Goal: Task Accomplishment & Management: Use online tool/utility

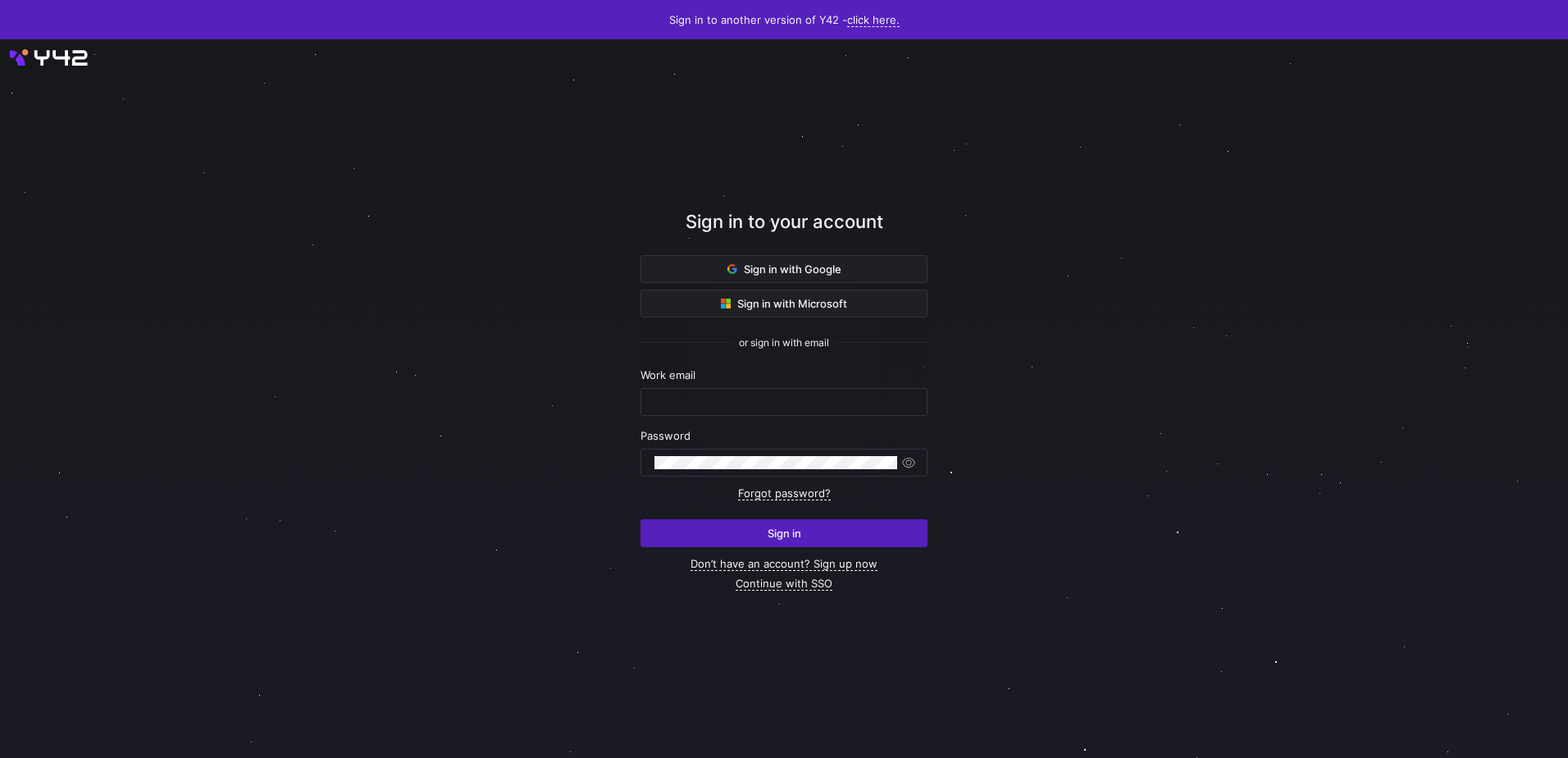
type input "marc.navarro@ecoligo.com"
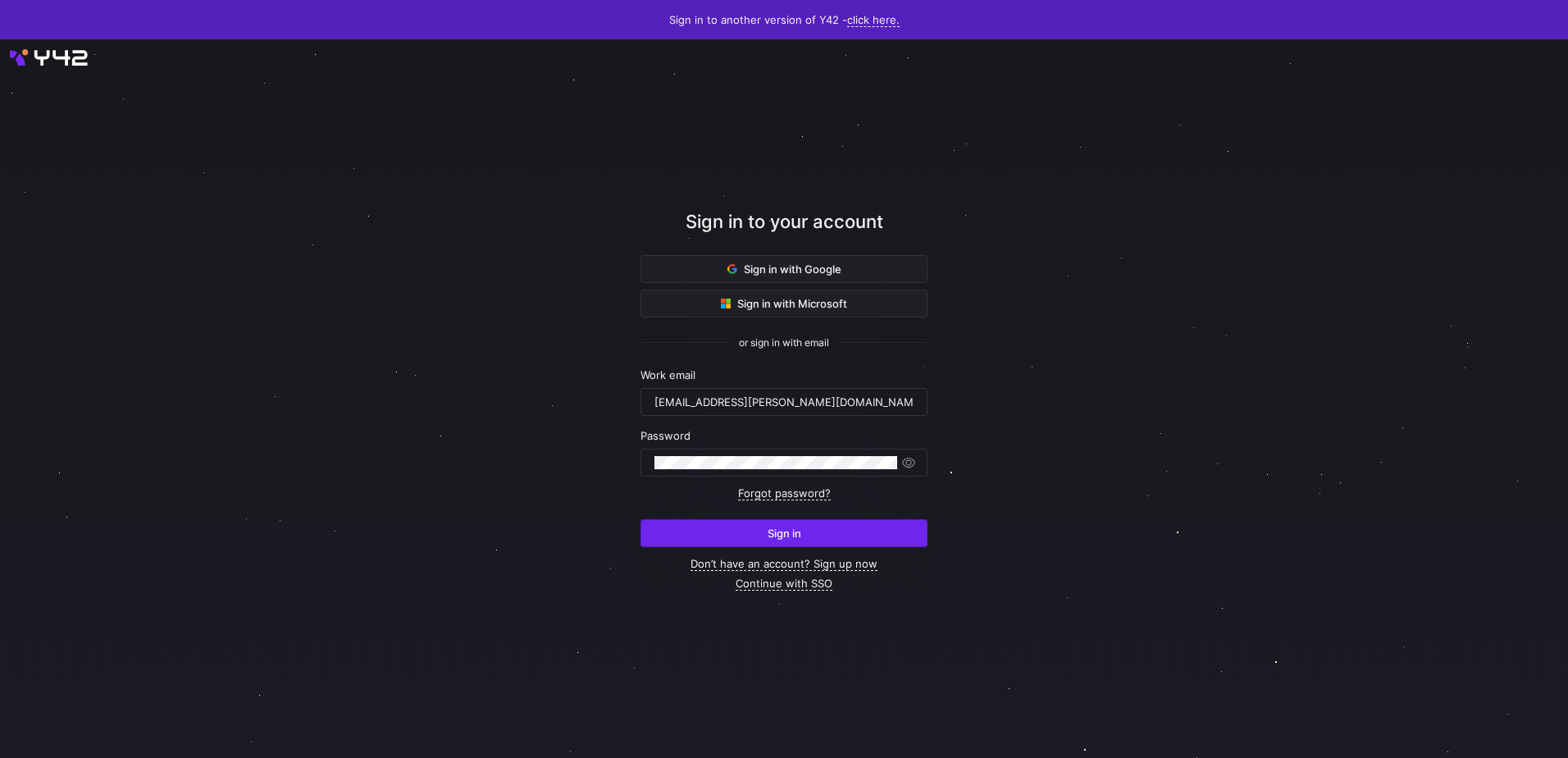
click at [747, 539] on span "submit" at bounding box center [784, 533] width 285 height 27
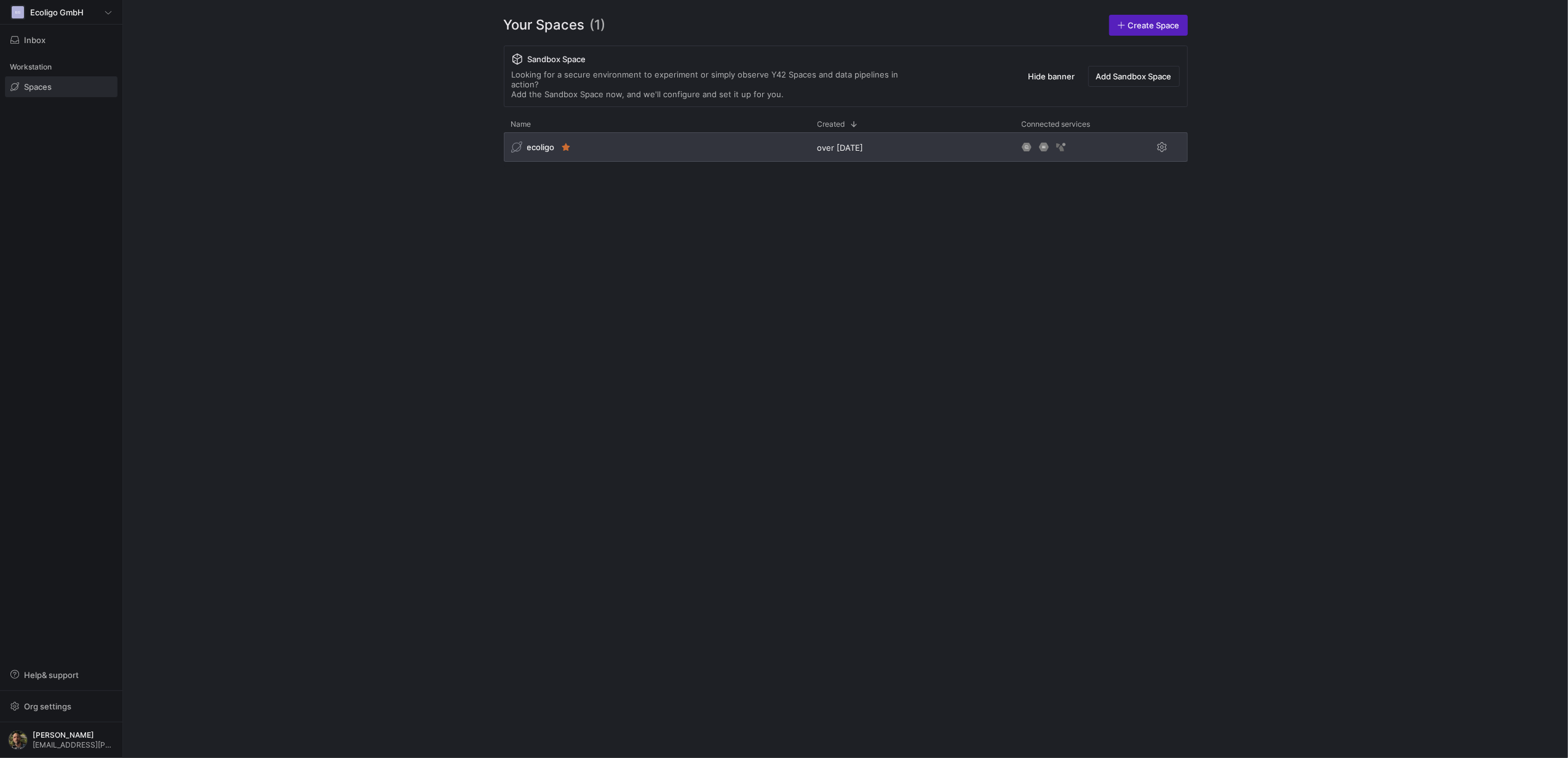
click at [662, 150] on div "ecoligo" at bounding box center [657, 147] width 306 height 30
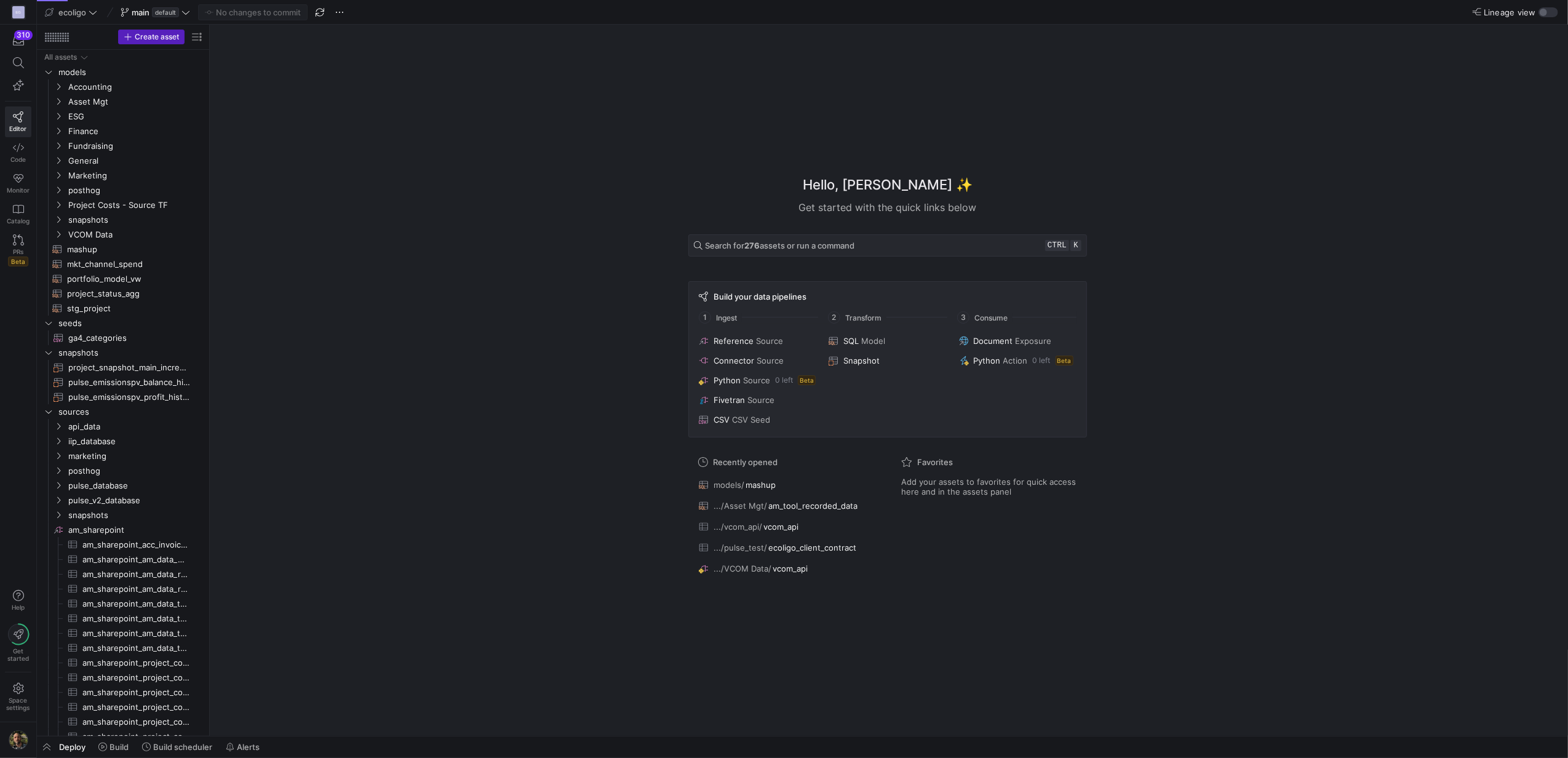
click at [57, 743] on div "Deploy Build Build scheduler Alerts" at bounding box center [151, 747] width 228 height 21
click at [53, 742] on span "button" at bounding box center [47, 747] width 20 height 21
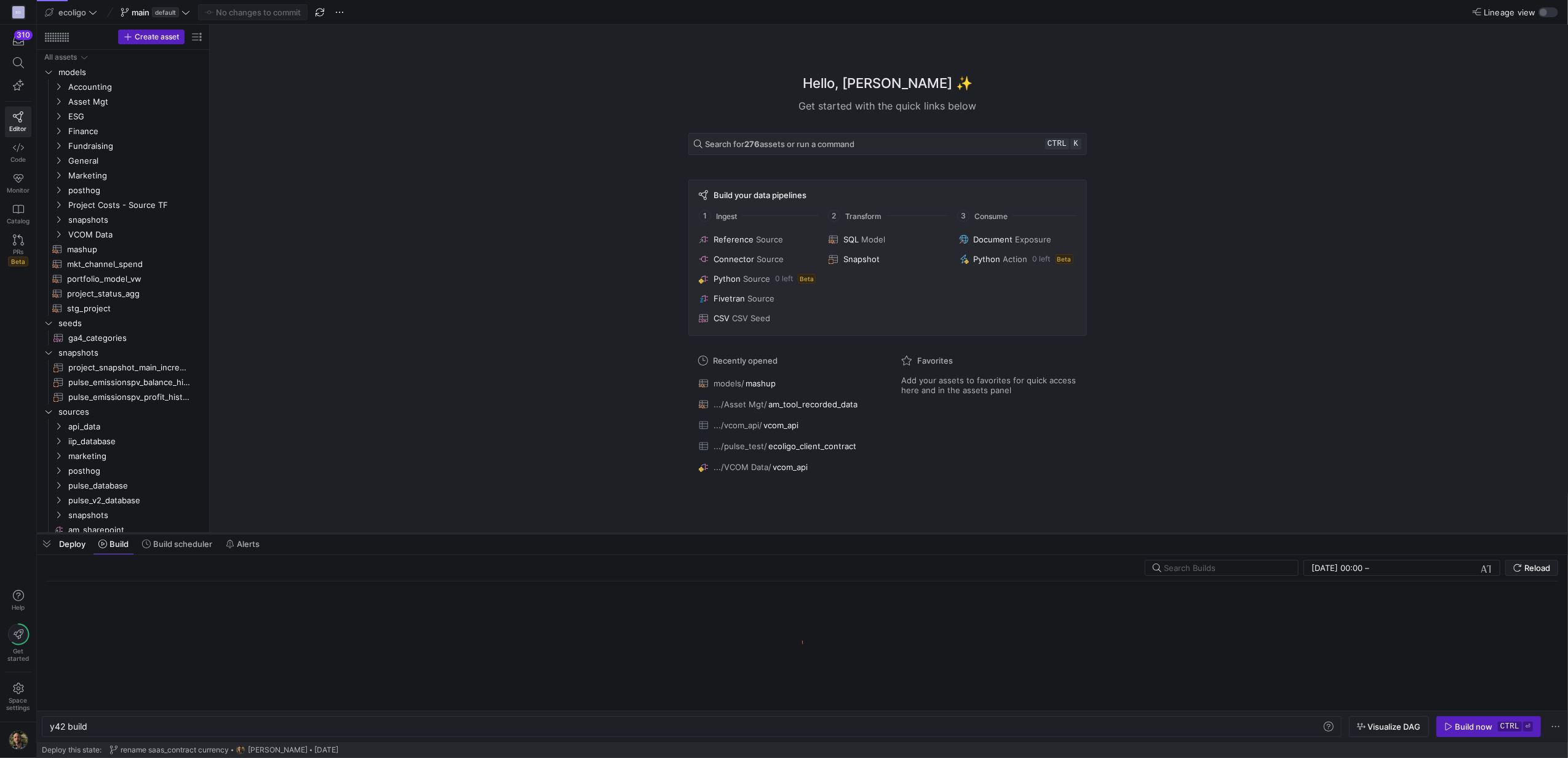
scroll to position [0, 37]
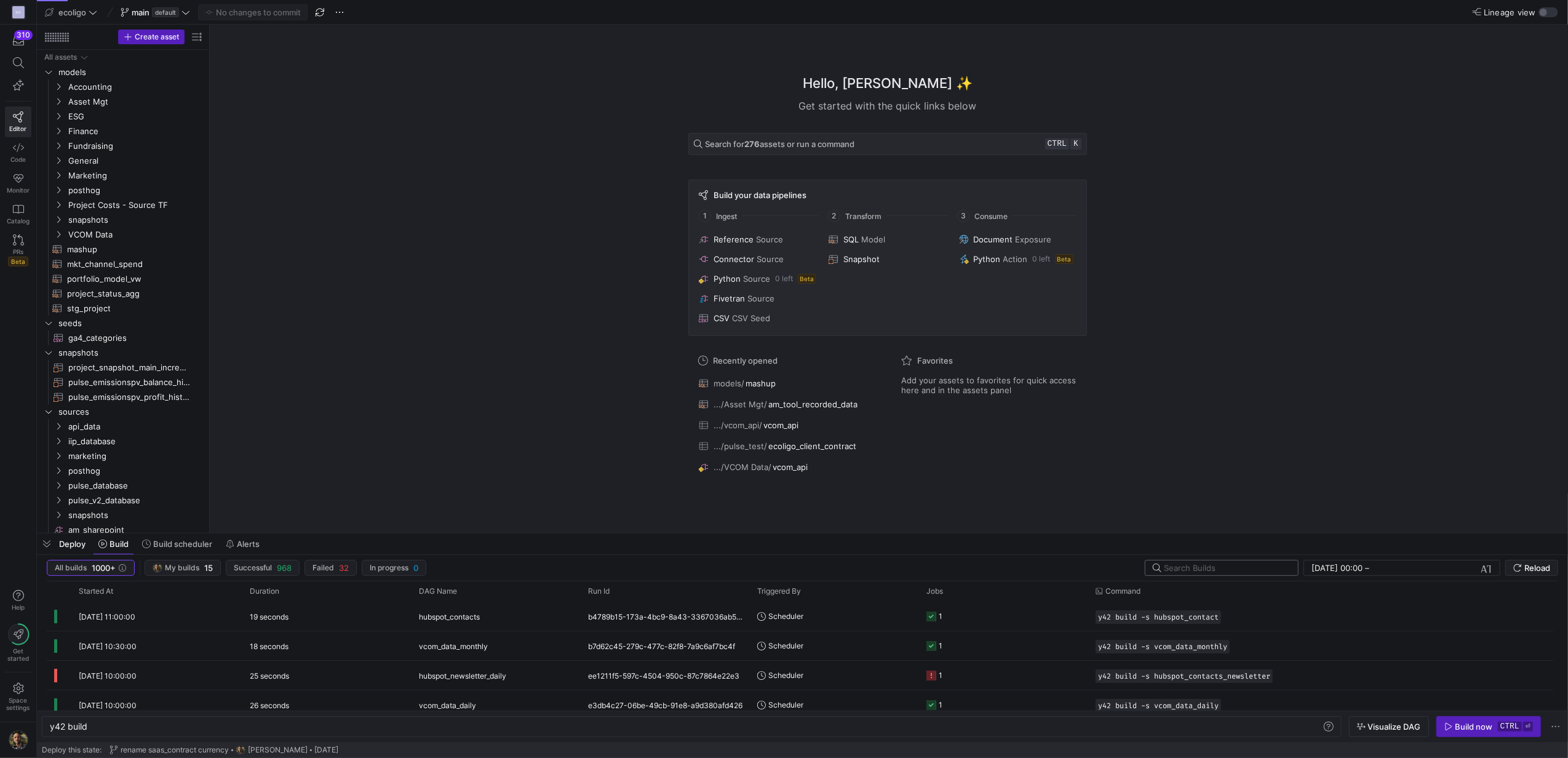
click at [1200, 571] on input "text" at bounding box center [1225, 568] width 124 height 10
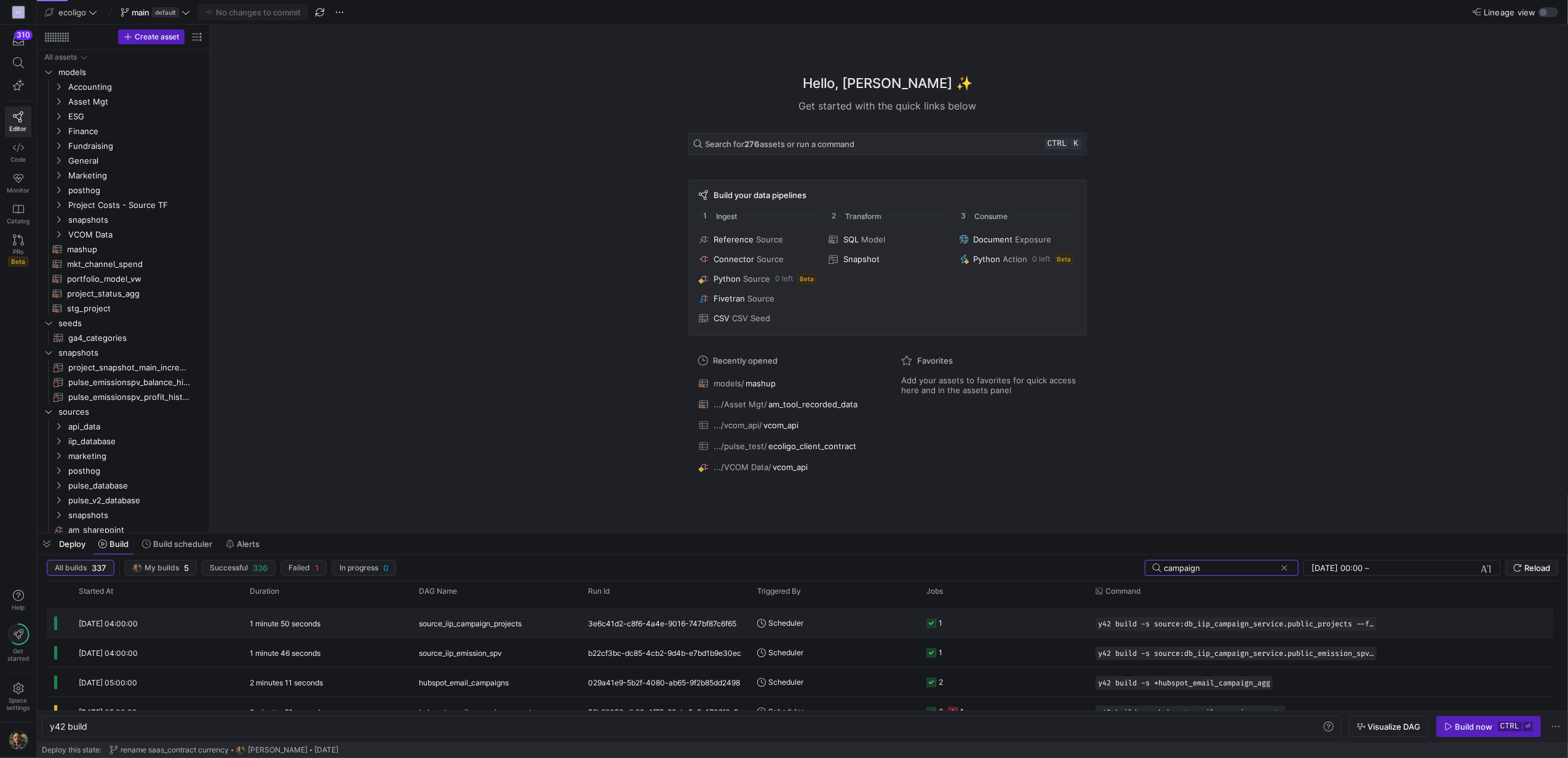
scroll to position [0, 0]
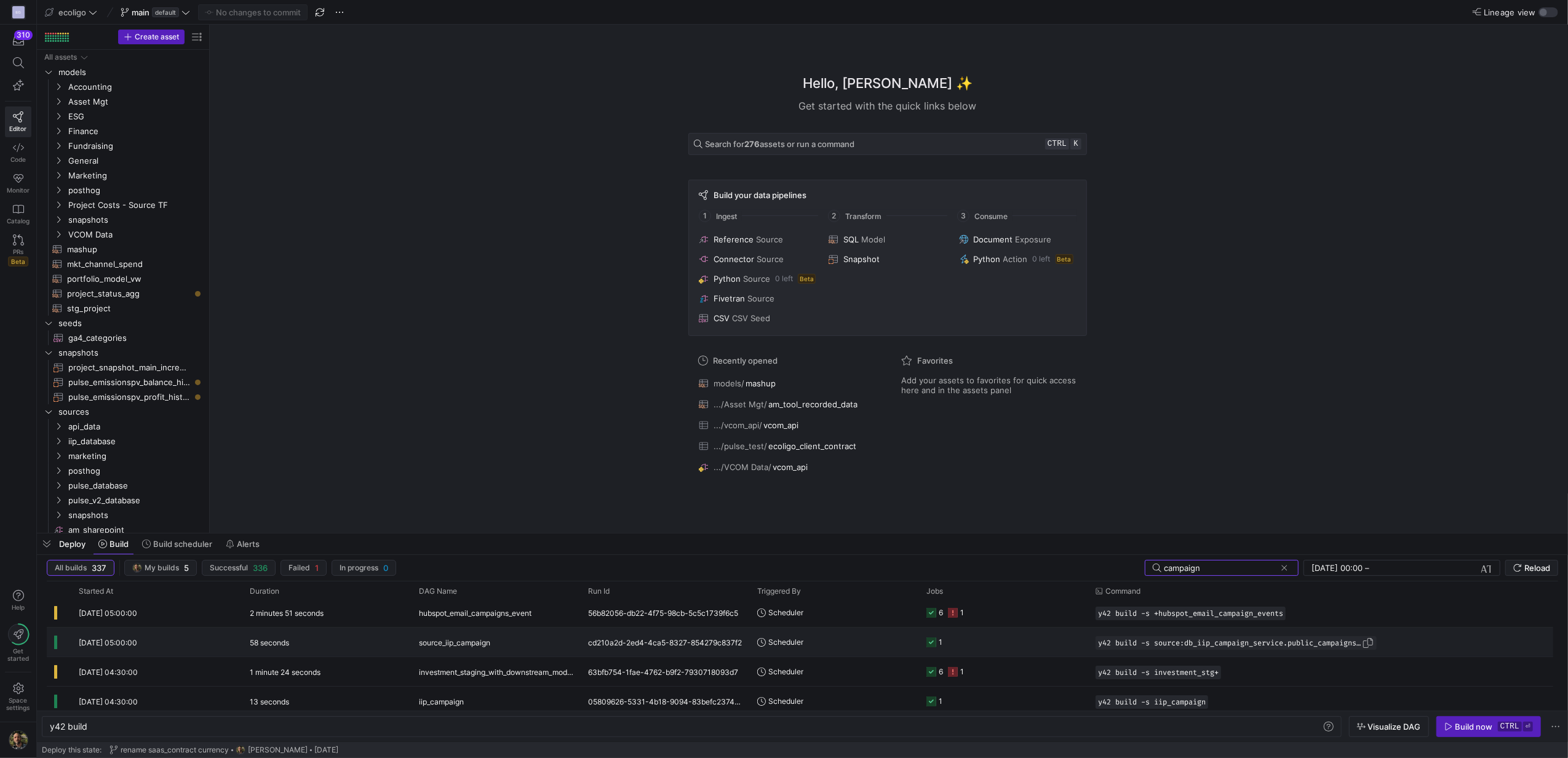
type input "campaign"
click at [1365, 647] on span "button" at bounding box center [1368, 643] width 12 height 12
drag, startPoint x: 1382, startPoint y: 592, endPoint x: 1486, endPoint y: 577, distance: 105.1
click at [1486, 577] on div "All builds 337 My builds 5 Successful 336 Failed 1 In progress 0 campaign 29/07…" at bounding box center [802, 636] width 1531 height 151
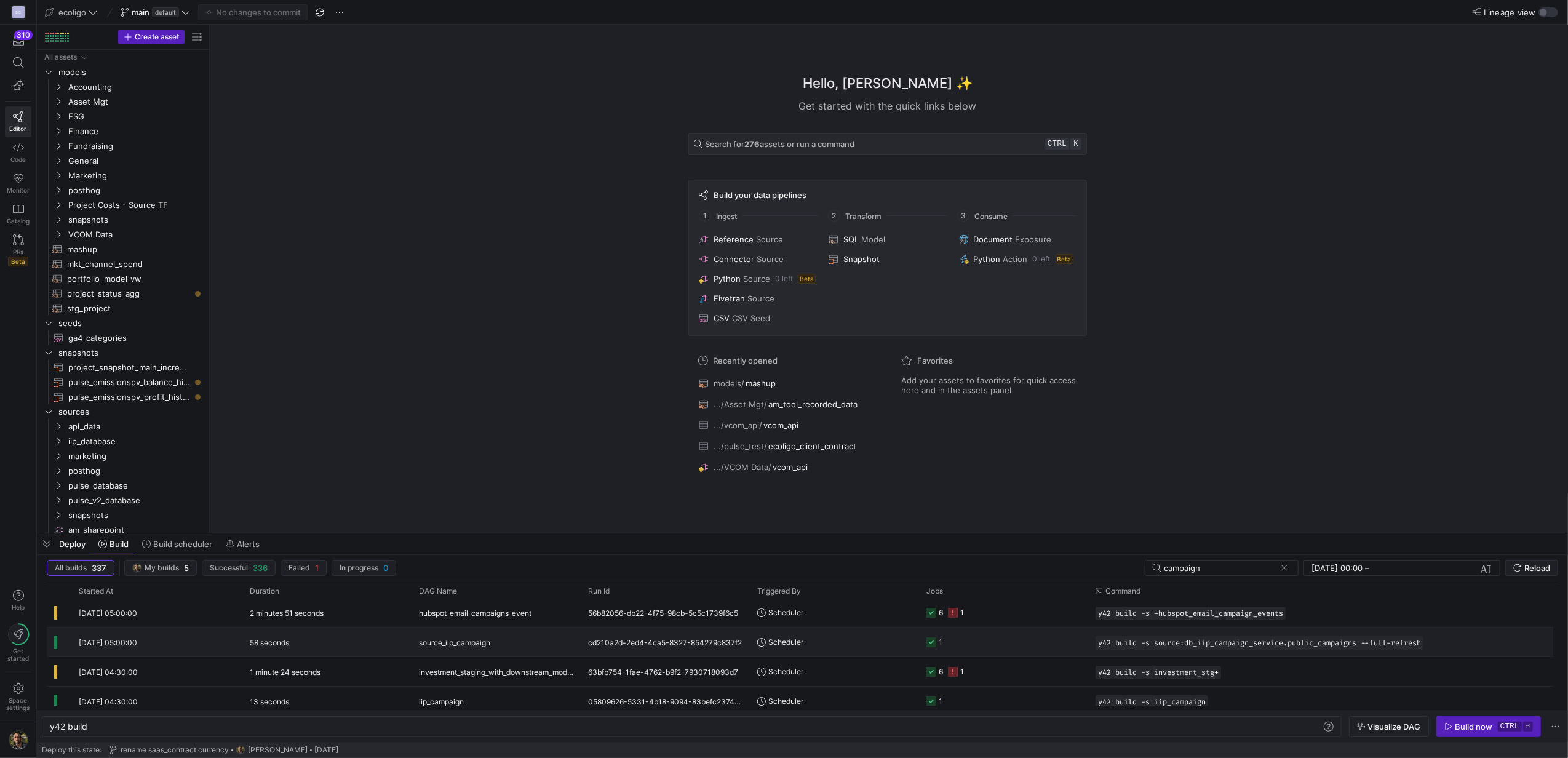
click at [392, 635] on div "58 seconds" at bounding box center [327, 642] width 169 height 29
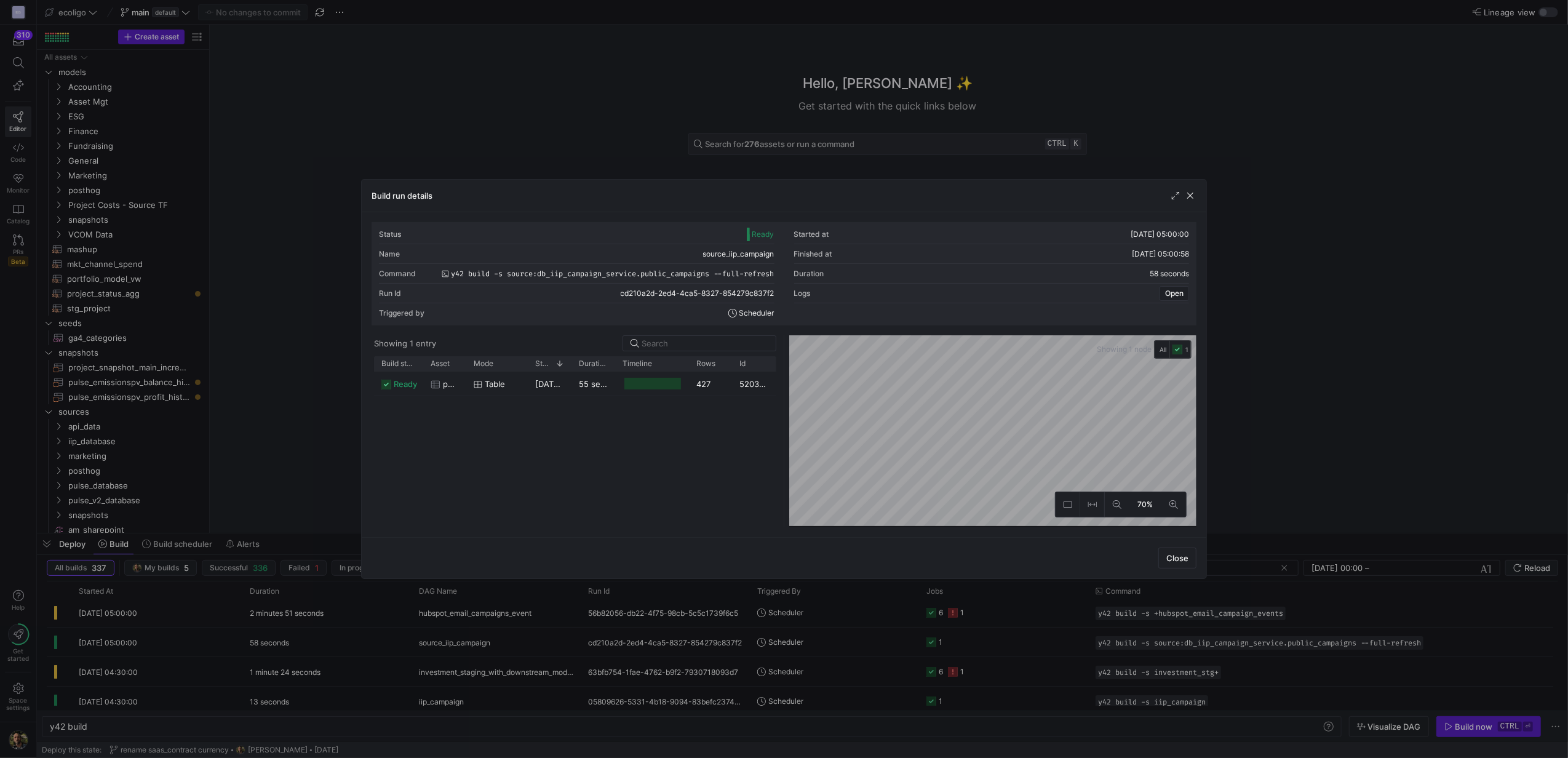
click at [1396, 348] on div at bounding box center [784, 379] width 1568 height 758
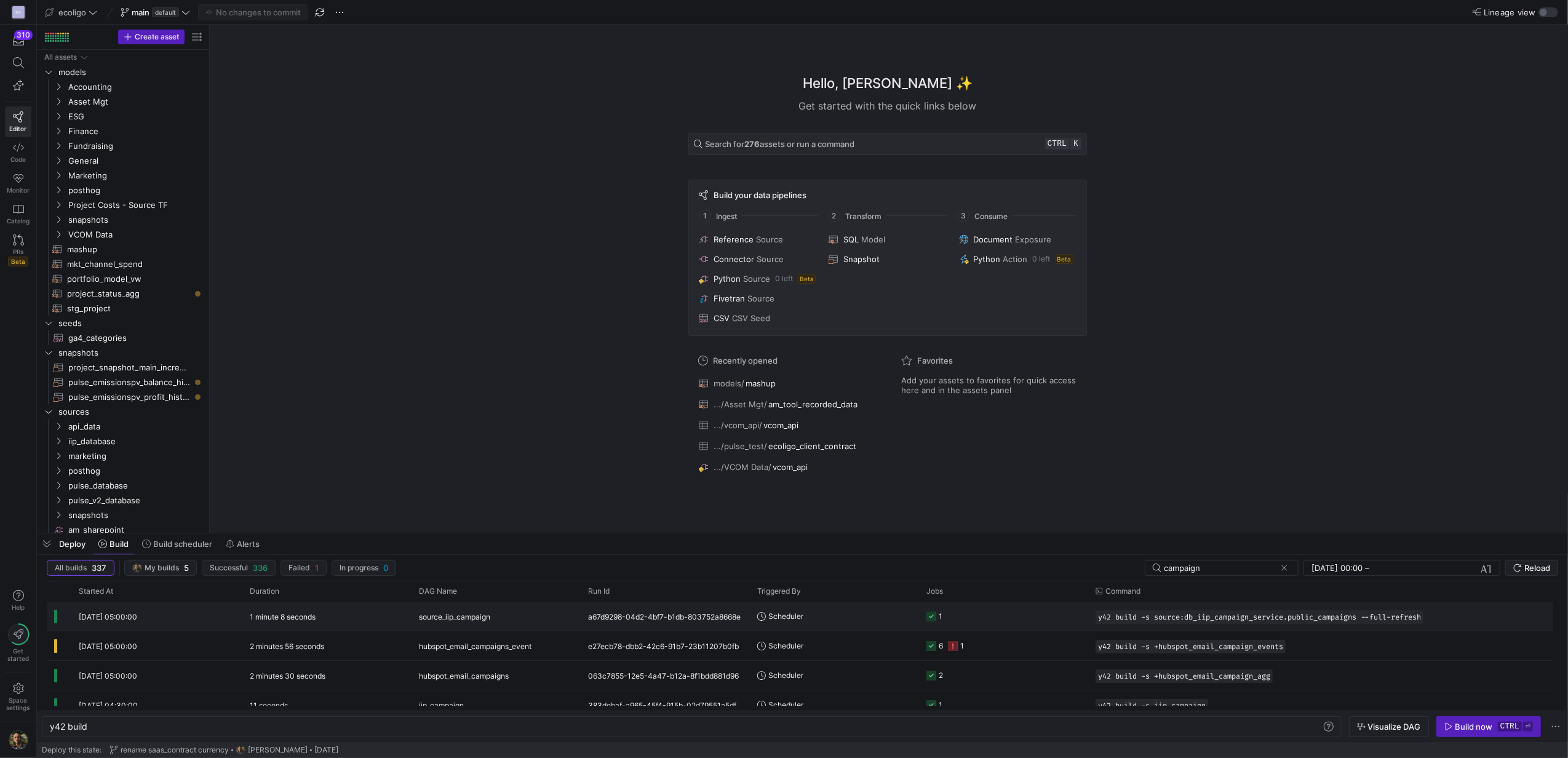
click at [985, 626] on y42-job-status-cell-renderer "1" at bounding box center [1003, 616] width 154 height 28
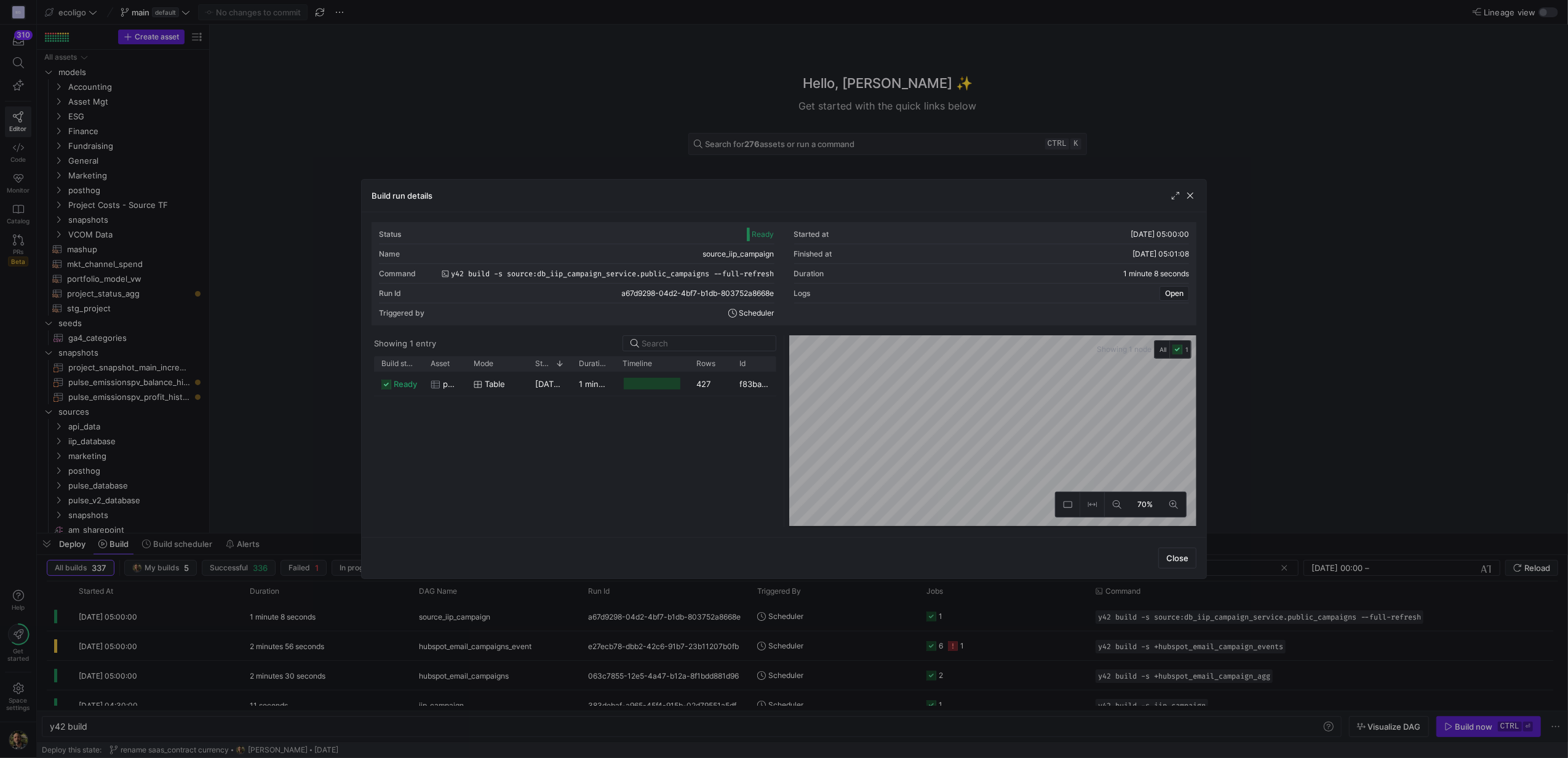
click at [1428, 240] on div at bounding box center [784, 379] width 1568 height 758
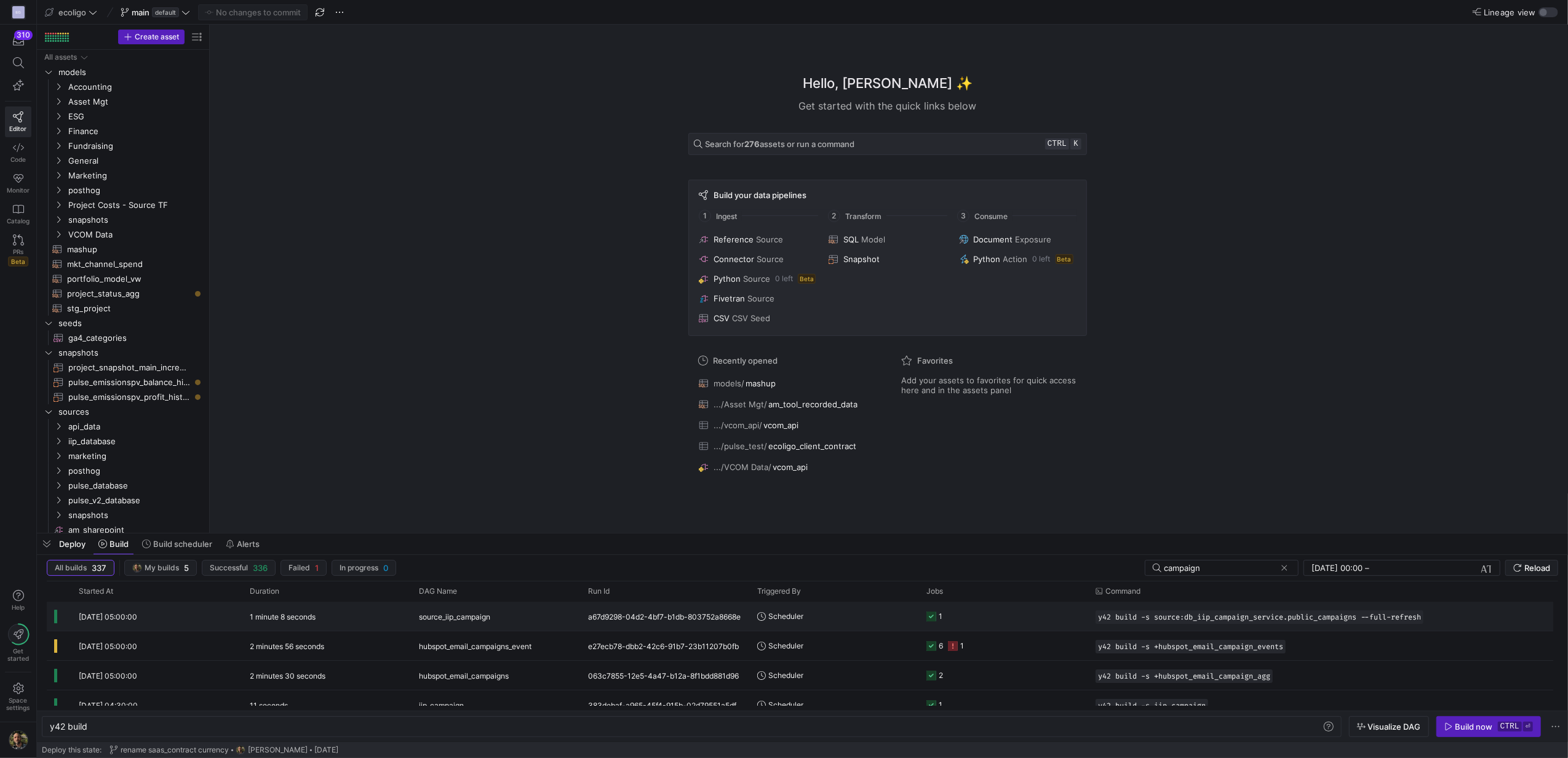
click at [993, 619] on y42-job-status-cell-renderer "1" at bounding box center [1003, 616] width 154 height 28
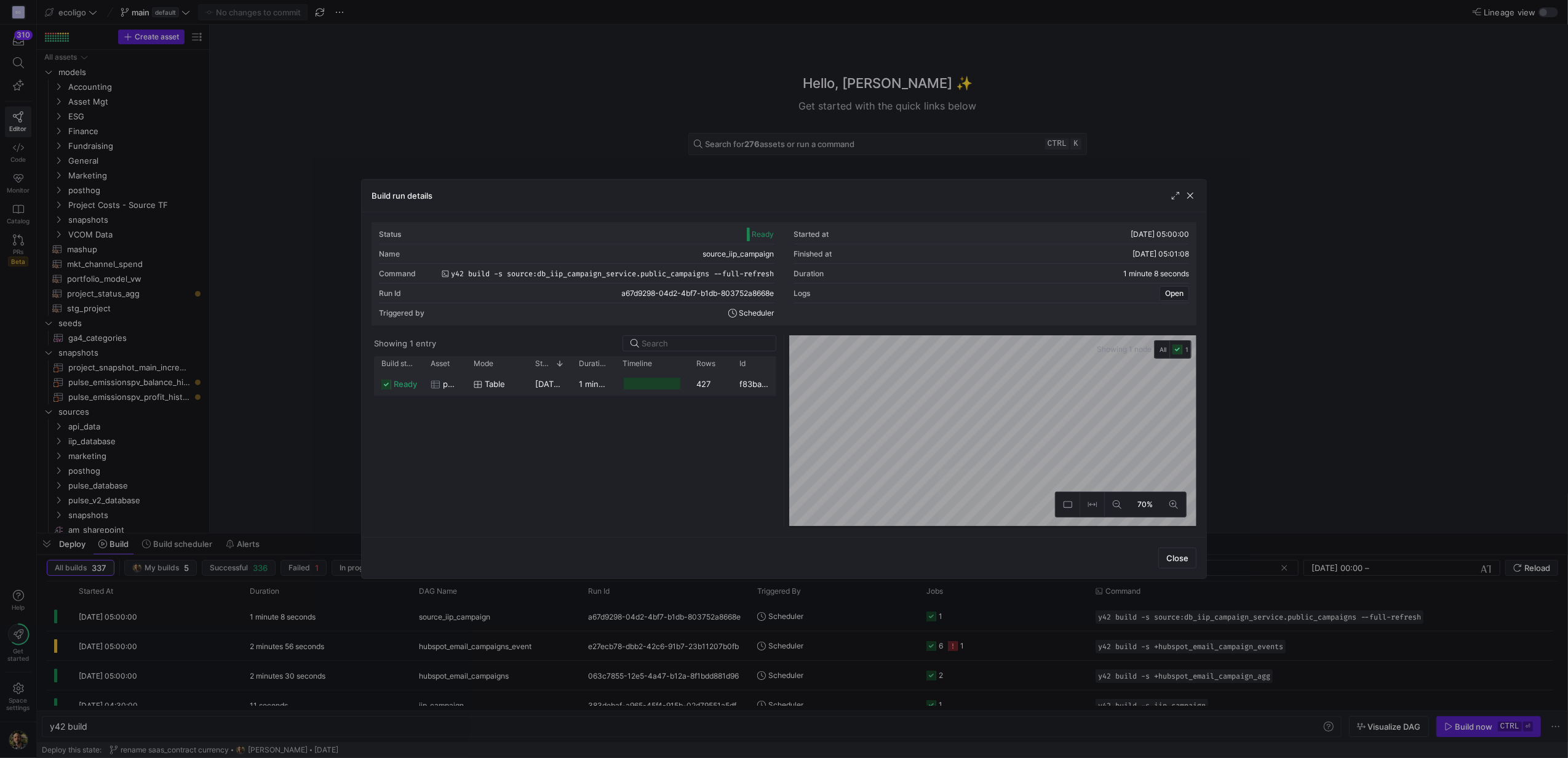
click at [650, 382] on div at bounding box center [653, 383] width 57 height 11
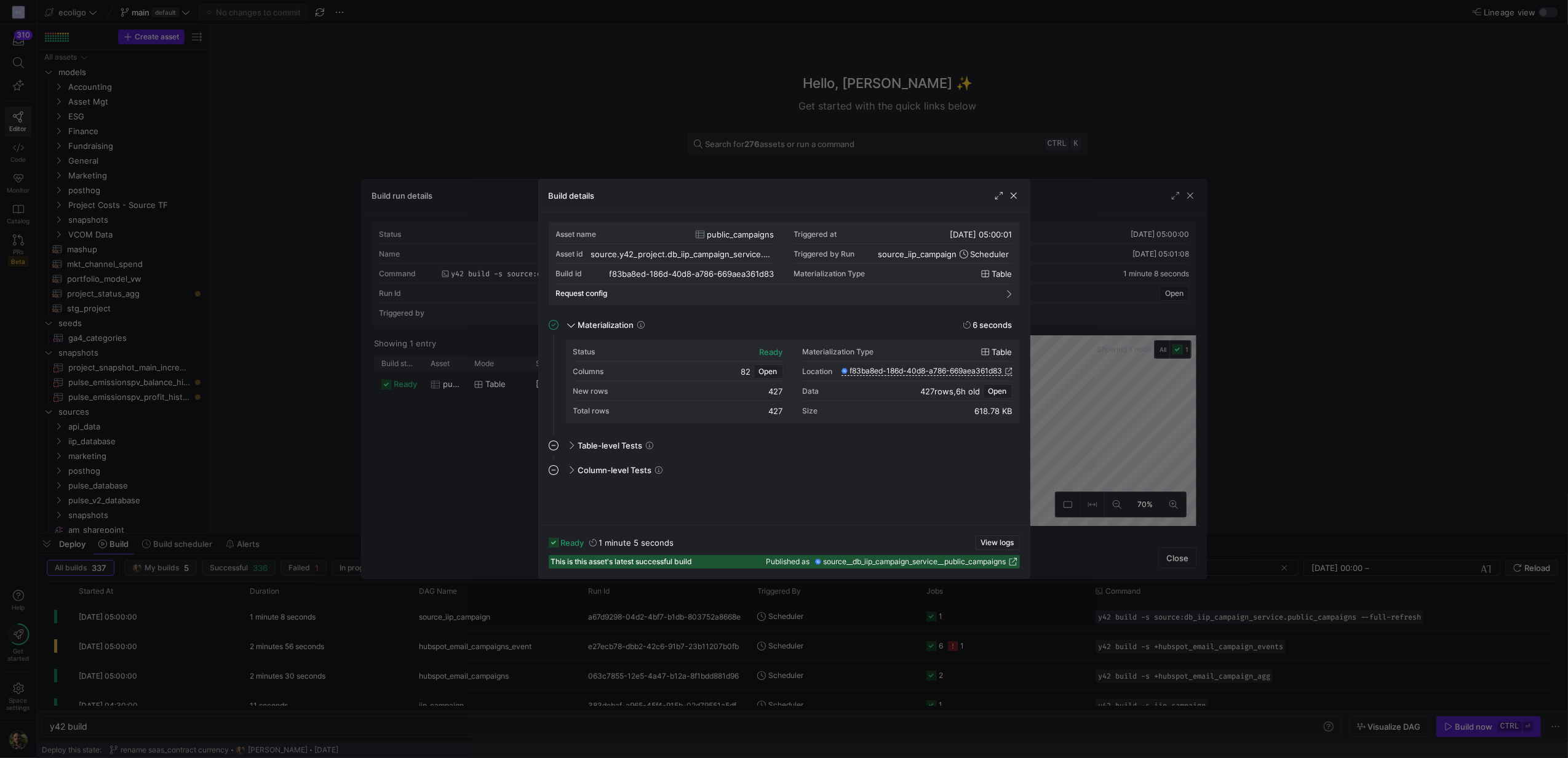
click at [995, 346] on div "Materialization Type table" at bounding box center [907, 352] width 210 height 20
click at [830, 345] on div "Materialization Type table" at bounding box center [907, 352] width 210 height 20
click at [989, 390] on span "Open" at bounding box center [998, 391] width 18 height 9
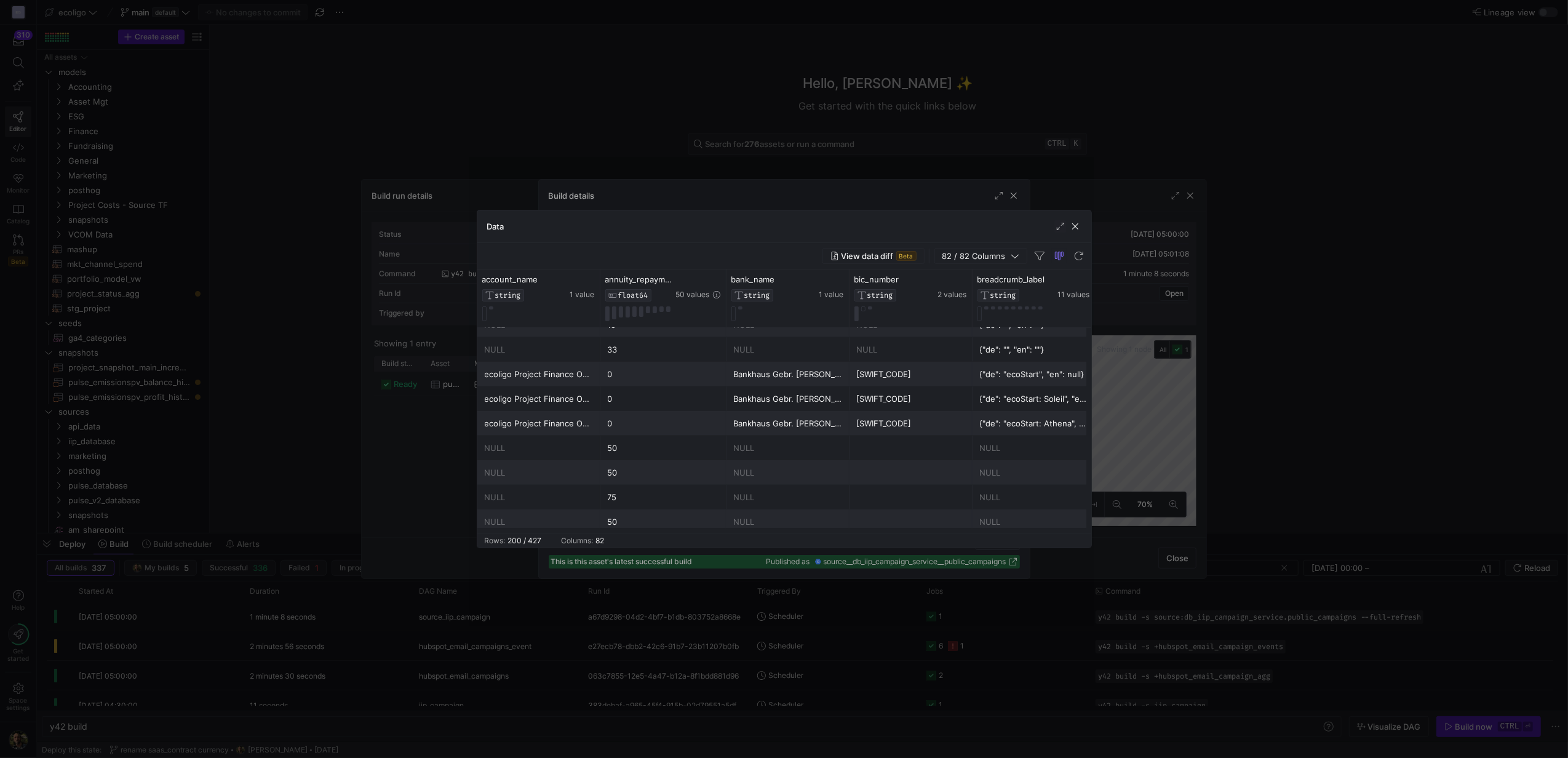
scroll to position [0, 350]
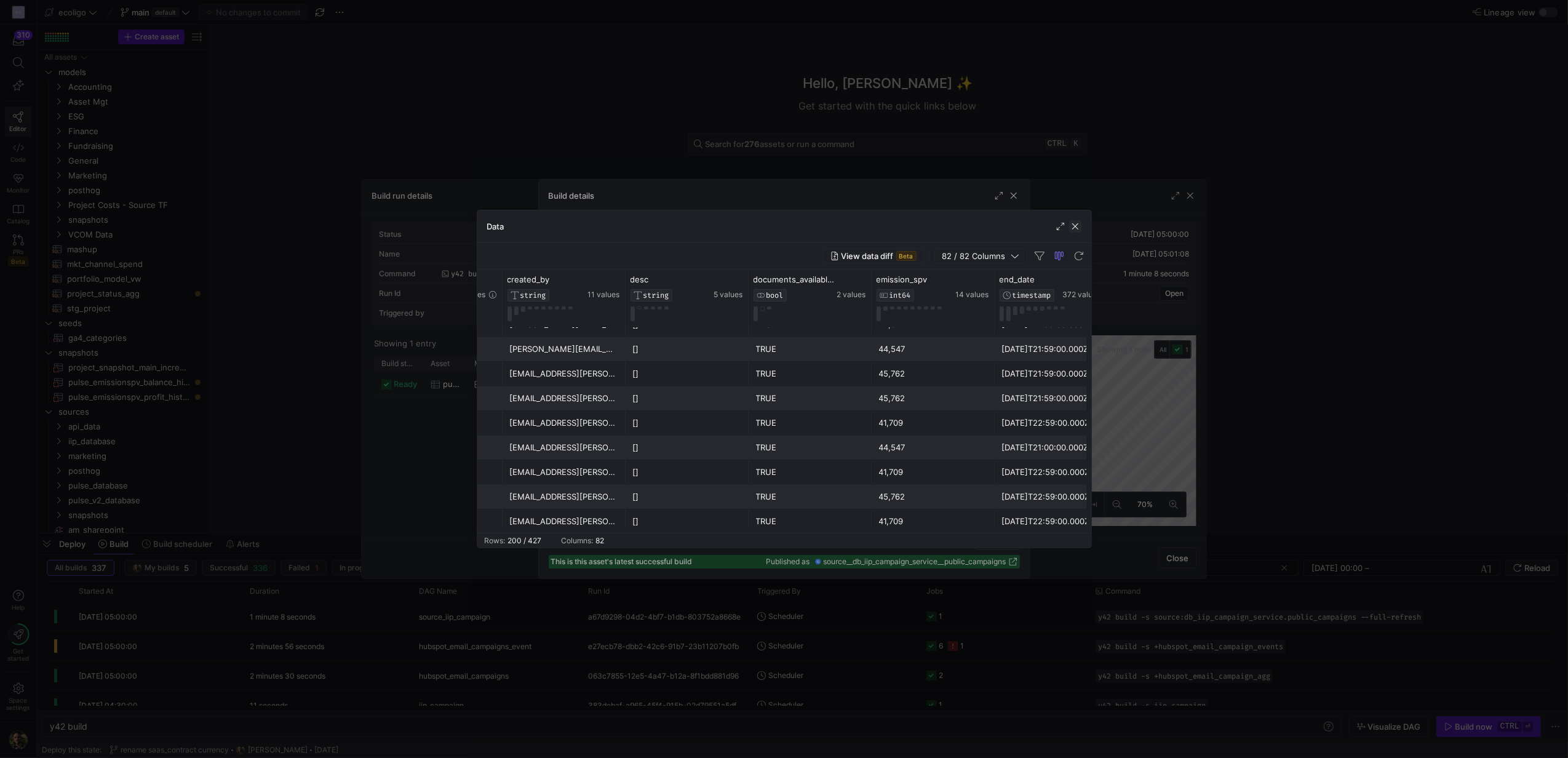
click at [1072, 227] on span "button" at bounding box center [1075, 226] width 12 height 12
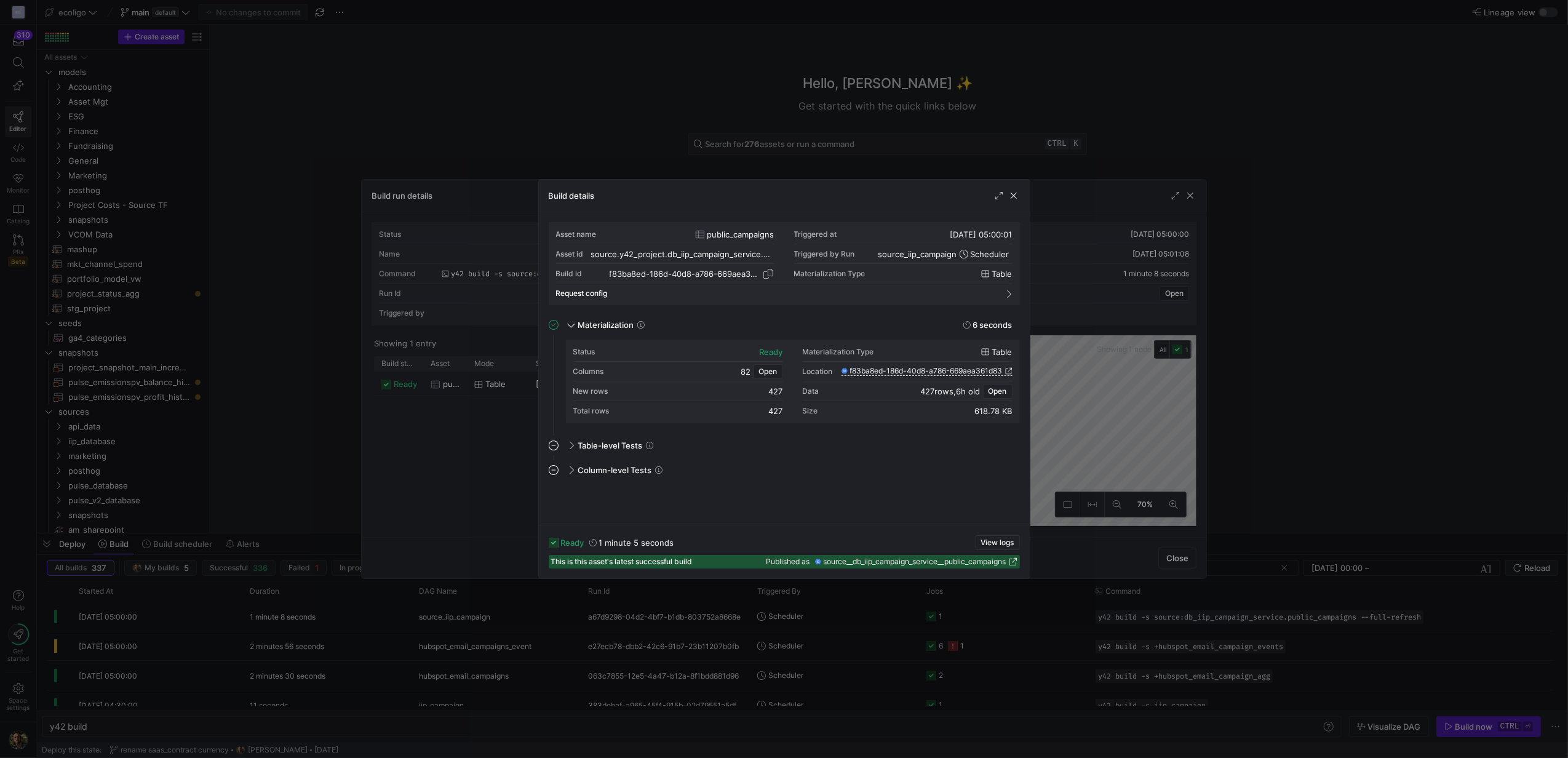
click at [769, 272] on span "button" at bounding box center [768, 273] width 12 height 12
click at [1016, 195] on span "button" at bounding box center [1014, 196] width 12 height 12
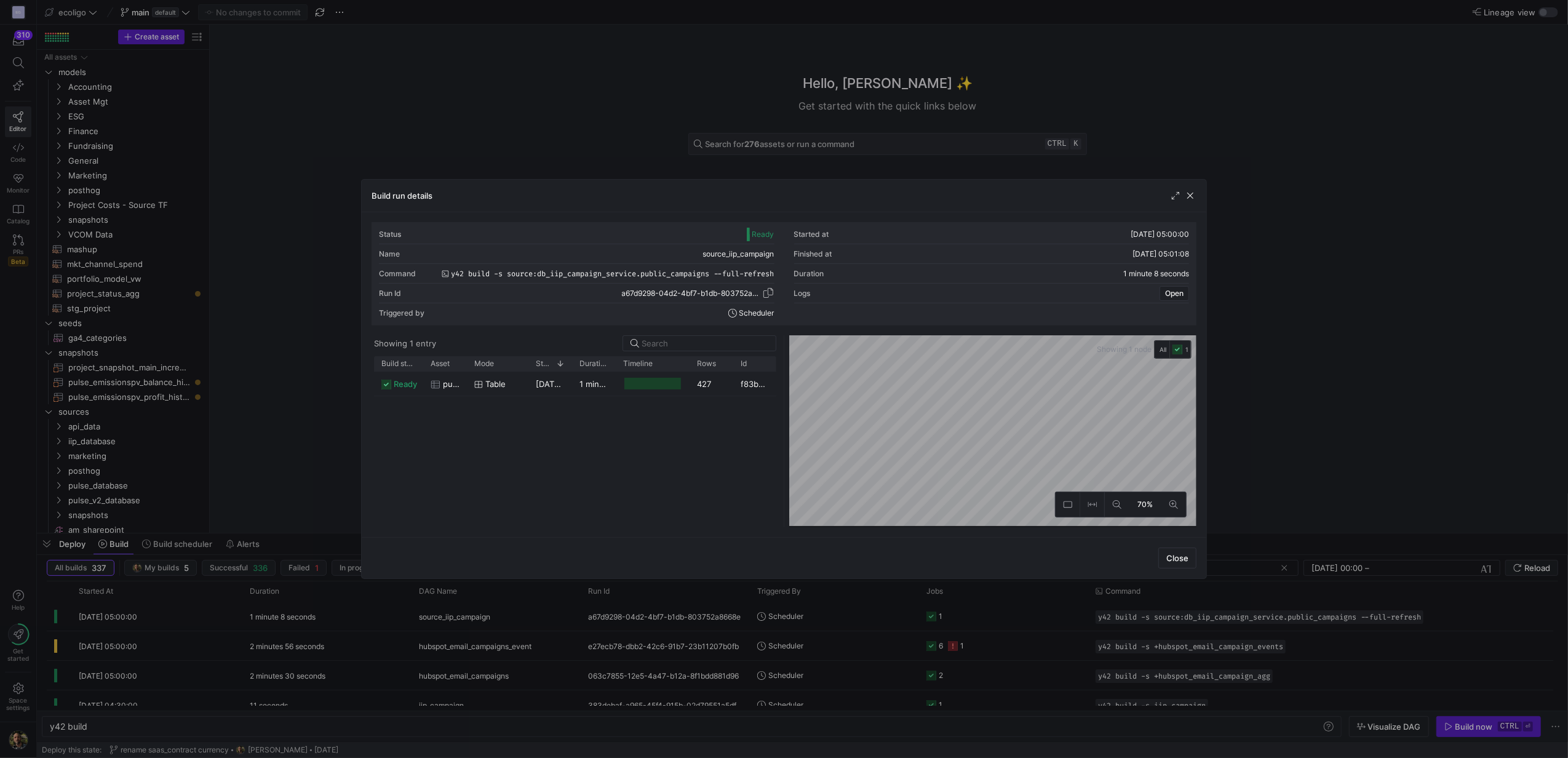
click at [766, 296] on span "button" at bounding box center [768, 292] width 12 height 12
click at [685, 383] on div "Press SPACE to select this row." at bounding box center [653, 384] width 74 height 24
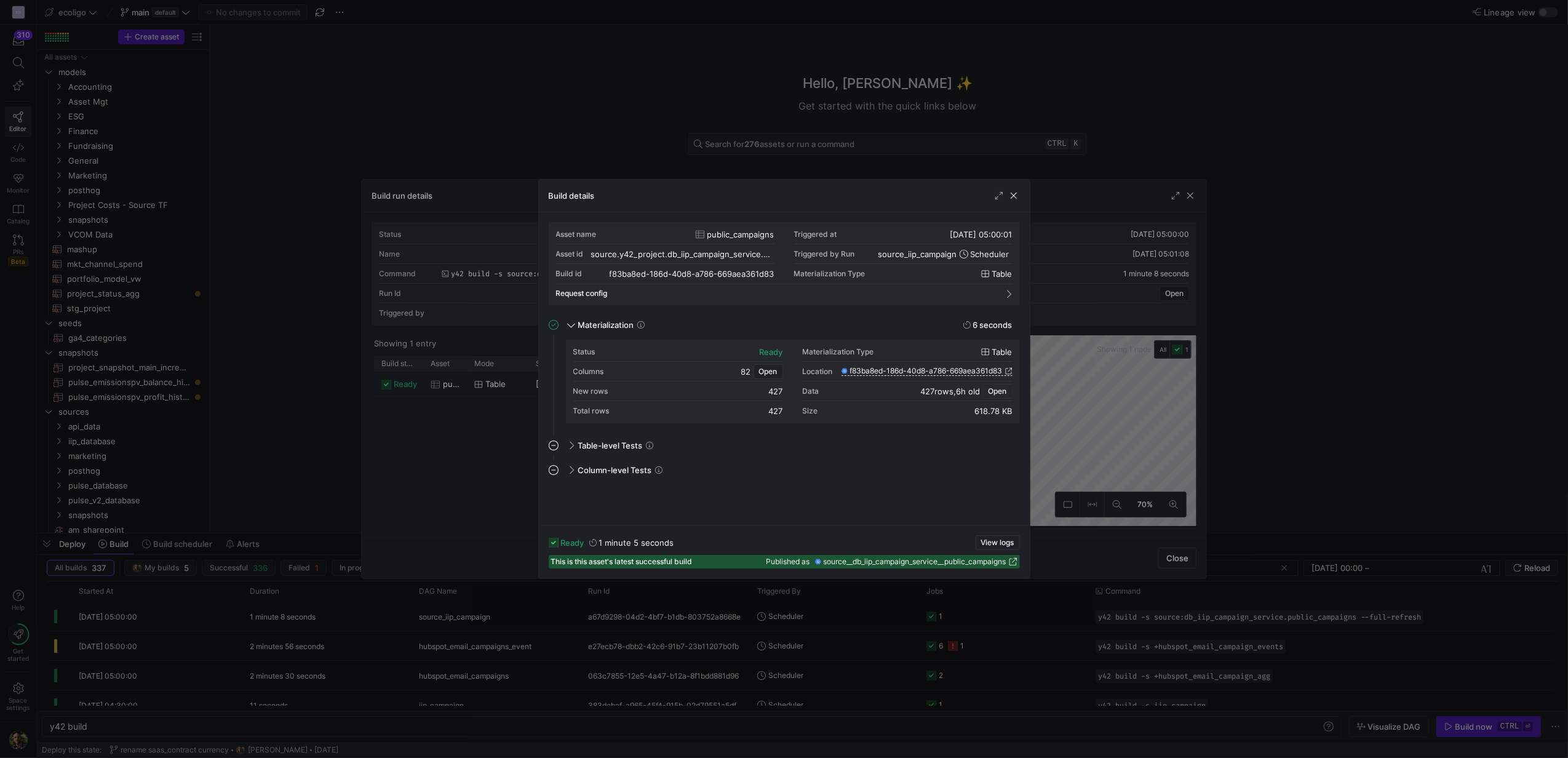
click at [993, 390] on span "Open" at bounding box center [998, 391] width 18 height 9
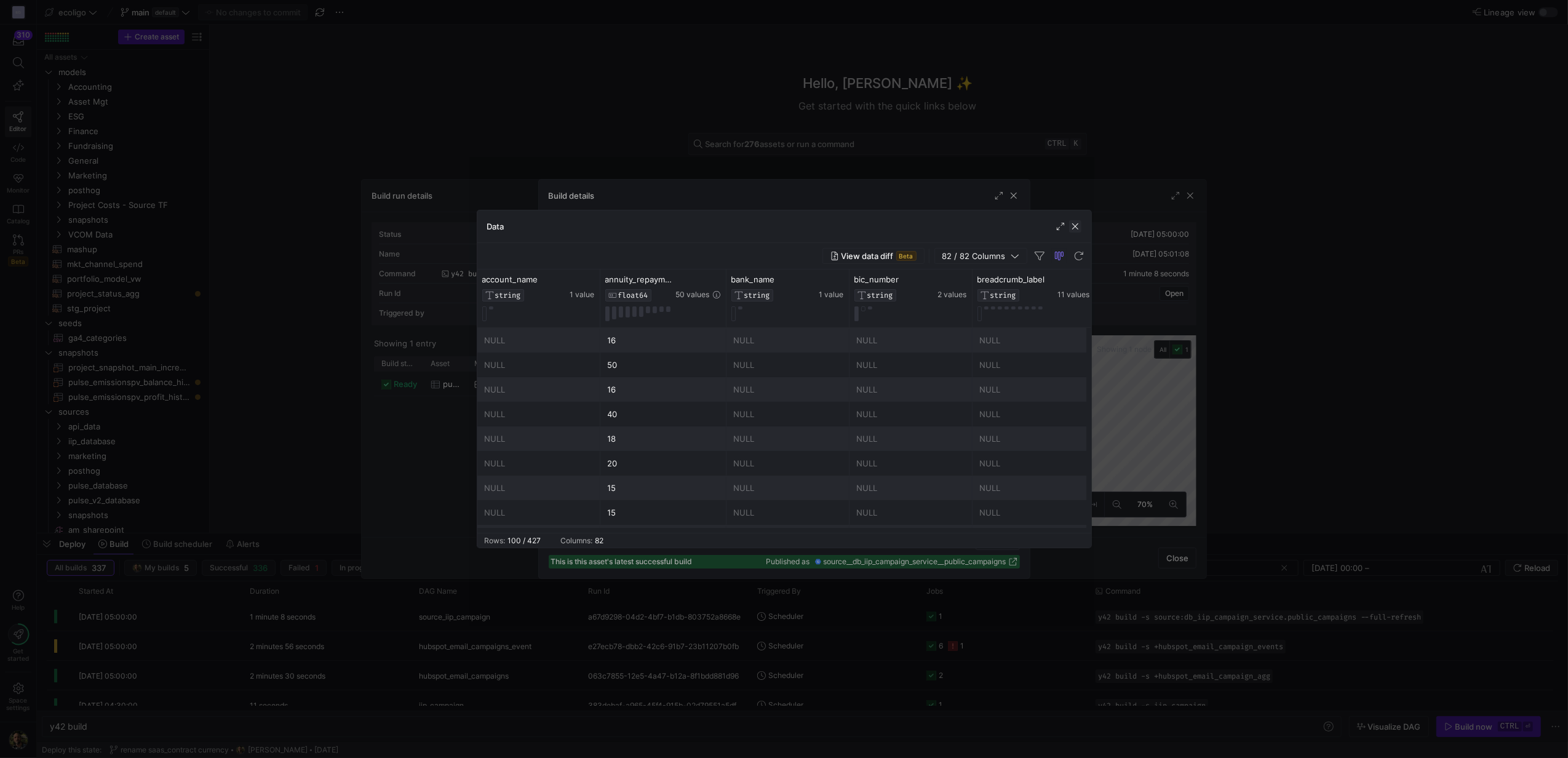
click at [1073, 227] on span "button" at bounding box center [1075, 226] width 12 height 12
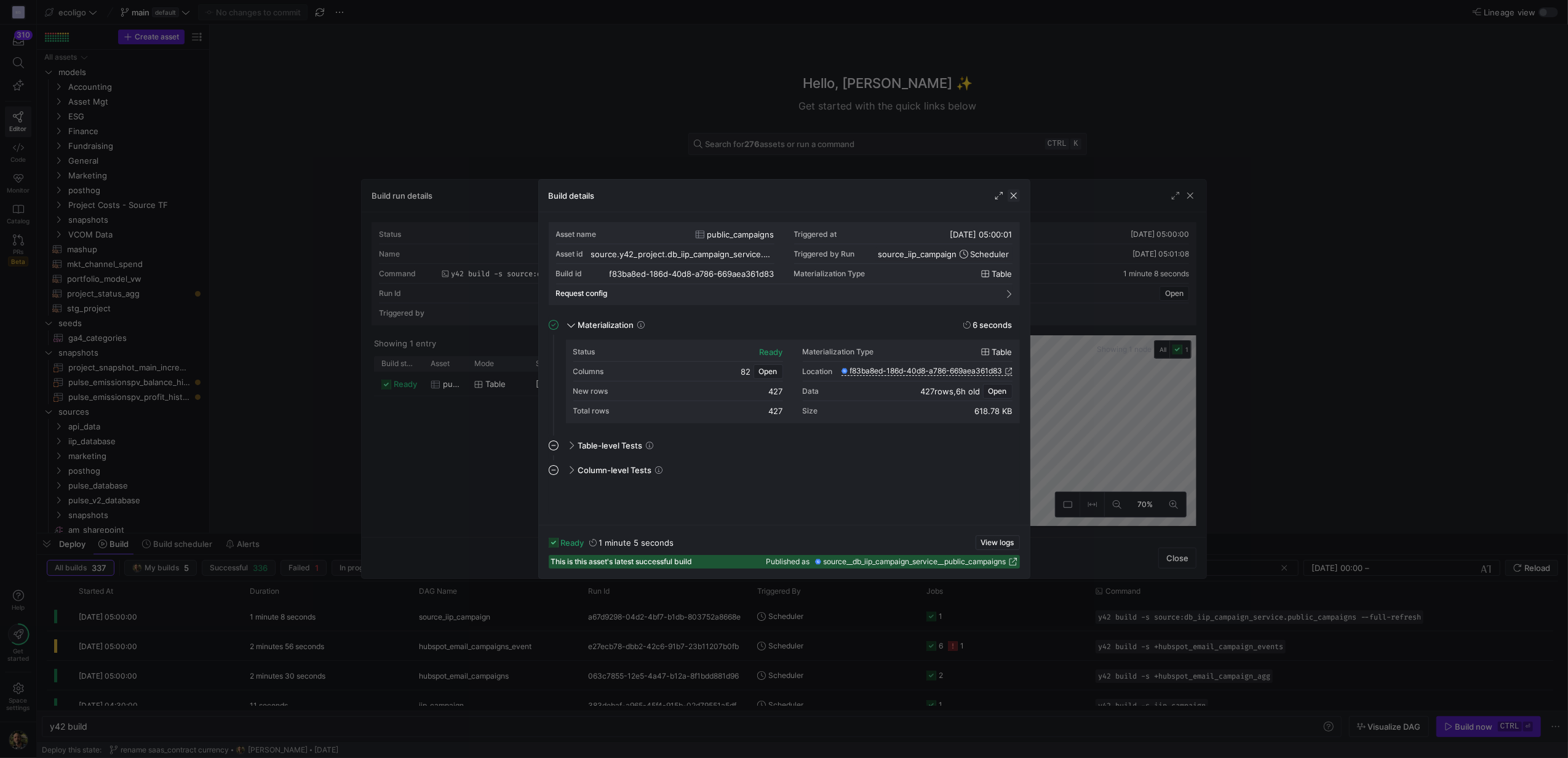
click at [1008, 196] on span "button" at bounding box center [1014, 196] width 12 height 12
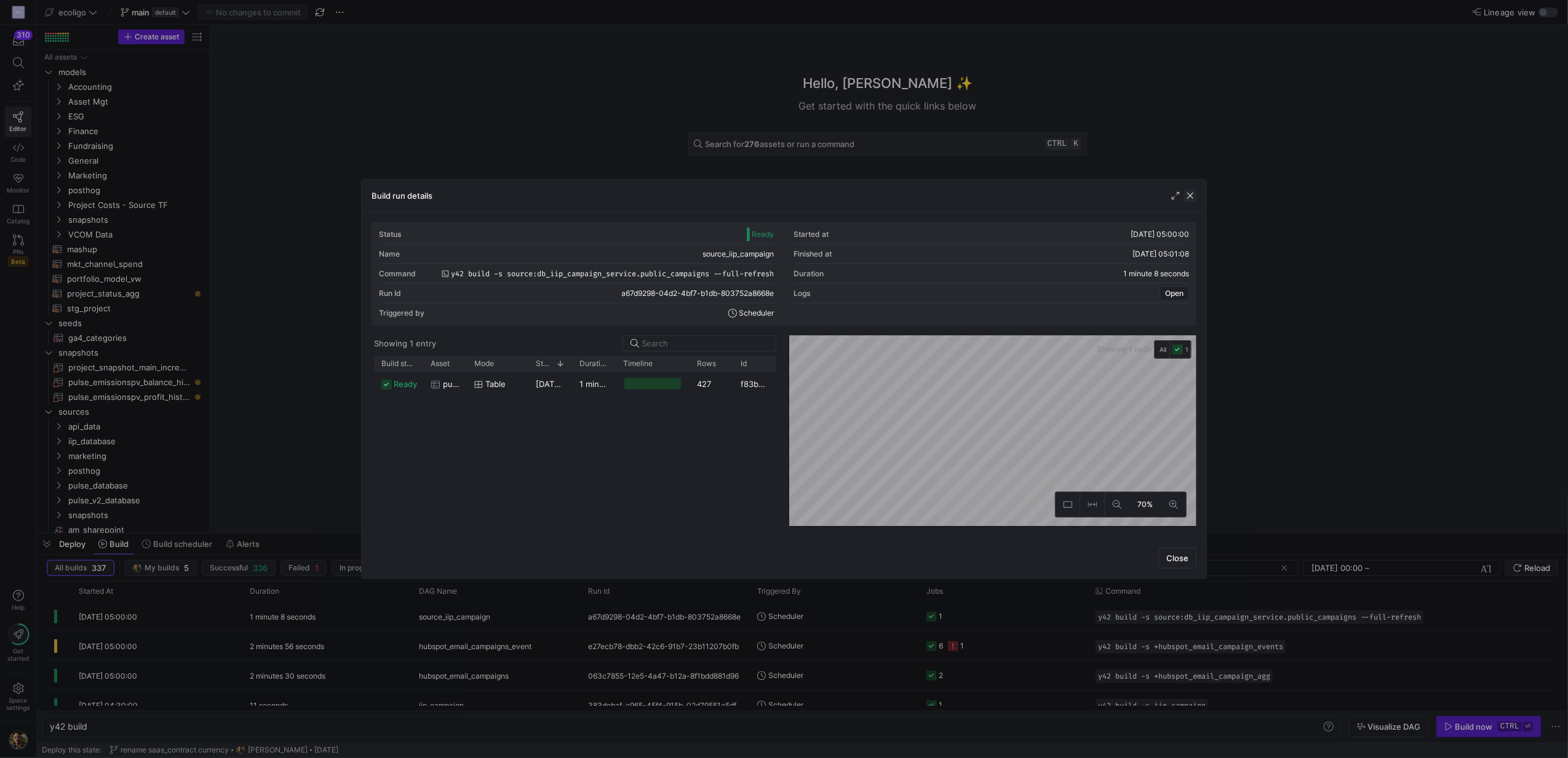
click at [1188, 202] on span "button" at bounding box center [1190, 196] width 12 height 12
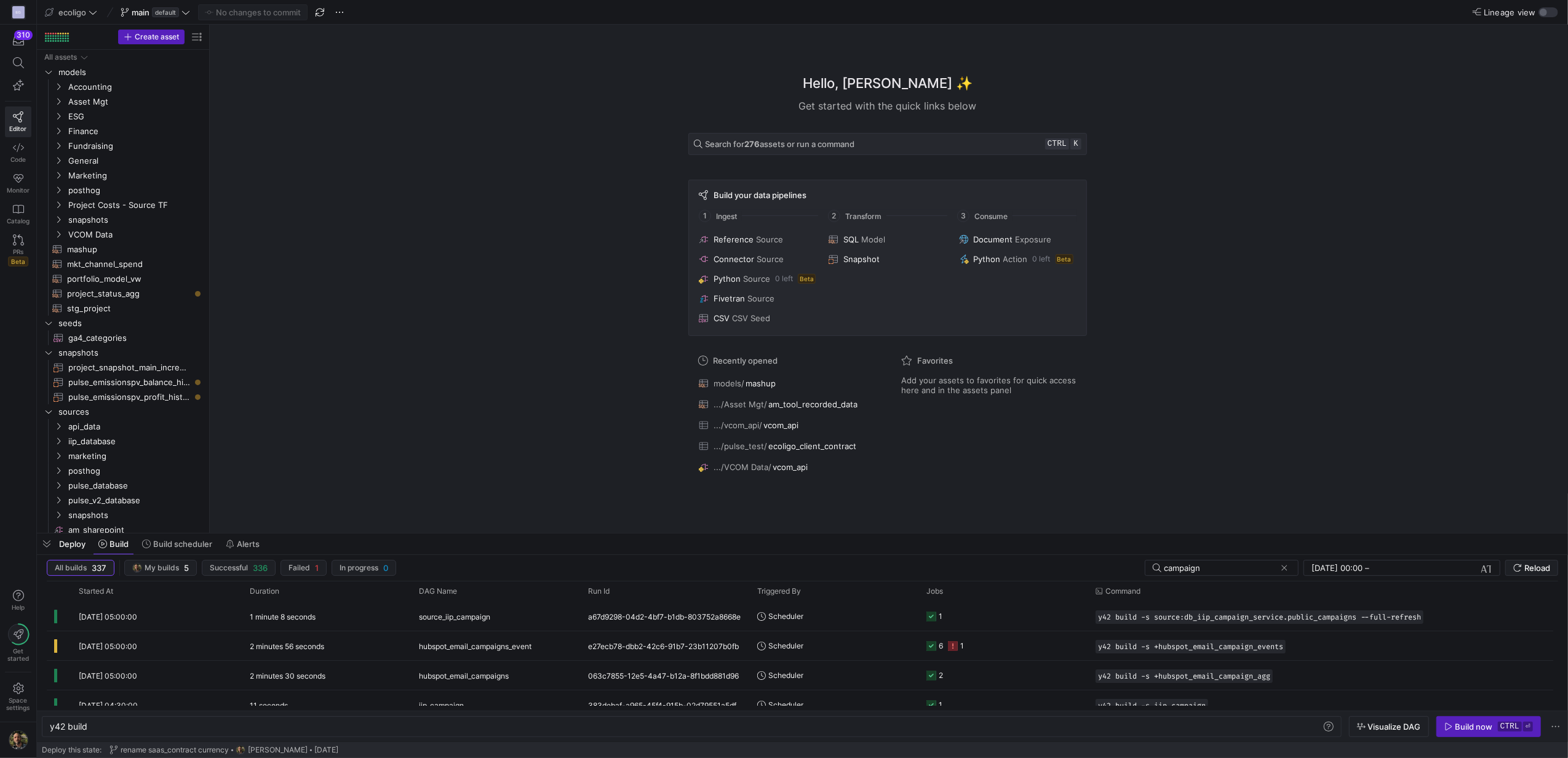
click at [77, 537] on div "Deploy Build Build scheduler Alerts" at bounding box center [151, 543] width 228 height 21
click at [86, 552] on div "Deploy Build Build scheduler Alerts" at bounding box center [151, 543] width 228 height 21
click at [80, 546] on span "Deploy" at bounding box center [72, 544] width 26 height 10
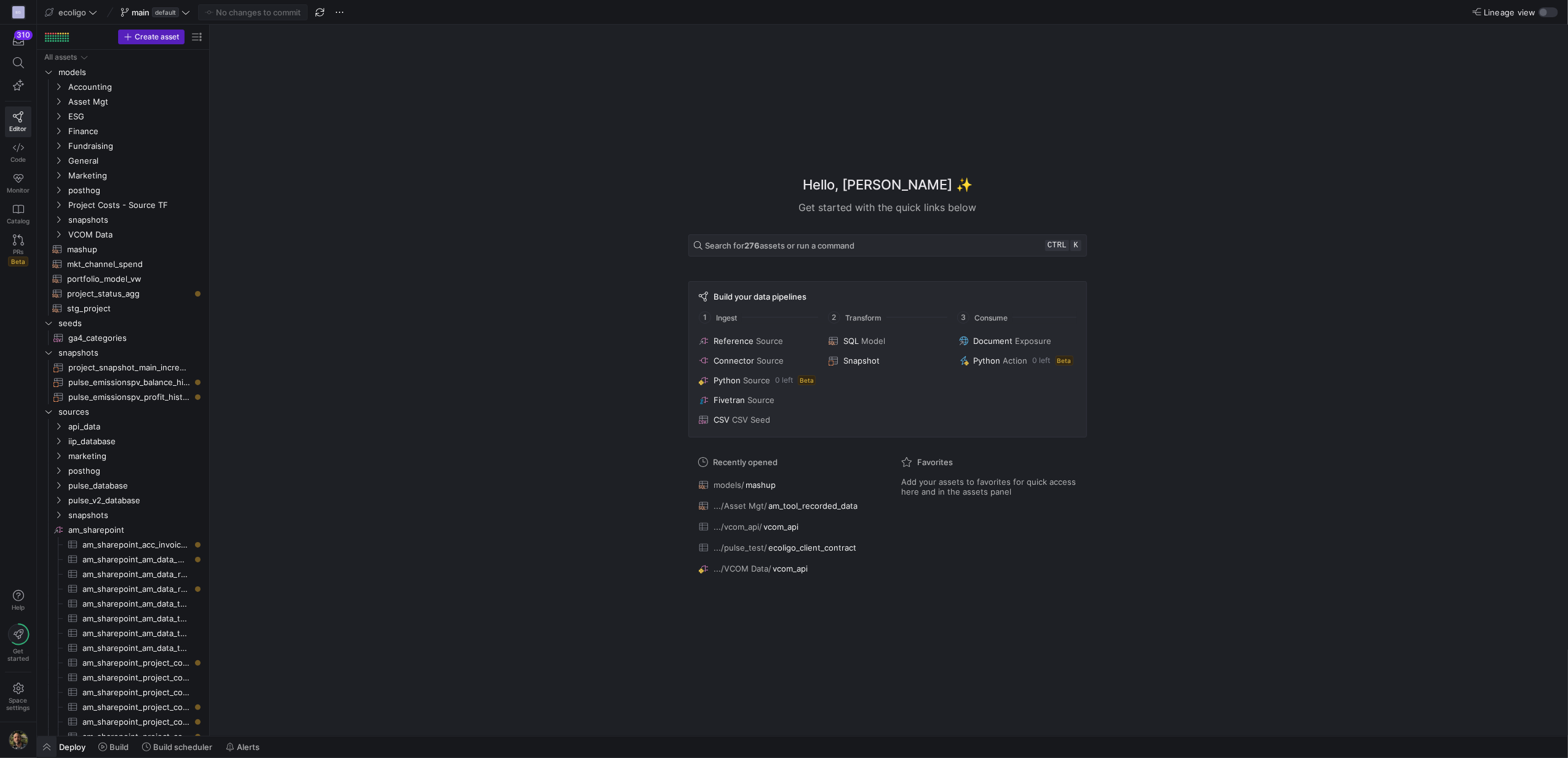
click at [47, 747] on span "button" at bounding box center [47, 747] width 20 height 21
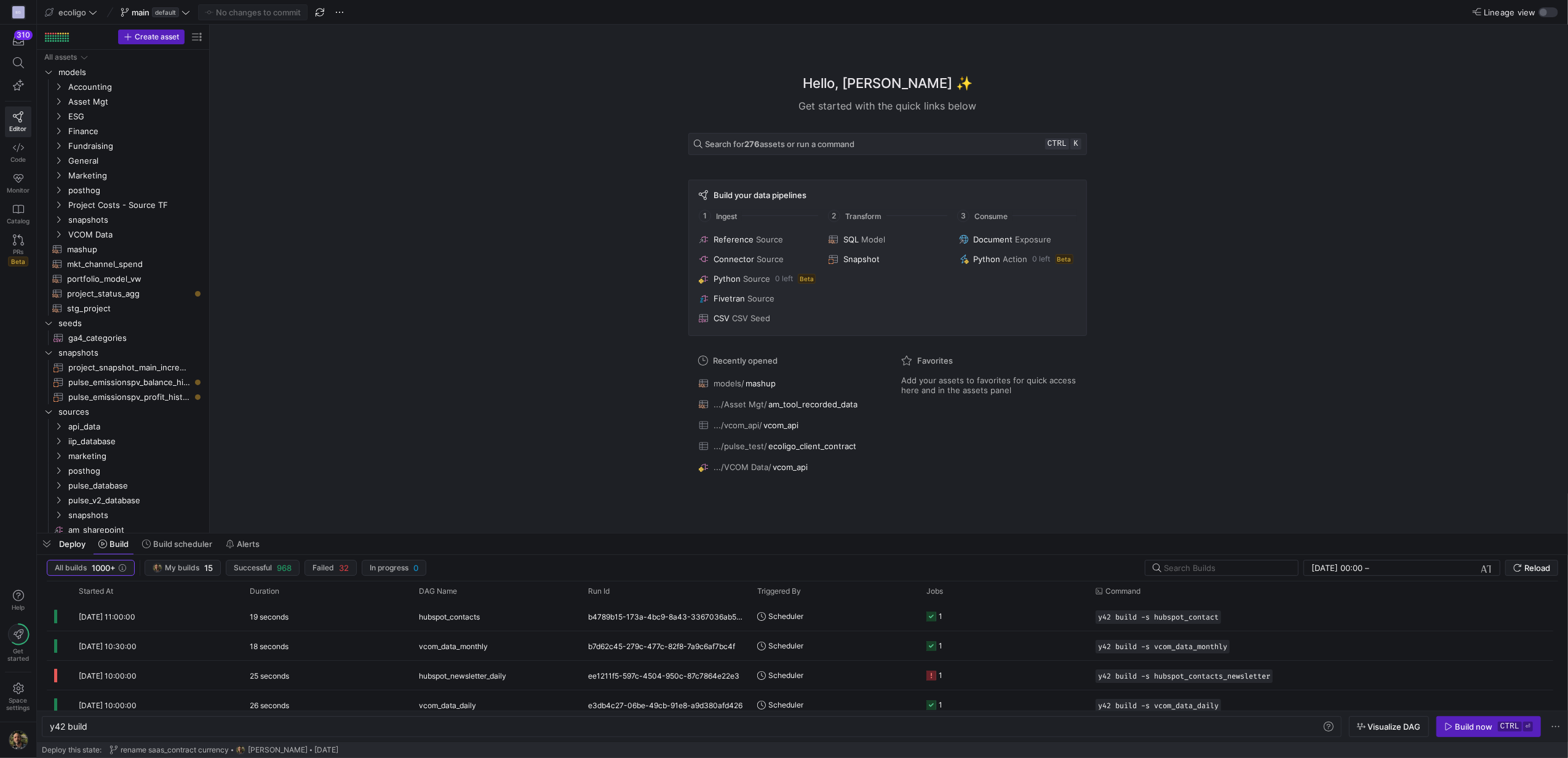
click at [75, 545] on span "Deploy" at bounding box center [72, 544] width 26 height 10
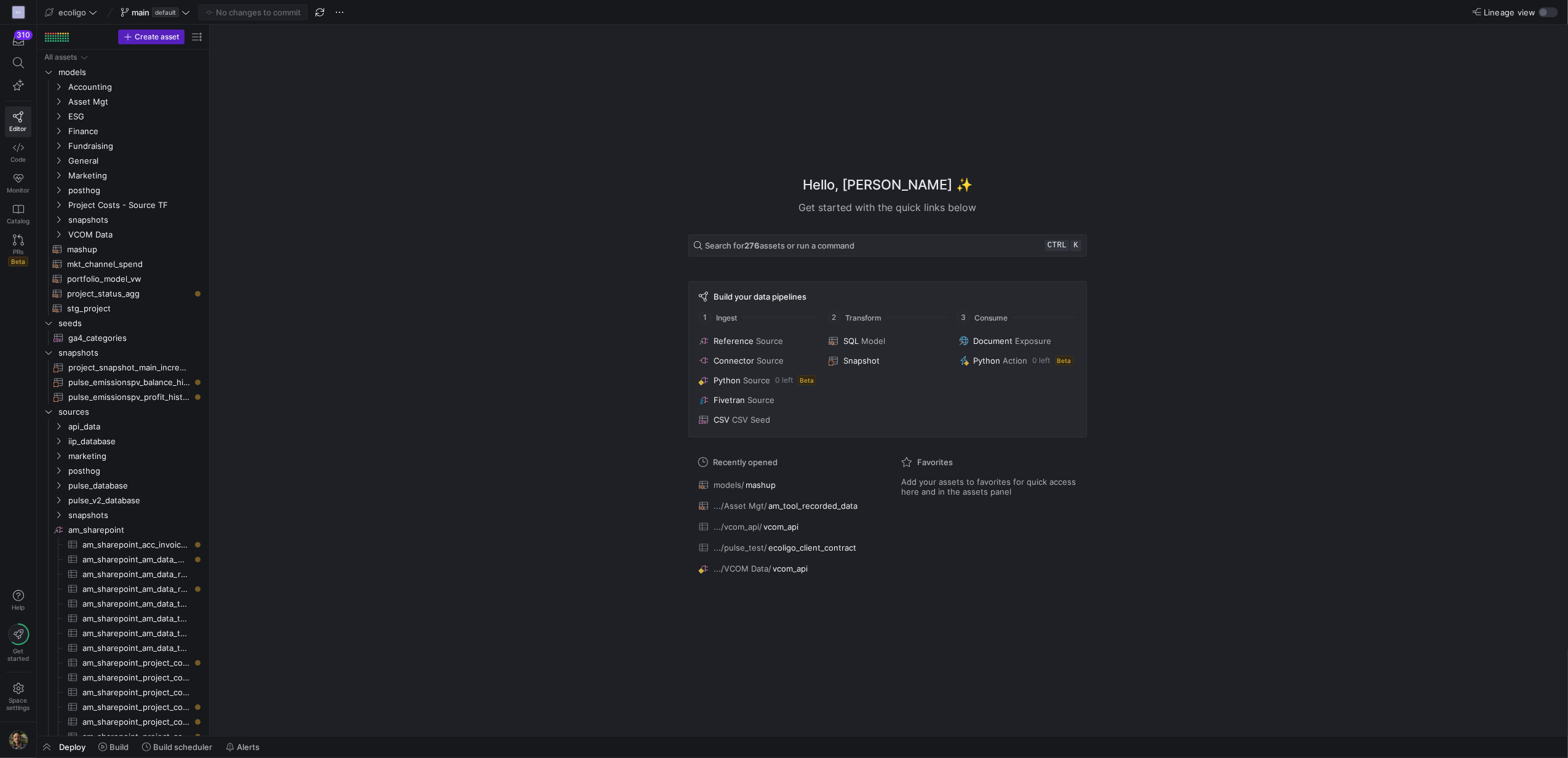
click at [58, 749] on div "Deploy Build Build scheduler Alerts" at bounding box center [151, 747] width 228 height 21
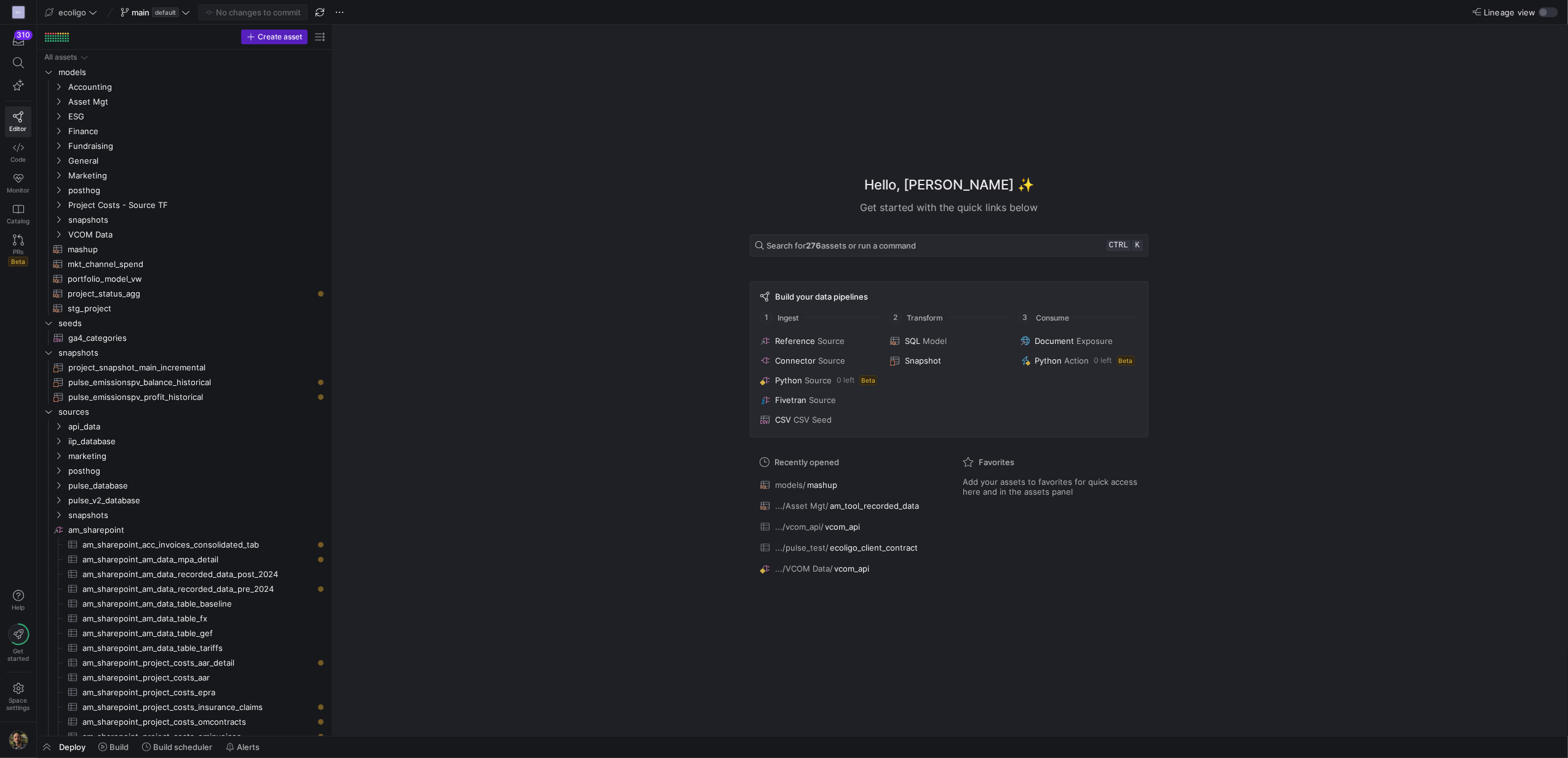
drag, startPoint x: 210, startPoint y: 545, endPoint x: 409, endPoint y: 533, distance: 199.4
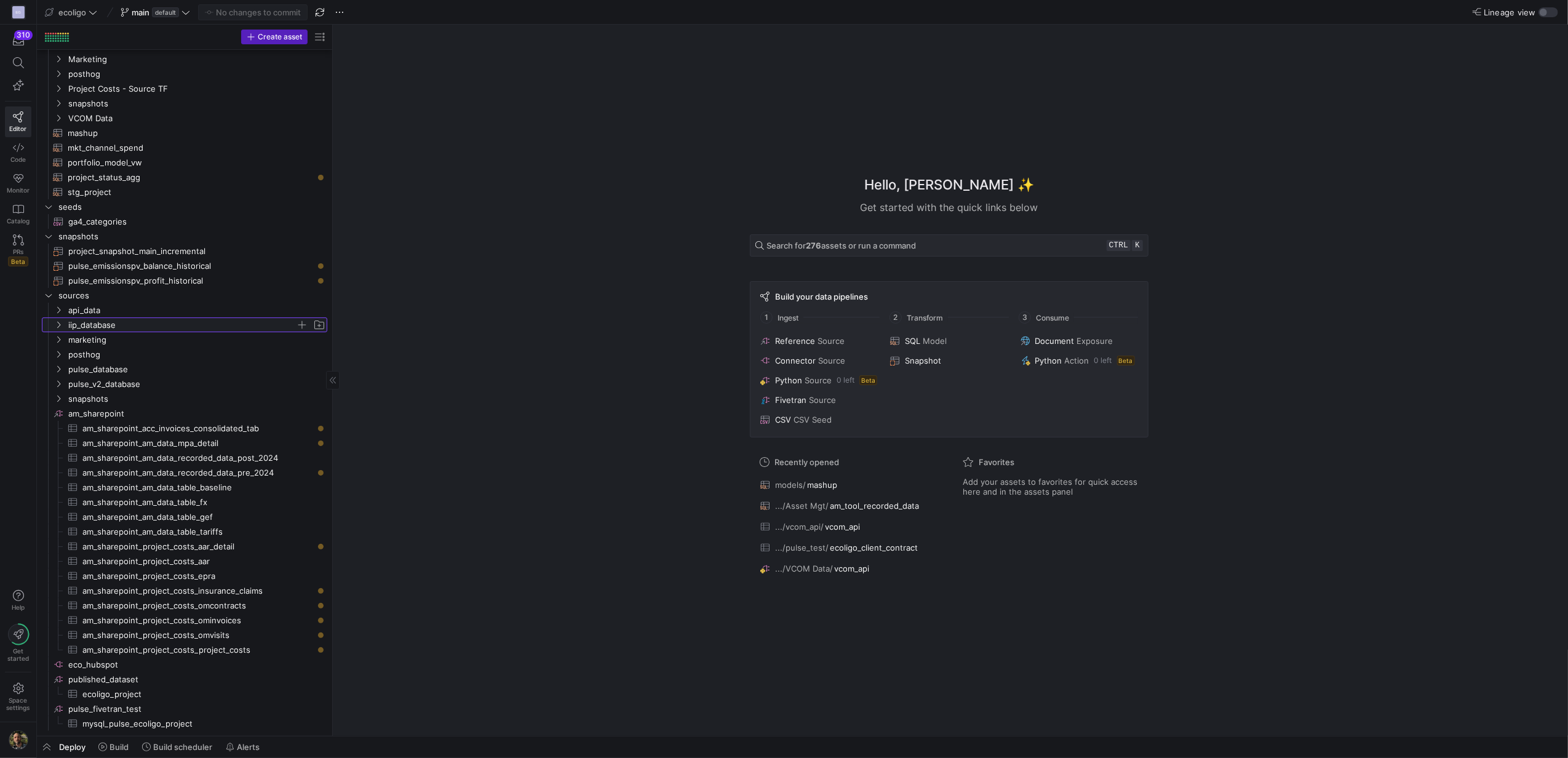
click at [55, 320] on y42-icon "Press SPACE to select this row." at bounding box center [58, 325] width 10 height 10
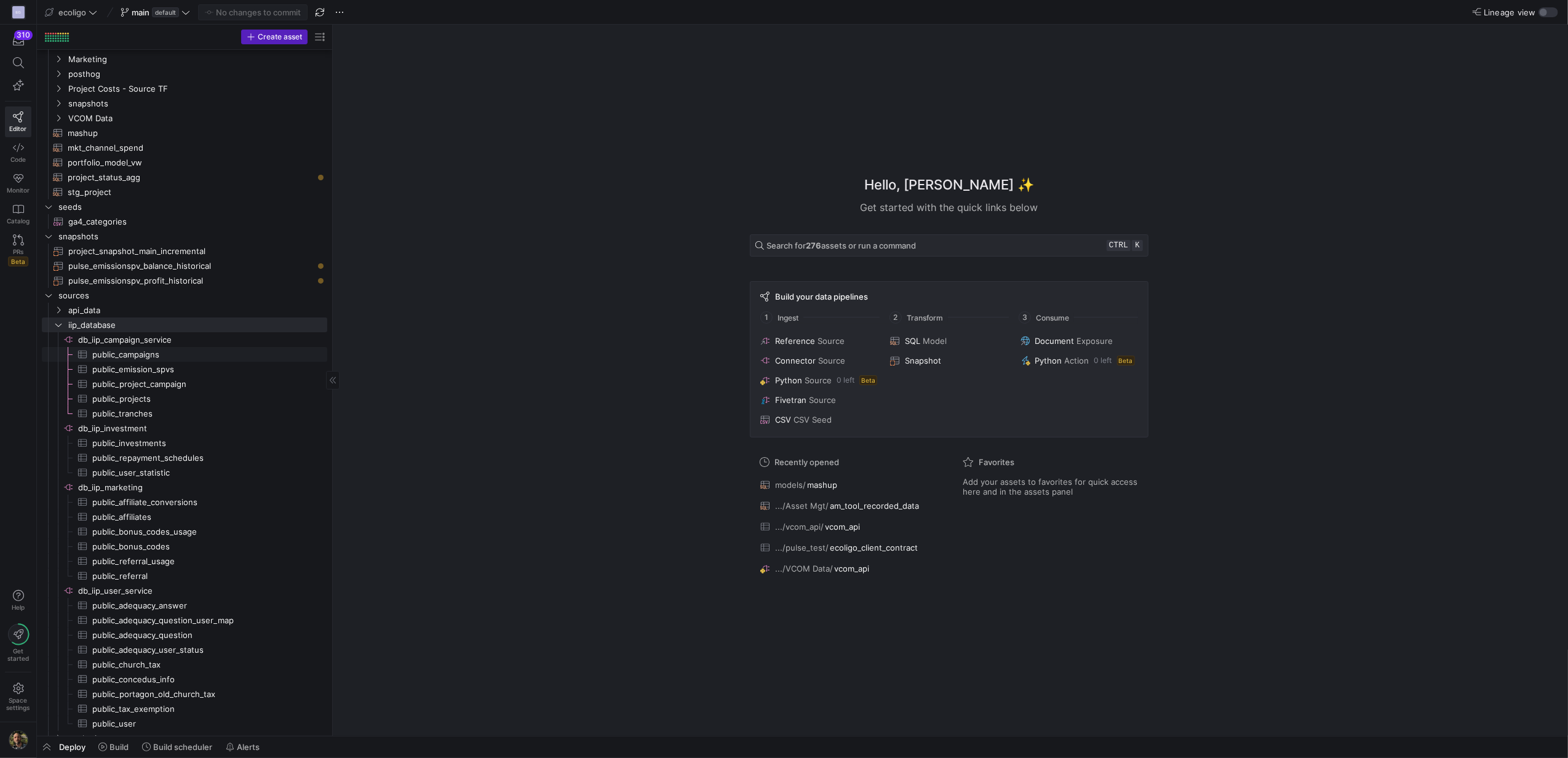
click at [149, 350] on span "public_campaigns​​​​​​​​​" at bounding box center [203, 355] width 221 height 14
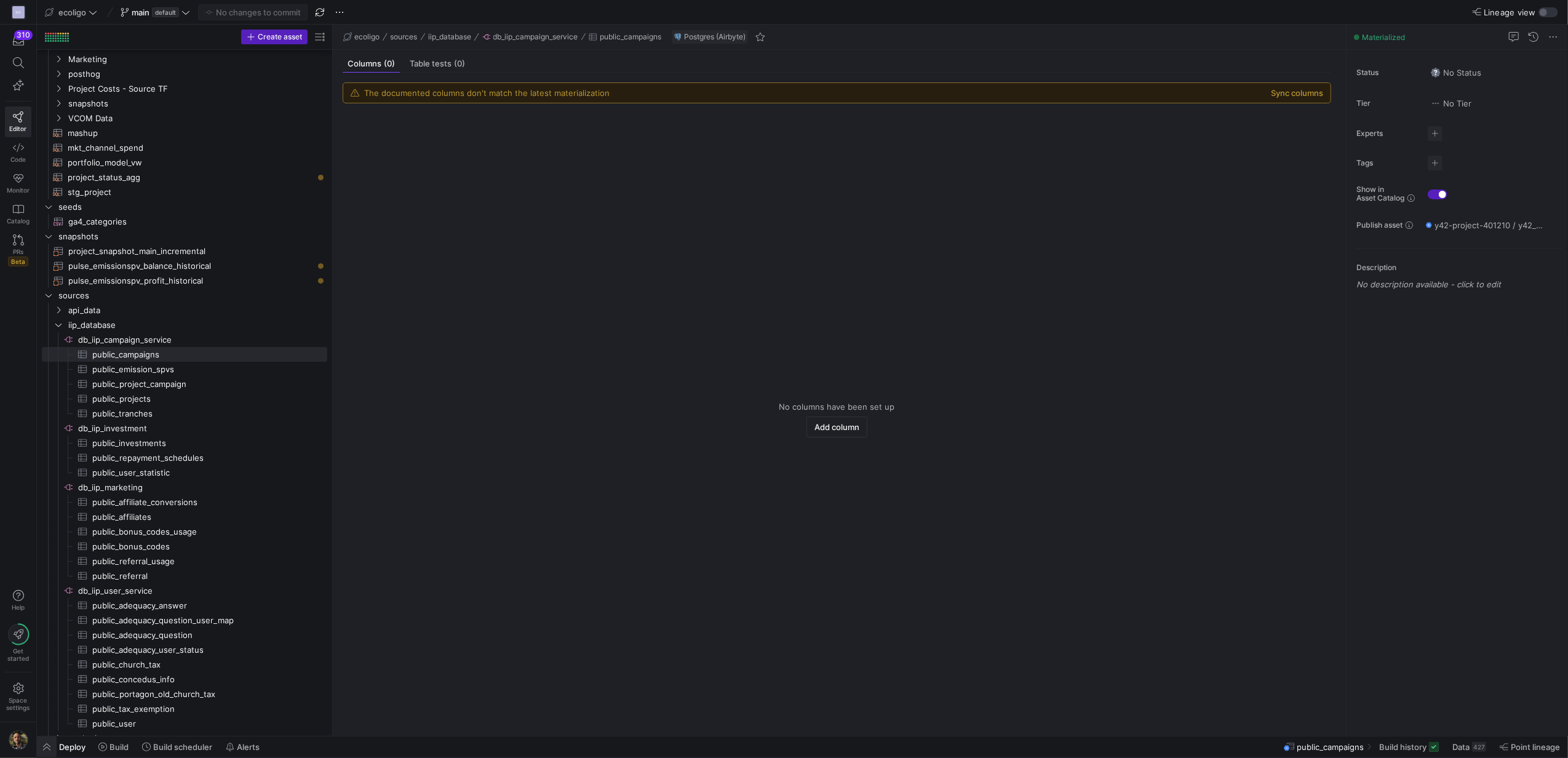
click at [45, 744] on span "button" at bounding box center [47, 747] width 20 height 21
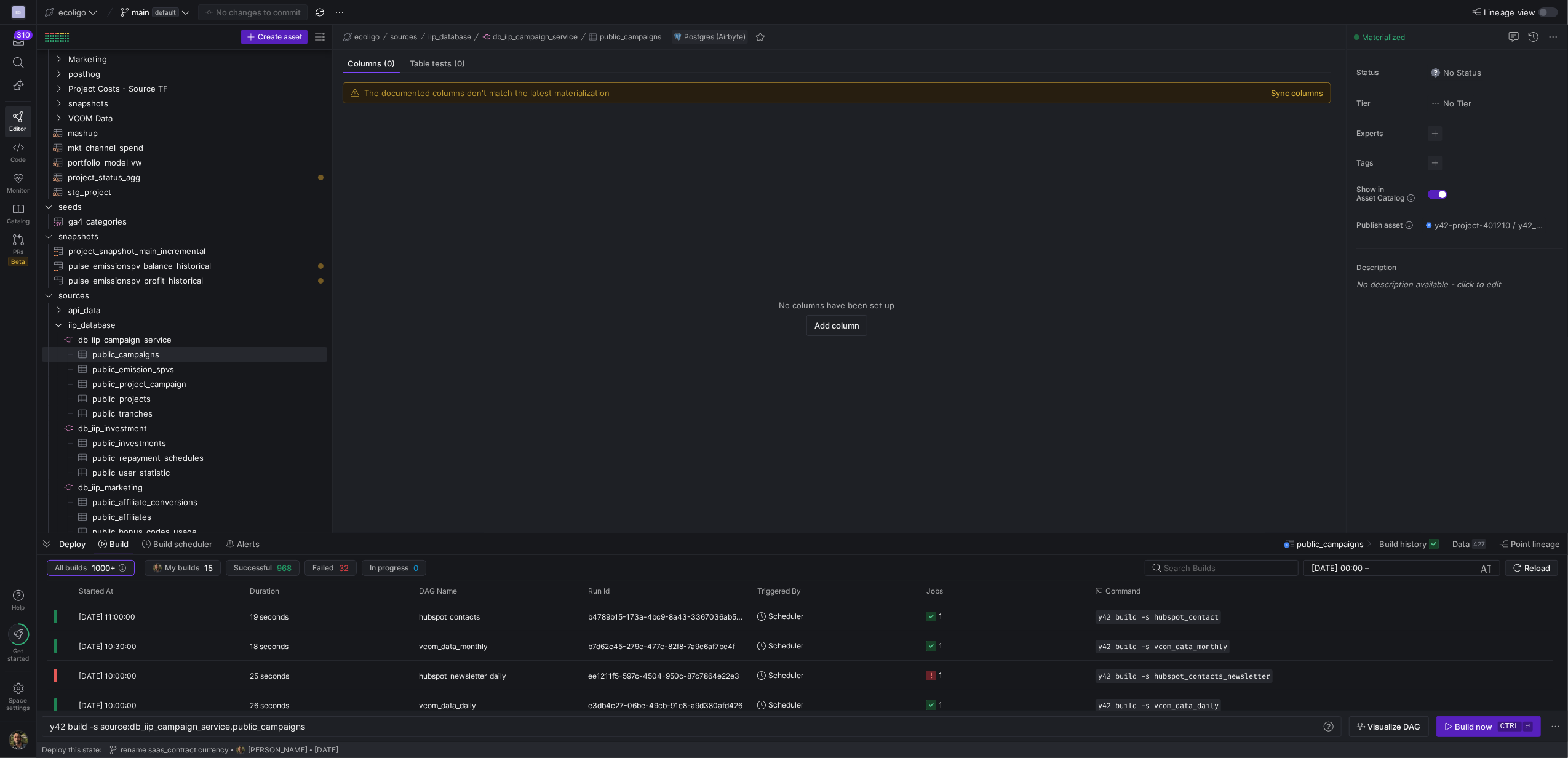
click at [1281, 89] on button "Sync columns" at bounding box center [1297, 93] width 53 height 10
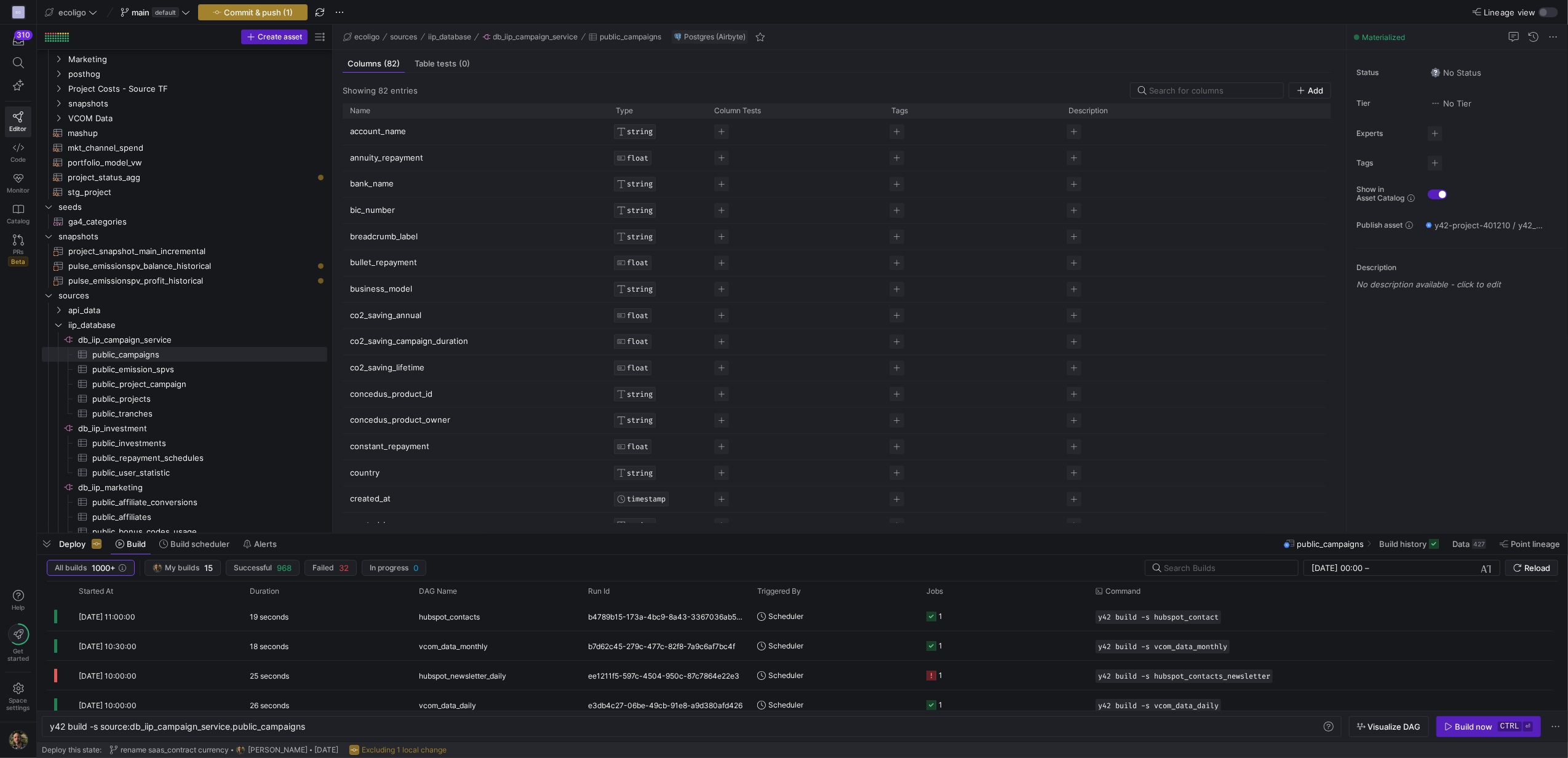
click at [272, 14] on span "Commit & push (1)" at bounding box center [258, 12] width 69 height 10
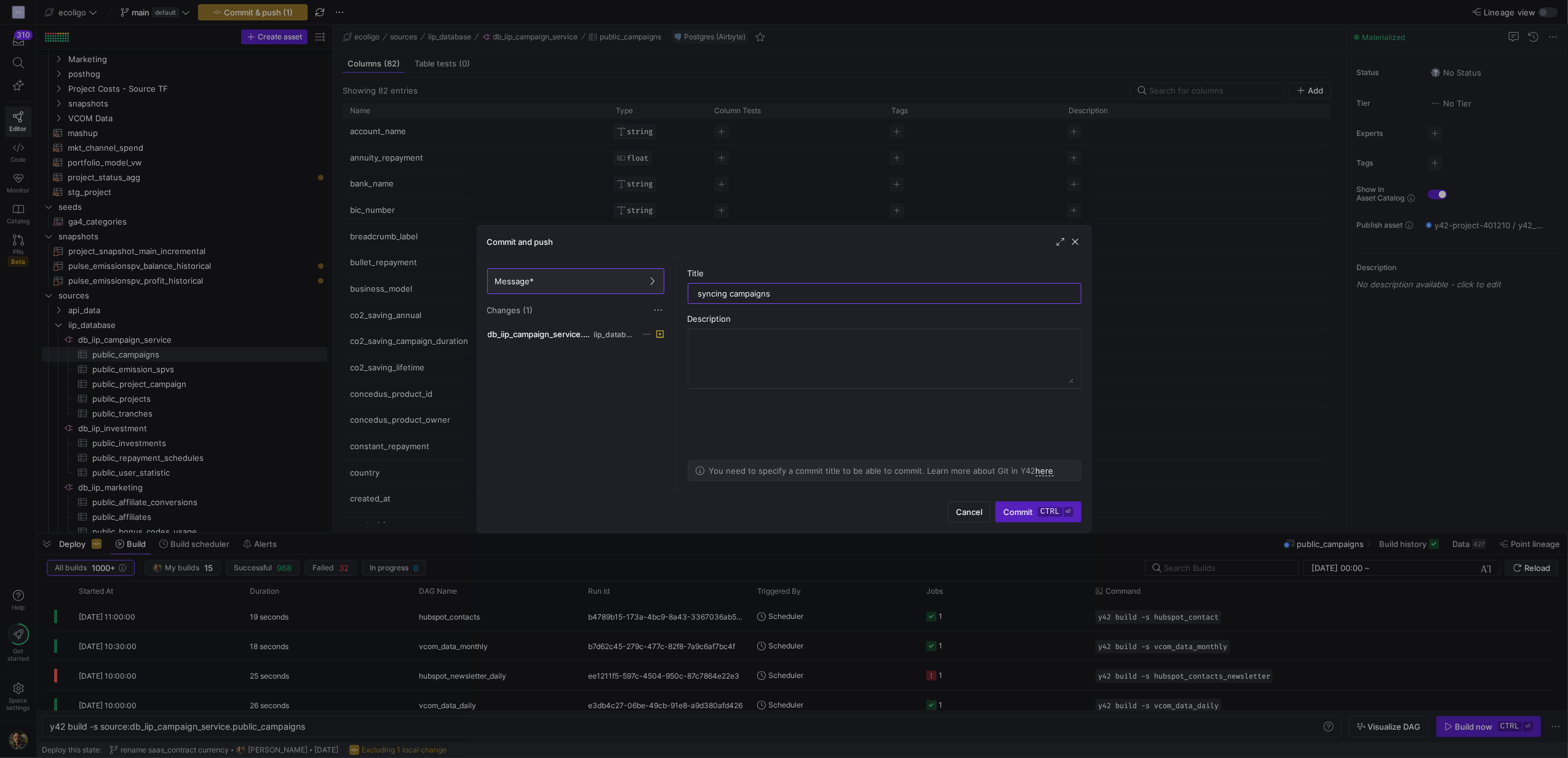
type input "syncing campaigns"
click at [1030, 500] on div "Cancel Commit ctrl ⏎" at bounding box center [785, 512] width 614 height 41
click at [1024, 507] on span "Commit ctrl ⏎" at bounding box center [1038, 512] width 70 height 10
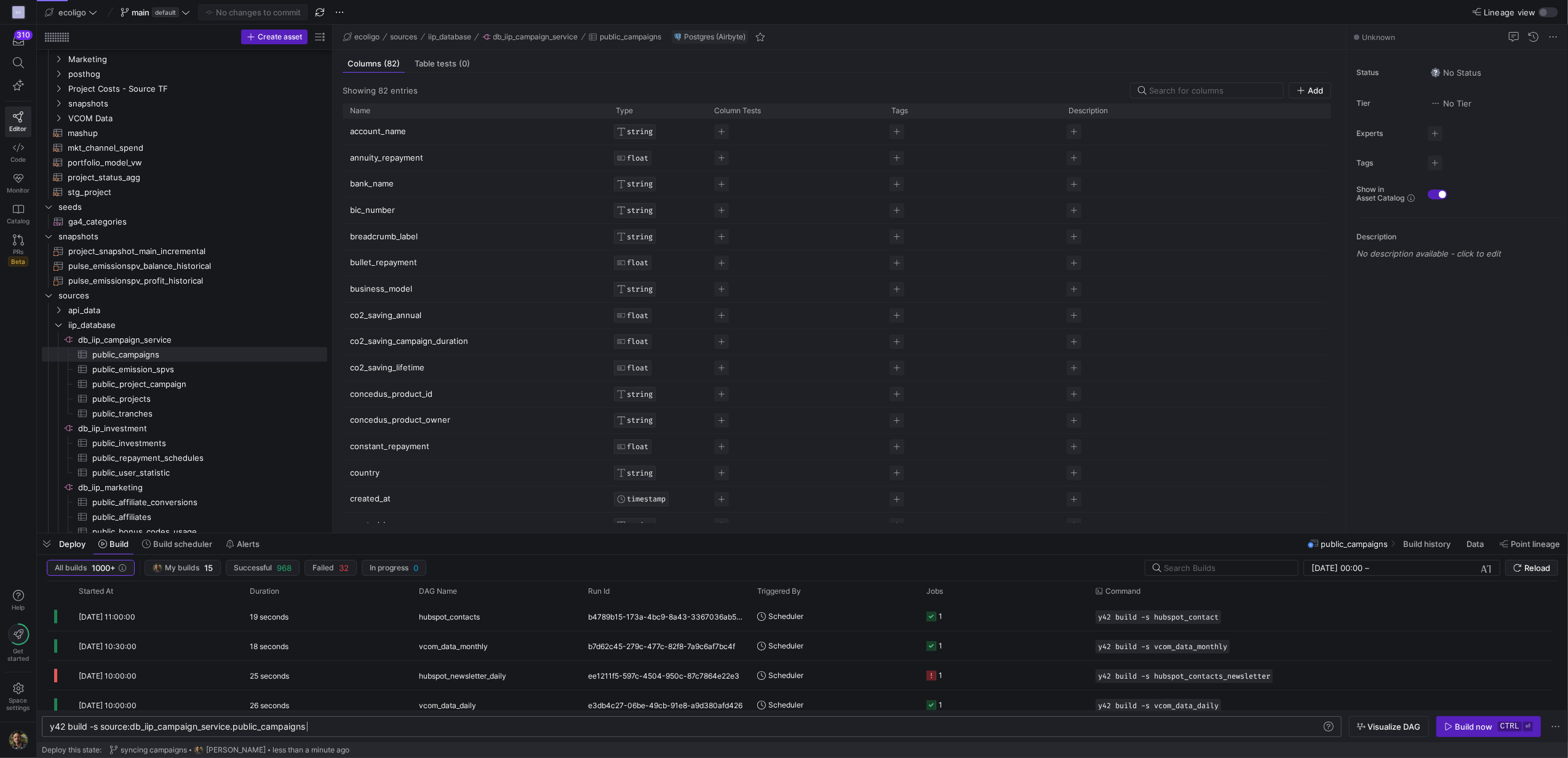
click at [525, 729] on div "y42 build -s source:db_iip_campaign_service.public _campaigns" at bounding box center [685, 727] width 1271 height 10
type textarea "y42 build -s source:db_iip_campaign_service.public_campaigns --full-refresh"
click at [1471, 722] on div "Build now" at bounding box center [1474, 727] width 38 height 10
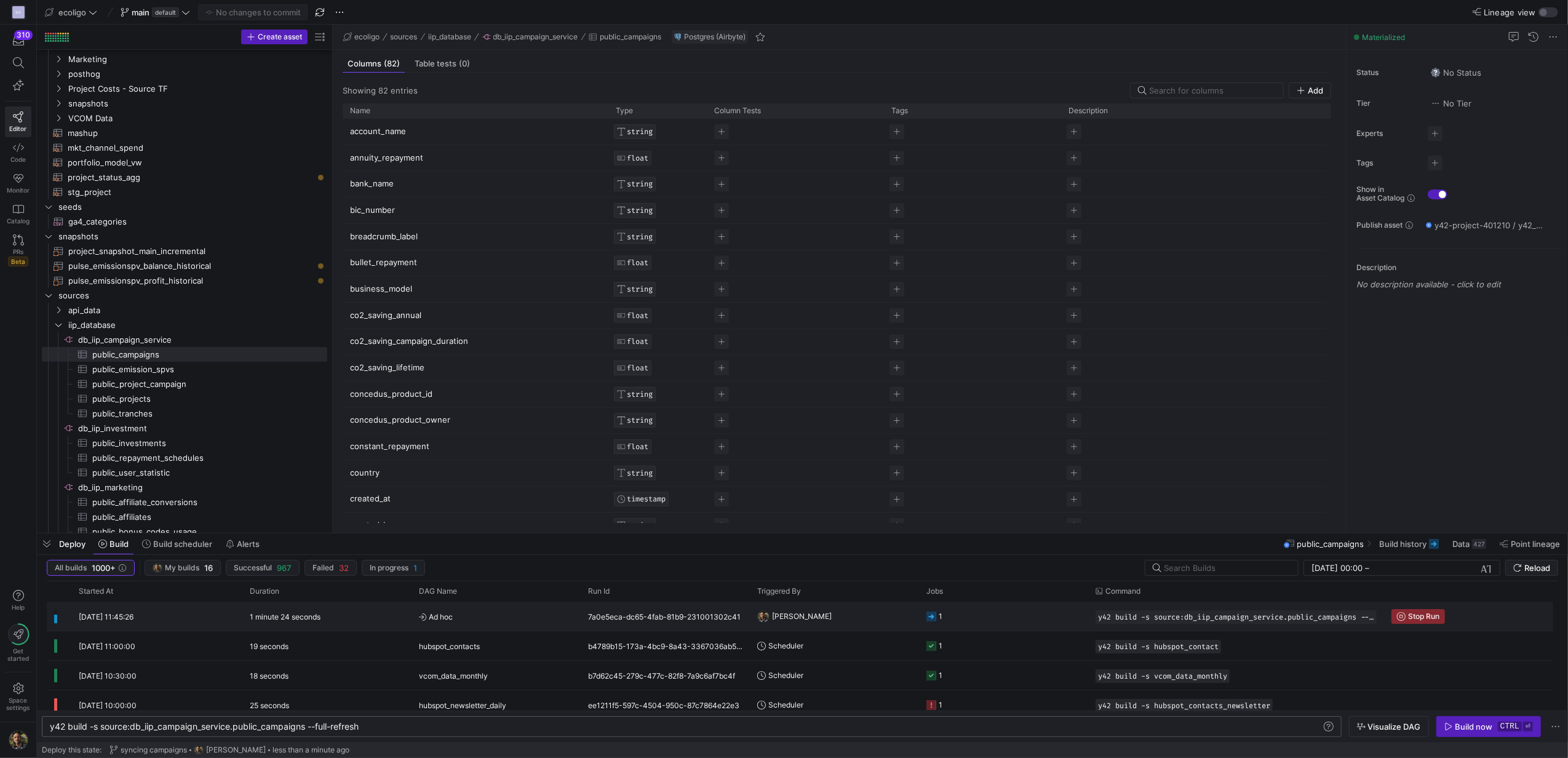
click at [993, 626] on y42-job-status-cell-renderer "1" at bounding box center [1003, 616] width 154 height 28
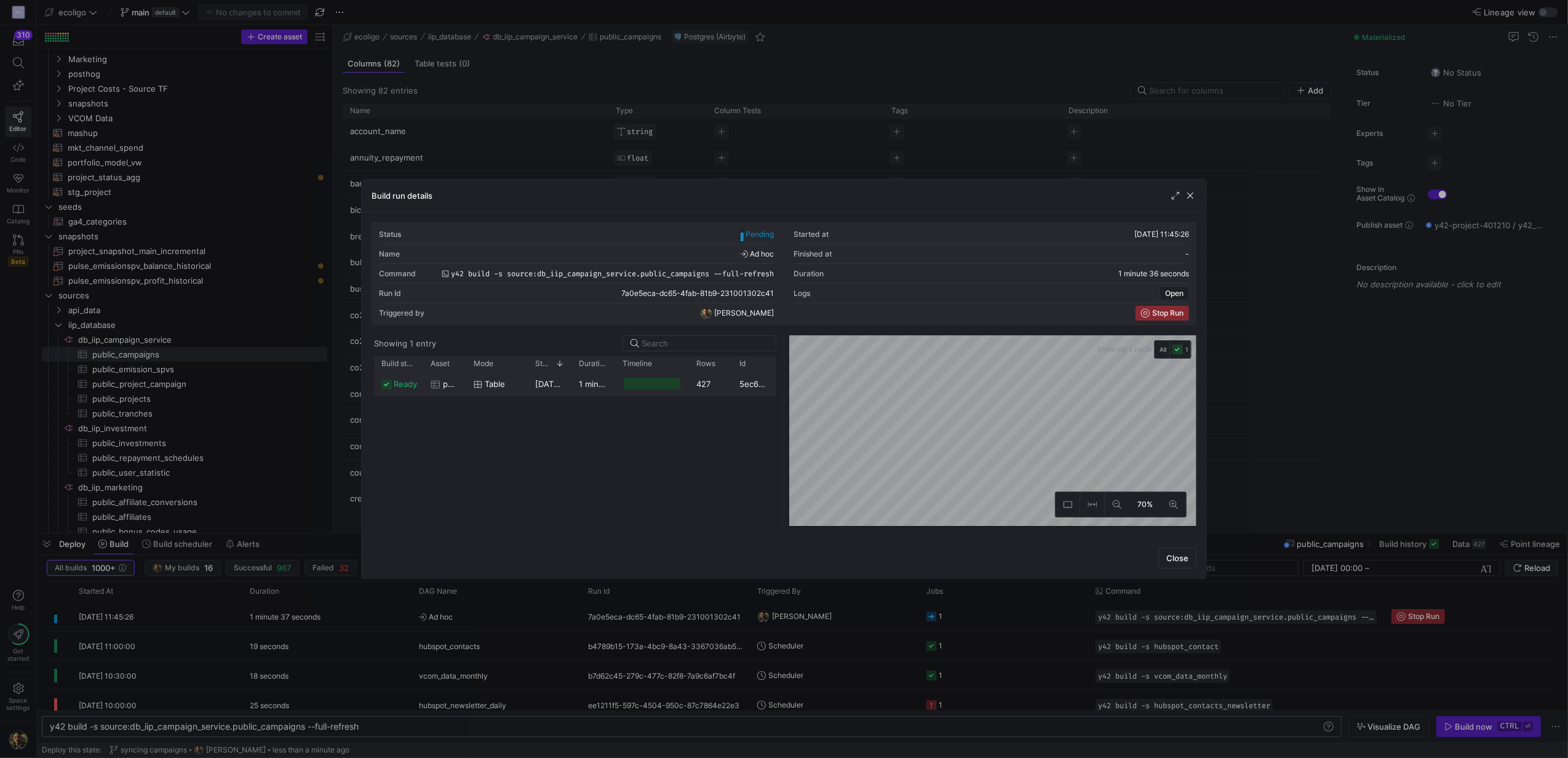
click at [549, 378] on div "28/08/25, 11:45:27" at bounding box center [549, 384] width 43 height 24
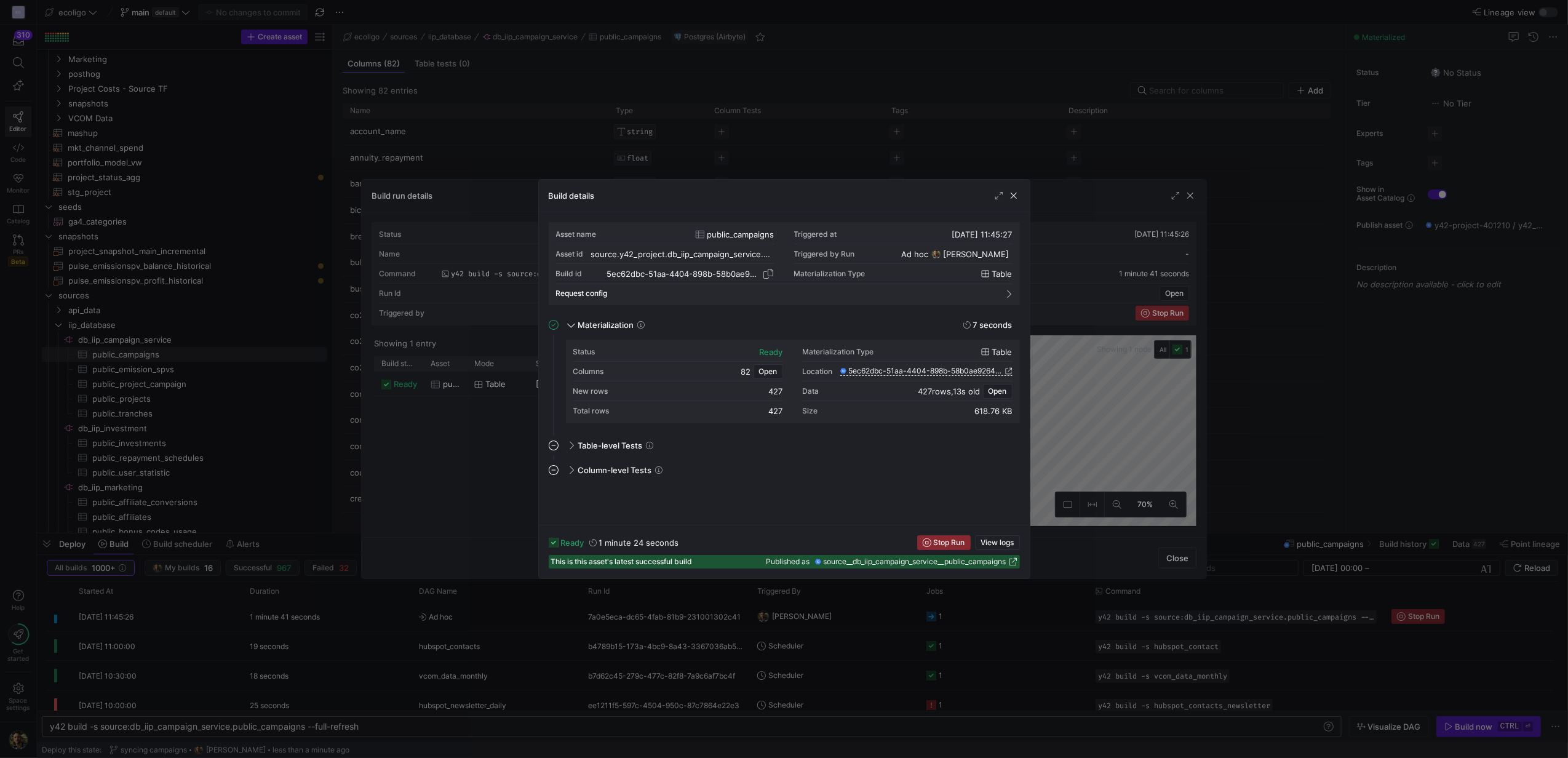
click at [769, 274] on span "button" at bounding box center [768, 273] width 12 height 12
click at [773, 272] on span "button" at bounding box center [768, 273] width 12 height 12
click at [1016, 198] on span "button" at bounding box center [1014, 196] width 12 height 12
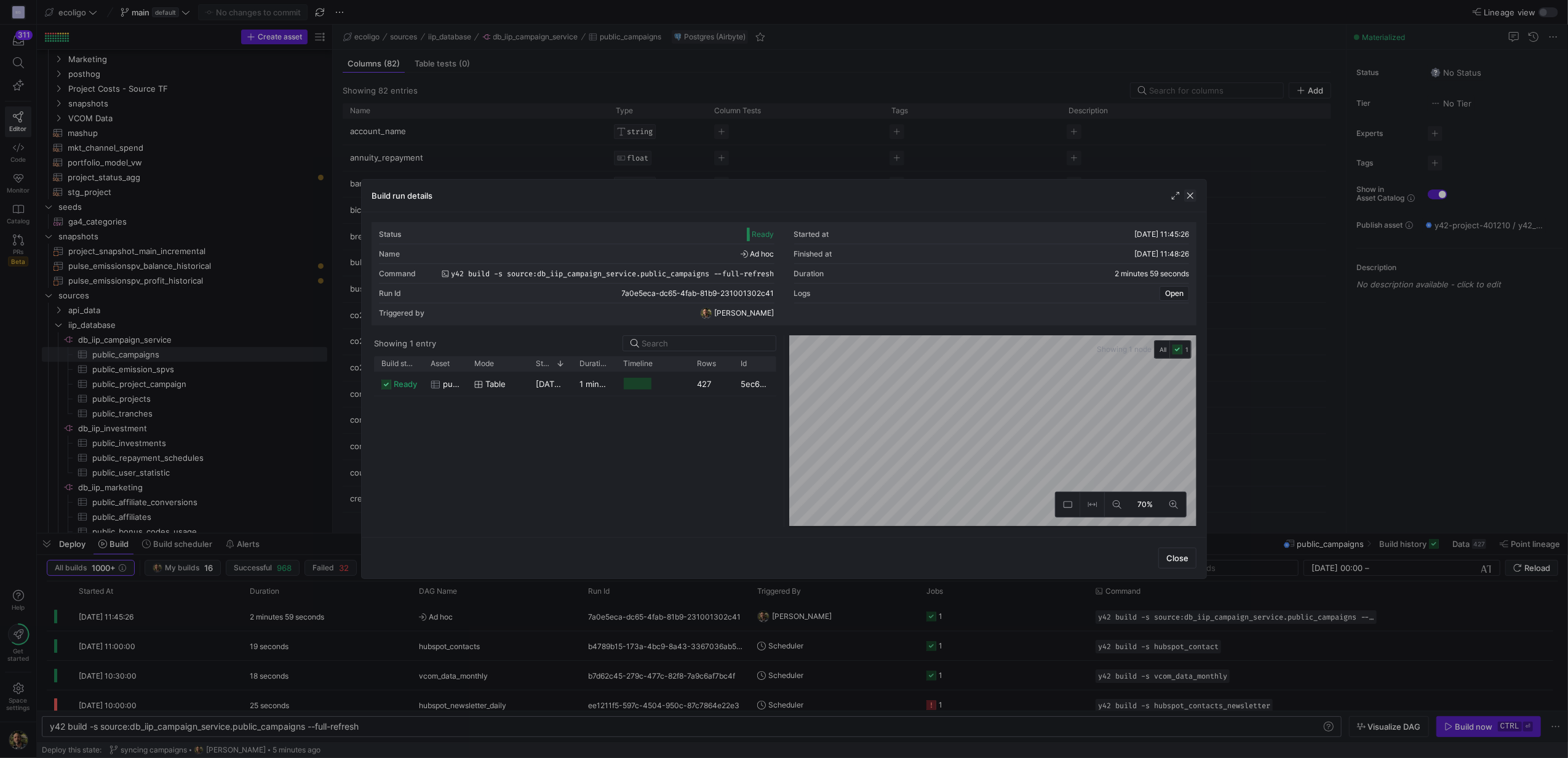
click at [1189, 200] on span "button" at bounding box center [1190, 196] width 12 height 12
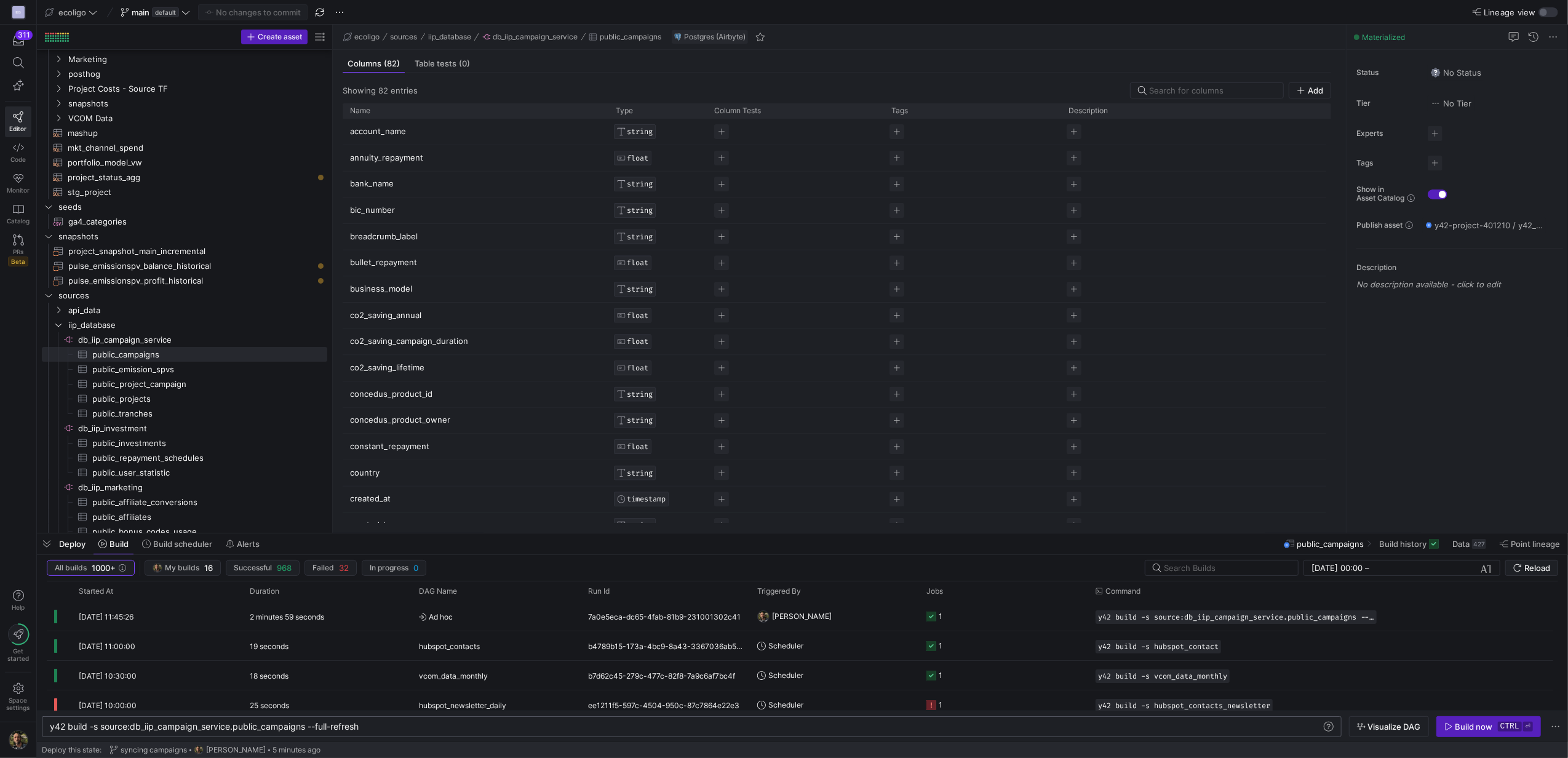
click at [374, 722] on div "y42 build -s source:db_iip_campaign_service.public _campaigns --full-refresh" at bounding box center [685, 727] width 1271 height 10
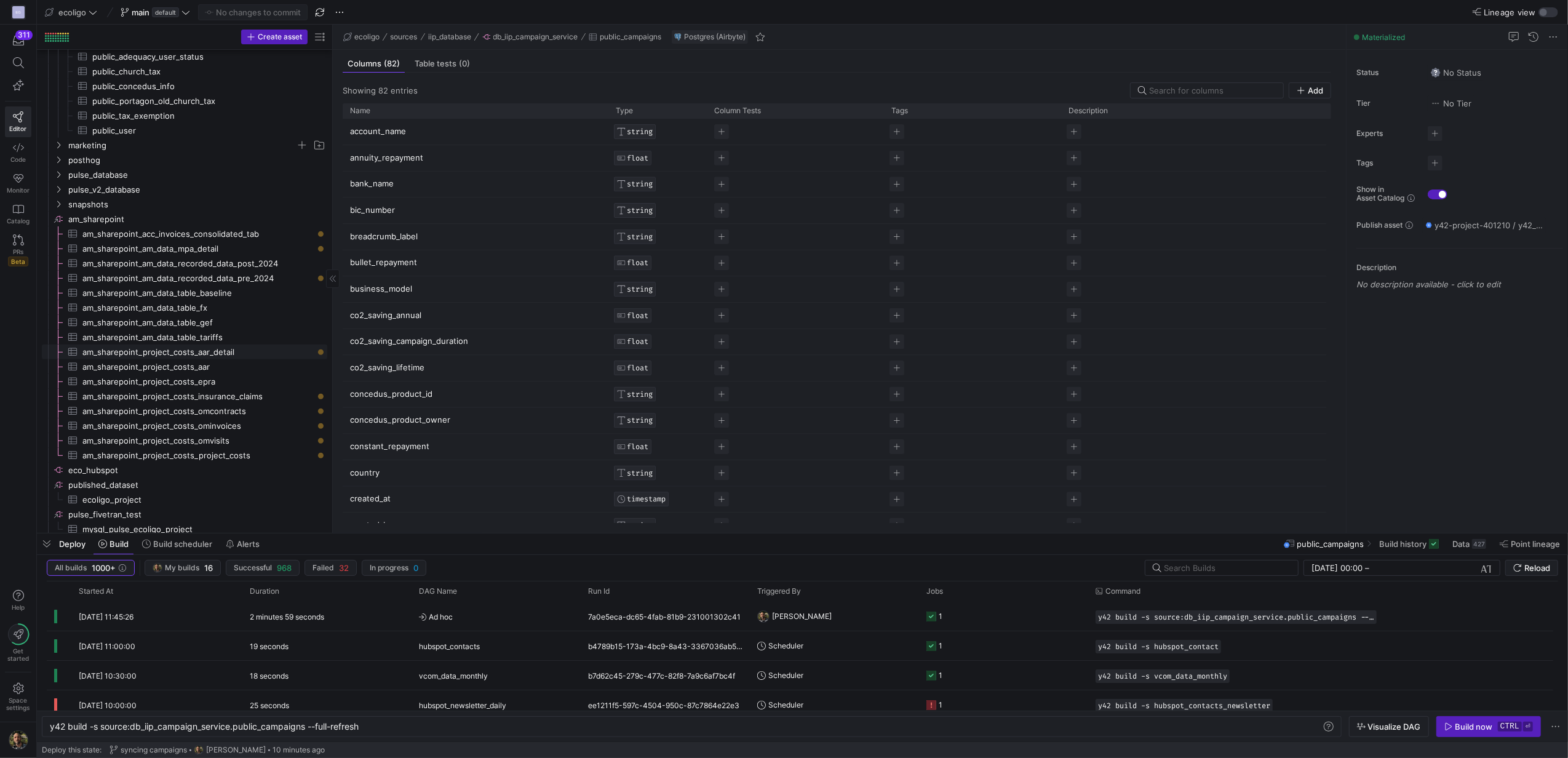
scroll to position [708, 0]
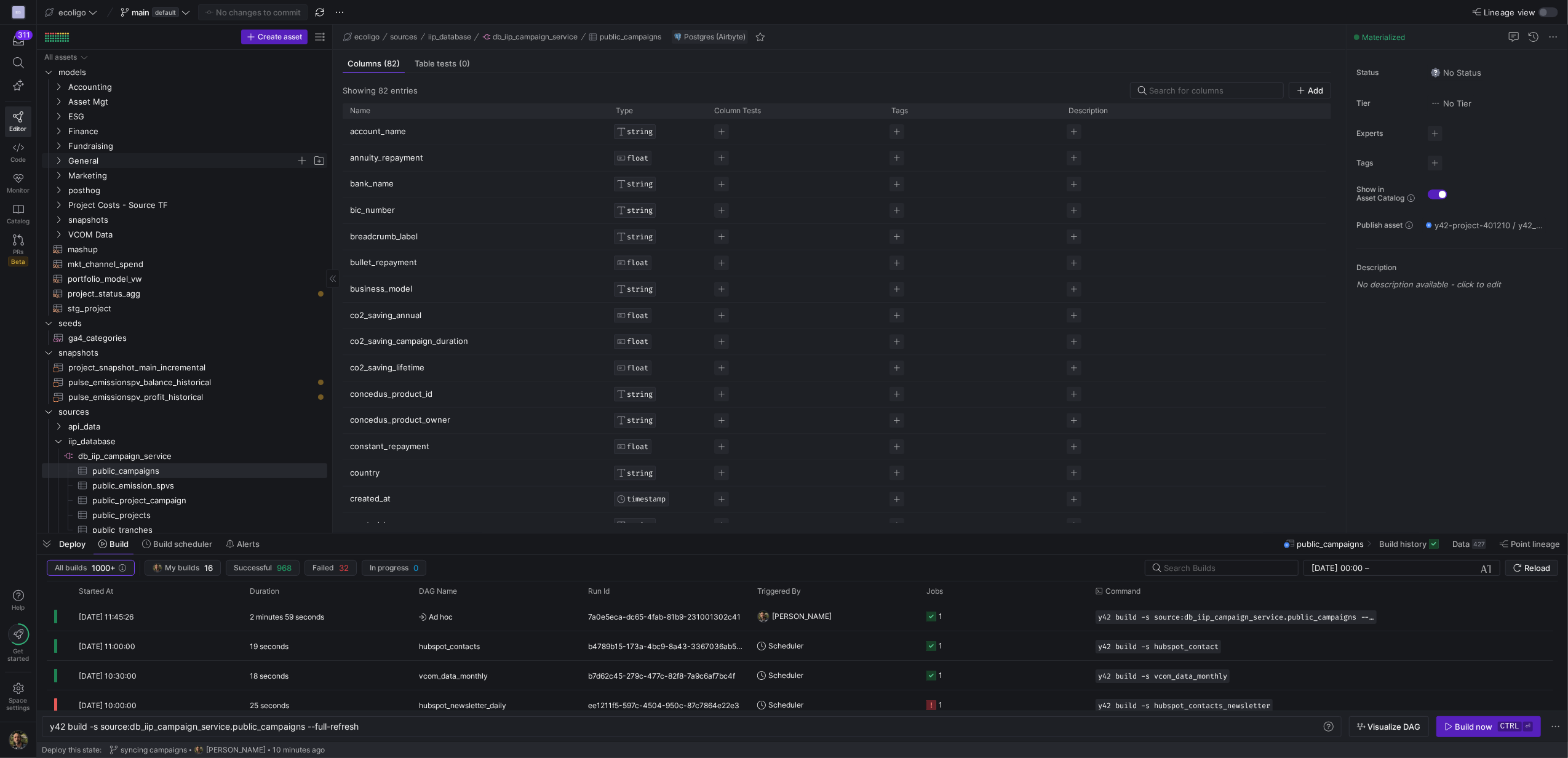
click at [55, 158] on icon "Press SPACE to select this row." at bounding box center [58, 161] width 9 height 7
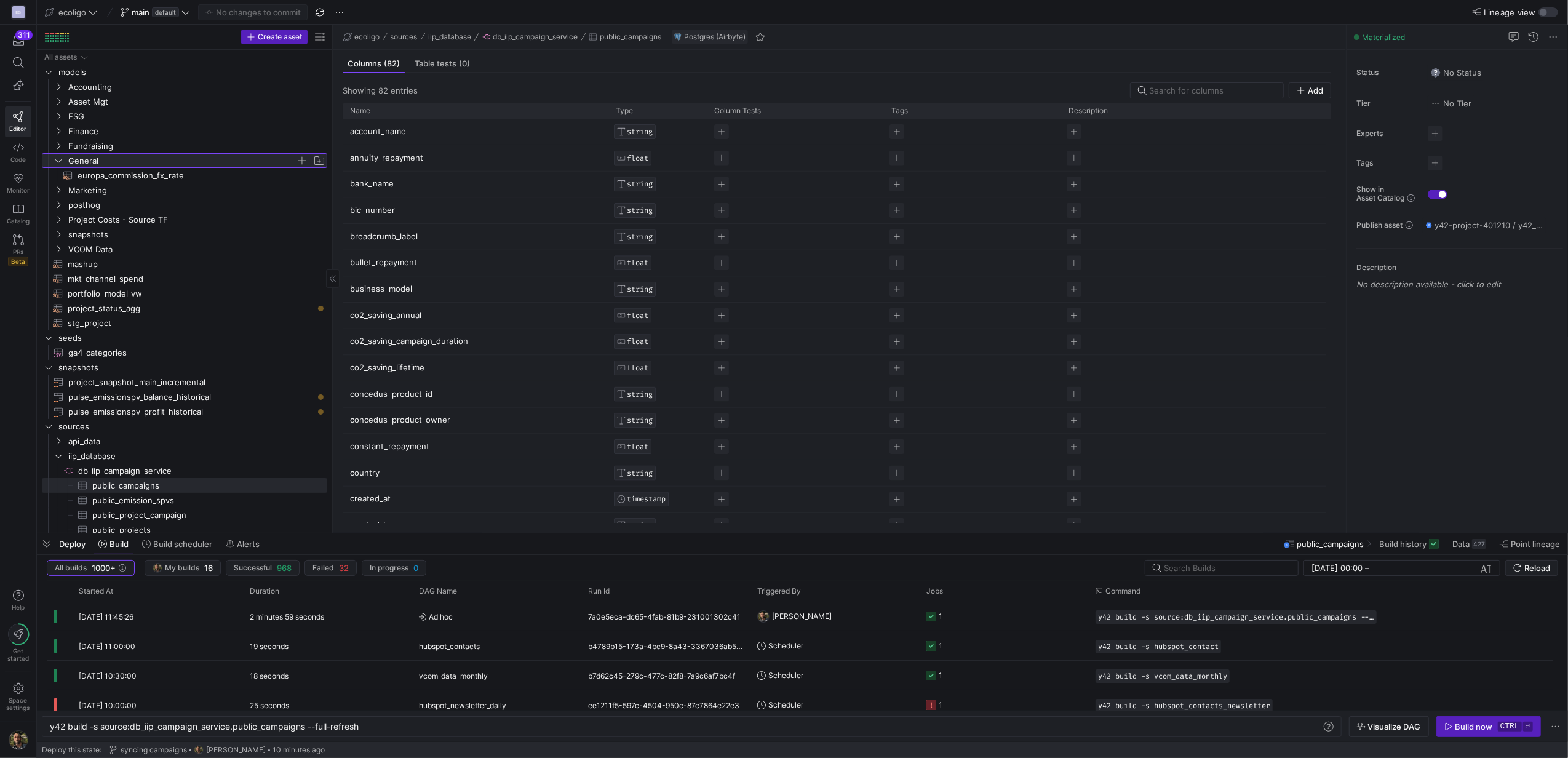
click at [55, 158] on icon at bounding box center [58, 161] width 9 height 7
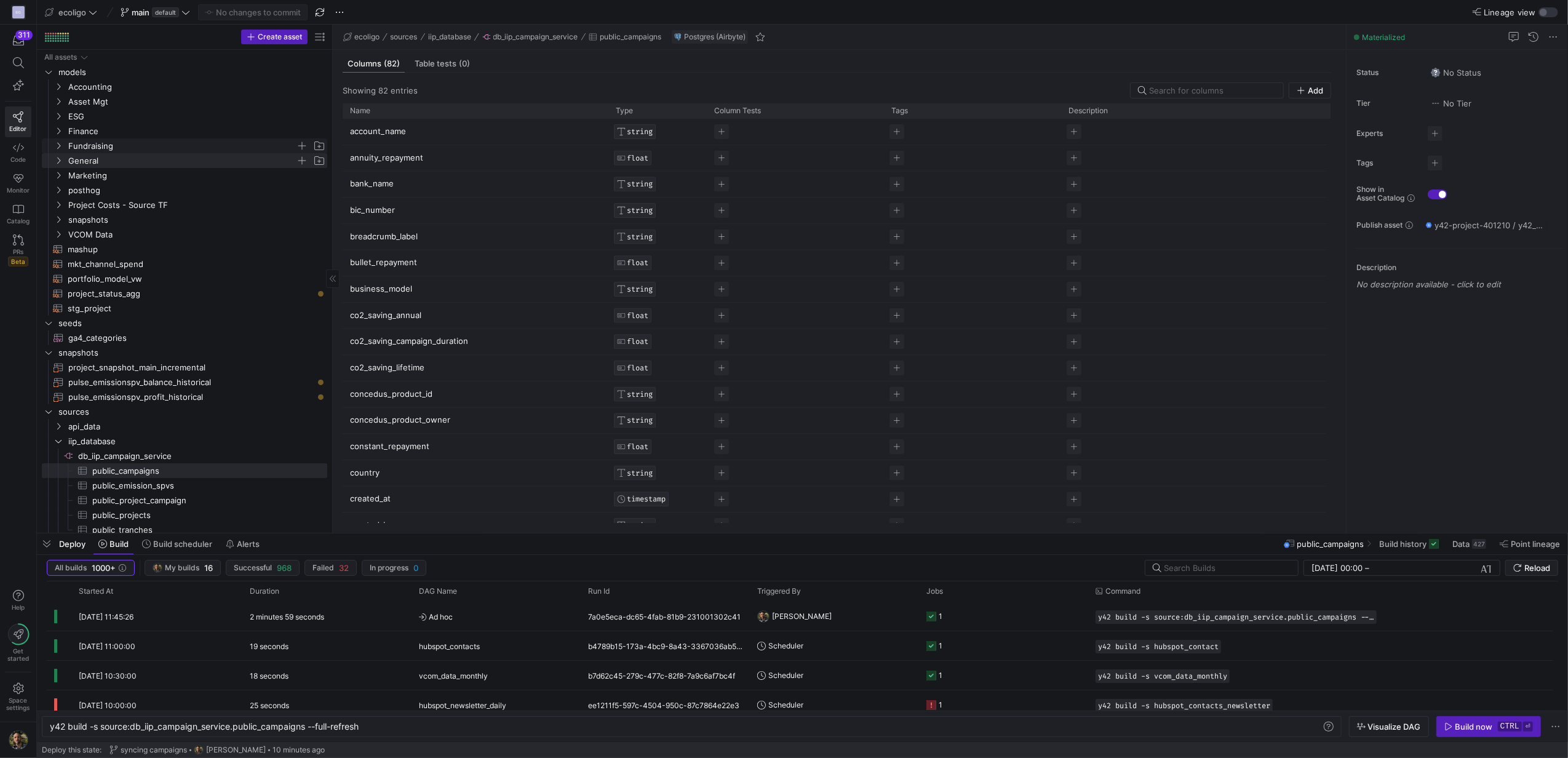
click at [59, 141] on y42-icon "Press SPACE to select this row." at bounding box center [58, 146] width 10 height 10
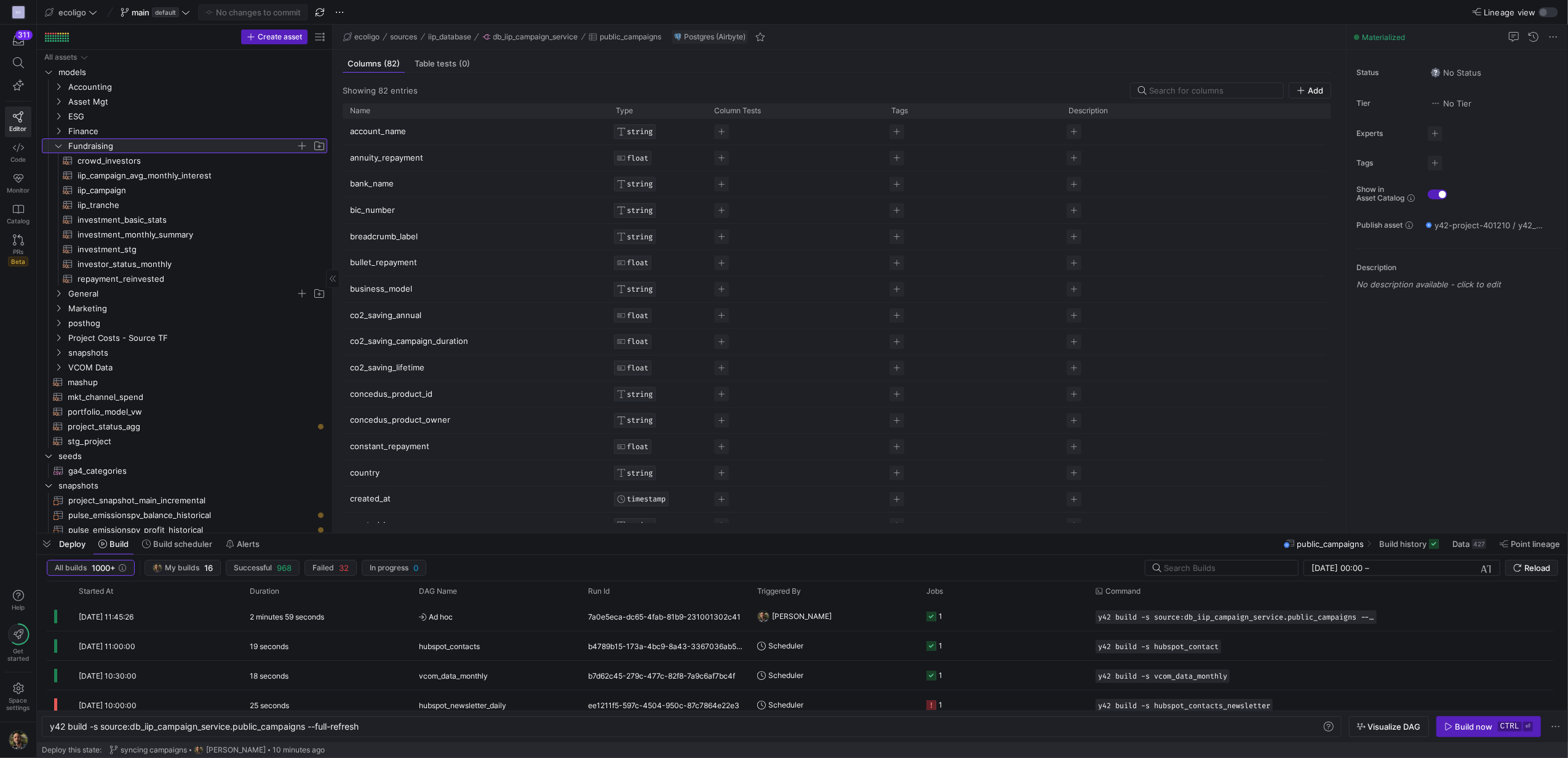
click at [59, 141] on y42-icon at bounding box center [58, 146] width 10 height 10
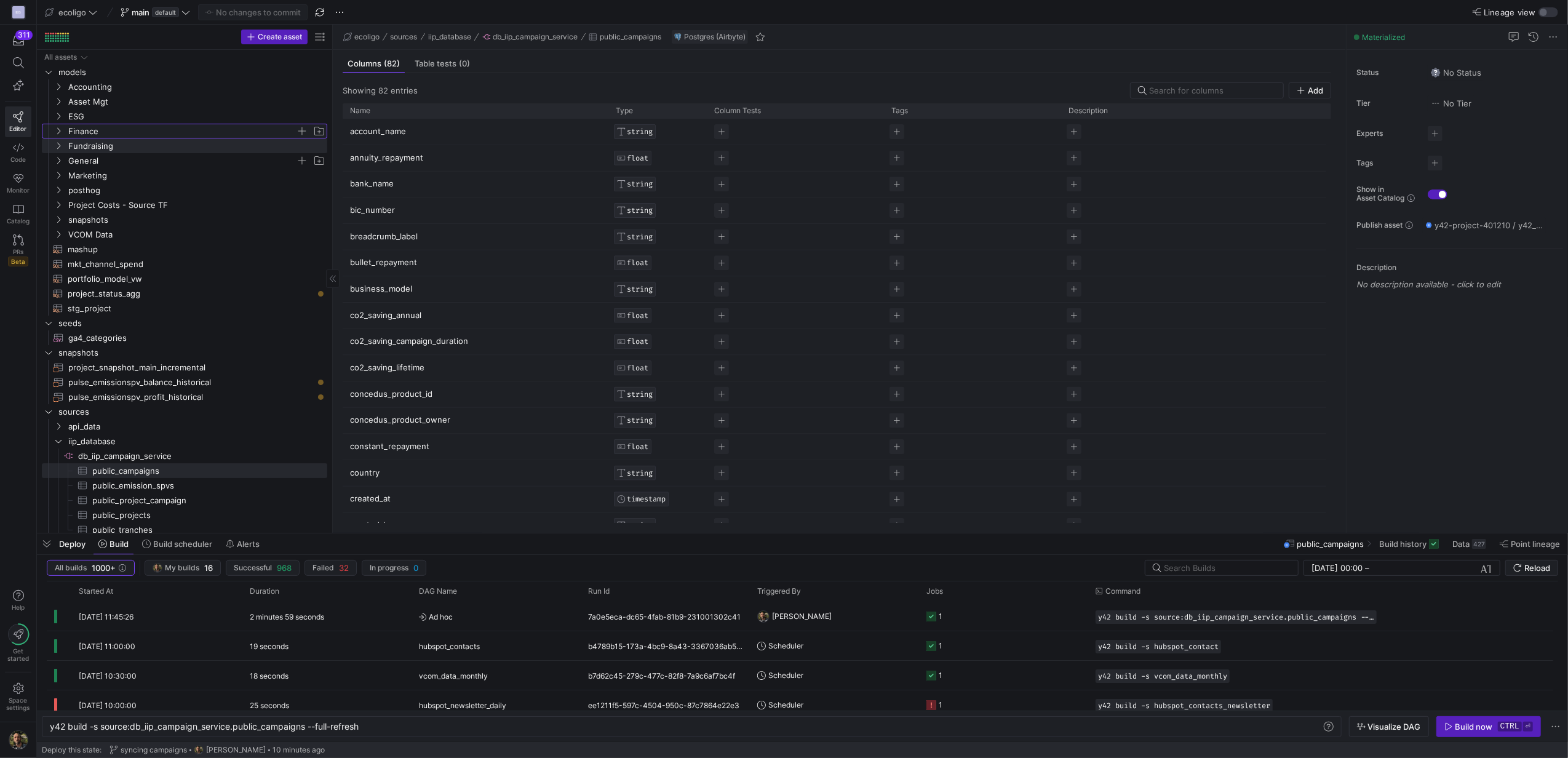
click at [53, 132] on y42-icon "Press SPACE to select this row." at bounding box center [58, 131] width 10 height 10
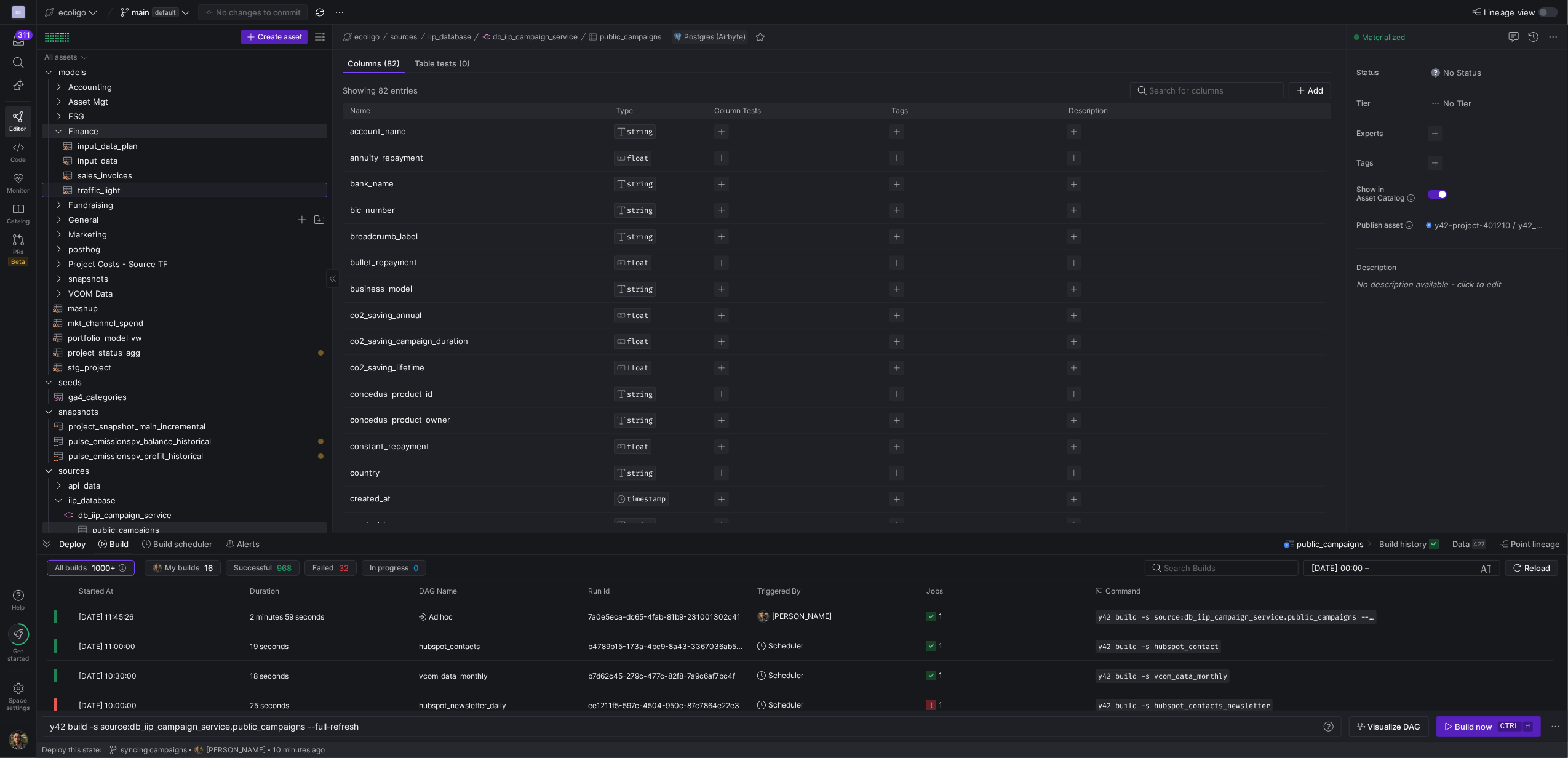
click at [114, 186] on span "traffic_light​​​​​​​​​​" at bounding box center [195, 191] width 235 height 14
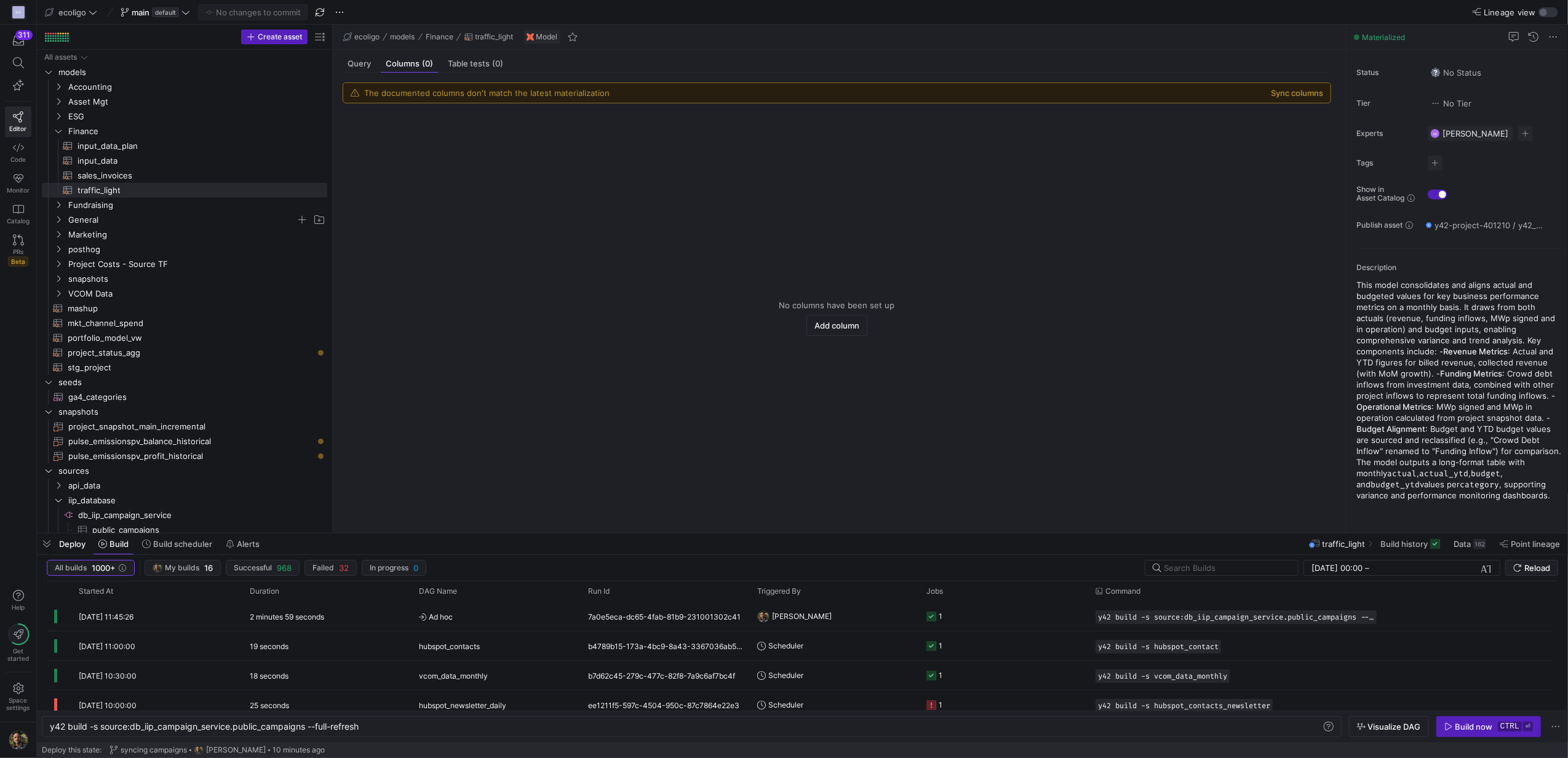
click at [1294, 87] on div "The documented columns don't match the latest materialization Sync columns" at bounding box center [837, 93] width 987 height 20
click at [1289, 92] on button "Sync columns" at bounding box center [1297, 93] width 53 height 10
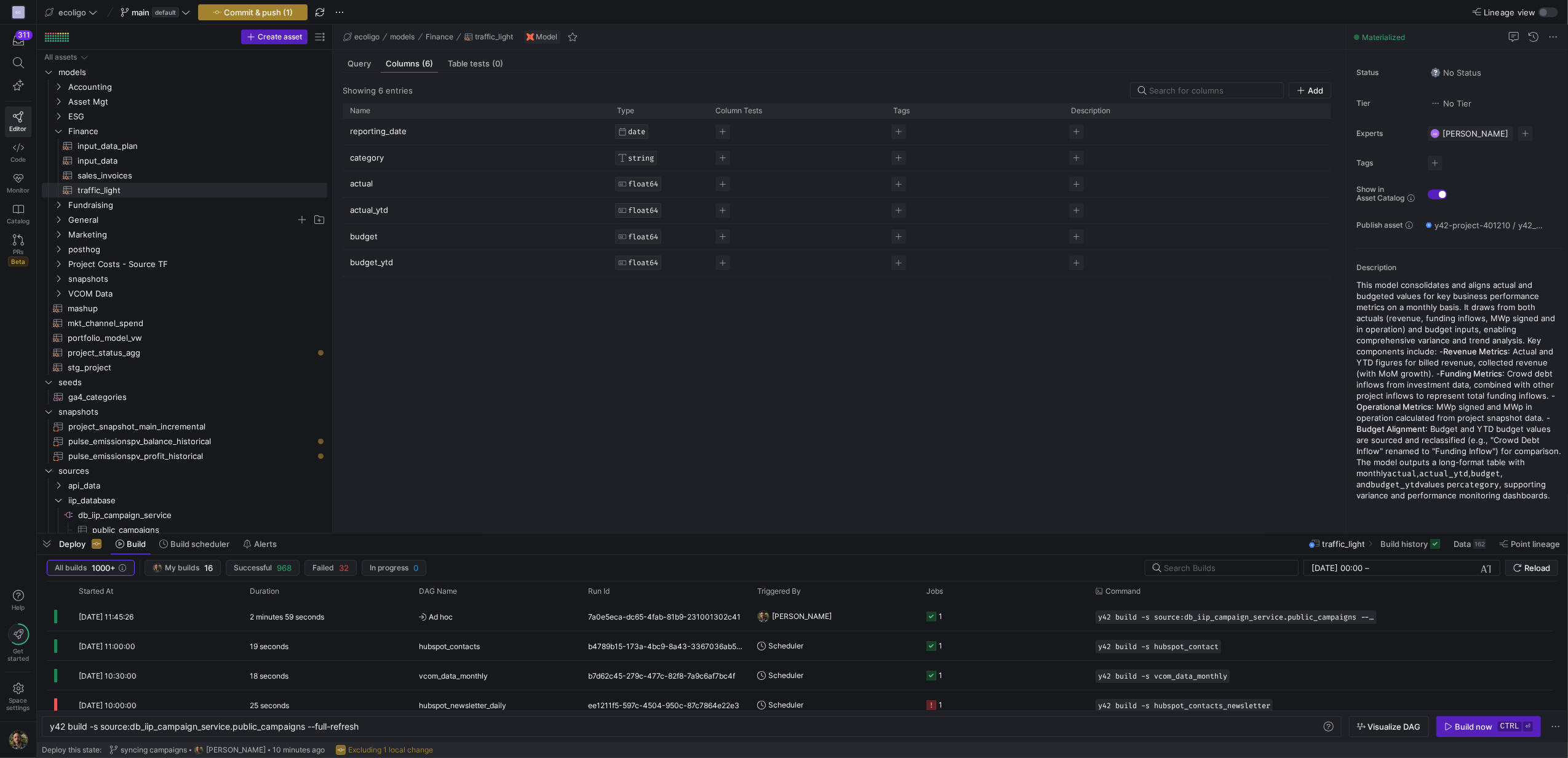
click at [237, 8] on span "Commit & push (1)" at bounding box center [258, 12] width 69 height 10
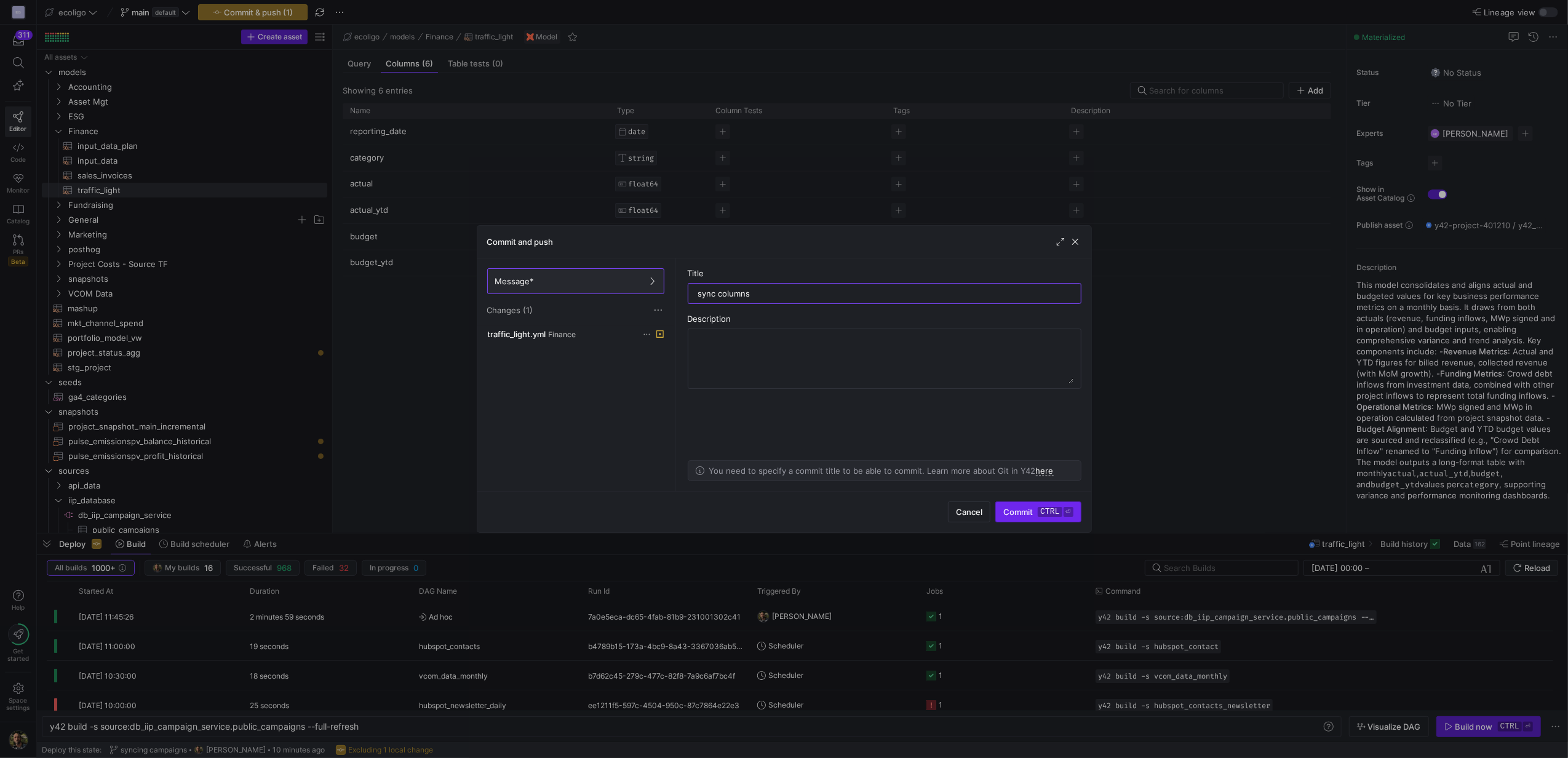
type input "sync columns"
click at [1010, 513] on span "Commit ctrl ⏎" at bounding box center [1038, 512] width 70 height 10
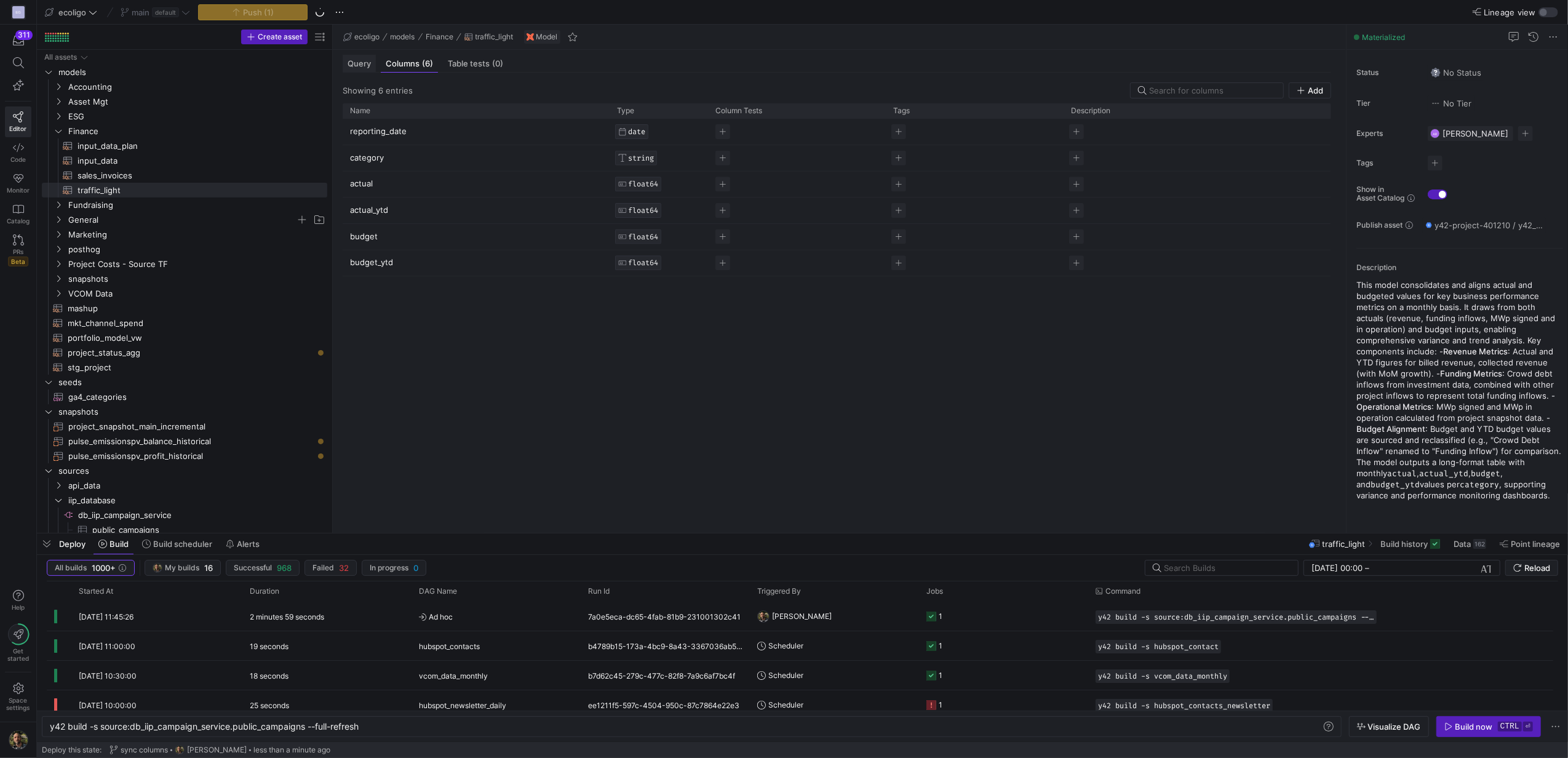
click at [353, 63] on span "Query" at bounding box center [359, 63] width 23 height 8
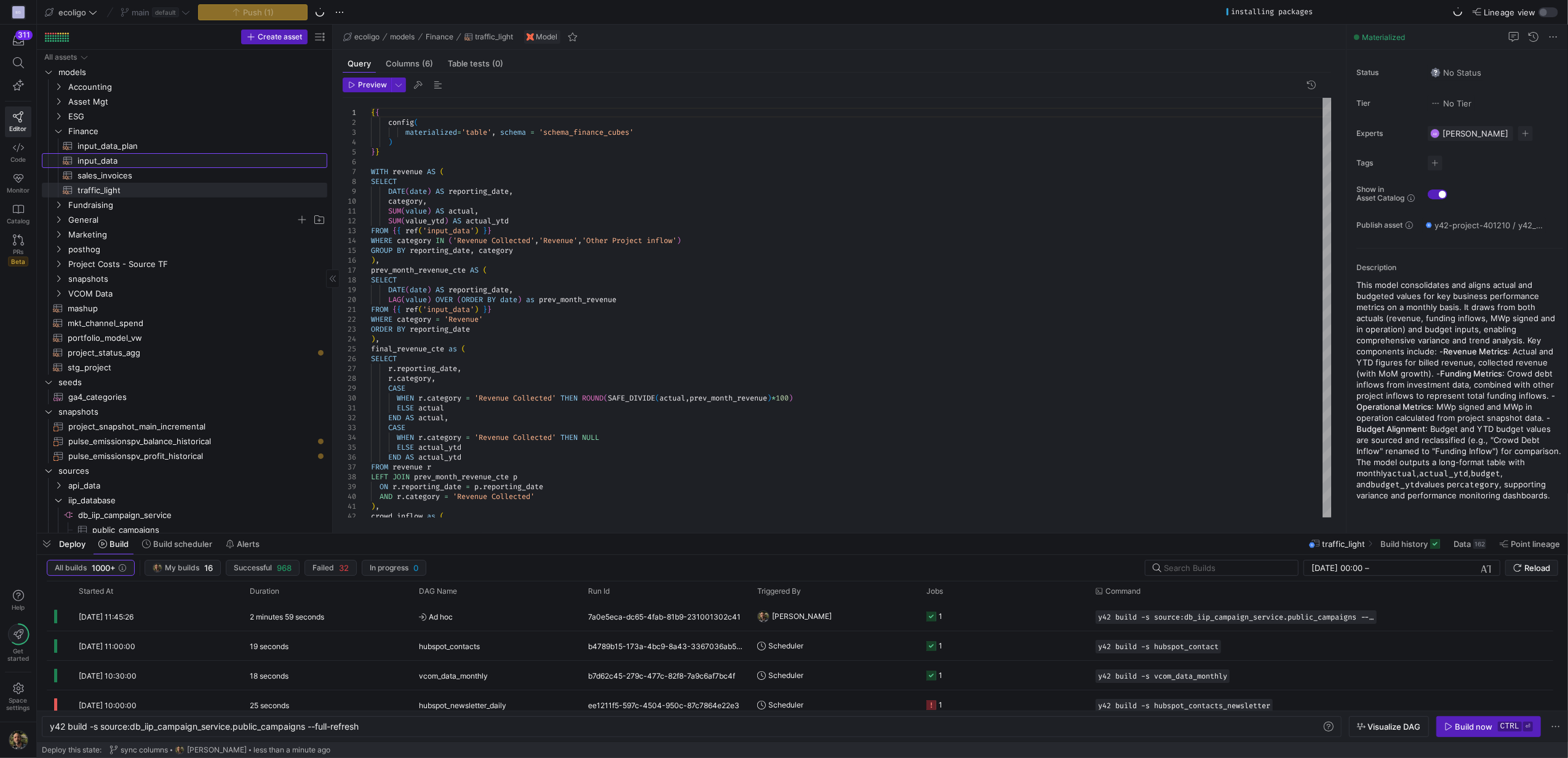
click at [112, 159] on span "input_data​​​​​​​​​​" at bounding box center [195, 161] width 235 height 14
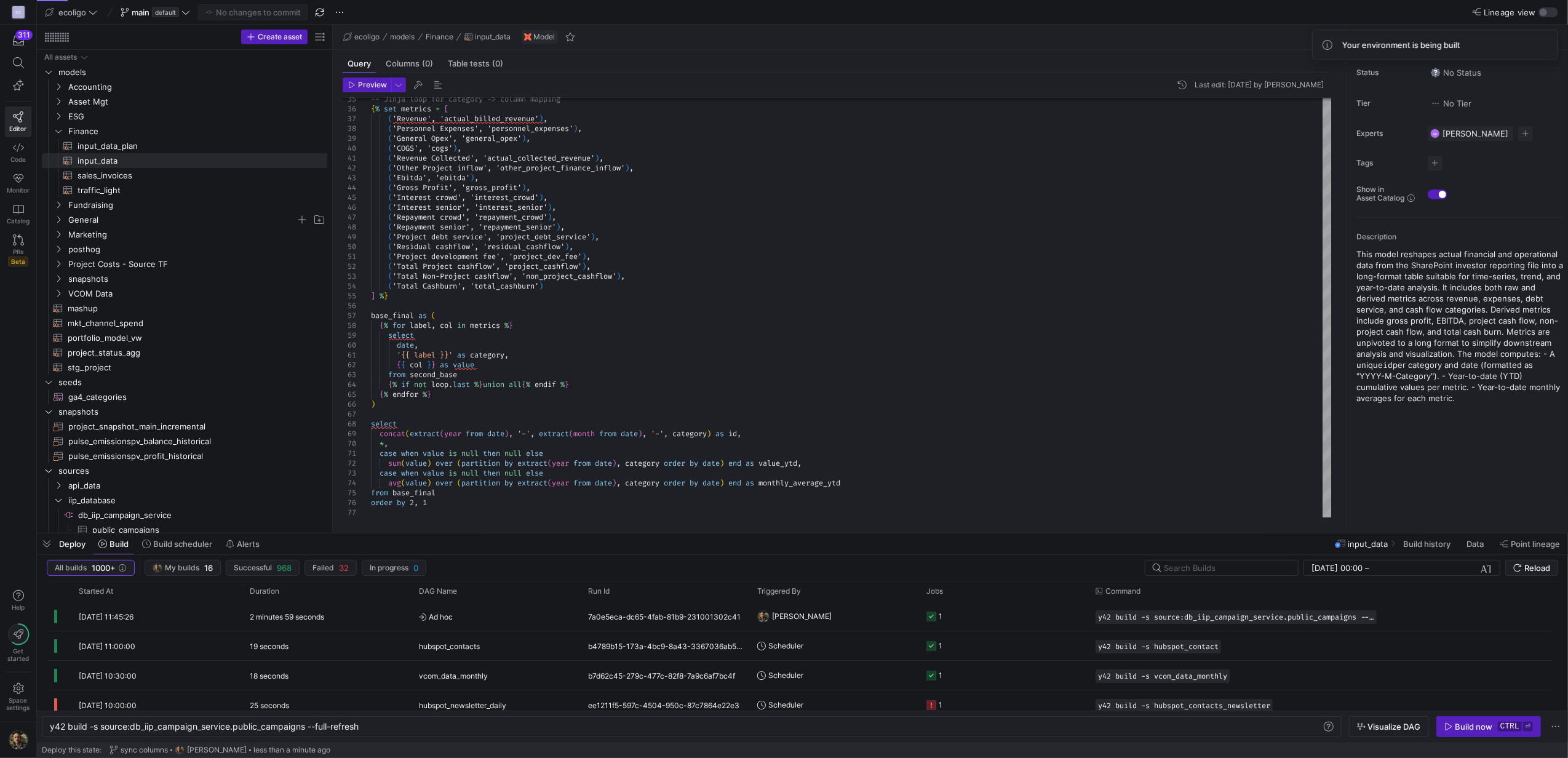
click at [65, 546] on span "Deploy" at bounding box center [72, 544] width 26 height 10
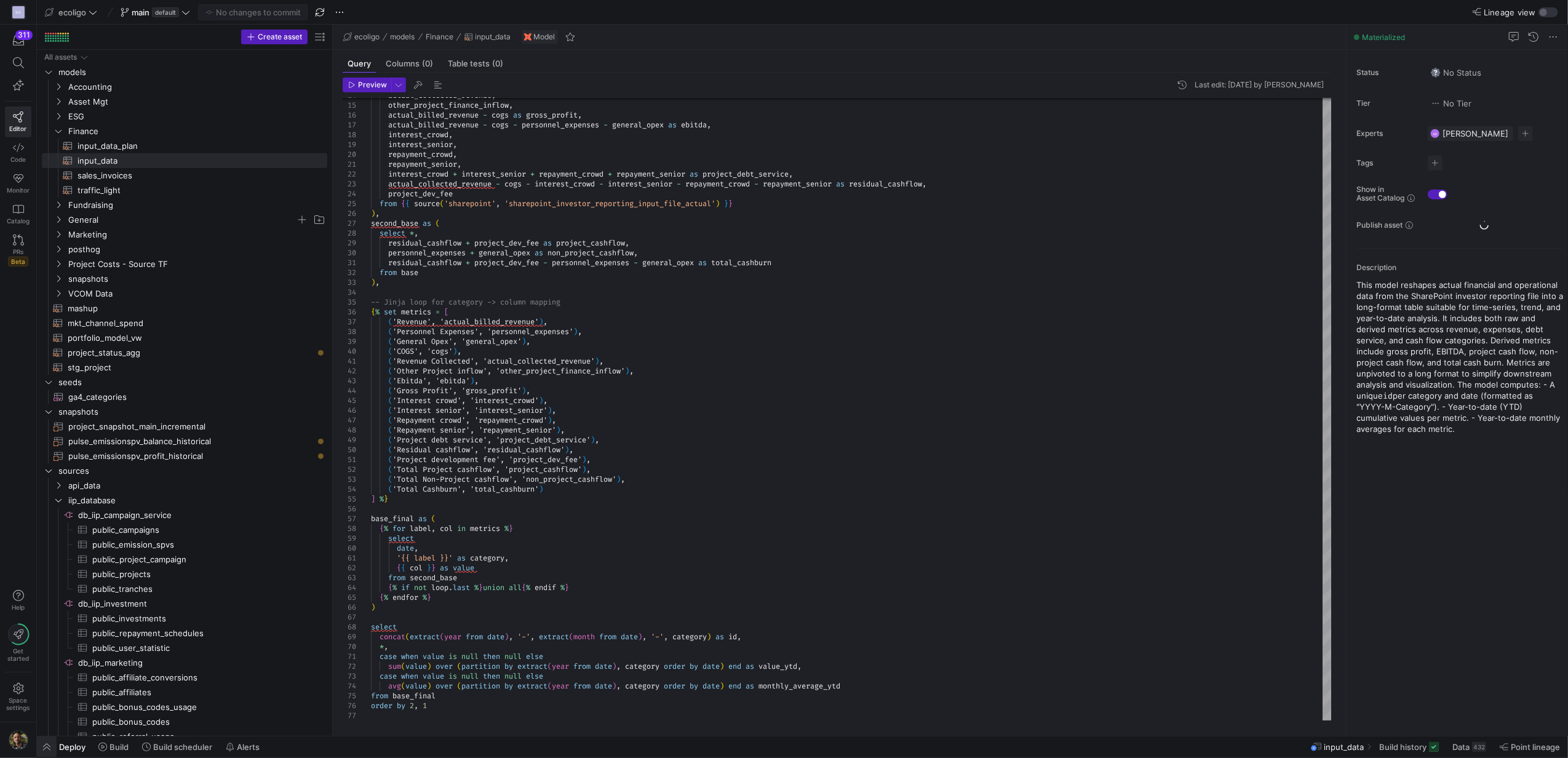
click at [43, 744] on span "button" at bounding box center [47, 747] width 20 height 21
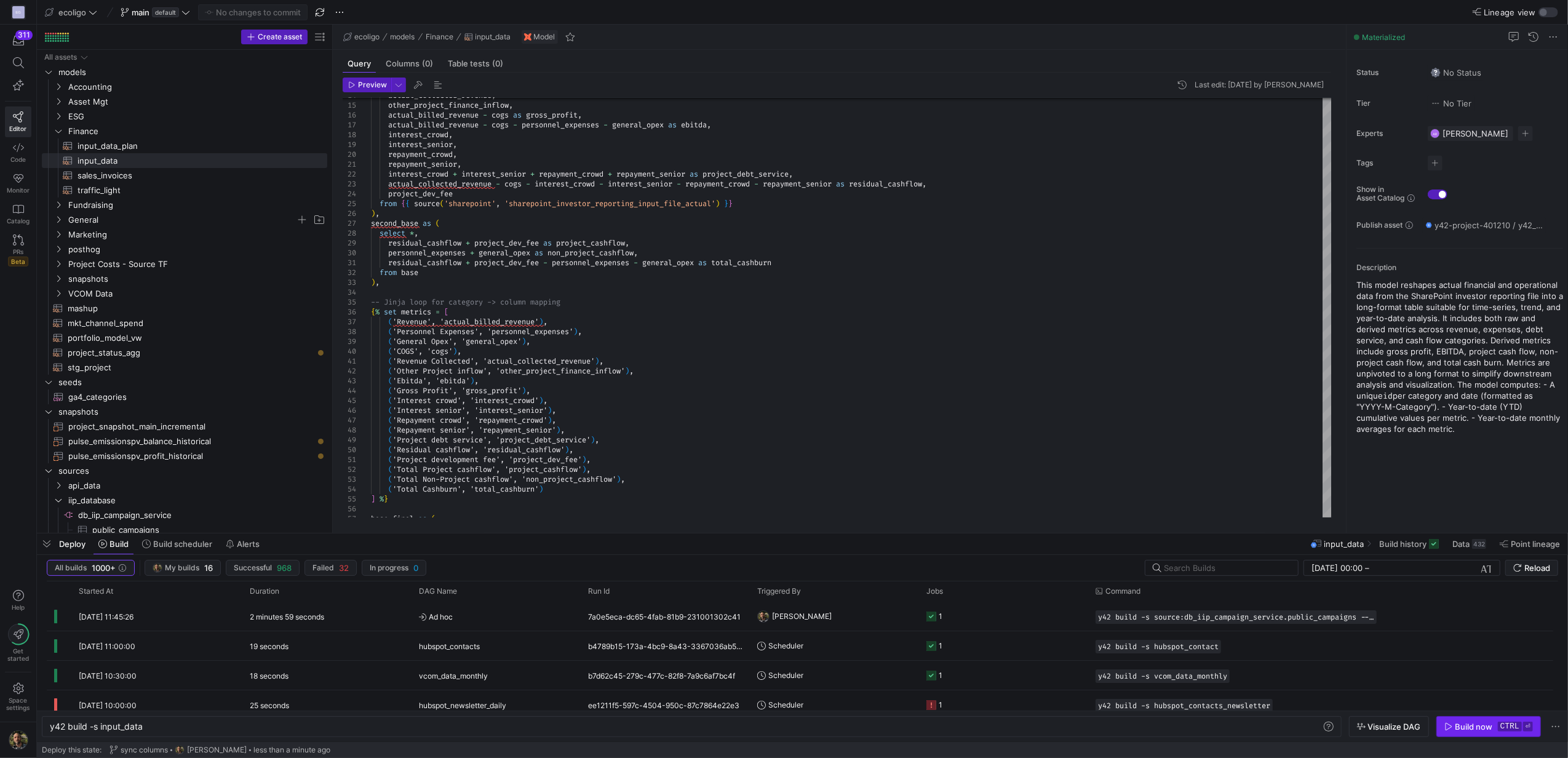
click at [1472, 725] on div "Build now" at bounding box center [1474, 727] width 38 height 10
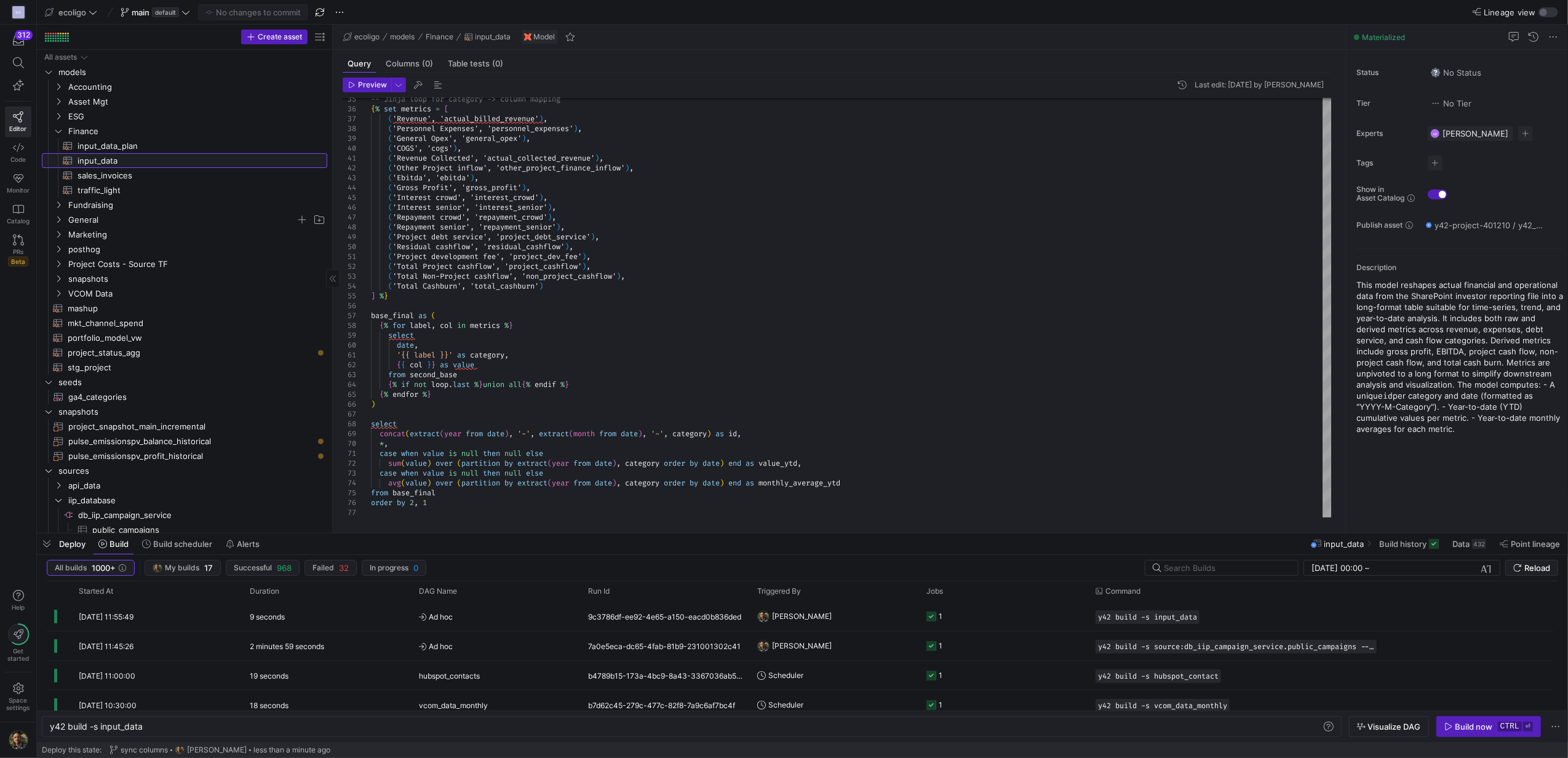
click at [118, 158] on span "input_data​​​​​​​​​​" at bounding box center [195, 161] width 235 height 14
click at [102, 141] on span "input_data_plan​​​​​​​​​​" at bounding box center [195, 146] width 235 height 14
type textarea "{{ config( materialized='view', schema = 'schema_finance_cubes' ) }} {% set met…"
type textarea "y42 build -s input_data_plan"
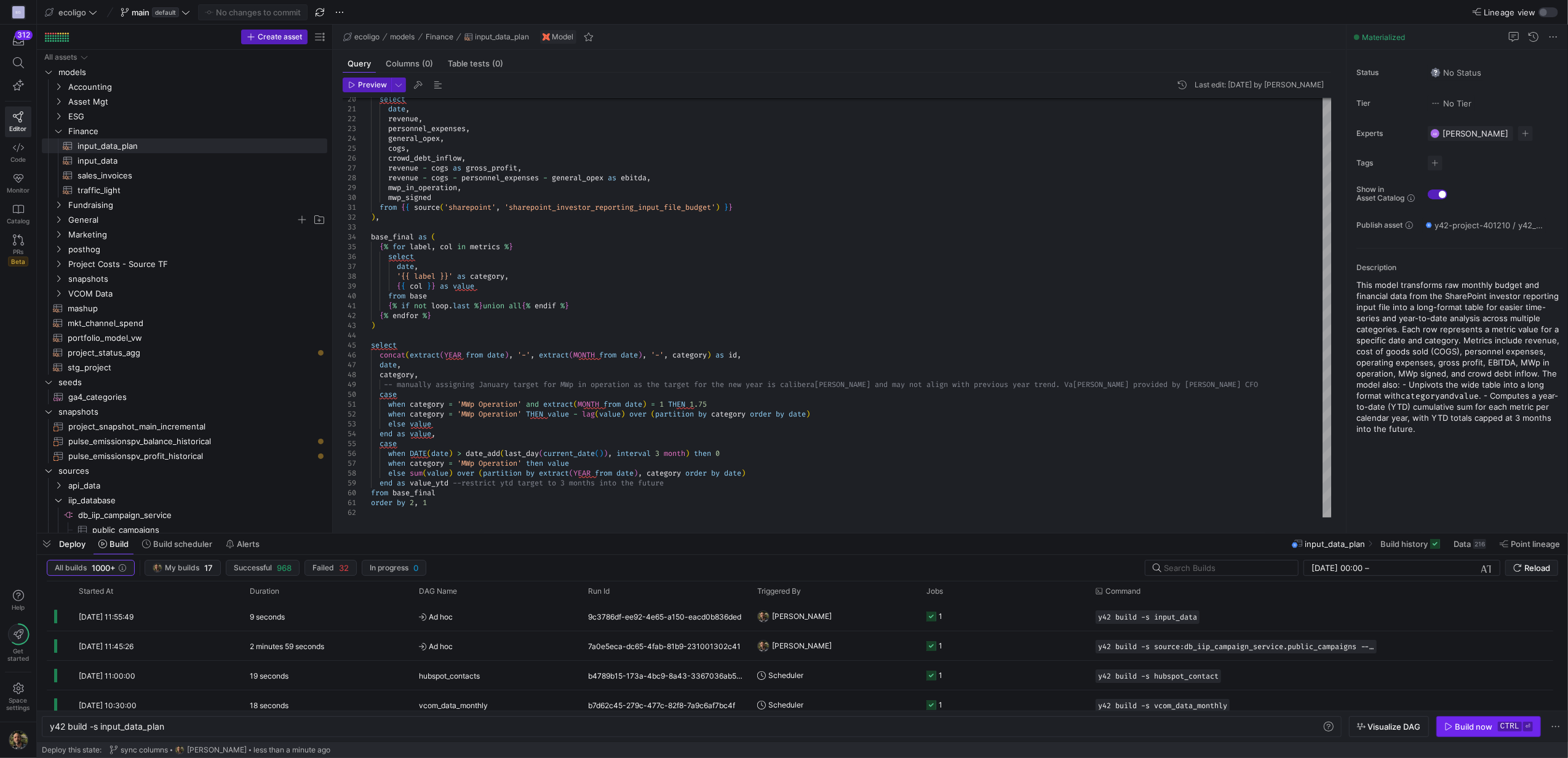
click at [1473, 720] on span "button" at bounding box center [1488, 727] width 103 height 20
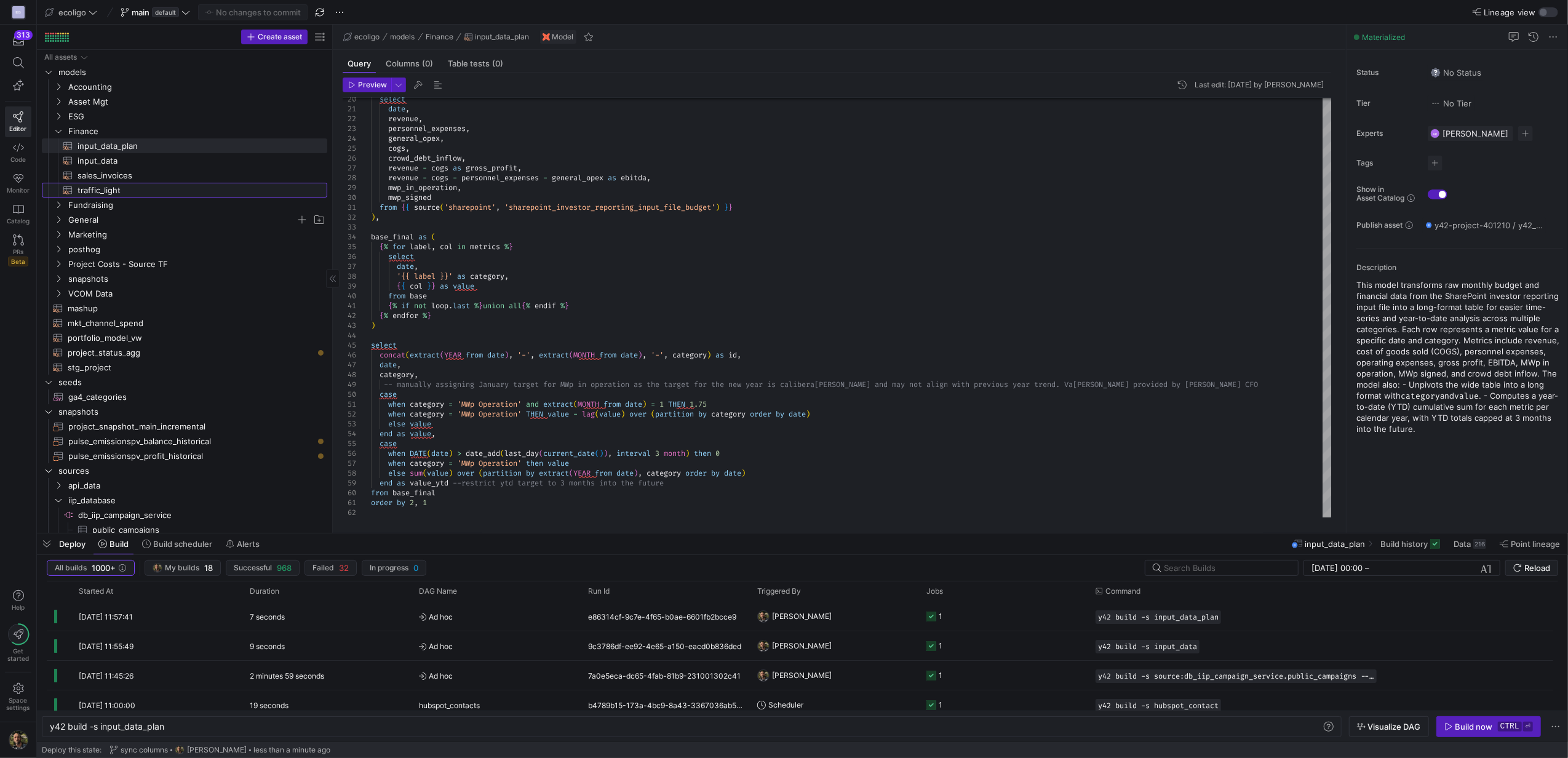
click at [80, 190] on span "traffic_light​​​​​​​​​​" at bounding box center [195, 191] width 235 height 14
type textarea "{{ config( materialized='table', schema = 'schema_finance_cubes' ) }} WITH reve…"
type textarea "y42 build -s traffic_light"
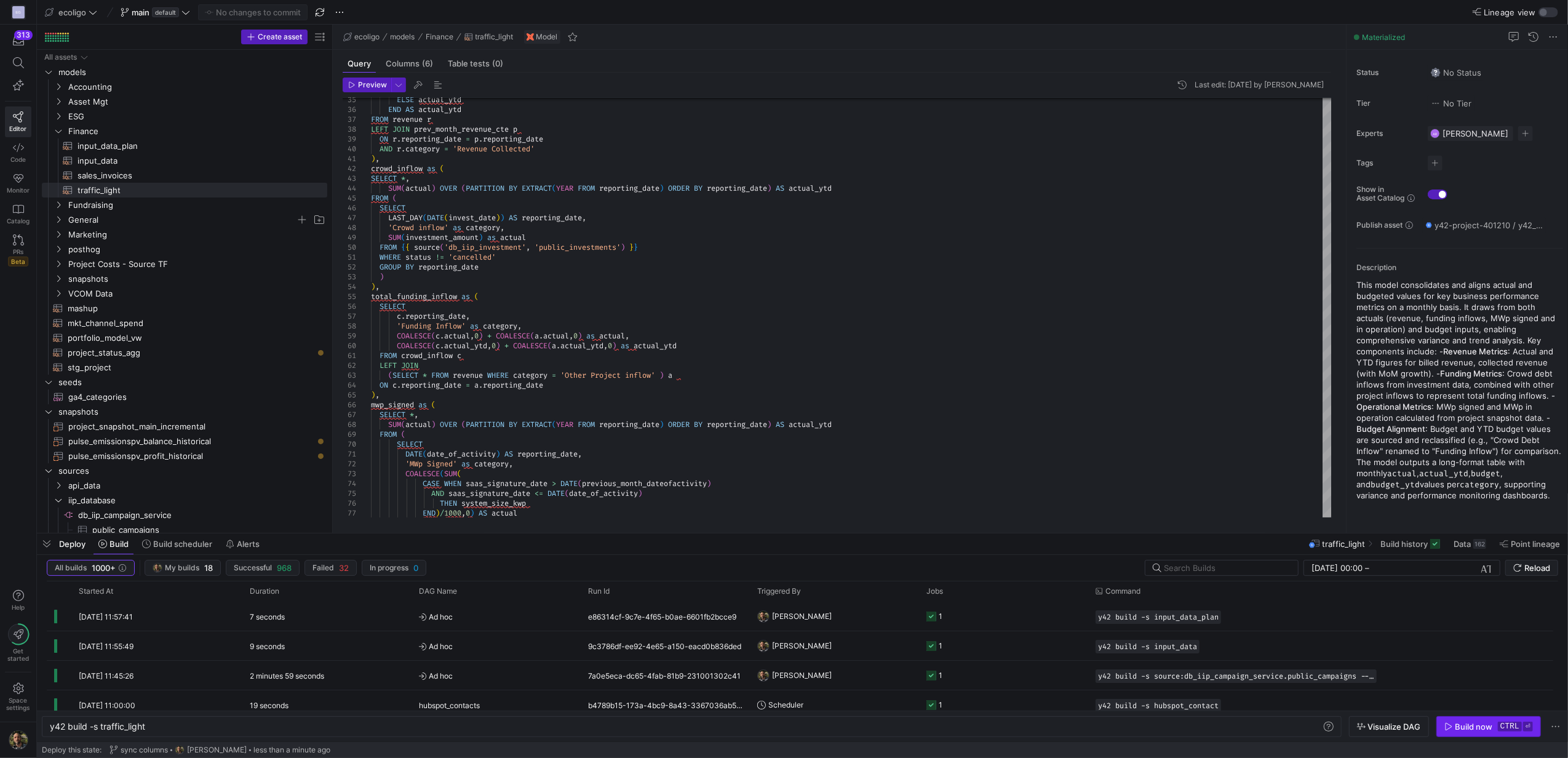
click at [1468, 720] on span "button" at bounding box center [1488, 727] width 103 height 20
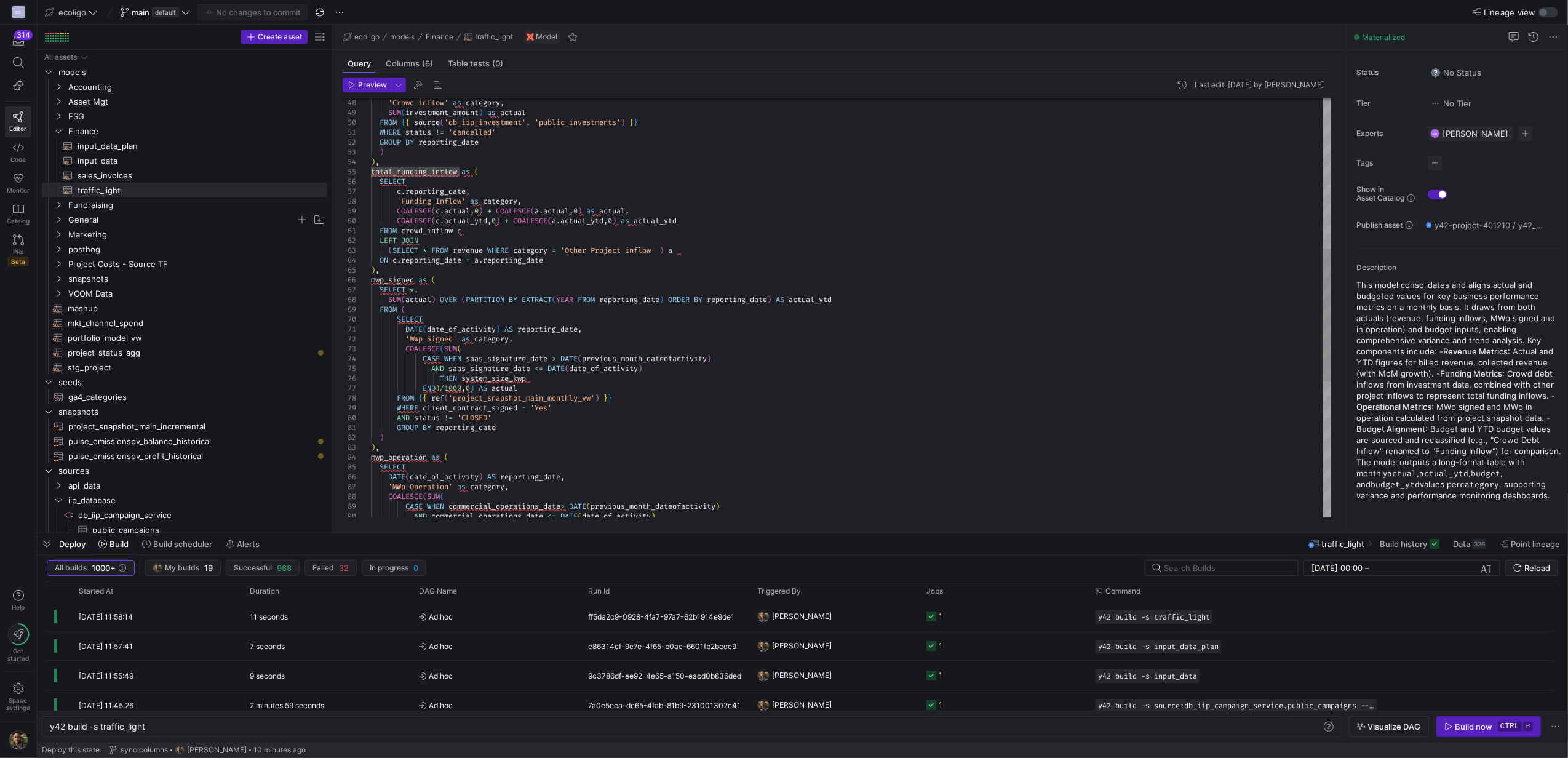
type textarea "FROM crowd_inflow c LEFT JOIN (SELECT * FROM revenue WHERE category = 'Other Pr…"
click at [431, 230] on div "CASE WHEN commercial_operations_date > DATE ( previous_month_dateofactivity ) A…" at bounding box center [851, 284] width 960 height 1319
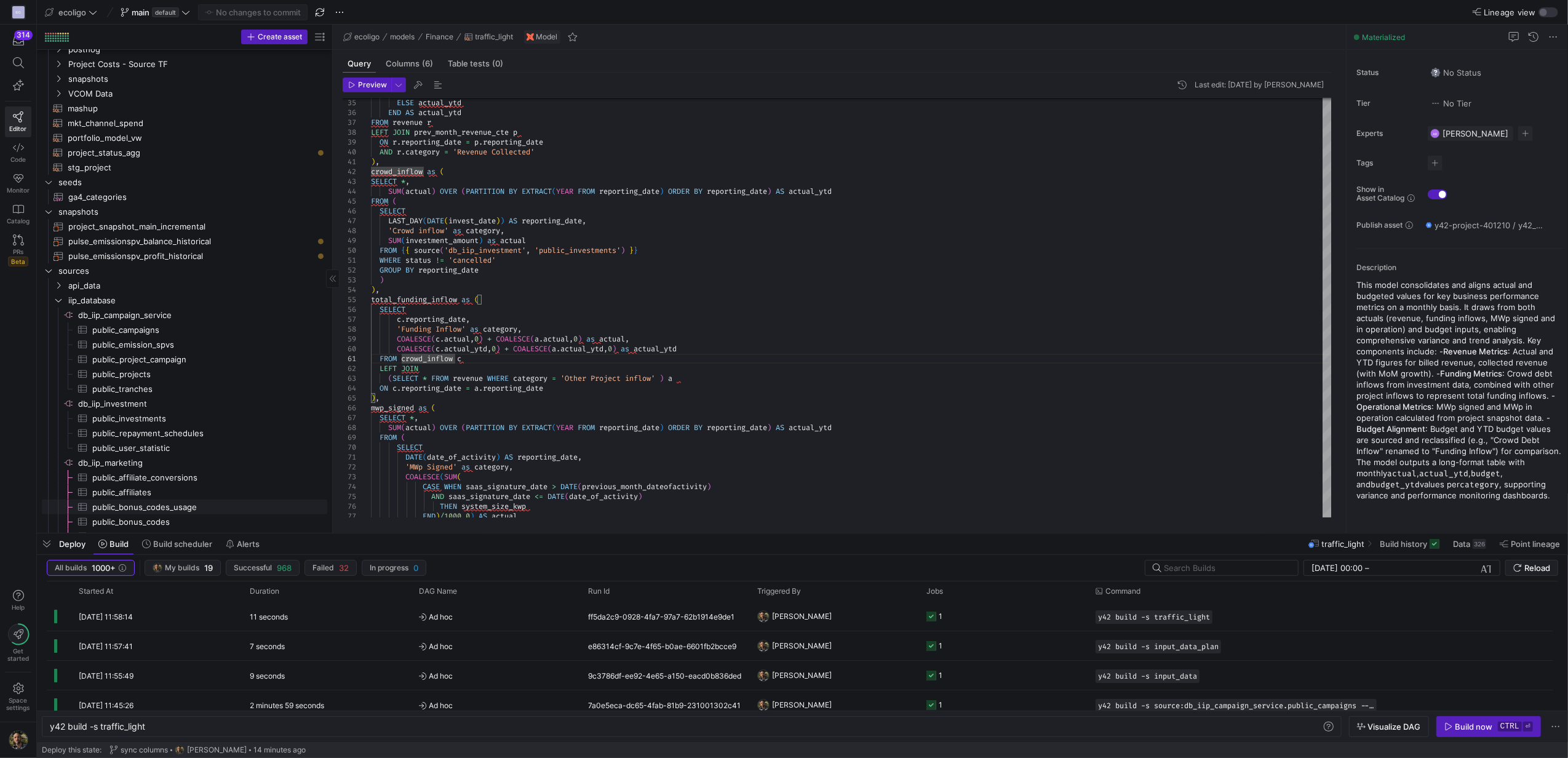
scroll to position [217, 0]
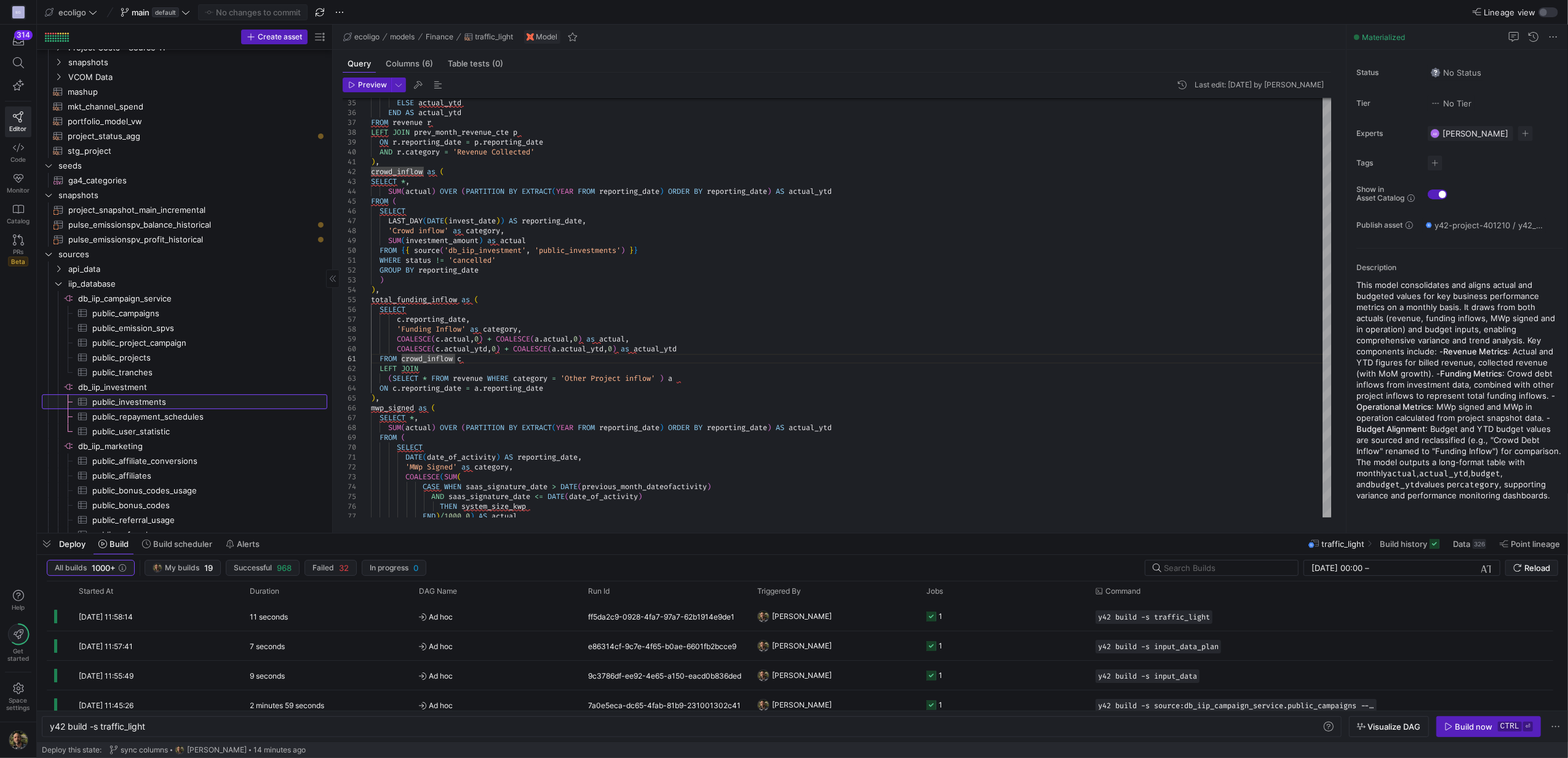
click at [121, 397] on span "public_investments​​​​​​​​​" at bounding box center [203, 402] width 221 height 14
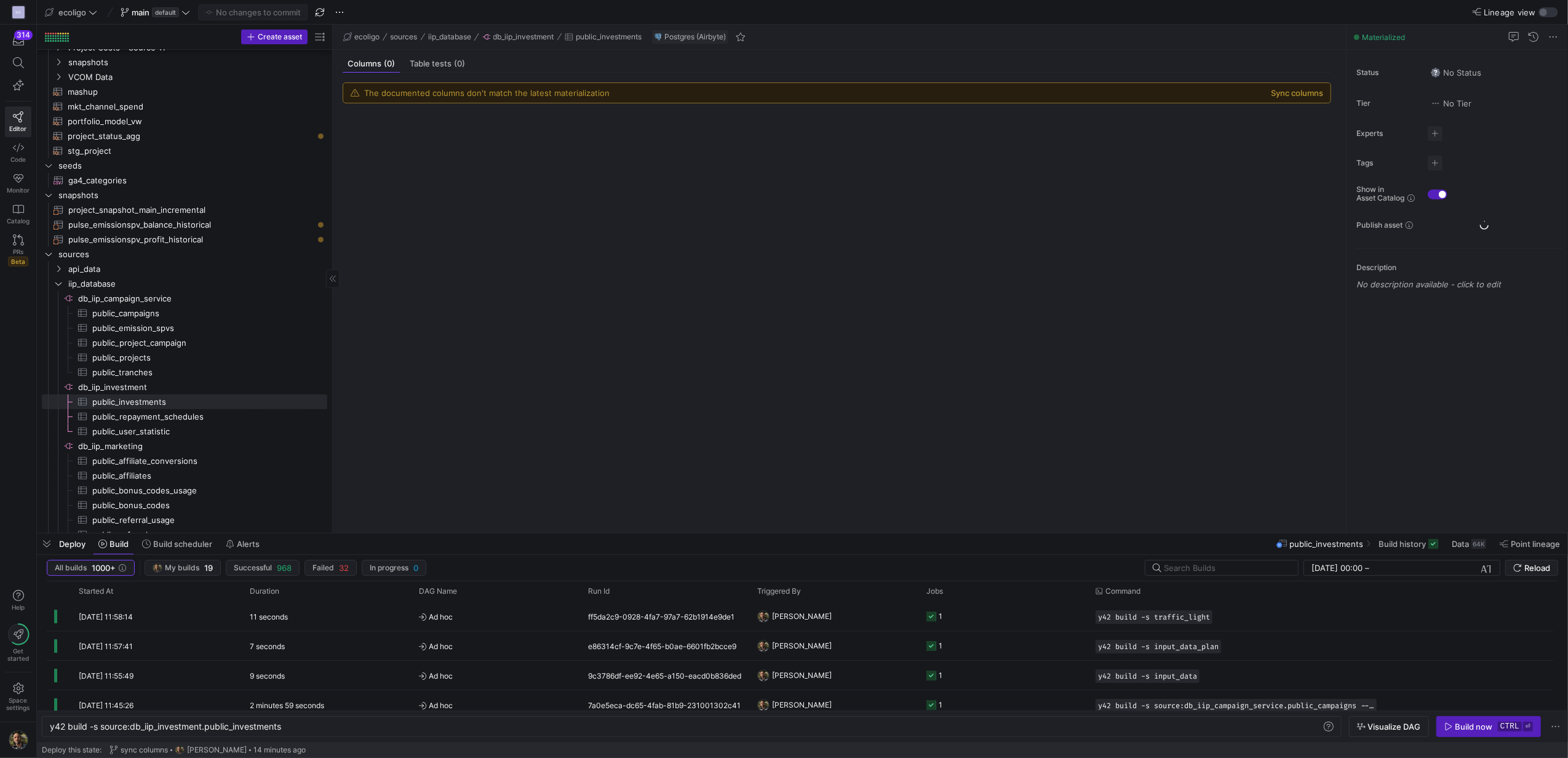
type textarea "y42 build -s source:db_iip_investment.public_investments"
click at [1293, 100] on div "The documented columns don't match the latest materialization Sync columns" at bounding box center [837, 93] width 987 height 20
click at [1285, 94] on button "Sync columns" at bounding box center [1297, 93] width 53 height 10
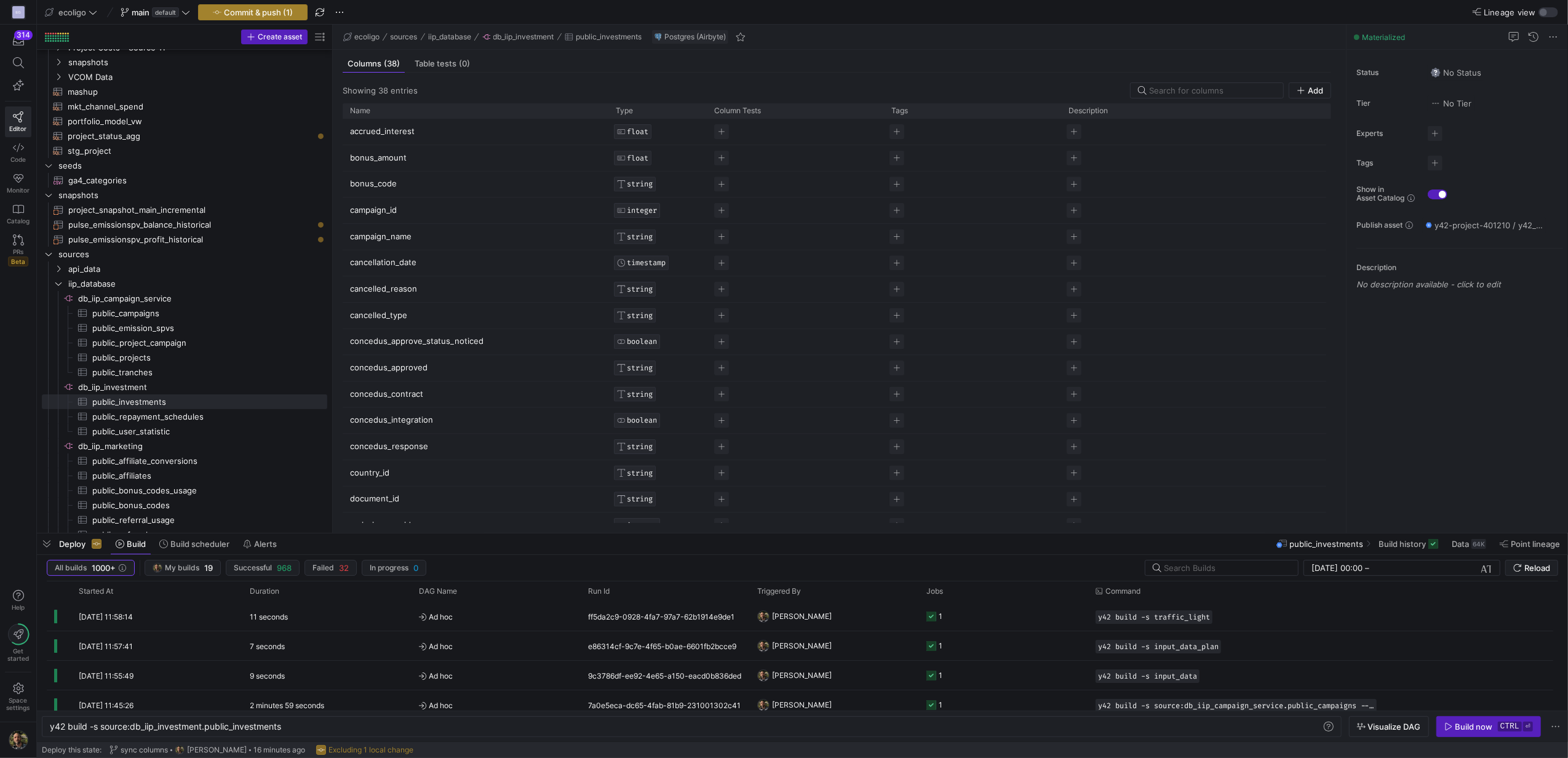
click at [237, 9] on span "Commit & push (1)" at bounding box center [258, 12] width 69 height 10
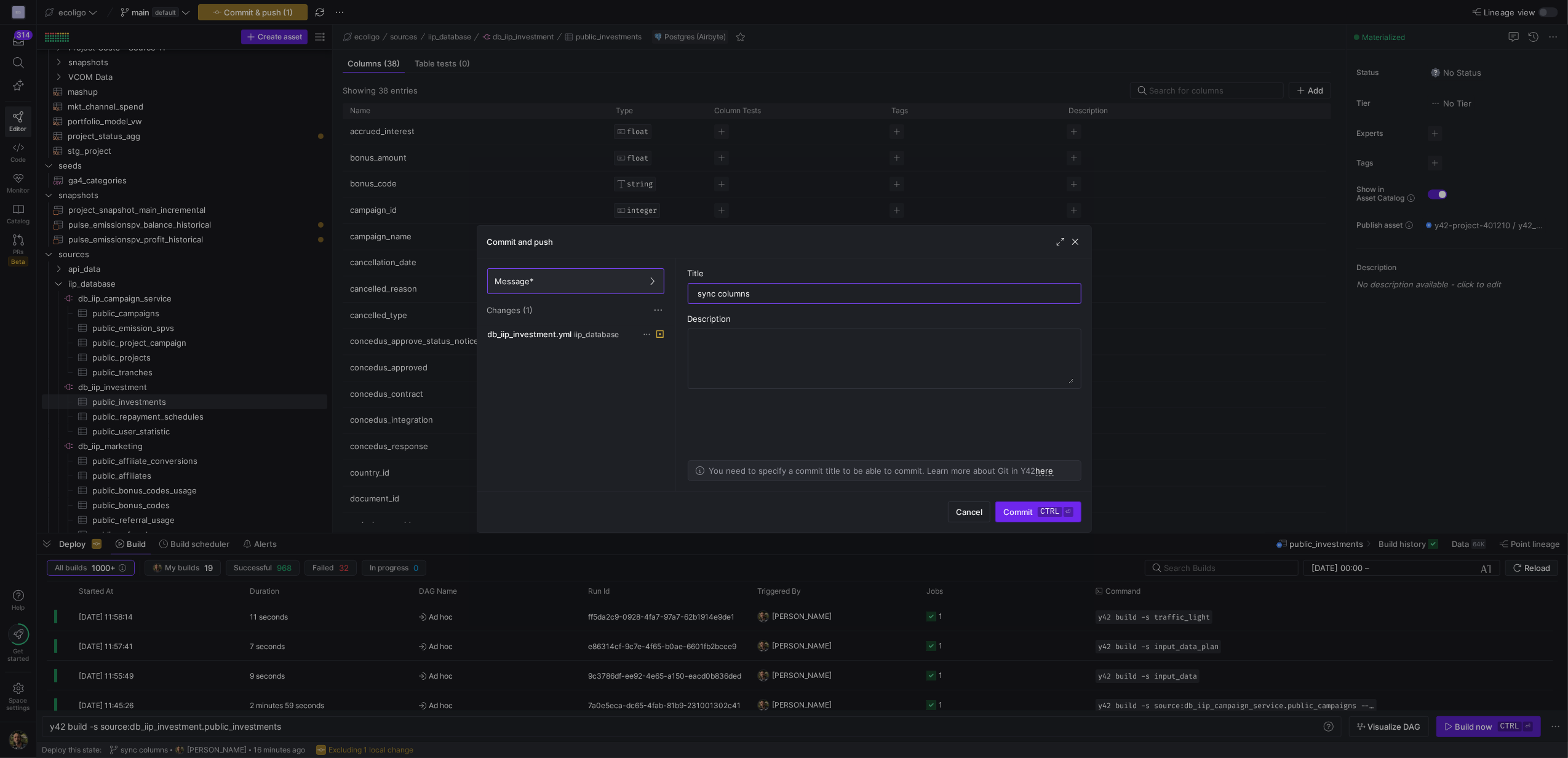
type input "sync columns"
click at [1027, 516] on span "Commit ctrl ⏎" at bounding box center [1038, 512] width 70 height 10
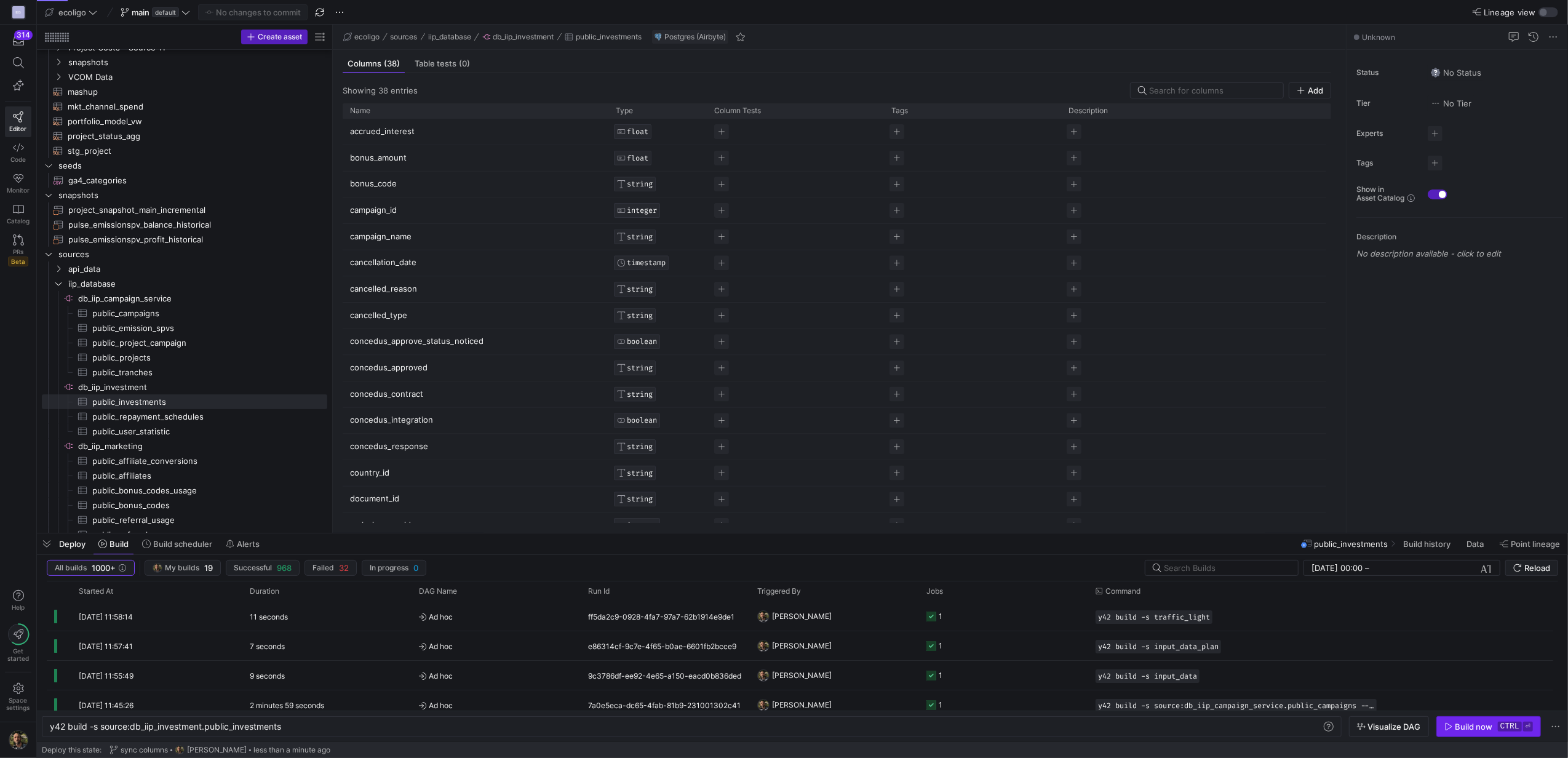
click at [1473, 722] on div "Build now" at bounding box center [1474, 727] width 38 height 10
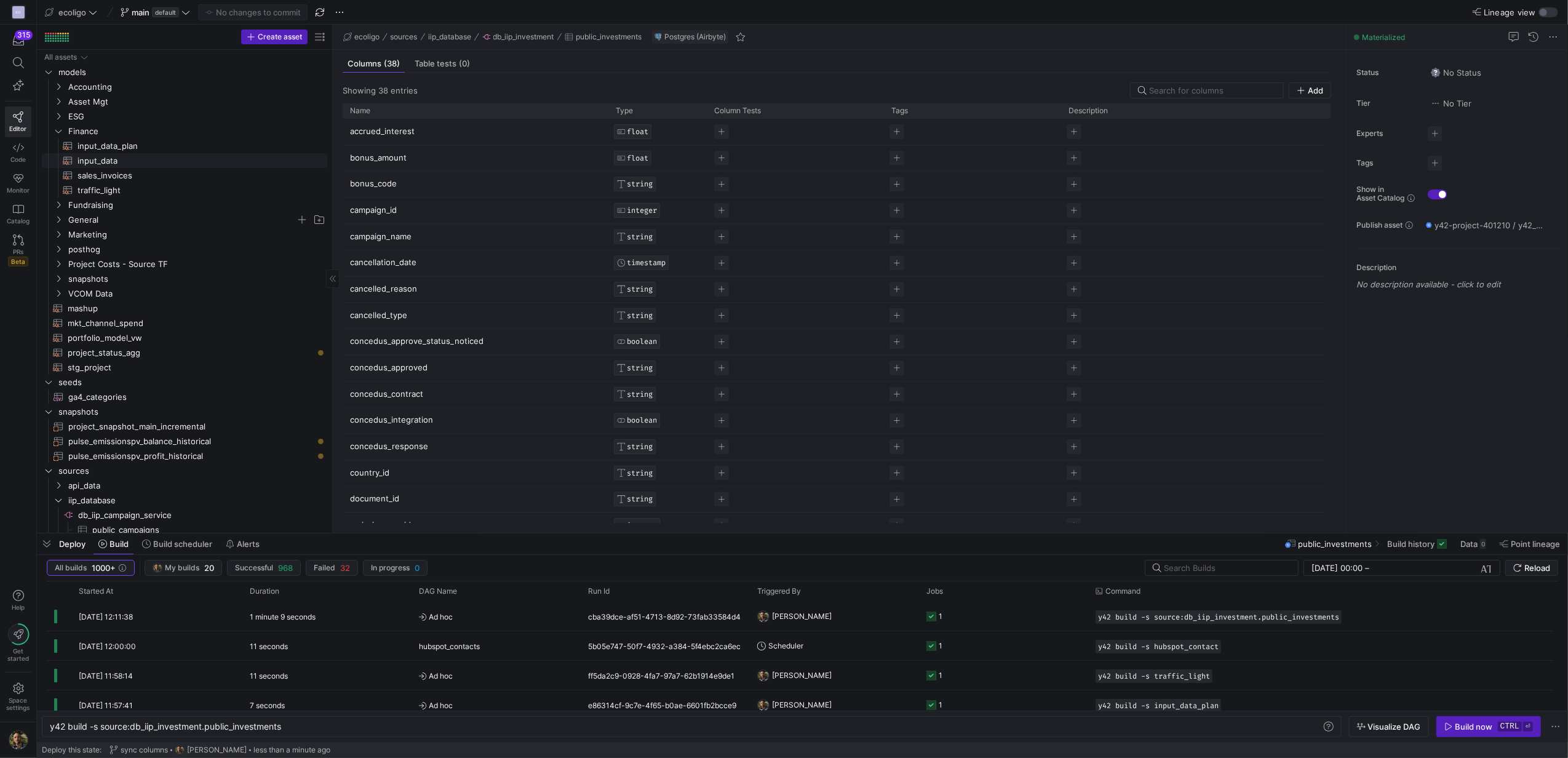
click at [108, 158] on span "input_data​​​​​​​​​​" at bounding box center [195, 161] width 235 height 14
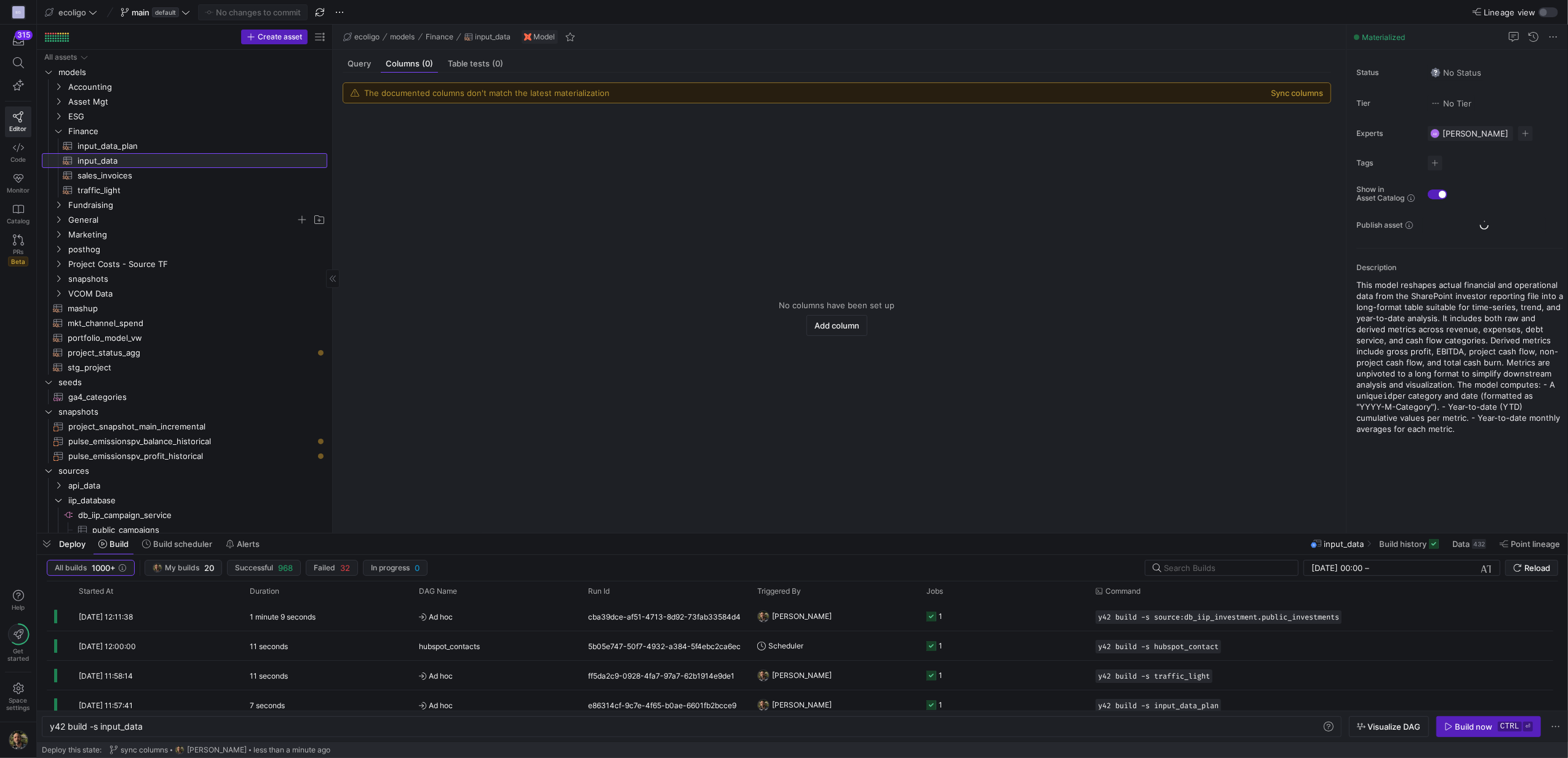
type textarea "y42 build -s input_data"
click at [1283, 94] on button "Sync columns" at bounding box center [1297, 93] width 53 height 10
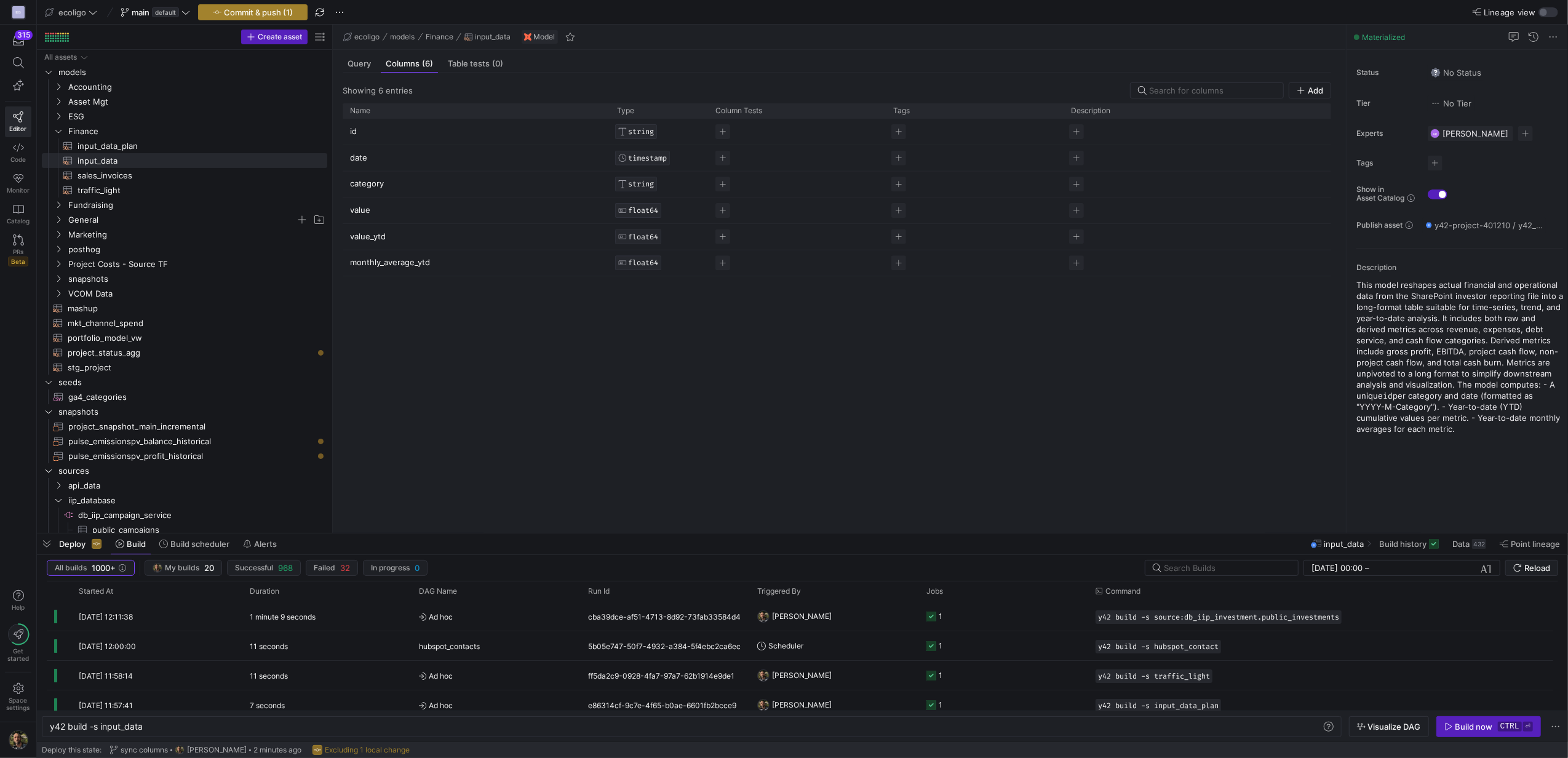
click at [252, 9] on span "Commit & push (1)" at bounding box center [258, 12] width 69 height 10
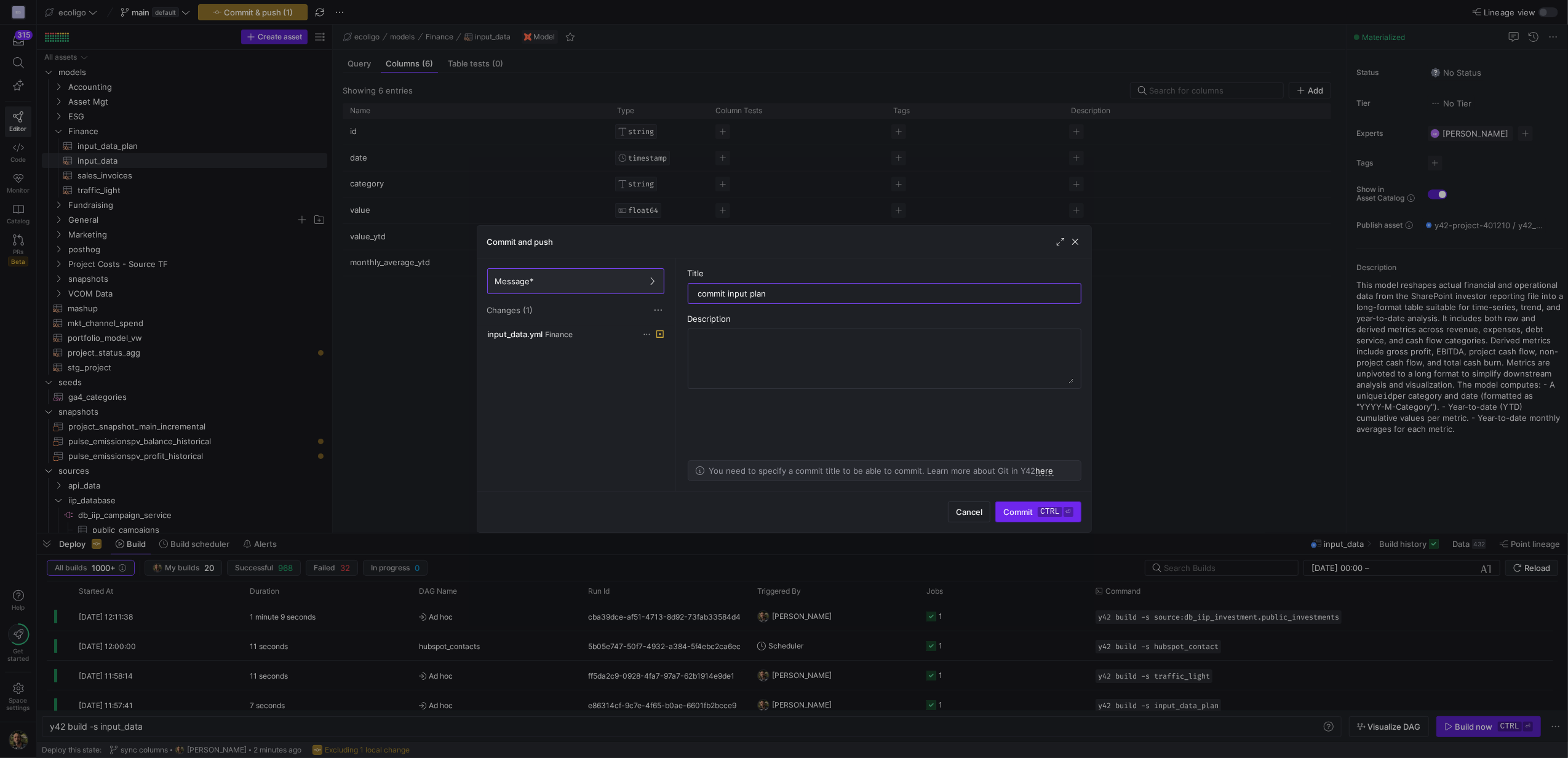
type input "commit input plan"
click at [1020, 513] on span "Commit ctrl ⏎" at bounding box center [1038, 512] width 70 height 10
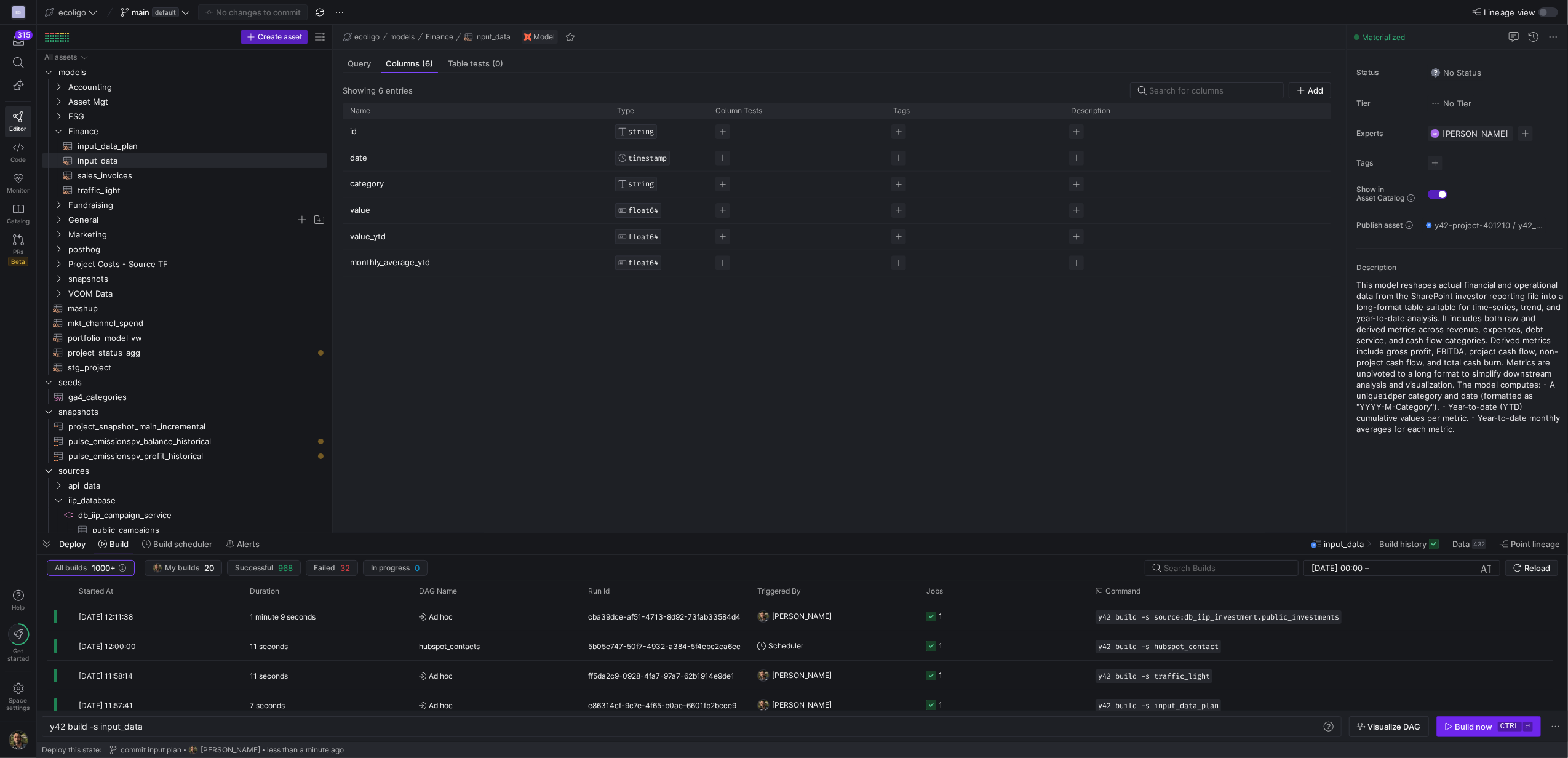
click at [1461, 720] on span "button" at bounding box center [1488, 727] width 103 height 20
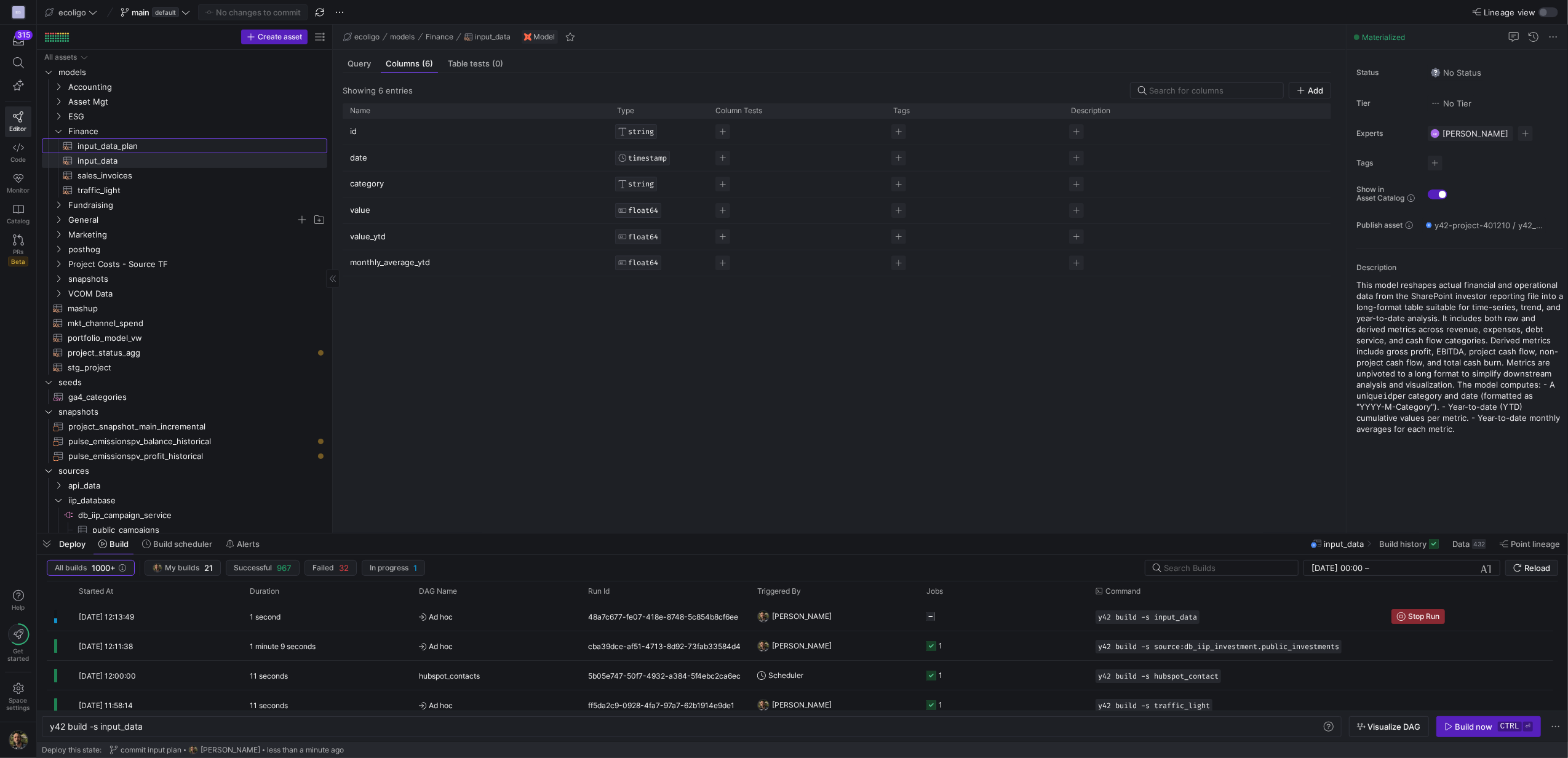
click at [112, 140] on span "input_data_plan​​​​​​​​​​" at bounding box center [195, 146] width 235 height 14
type textarea "y42 build -s input_data_plan"
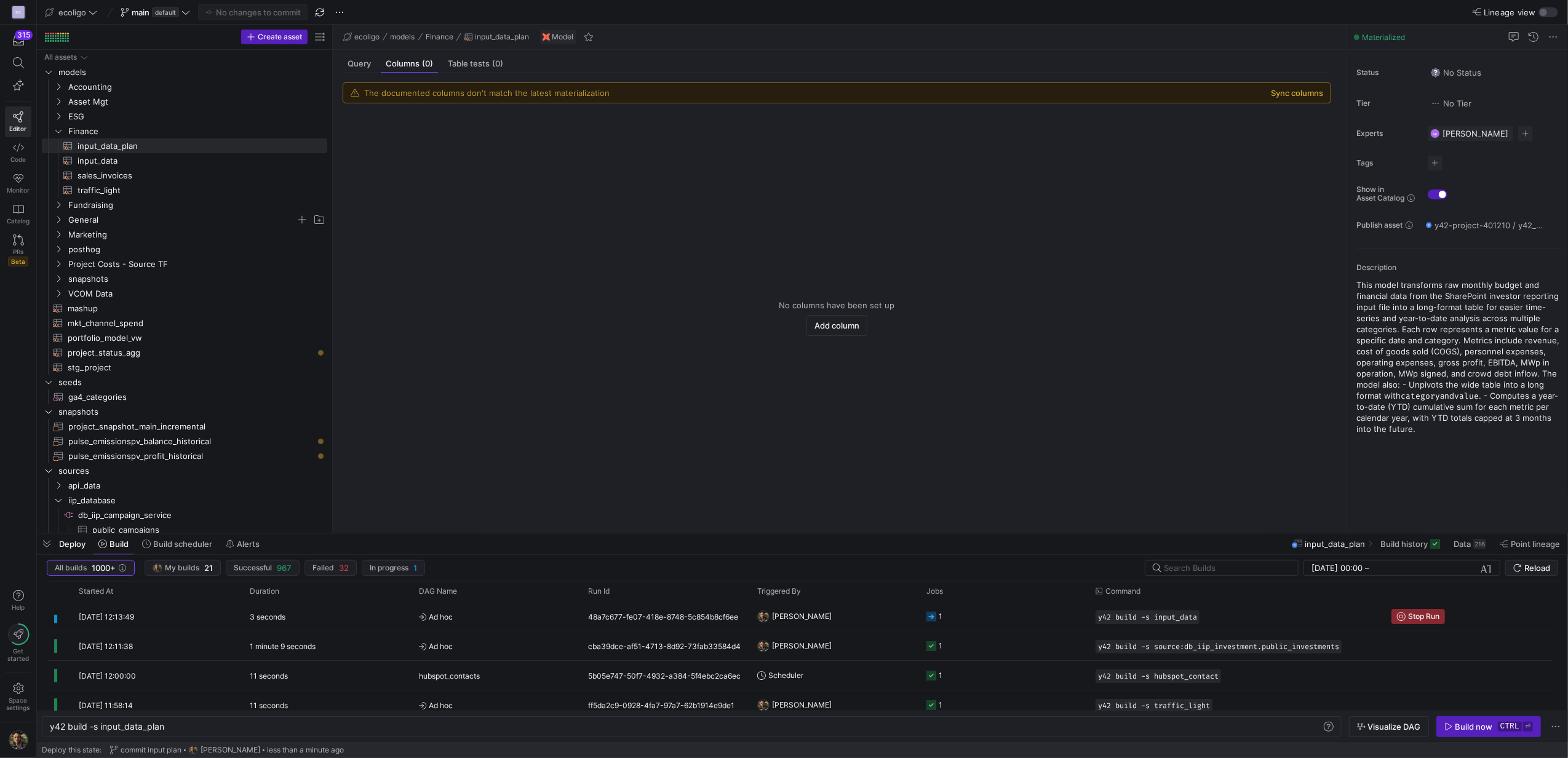
click at [1292, 94] on button "Sync columns" at bounding box center [1297, 93] width 53 height 10
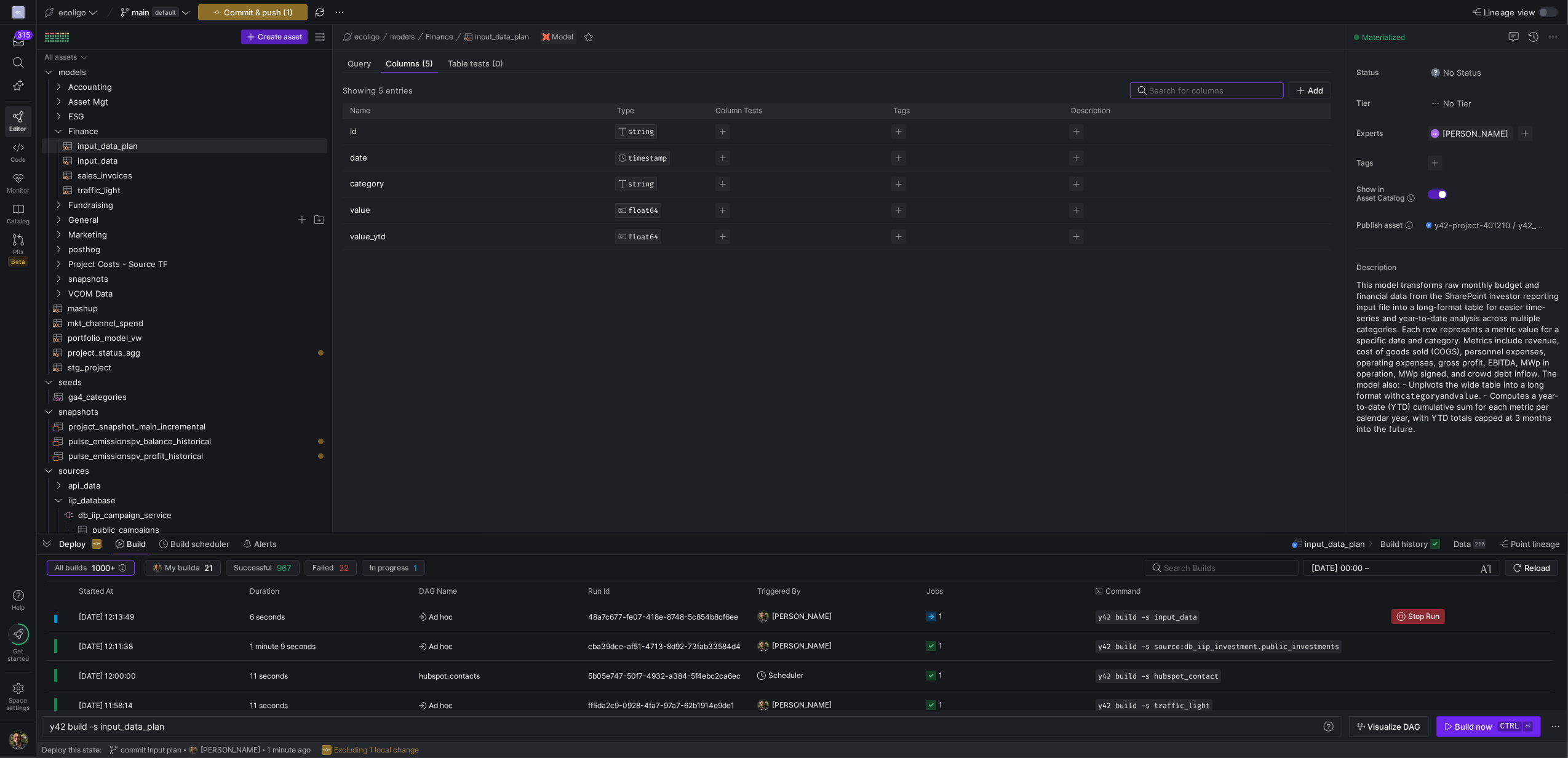
click at [1470, 720] on span "button" at bounding box center [1488, 727] width 103 height 20
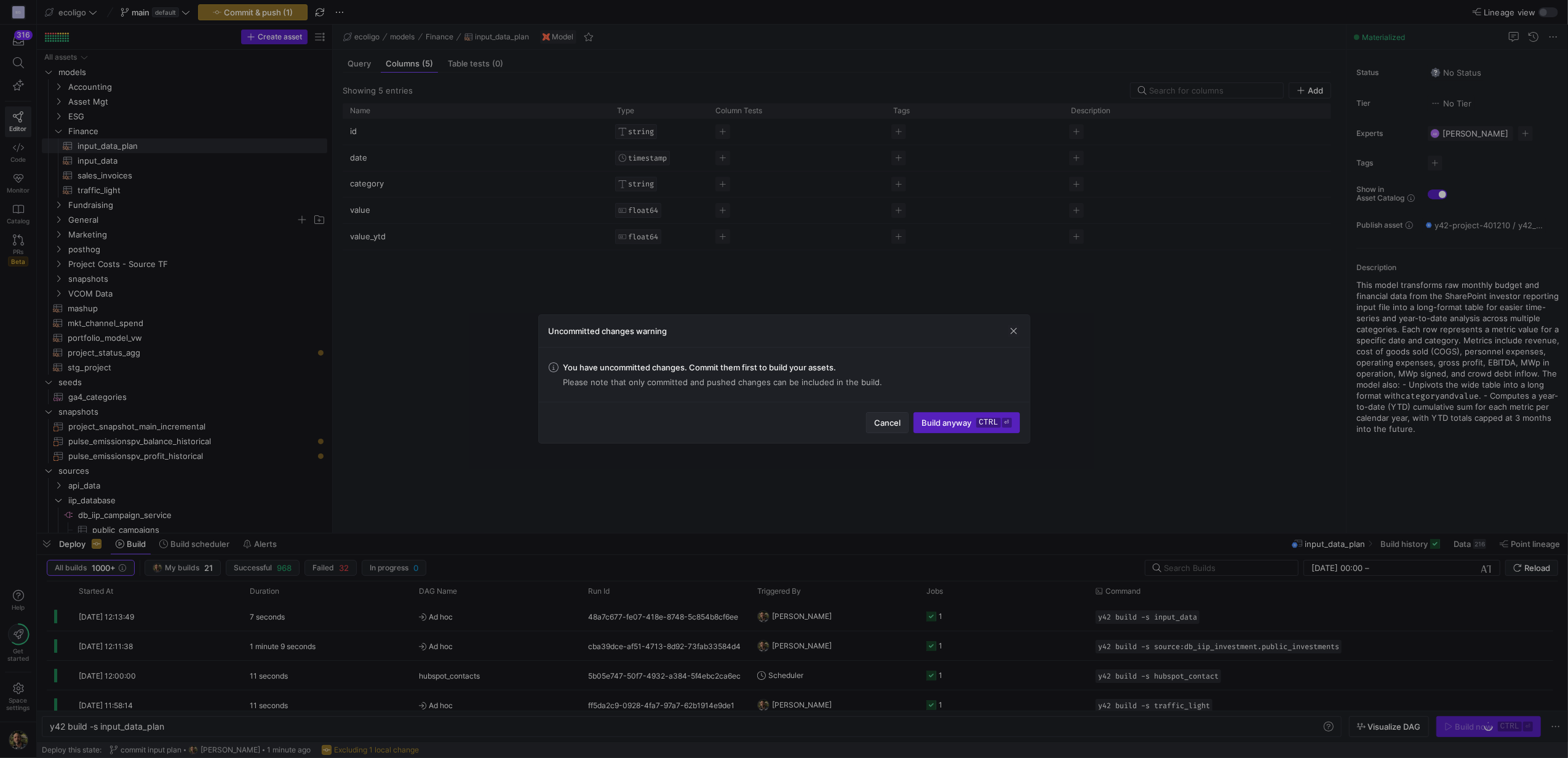
click at [869, 418] on span "button" at bounding box center [887, 423] width 41 height 20
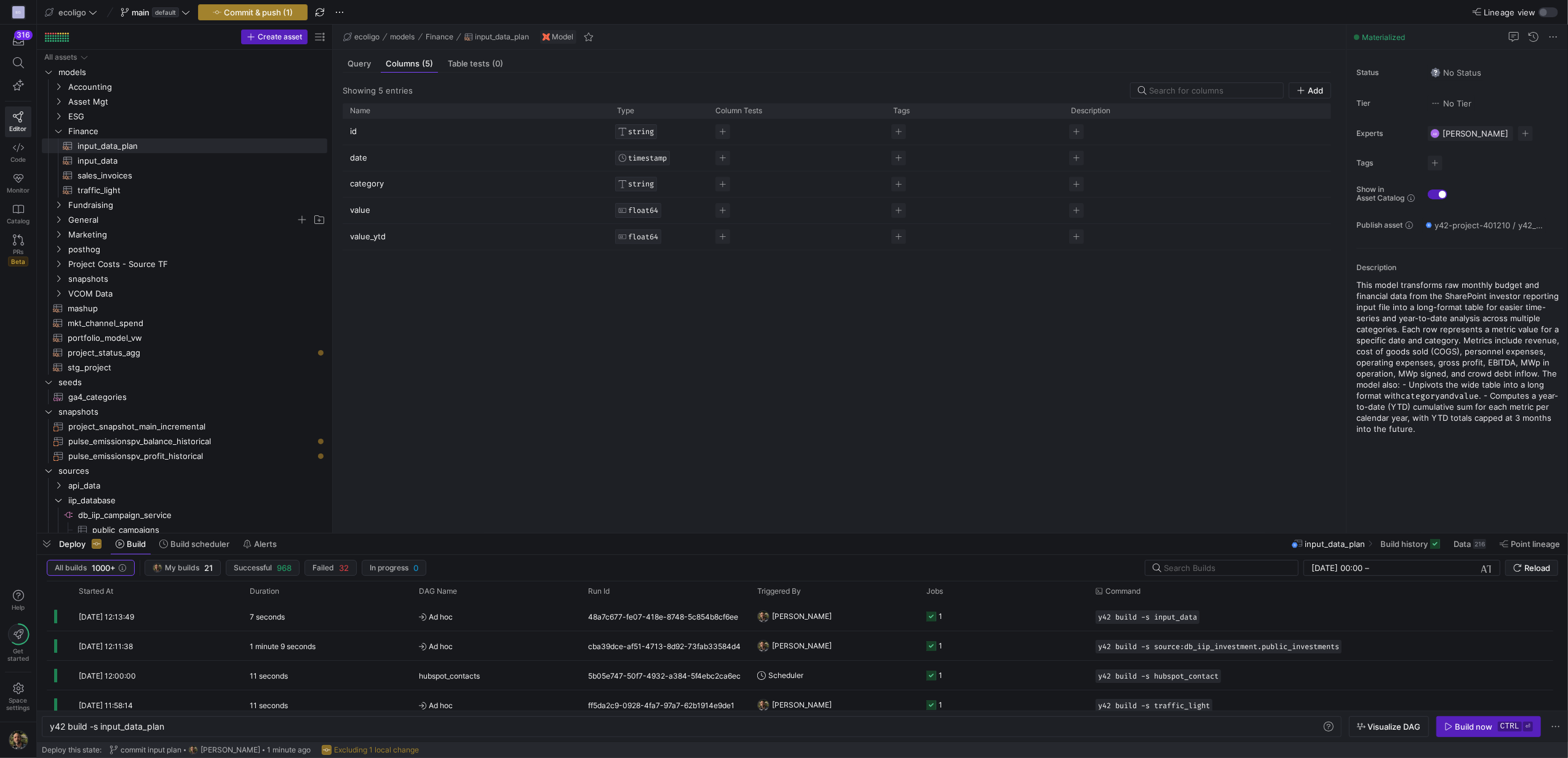
click at [252, 9] on span "Commit & push (1)" at bounding box center [258, 12] width 69 height 10
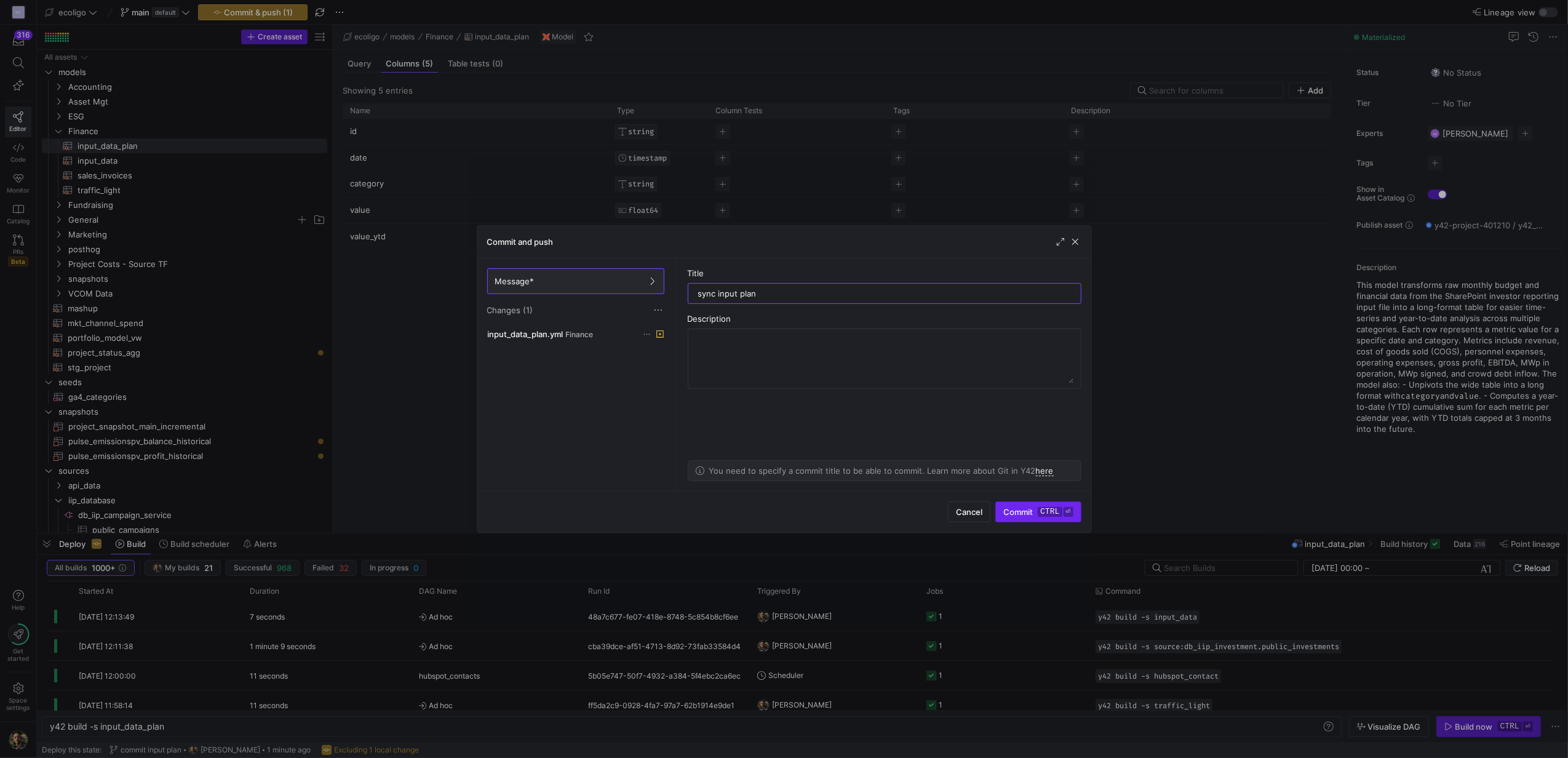
type input "sync input plan"
click at [1016, 507] on span "Commit ctrl ⏎" at bounding box center [1038, 512] width 70 height 10
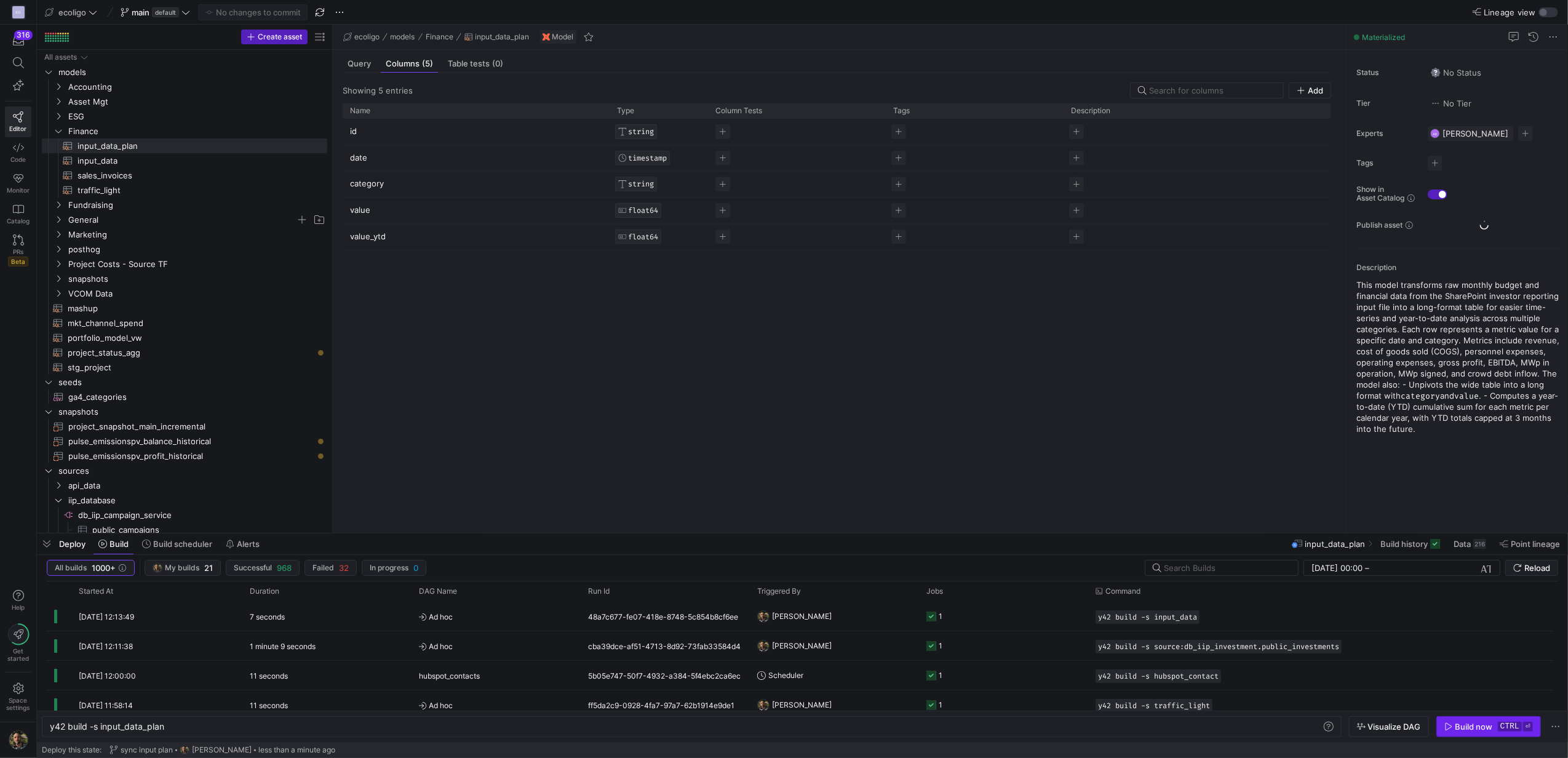
click at [1460, 731] on div "Build now" at bounding box center [1474, 727] width 38 height 10
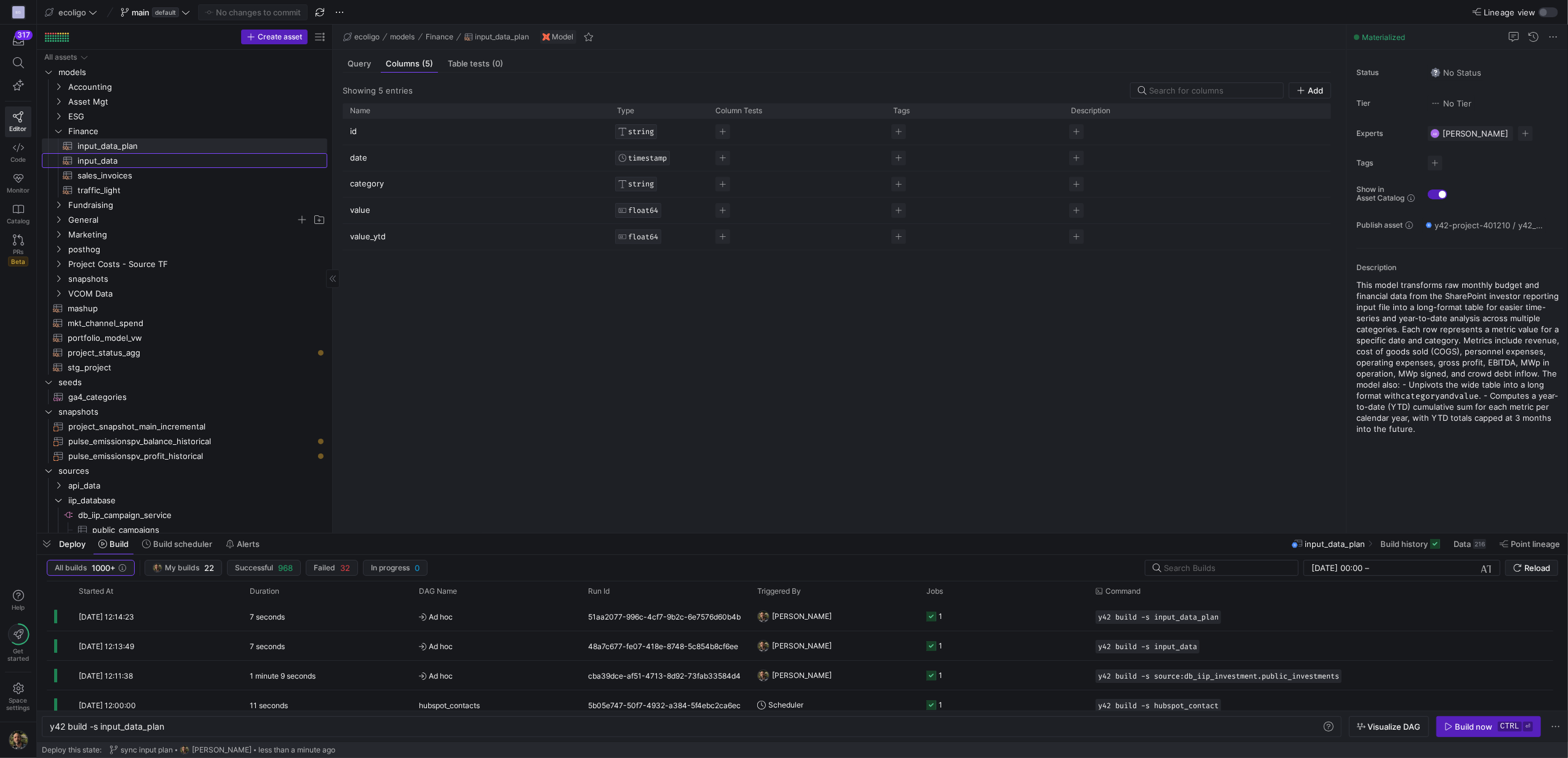
click at [94, 158] on span "input_data​​​​​​​​​​" at bounding box center [195, 161] width 235 height 14
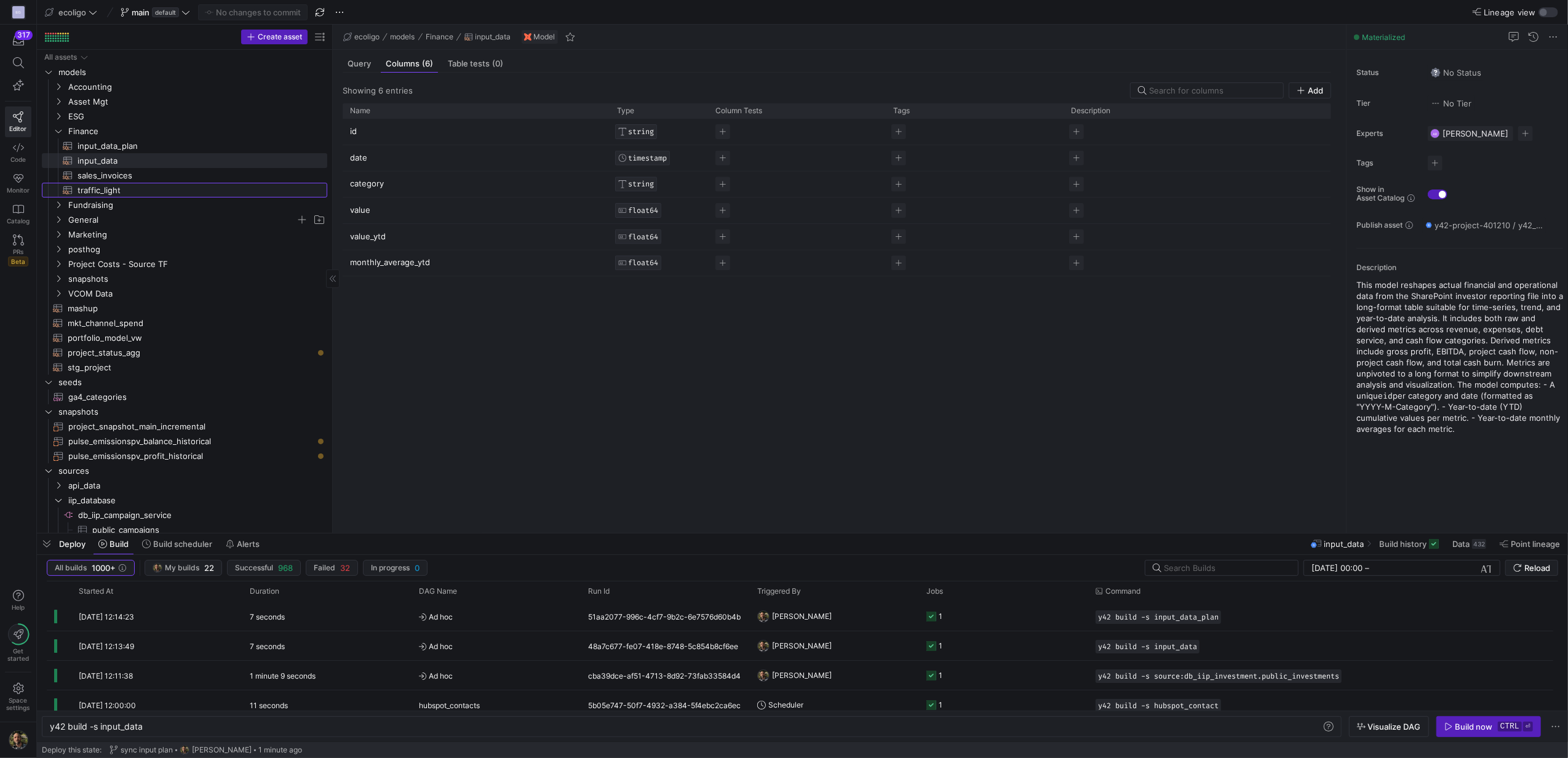
click at [79, 190] on span "traffic_light​​​​​​​​​​" at bounding box center [195, 191] width 235 height 14
type textarea "y42 build -s traffic_light"
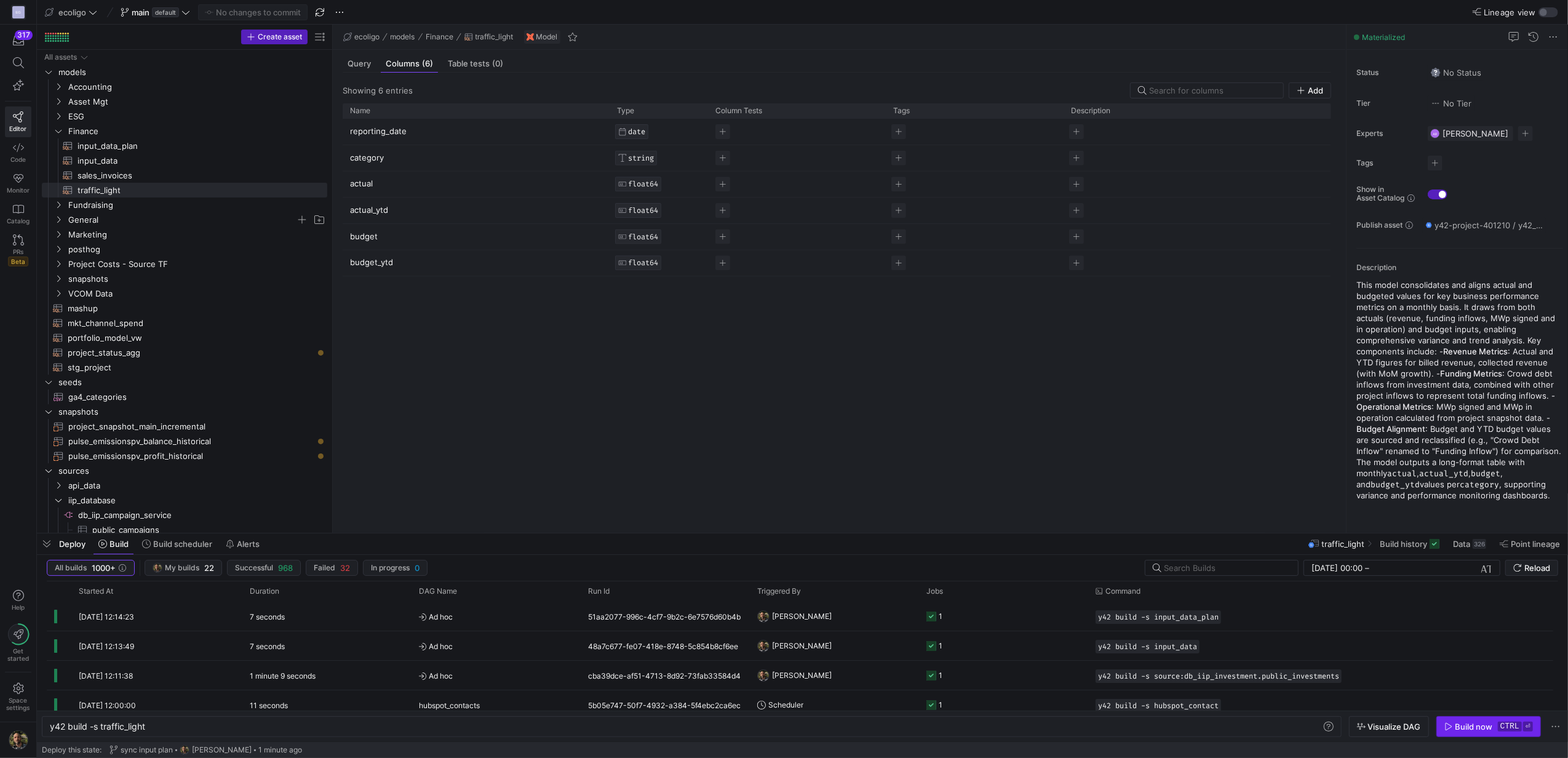
click at [1473, 729] on div "Build now" at bounding box center [1474, 727] width 38 height 10
click at [355, 65] on span "Query" at bounding box center [359, 63] width 23 height 8
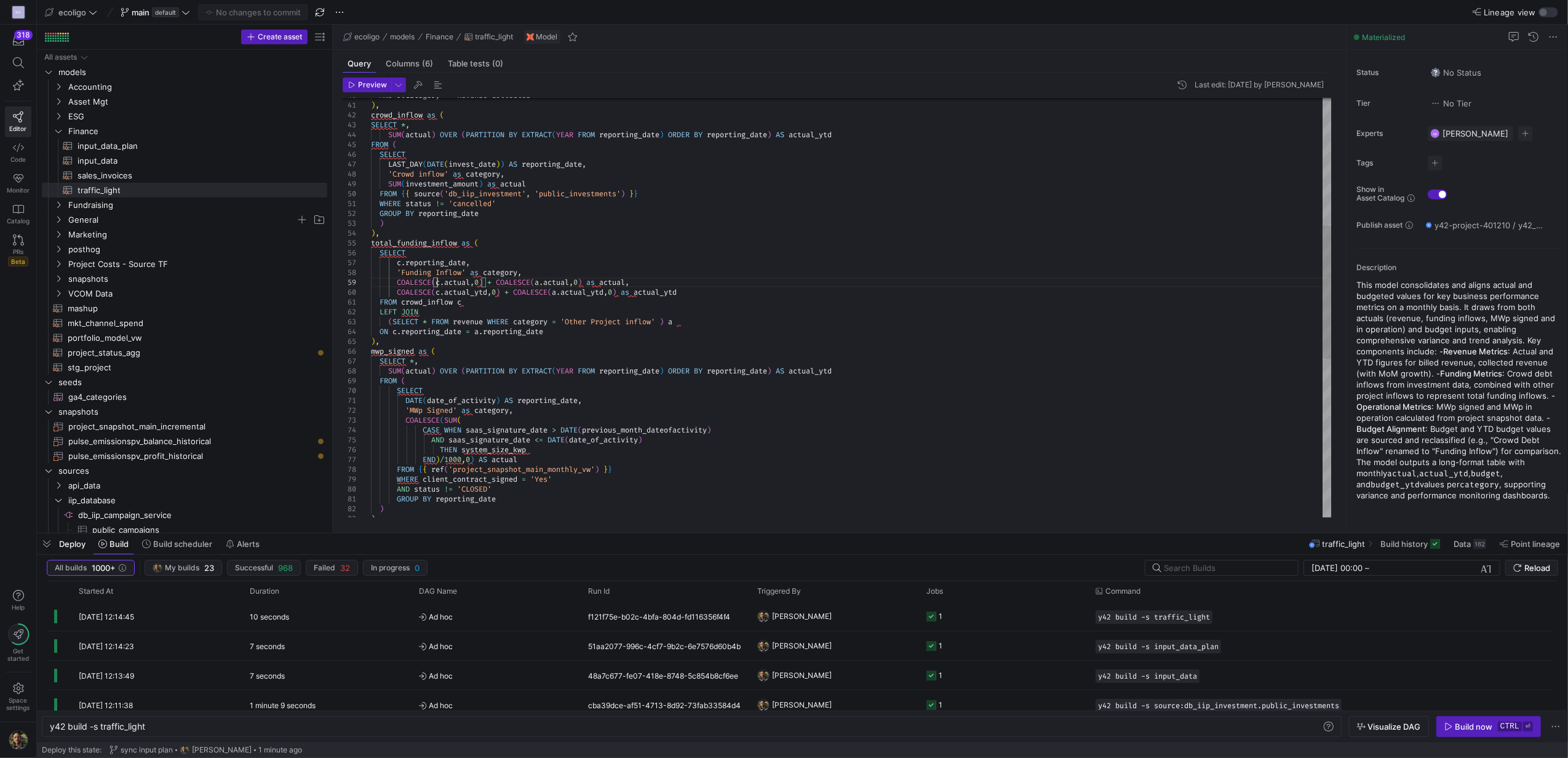
click at [438, 284] on div "AND saas_signature_date <= DATE ( date_of_activity ) THEN system_size_kwp END )…" at bounding box center [851, 356] width 960 height 1319
type textarea "FROM crowd_inflow c LEFT JOIN (SELECT * FROM revenue WHERE category = 'Other Pr…"
click at [482, 326] on div "AND saas_signature_date <= DATE ( date_of_activity ) THEN system_size_kwp END )…" at bounding box center [851, 356] width 960 height 1319
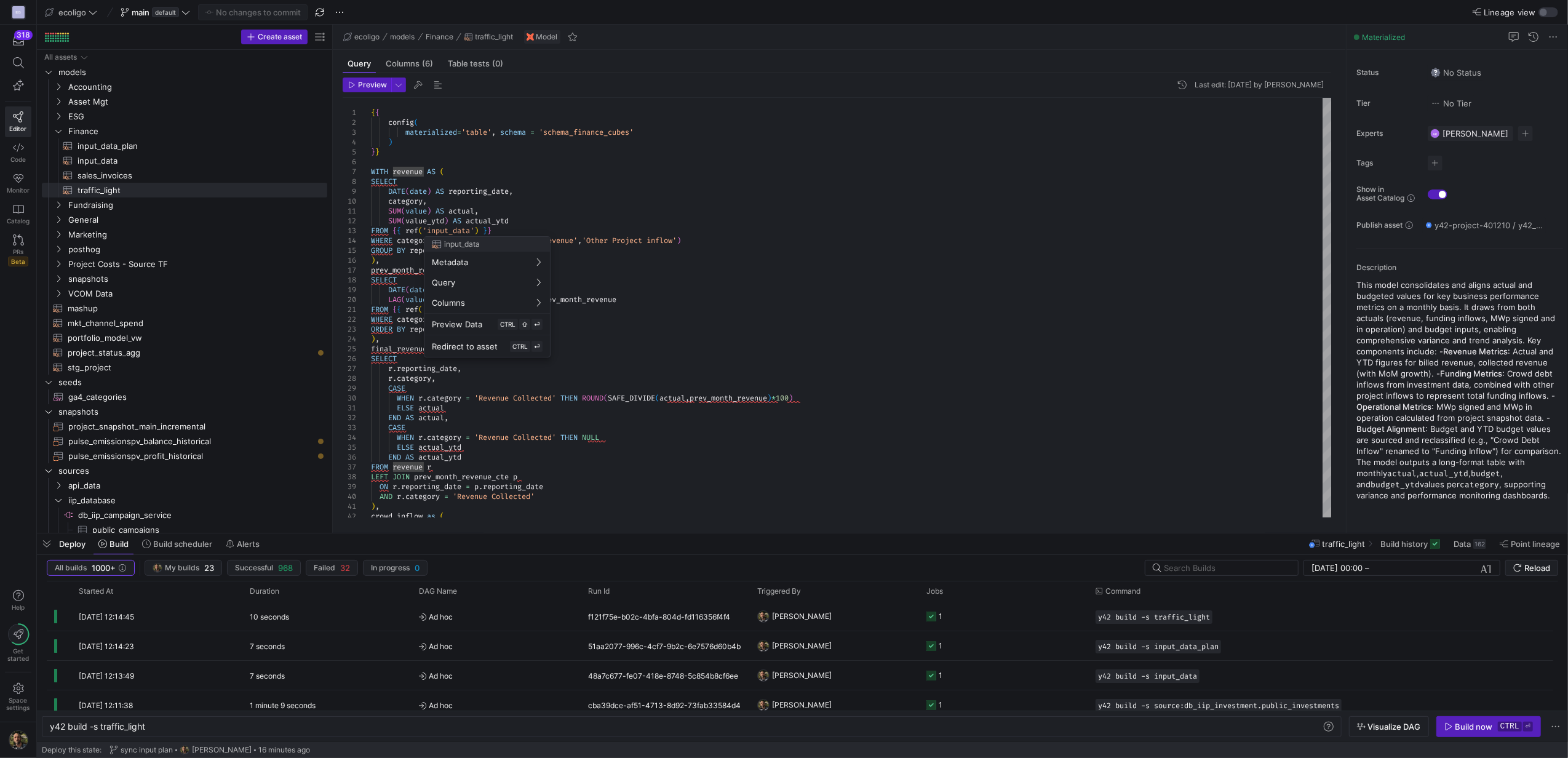
click at [386, 264] on div at bounding box center [784, 379] width 1568 height 758
click at [386, 264] on div "crowd_inflow as ( ) , AND r . category = 'Revenue Collected' ON r . reporting_d…" at bounding box center [851, 757] width 960 height 1319
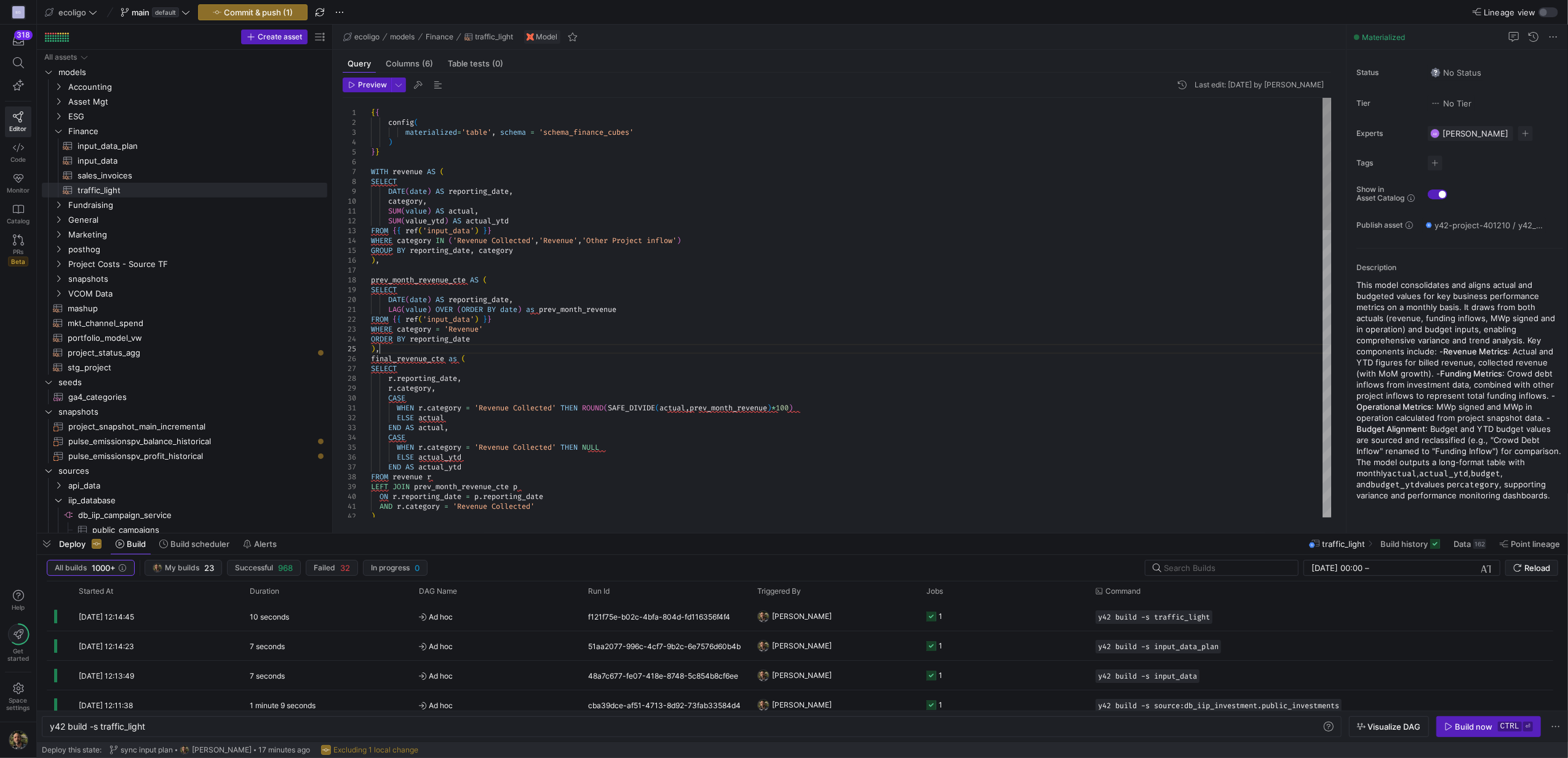
click at [399, 350] on div ") , AND r . category = 'Revenue Collected' ON r . reporting_date = p . reportin…" at bounding box center [851, 762] width 960 height 1329
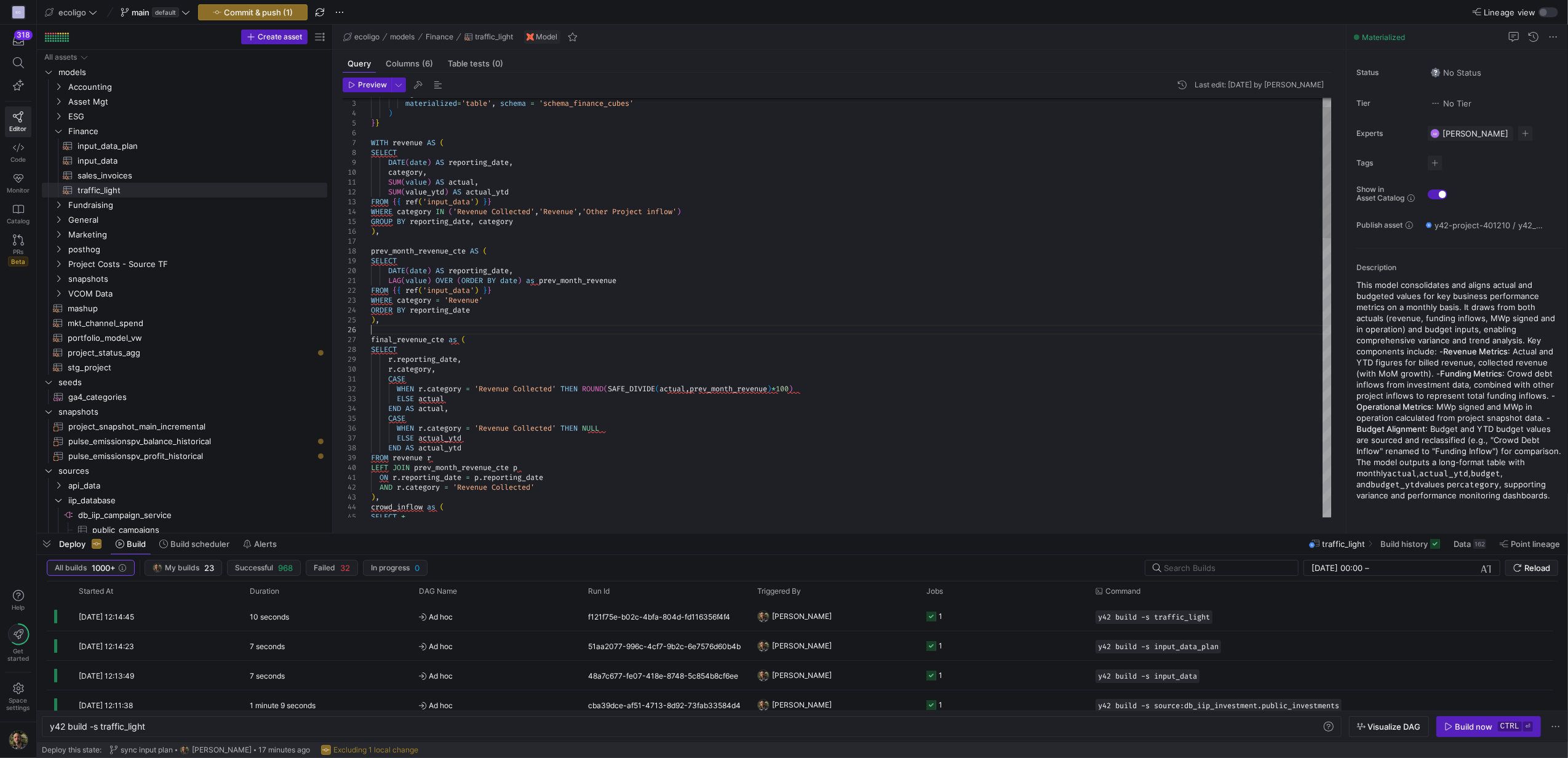
click at [436, 496] on div "AND r . category = 'Revenue Collected' ON r . reporting_date = p . reporting_da…" at bounding box center [851, 738] width 960 height 1339
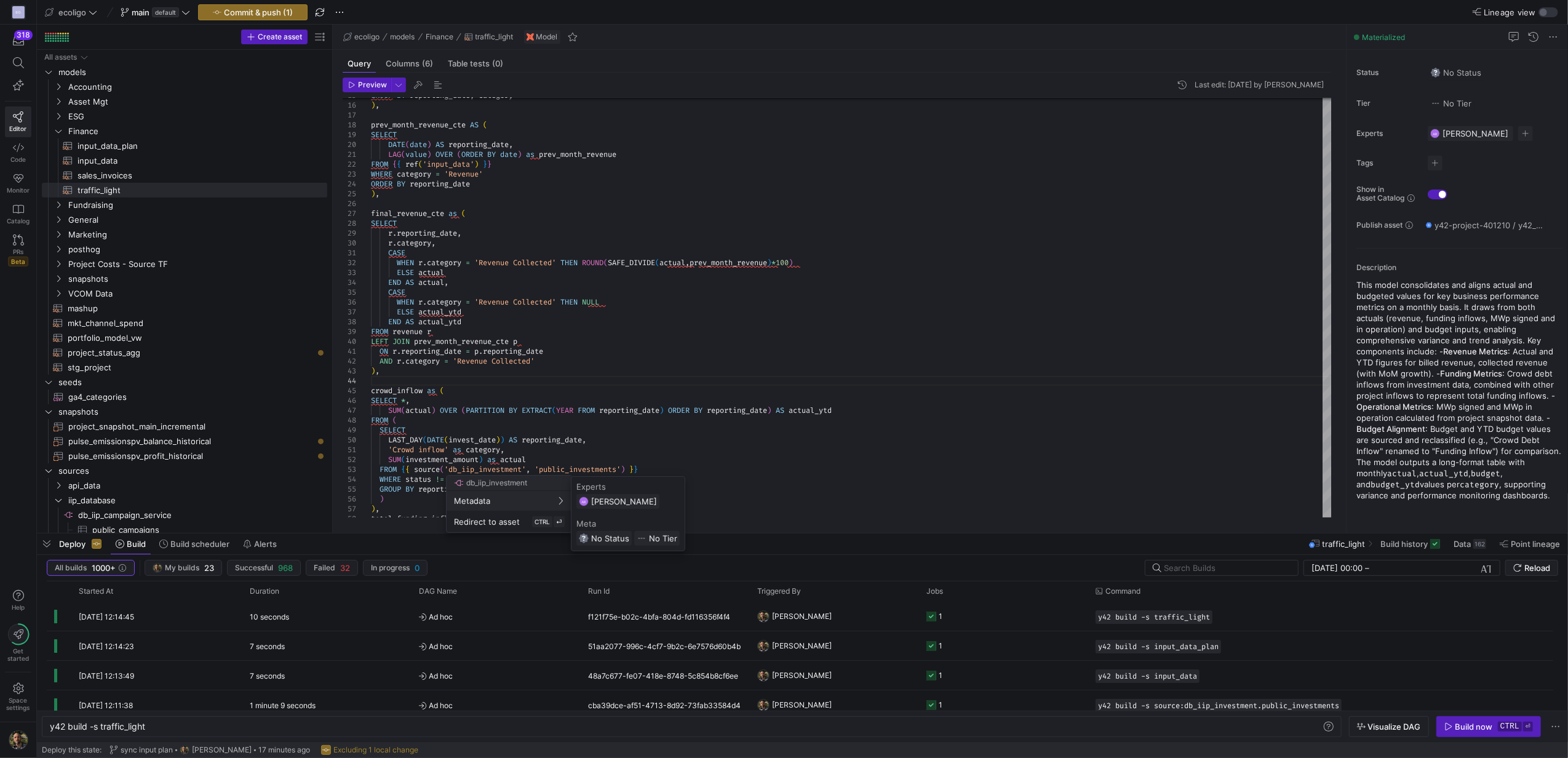
click at [411, 503] on div at bounding box center [784, 379] width 1568 height 758
click at [396, 505] on div "AND r . category = 'Revenue Collected' ON r . reporting_date = p . reporting_da…" at bounding box center [851, 617] width 960 height 1349
click at [389, 512] on div "AND r . category = 'Revenue Collected' ON r . reporting_date = p . reporting_da…" at bounding box center [851, 617] width 960 height 1349
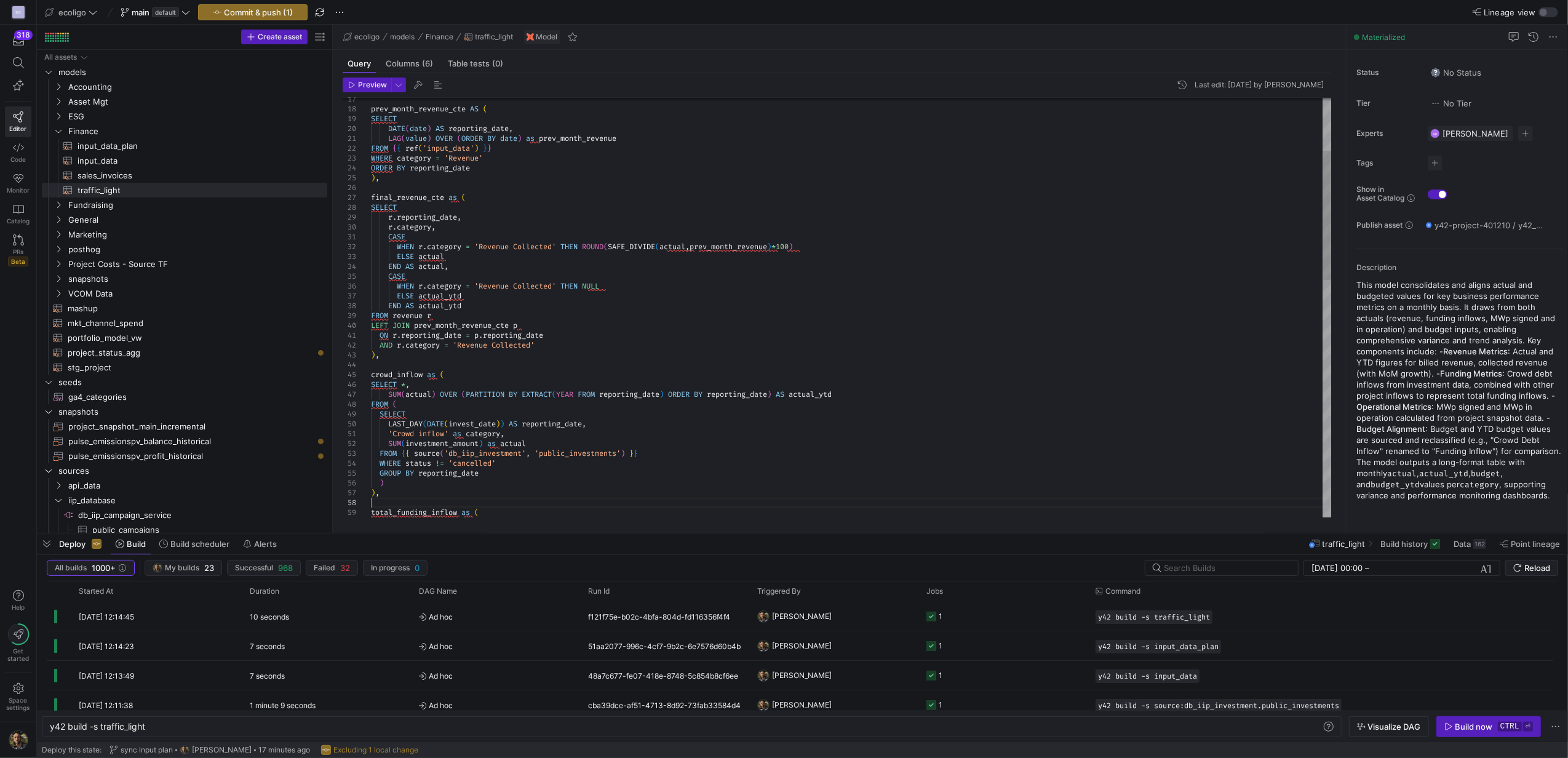
scroll to position [69, 0]
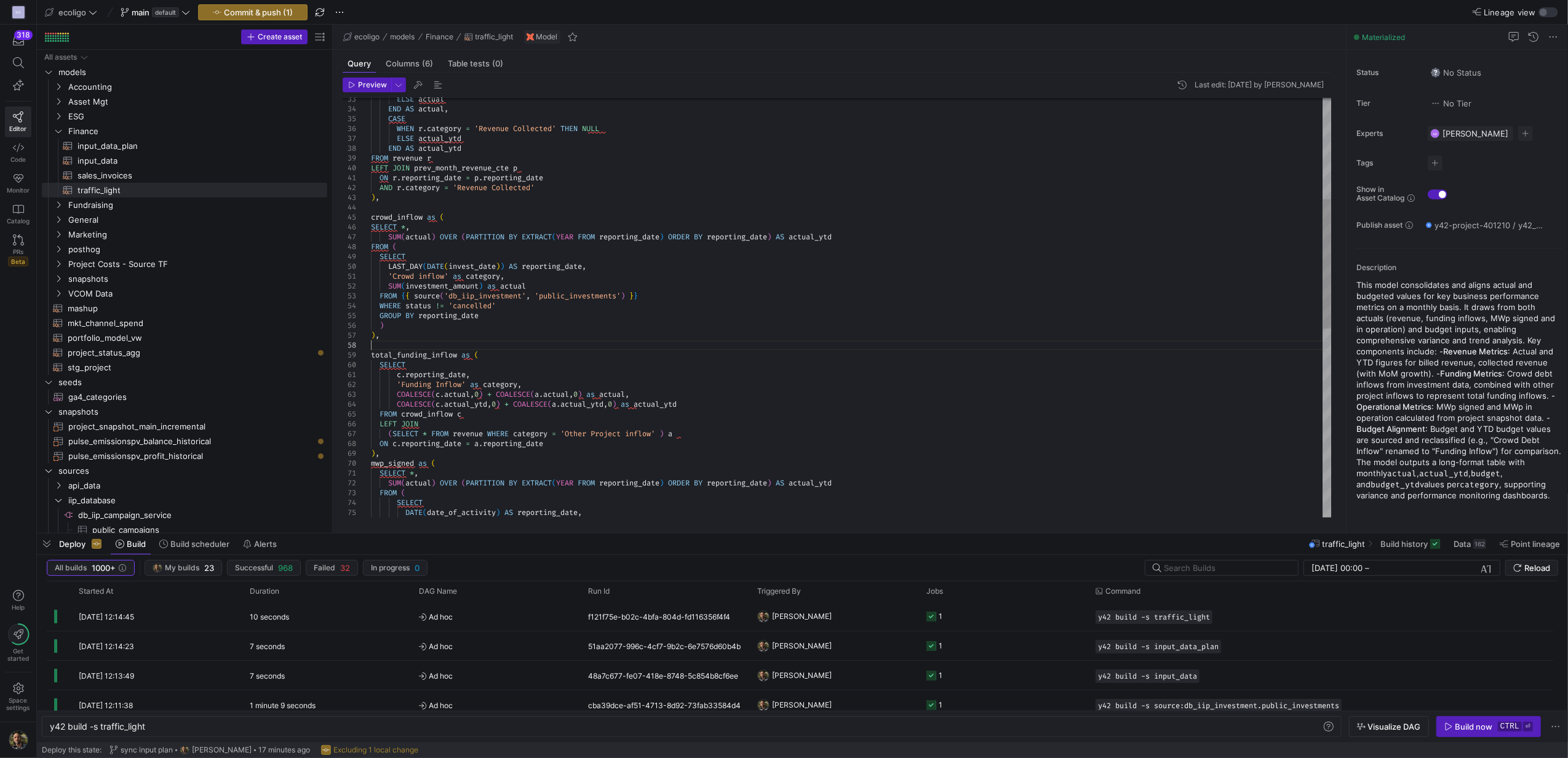
click at [391, 454] on div "AND r . category = 'Revenue Collected' ON r . reporting_date = p . reporting_da…" at bounding box center [851, 448] width 960 height 1359
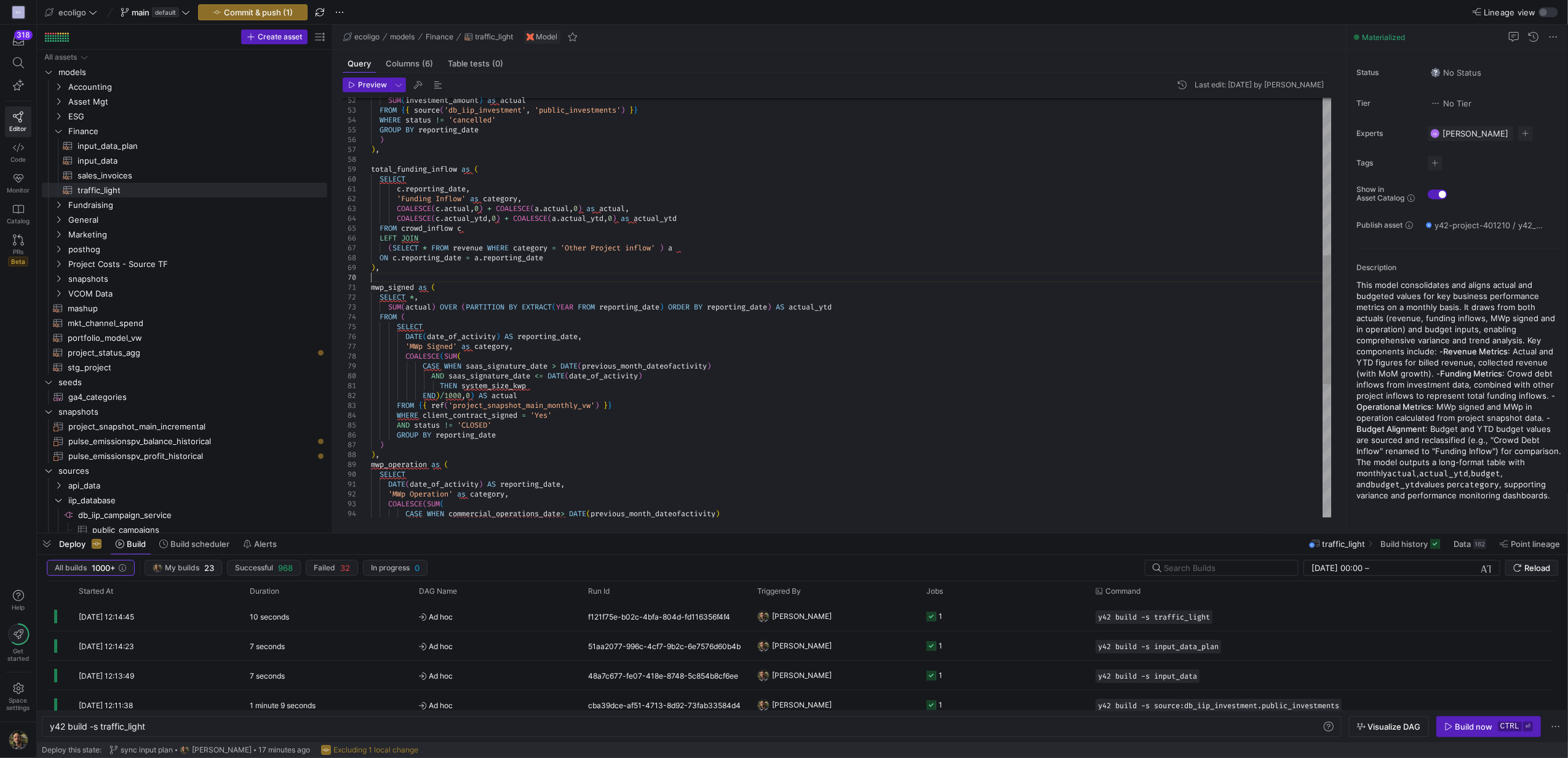
click at [391, 454] on div "SUM ( investment_amount ) as actual FROM { { source ( 'db_iip_investment' , 'pu…" at bounding box center [851, 267] width 960 height 1369
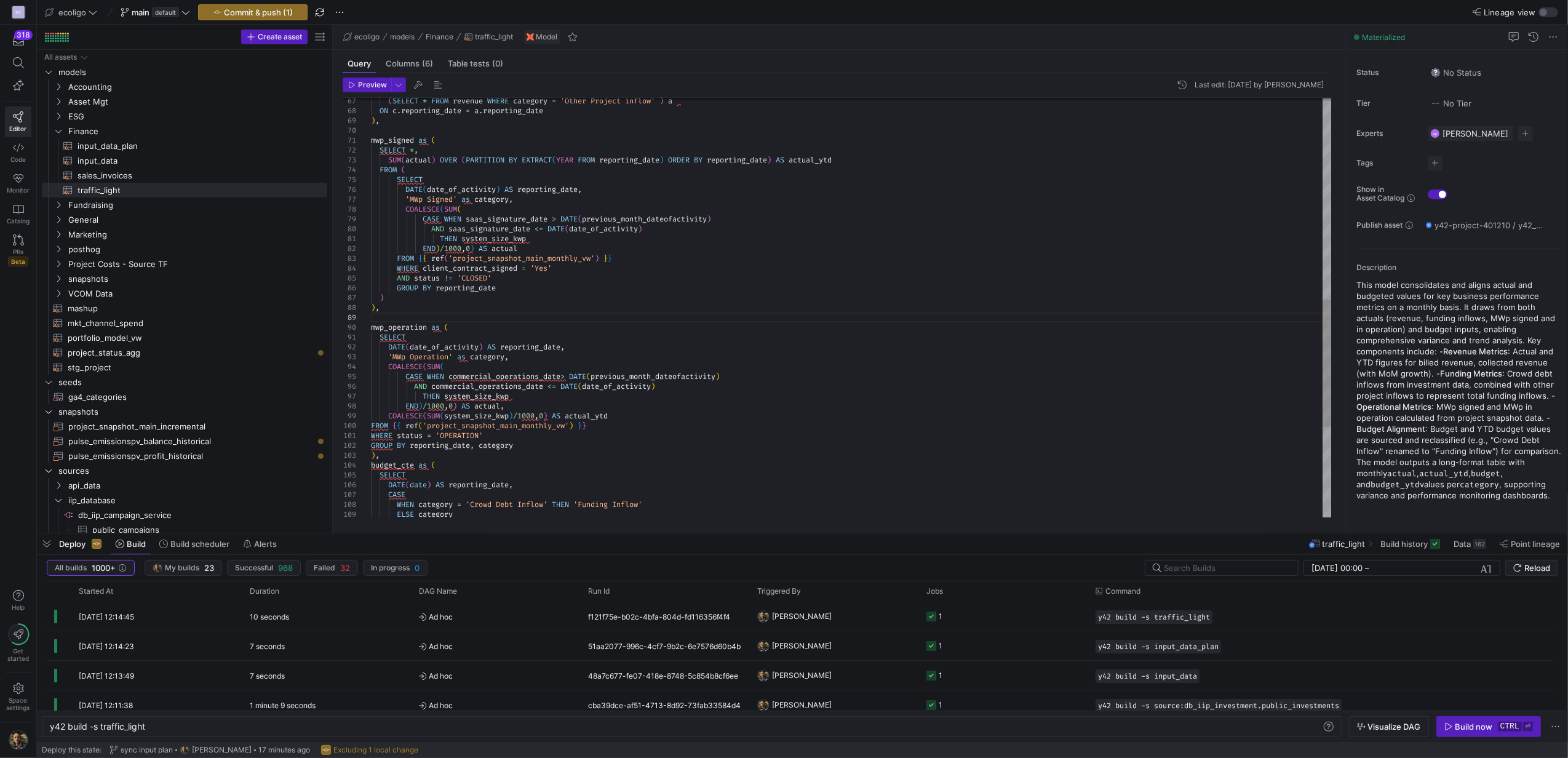
click at [401, 451] on div "( SELECT * FROM revenue WHERE category = 'Other Project inflow' ) a ON c . repo…" at bounding box center [851, 125] width 960 height 1378
click at [399, 454] on div "( SELECT * FROM revenue WHERE category = 'Other Project inflow' ) a ON c . repo…" at bounding box center [851, 125] width 960 height 1378
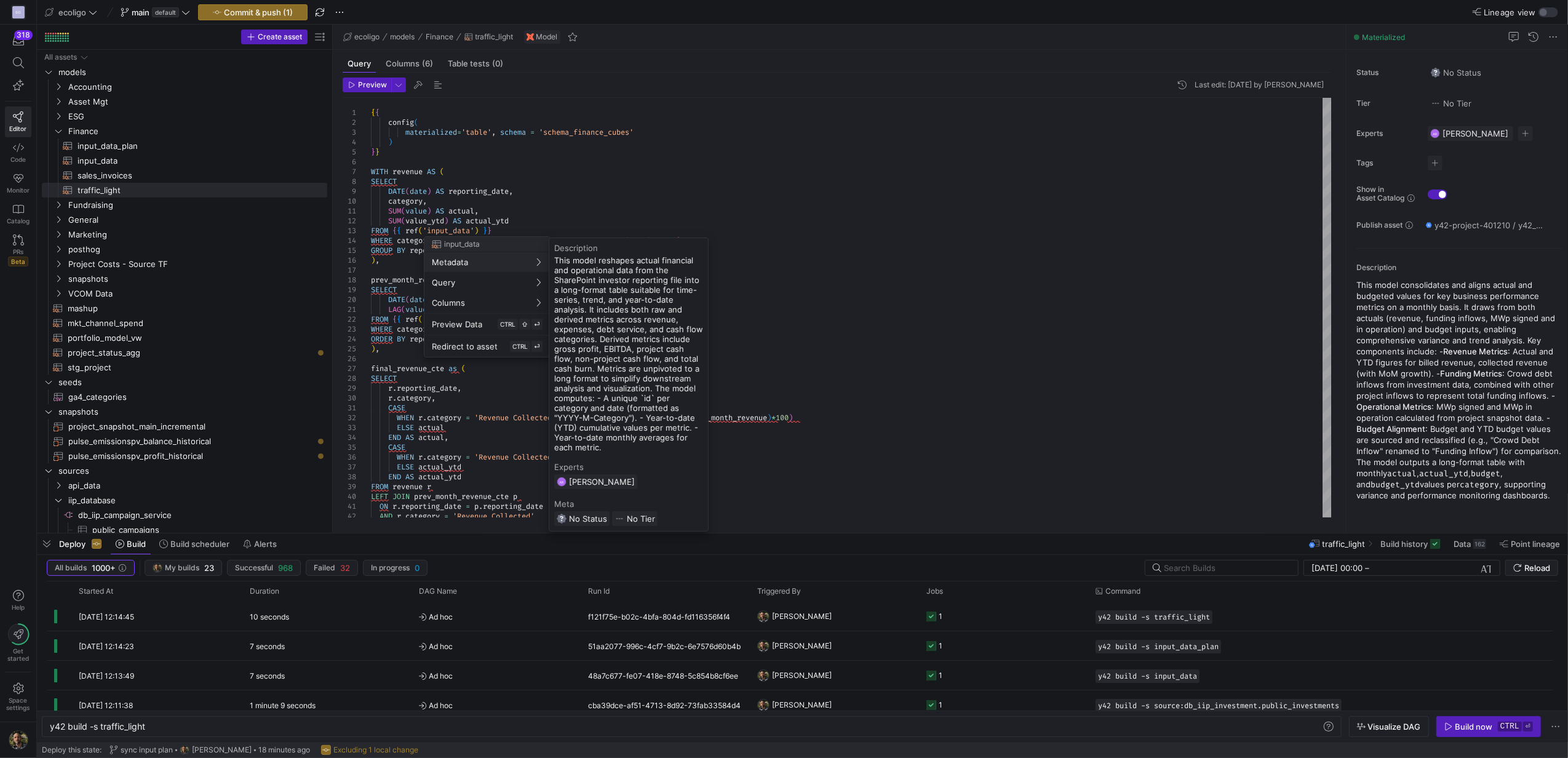
click at [555, 186] on div at bounding box center [784, 379] width 1568 height 758
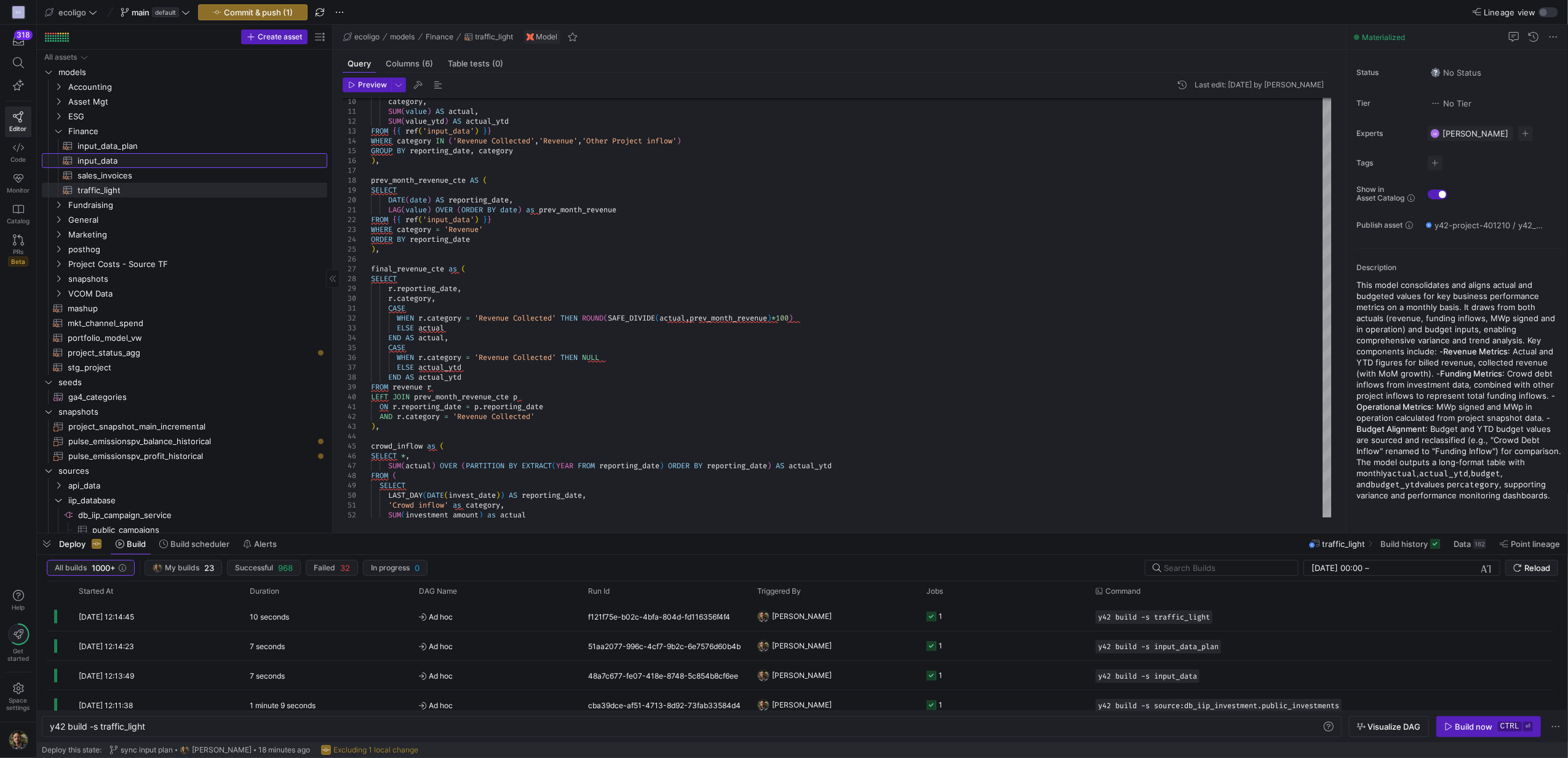
click at [102, 158] on span "input_data​​​​​​​​​​" at bounding box center [195, 161] width 235 height 14
type textarea "{{ config( materialized='view', schema = 'schema_finance_cubes' ) }} with base …"
type textarea "y42 build -s input_data"
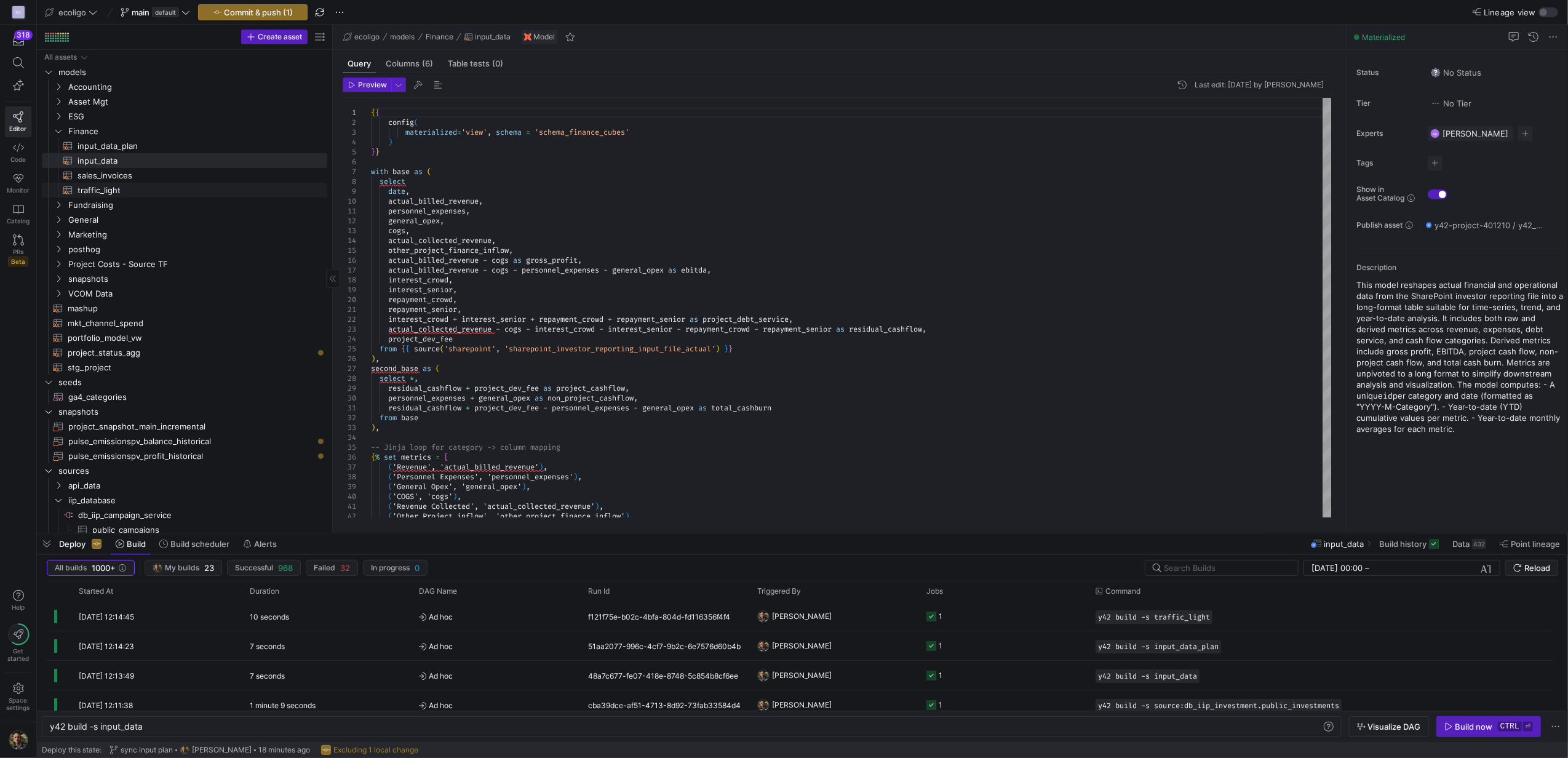
click at [106, 183] on span "traffic_light​​​​​​​​​​" at bounding box center [195, 191] width 235 height 14
type textarea "{{ config( materialized='table', schema = 'schema_finance_cubes' ) }} WITH reve…"
type textarea "y42 build -s traffic_light"
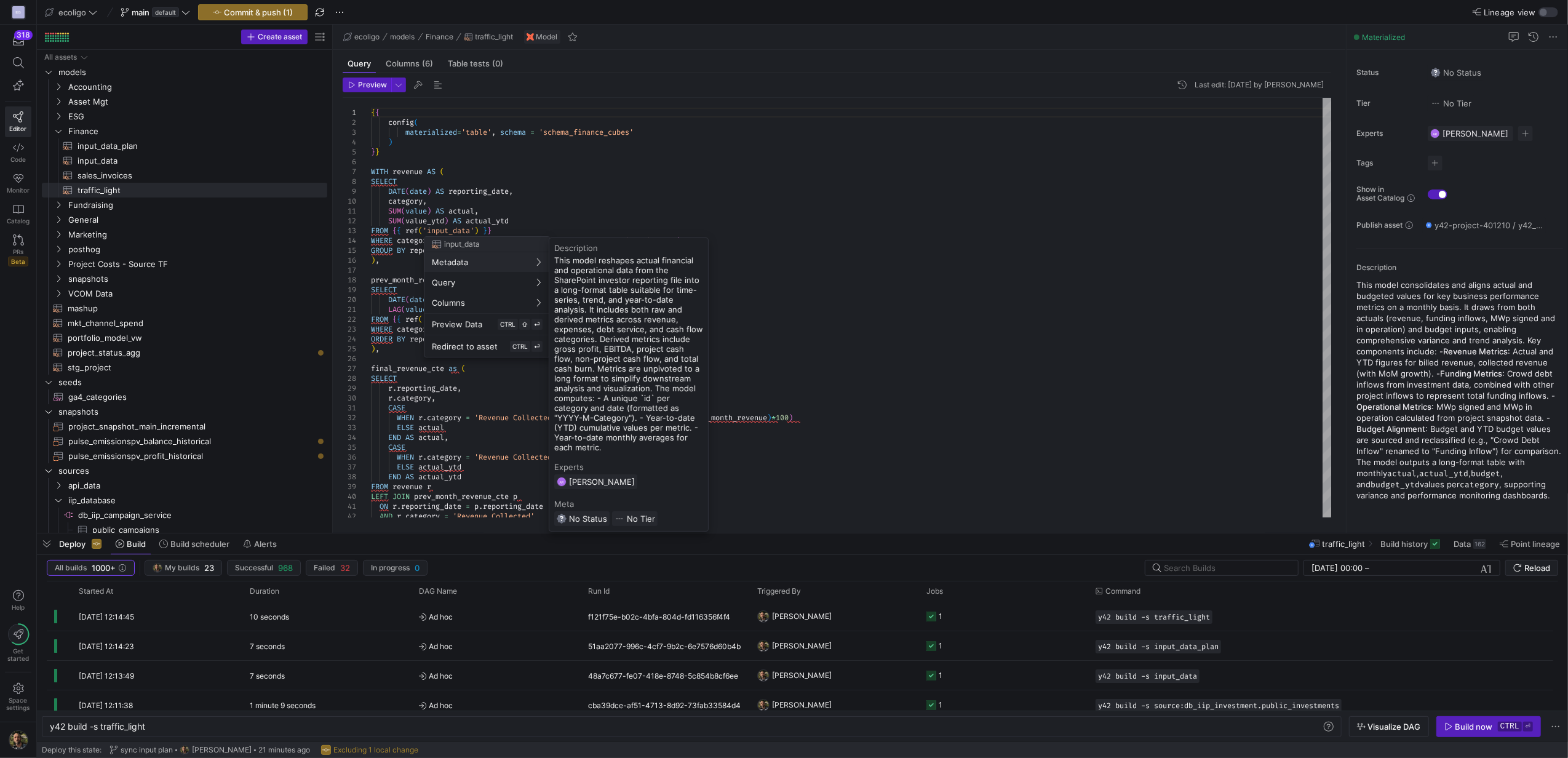
click at [982, 367] on div at bounding box center [784, 379] width 1568 height 758
click at [407, 197] on div at bounding box center [784, 379] width 1568 height 758
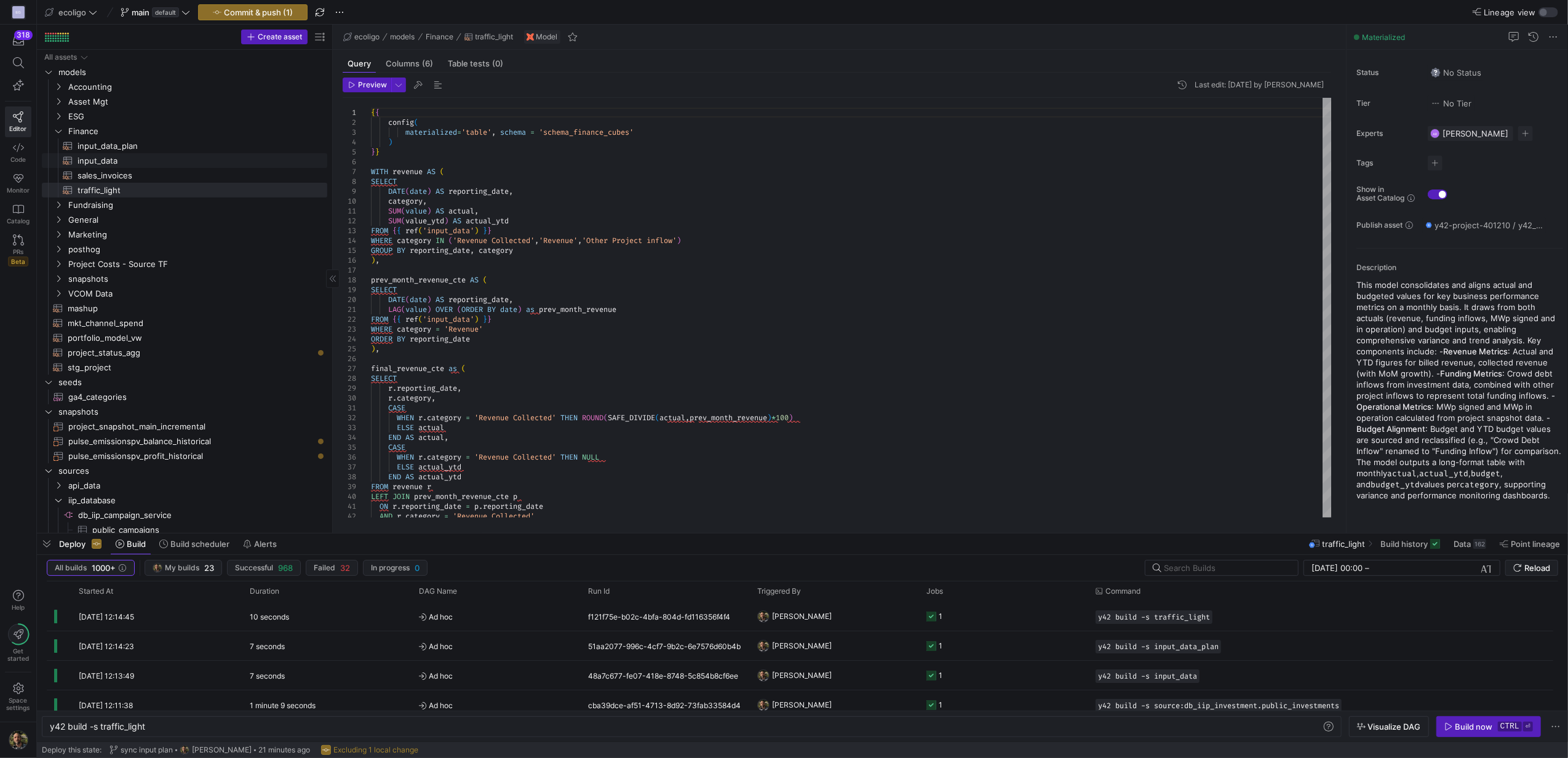
click at [95, 158] on span "input_data​​​​​​​​​​" at bounding box center [195, 161] width 235 height 14
type textarea "{{ config( materialized='view', schema = 'schema_finance_cubes' ) }} with base …"
type textarea "y42 build -s input_data"
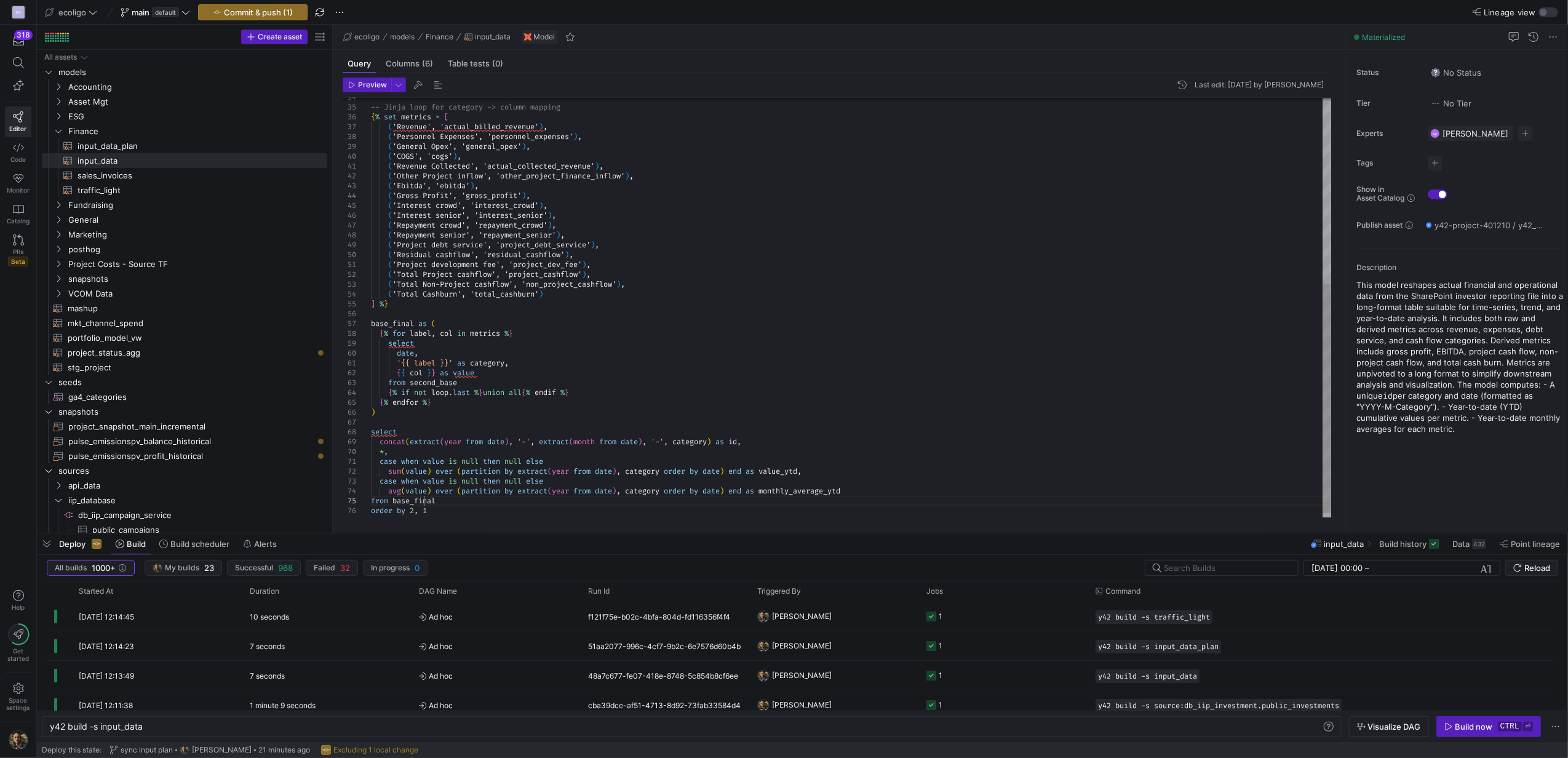
scroll to position [68, 0]
click at [422, 500] on div "-- Jinja loop for category -> column mapping { % set metrics = [ ( 'Revenue', '…" at bounding box center [851, 142] width 960 height 768
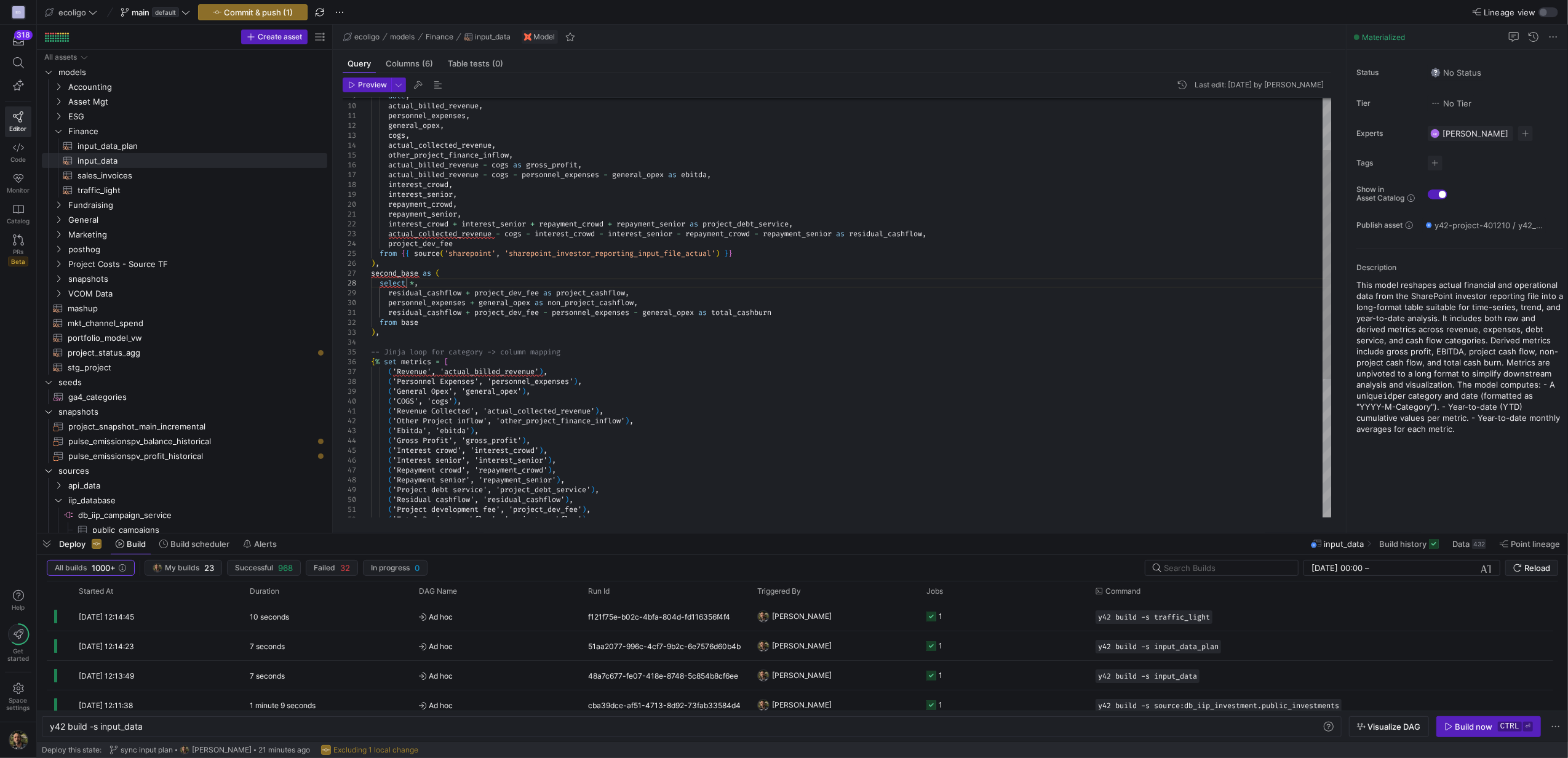
click at [409, 281] on div "-- Jinja loop for category -> column mapping { % set metrics = [ ( 'Revenue', '…" at bounding box center [851, 386] width 960 height 768
click at [431, 271] on div "-- Jinja loop for category -> column mapping { % set metrics = [ ( 'Revenue', '…" at bounding box center [851, 386] width 960 height 768
click at [396, 323] on div "-- Jinja loop for category -> column mapping { % set metrics = [ ( 'Revenue', '…" at bounding box center [851, 386] width 960 height 768
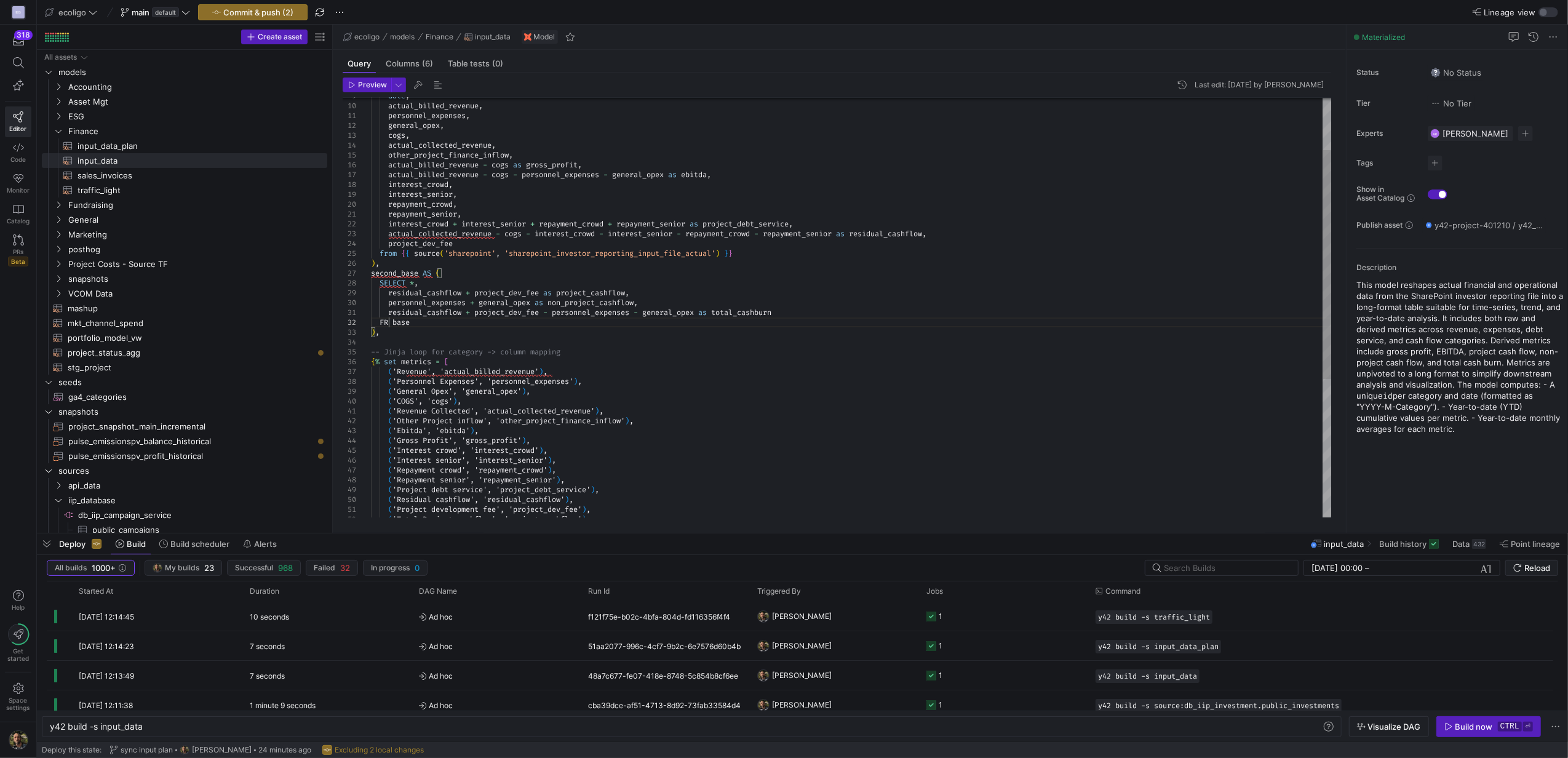
scroll to position [18, 26]
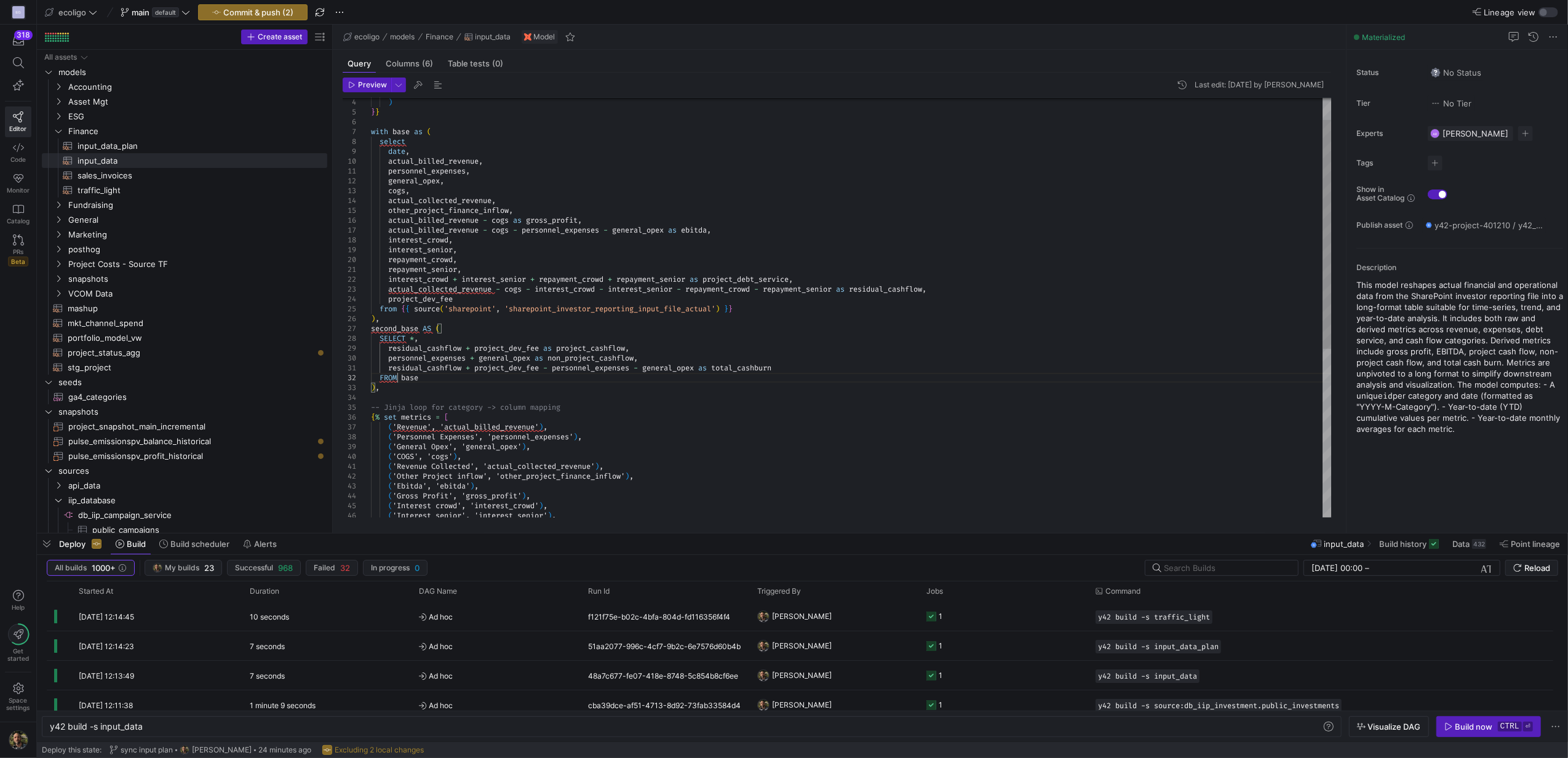
click at [395, 311] on div "-- Jinja loop for category -> column mapping { % set metrics = [ ( 'Revenue', '…" at bounding box center [851, 442] width 960 height 768
click at [406, 153] on div "-- Jinja loop for category -> column mapping { % set metrics = [ ( 'Revenue', '…" at bounding box center [851, 442] width 960 height 768
click at [406, 139] on div "-- Jinja loop for category -> column mapping { % set metrics = [ ( 'Revenue', '…" at bounding box center [851, 442] width 960 height 768
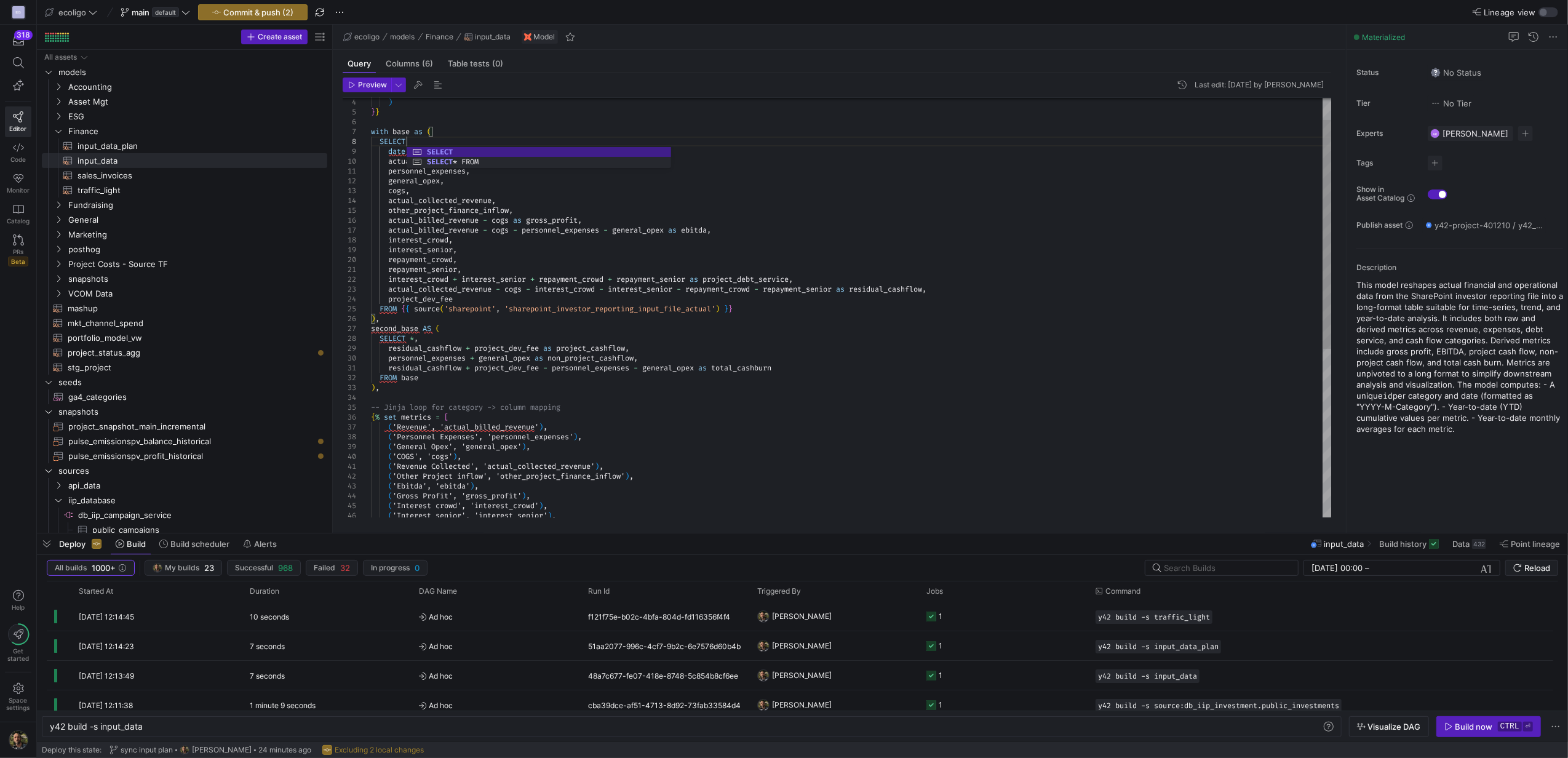
scroll to position [79, 38]
click at [424, 134] on div "-- Jinja loop for category -> column mapping { % set metrics = [ ( 'Revenue', '…" at bounding box center [851, 442] width 960 height 768
click at [389, 134] on div "-- Jinja loop for category -> column mapping { % set metrics = [ ( 'Revenue', '…" at bounding box center [851, 442] width 960 height 768
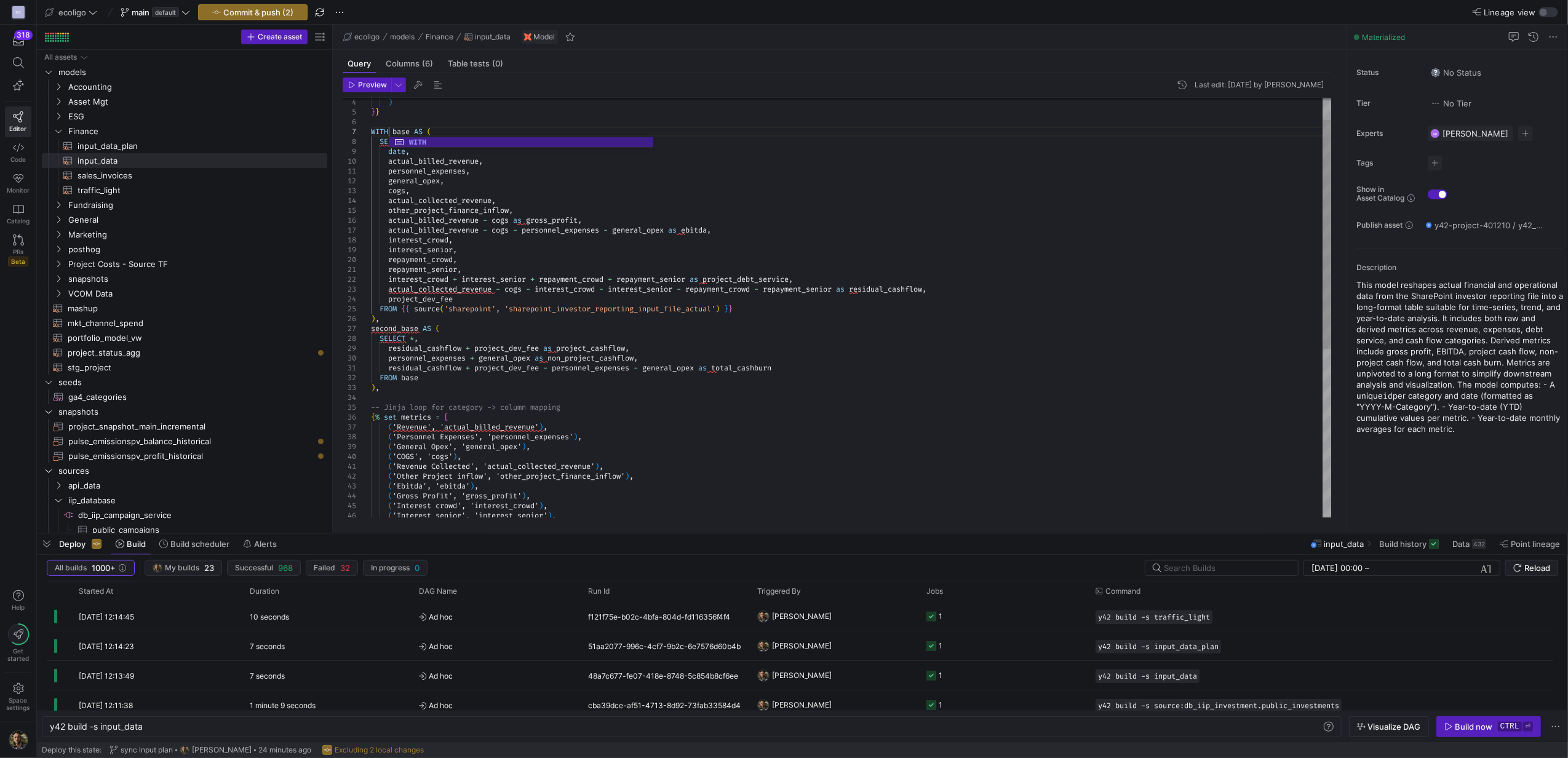
click at [766, 277] on div "-- Jinja loop for category -> column mapping { % set metrics = [ ( 'Revenue', '…" at bounding box center [851, 442] width 960 height 768
click at [684, 231] on div "-- Jinja loop for category -> column mapping { % set metrics = [ ( 'Revenue', '…" at bounding box center [851, 442] width 960 height 768
click at [707, 284] on div "-- Jinja loop for category -> column mapping { % set metrics = [ ( 'Revenue', '…" at bounding box center [851, 442] width 960 height 768
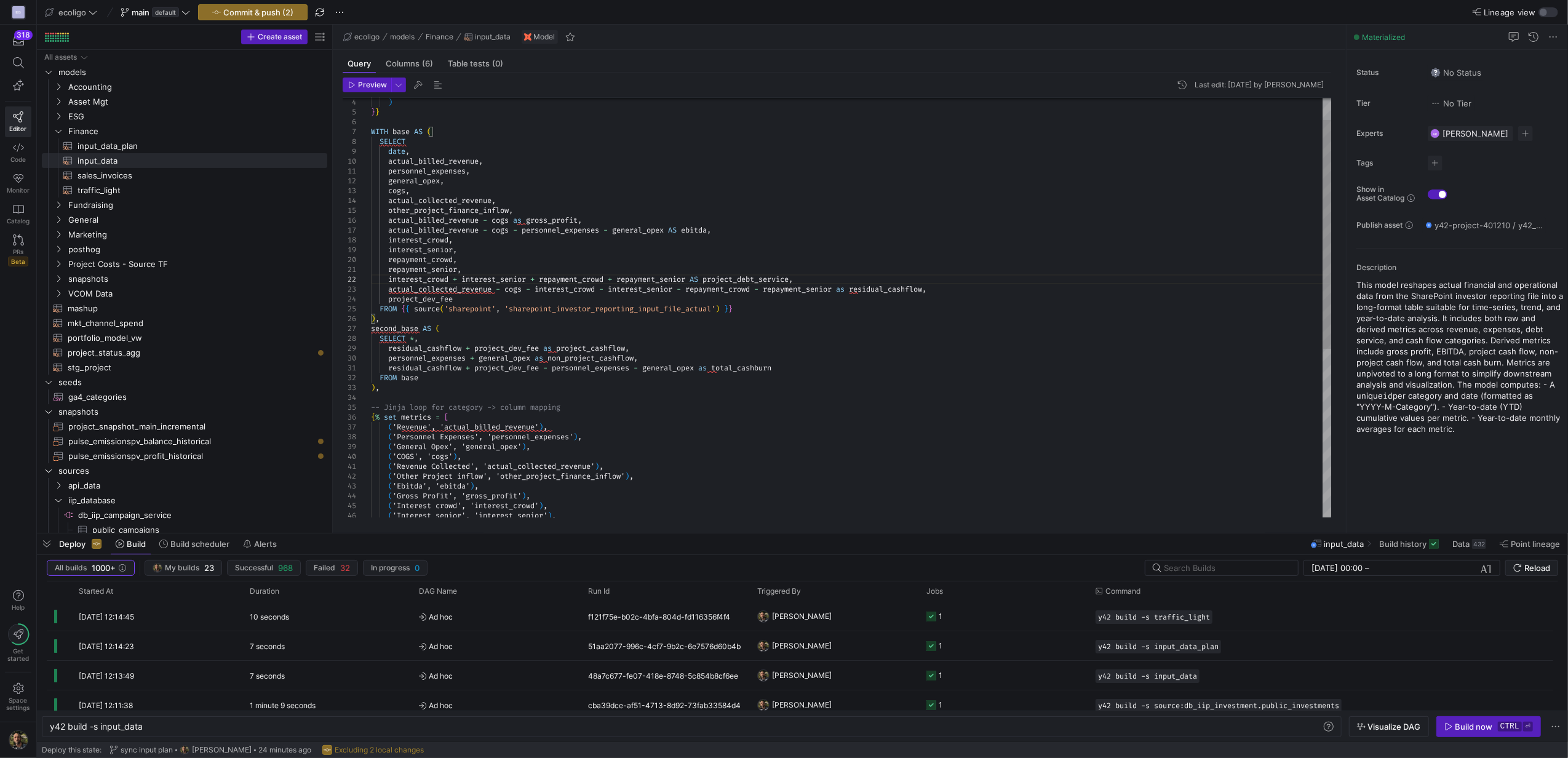
click at [854, 294] on div "-- Jinja loop for category -> column mapping { % set metrics = [ ( 'Revenue', '…" at bounding box center [851, 442] width 960 height 768
click at [689, 245] on div "-- Jinja loop for category -> column mapping { % set metrics = [ ( 'Revenue', '…" at bounding box center [851, 442] width 960 height 768
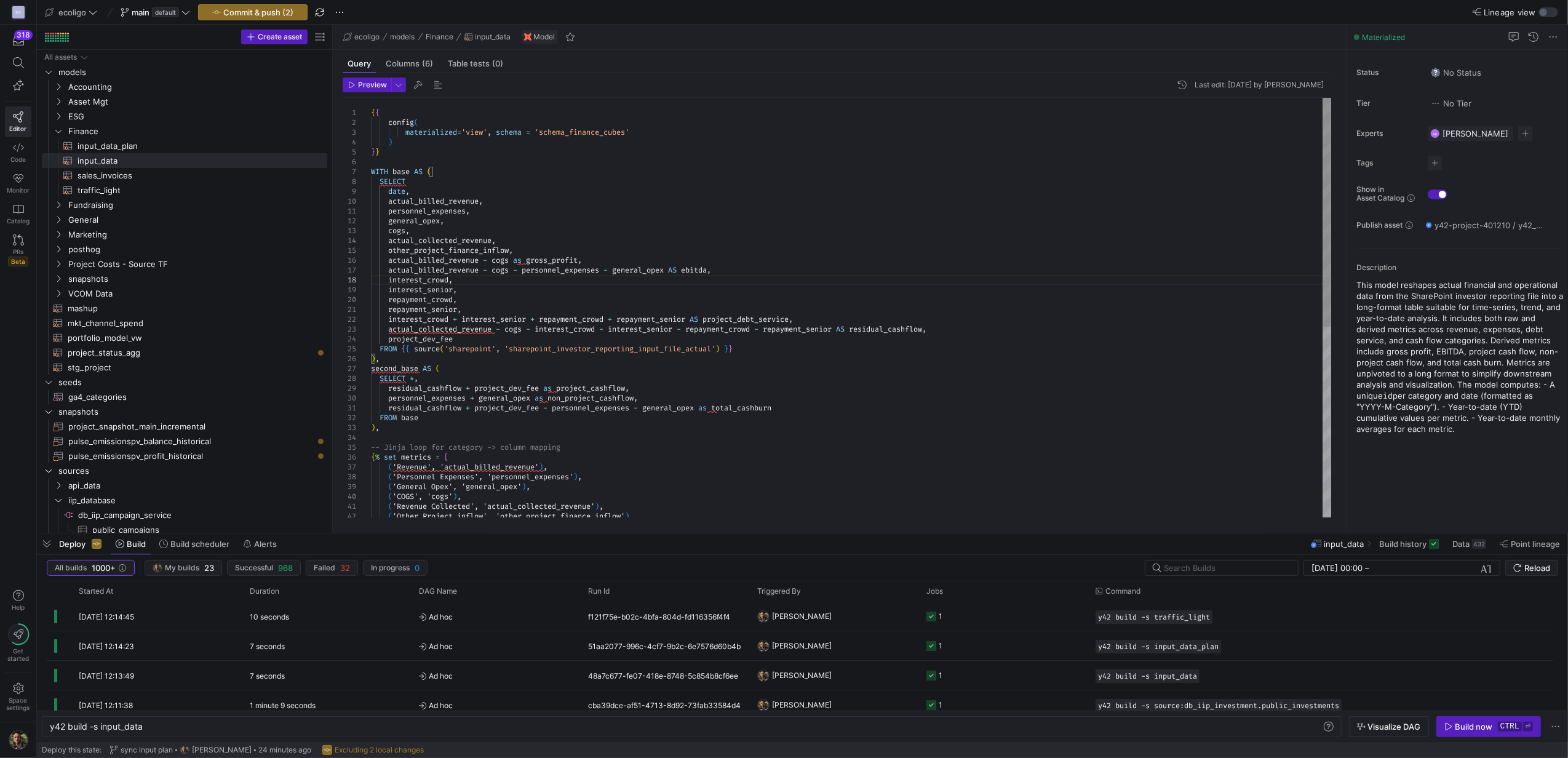
click at [527, 263] on div "-- Jinja loop for category -> column mapping { % set metrics = [ ( 'Revenue', '…" at bounding box center [851, 482] width 960 height 768
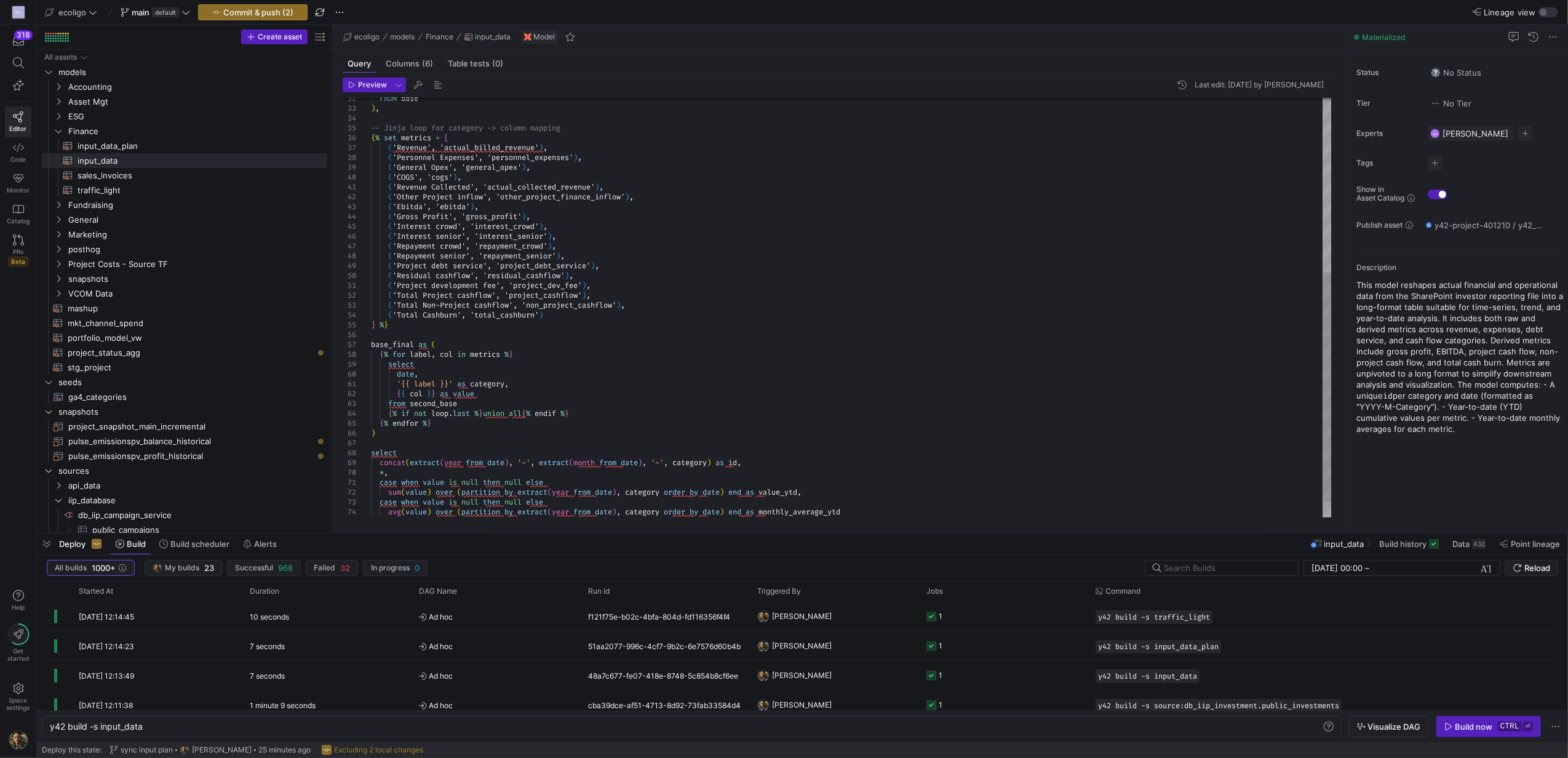
click at [429, 346] on div "-- Jinja loop for category -> column mapping { % set metrics = [ ( 'Revenue', '…" at bounding box center [851, 162] width 960 height 768
click at [414, 365] on div "-- Jinja loop for category -> column mapping { % set metrics = [ ( 'Revenue', '…" at bounding box center [851, 162] width 960 height 768
click at [453, 427] on div "-- Jinja loop for category -> column mapping { % set metrics = [ ( 'Revenue', '…" at bounding box center [851, 162] width 960 height 768
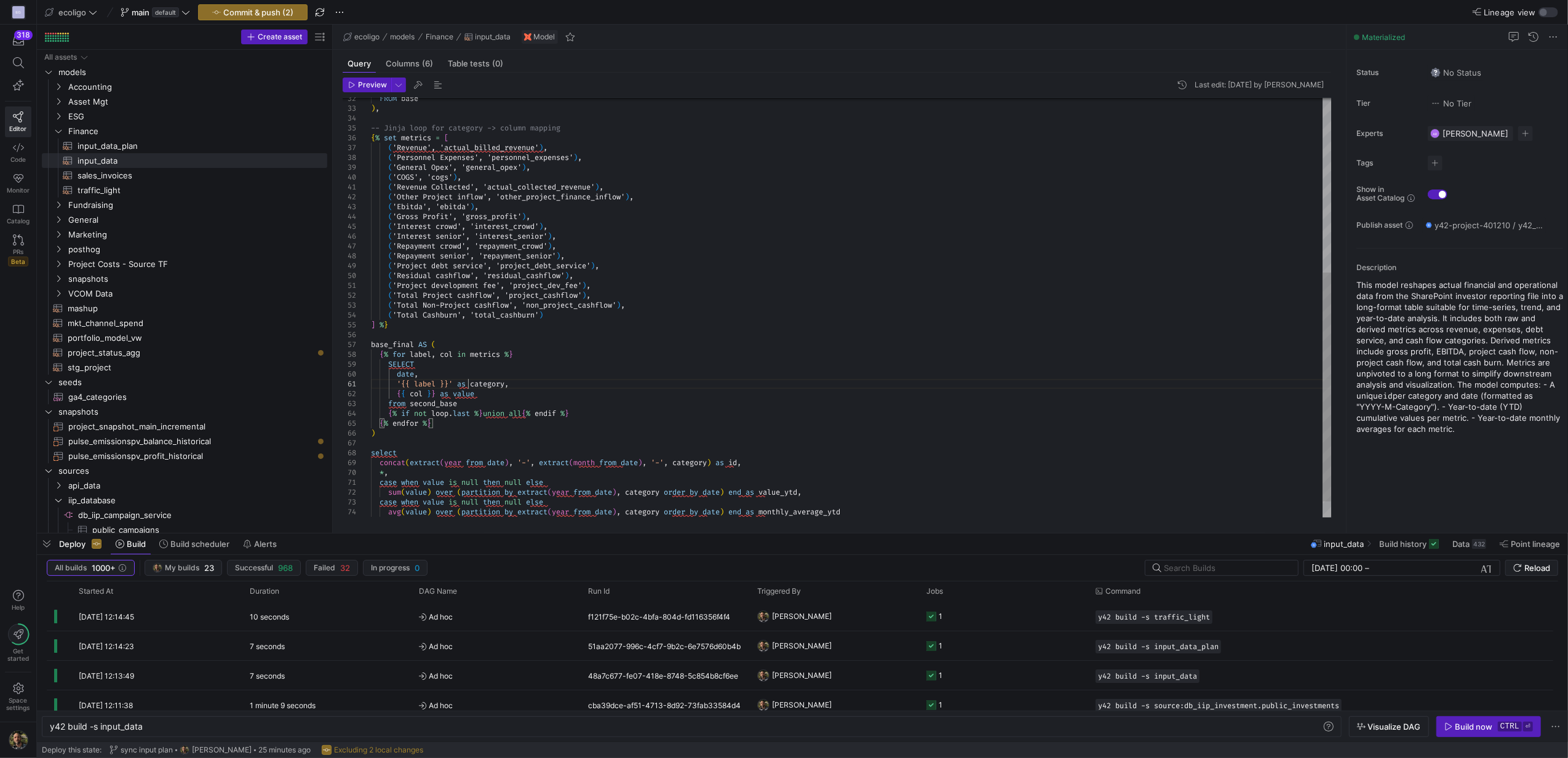
click at [468, 386] on div "-- Jinja loop for category -> column mapping { % set metrics = [ ( 'Revenue', '…" at bounding box center [851, 162] width 960 height 768
click at [451, 393] on div "-- Jinja loop for category -> column mapping { % set metrics = [ ( 'Revenue', '…" at bounding box center [851, 162] width 960 height 768
click at [406, 404] on div "-- Jinja loop for category -> column mapping { % set metrics = [ ( 'Revenue', '…" at bounding box center [851, 162] width 960 height 768
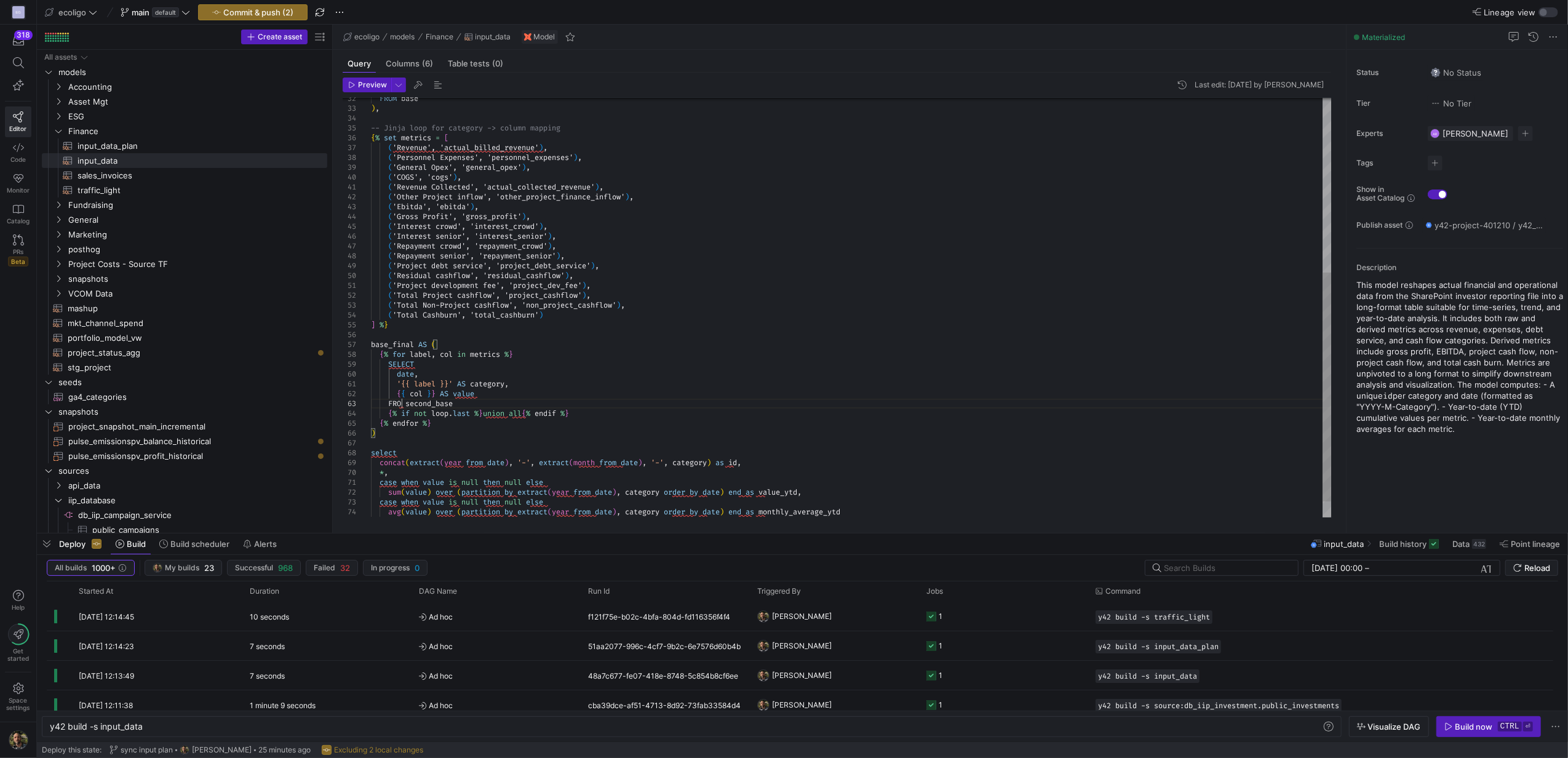
scroll to position [20, 34]
click at [404, 452] on div "-- Jinja loop for category -> column mapping { % set metrics = [ ( 'Revenue', '…" at bounding box center [851, 162] width 960 height 768
click at [404, 466] on div "-- Jinja loop for category -> column mapping { % set metrics = [ ( 'Revenue', '…" at bounding box center [851, 162] width 960 height 768
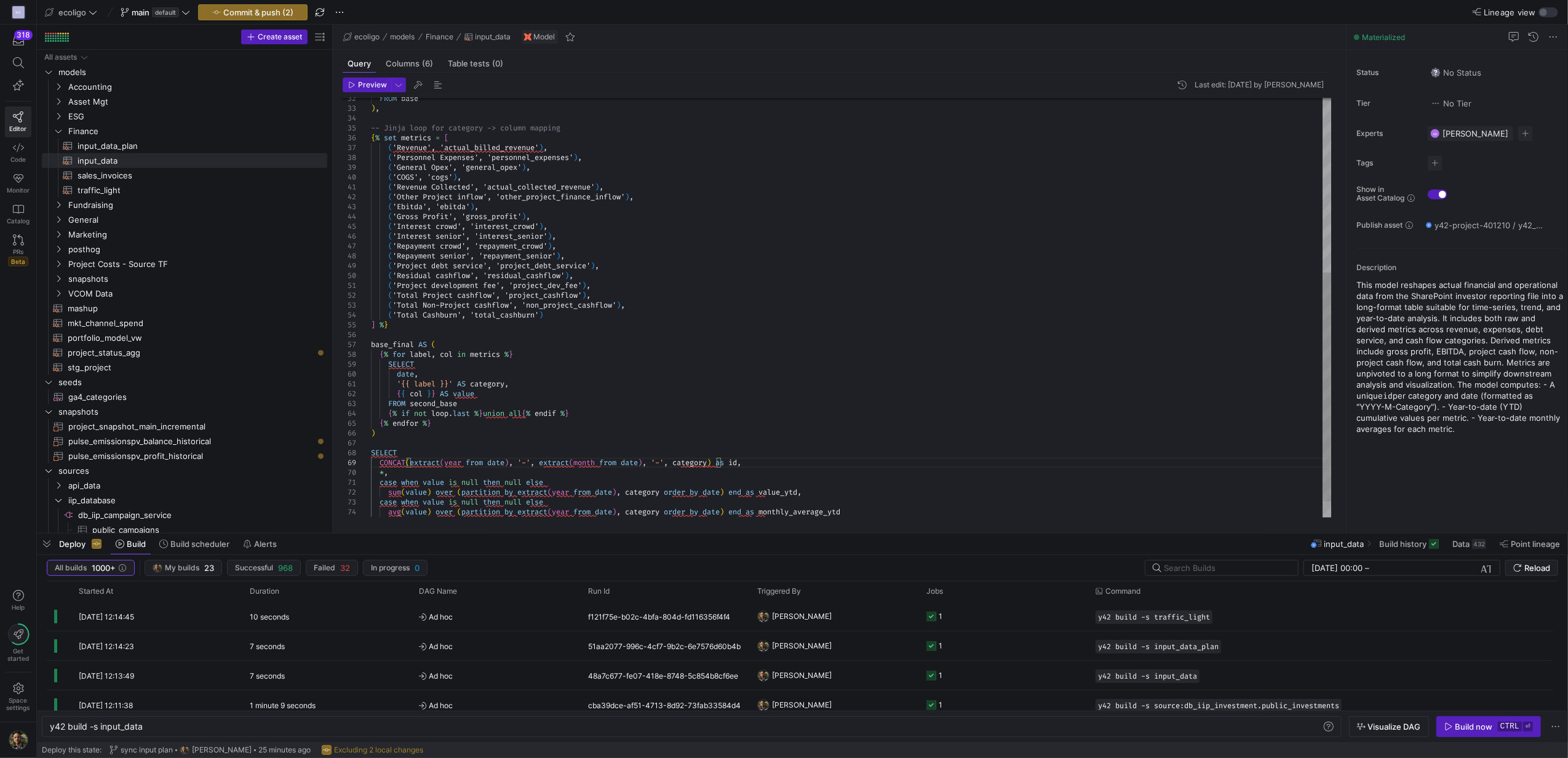
click at [441, 461] on div "-- Jinja loop for category -> column mapping { % set metrics = [ ( 'Revenue', '…" at bounding box center [851, 162] width 960 height 768
click at [461, 463] on div "-- Jinja loop for category -> column mapping { % set metrics = [ ( 'Revenue', '…" at bounding box center [851, 162] width 960 height 768
click at [486, 463] on div "-- Jinja loop for category -> column mapping { % set metrics = [ ( 'Revenue', '…" at bounding box center [851, 162] width 960 height 768
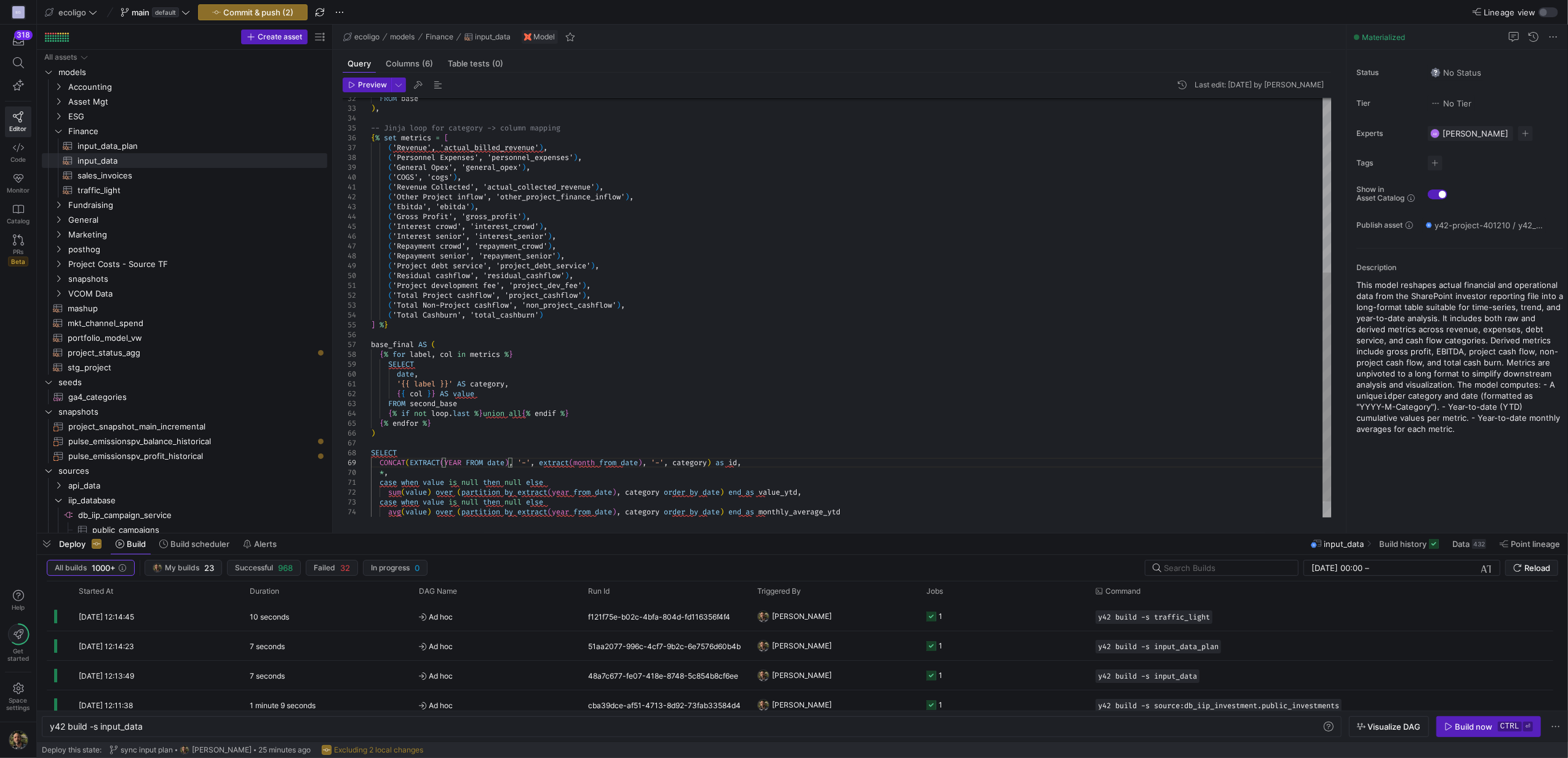
click at [571, 461] on div "-- Jinja loop for category -> column mapping { % set metrics = [ ( 'Revenue', '…" at bounding box center [851, 162] width 960 height 768
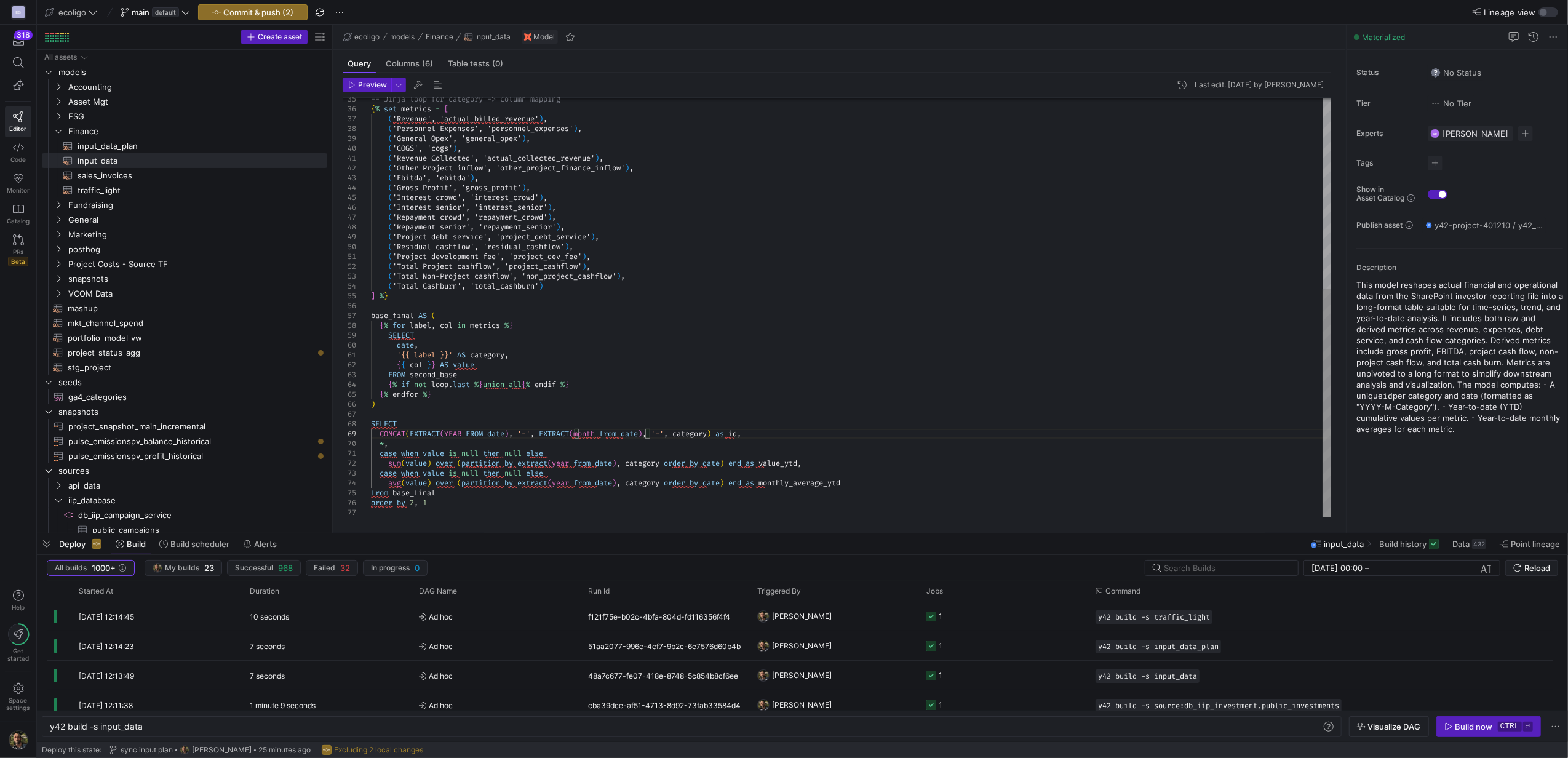
scroll to position [79, 203]
click at [603, 438] on div "-- Jinja loop for category -> column mapping { % set metrics = [ ( 'Revenue', '…" at bounding box center [851, 134] width 960 height 768
click at [598, 436] on div "-- Jinja loop for category -> column mapping { % set metrics = [ ( 'Revenue', '…" at bounding box center [851, 134] width 960 height 768
click at [623, 434] on div "-- Jinja loop for category -> column mapping { % set metrics = [ ( 'Revenue', '…" at bounding box center [851, 134] width 960 height 768
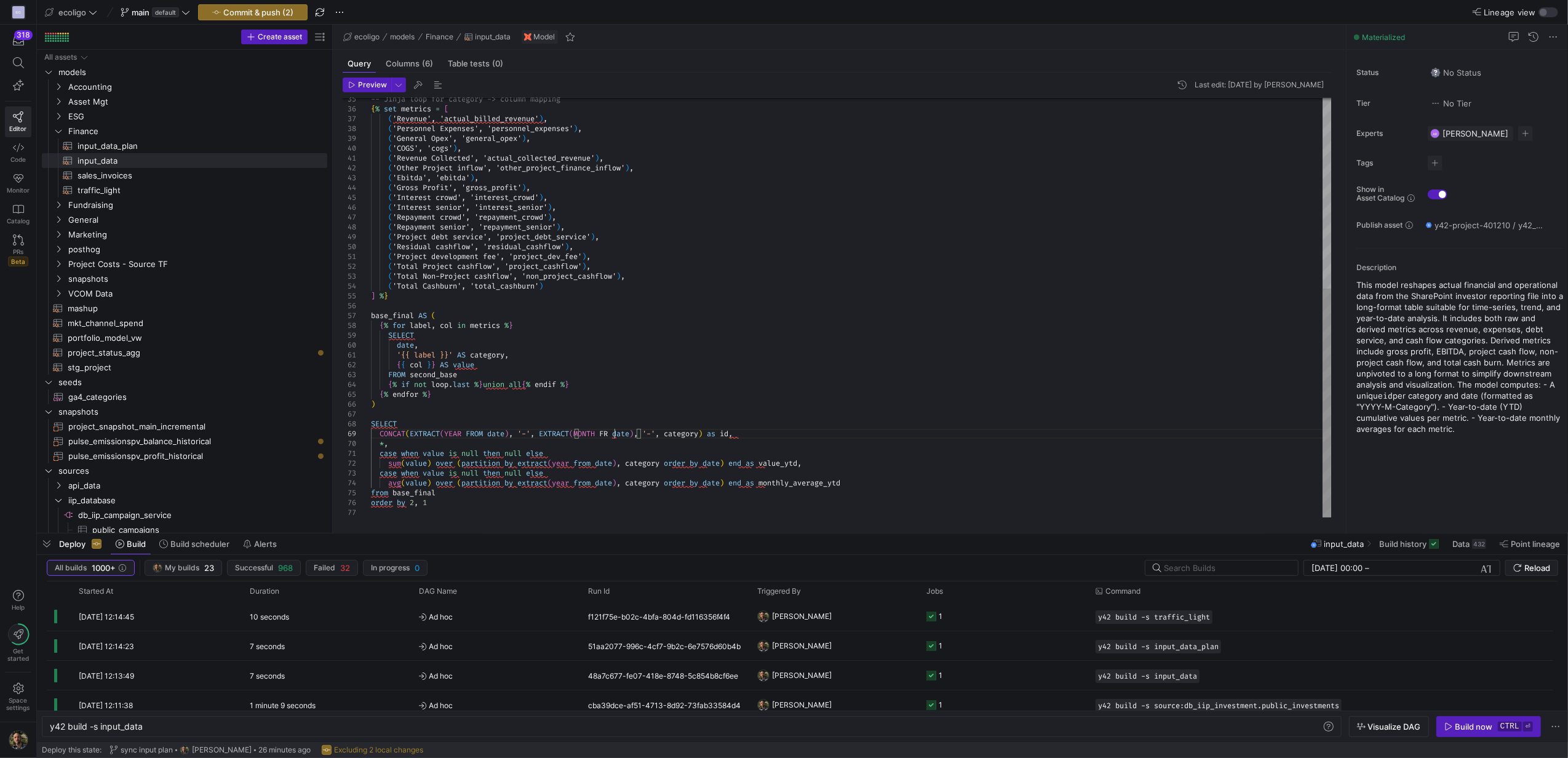
scroll to position [79, 252]
click at [734, 437] on div "-- Jinja loop for category -> column mapping { % set metrics = [ ( 'Revenue', '…" at bounding box center [851, 134] width 960 height 768
click at [419, 452] on div "-- Jinja loop for category -> column mapping { % set metrics = [ ( 'Revenue', '…" at bounding box center [851, 134] width 960 height 768
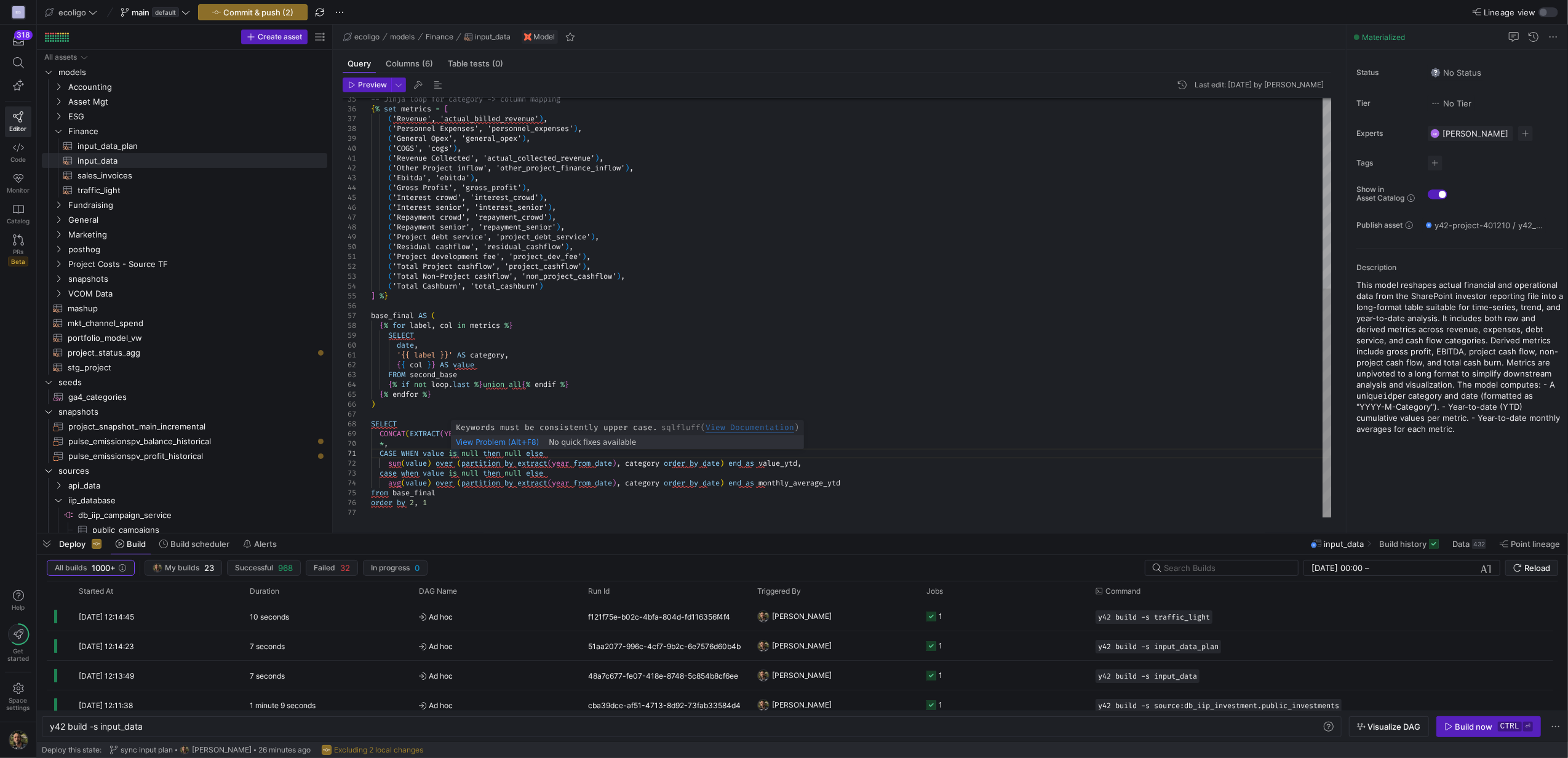
click at [480, 455] on div "-- Jinja loop for category -> column mapping { % set metrics = [ ( 'Revenue', '…" at bounding box center [851, 134] width 960 height 768
click at [505, 455] on div "-- Jinja loop for category -> column mapping { % set metrics = [ ( 'Revenue', '…" at bounding box center [851, 134] width 960 height 768
drag, startPoint x: 556, startPoint y: 454, endPoint x: 510, endPoint y: 454, distance: 46.0
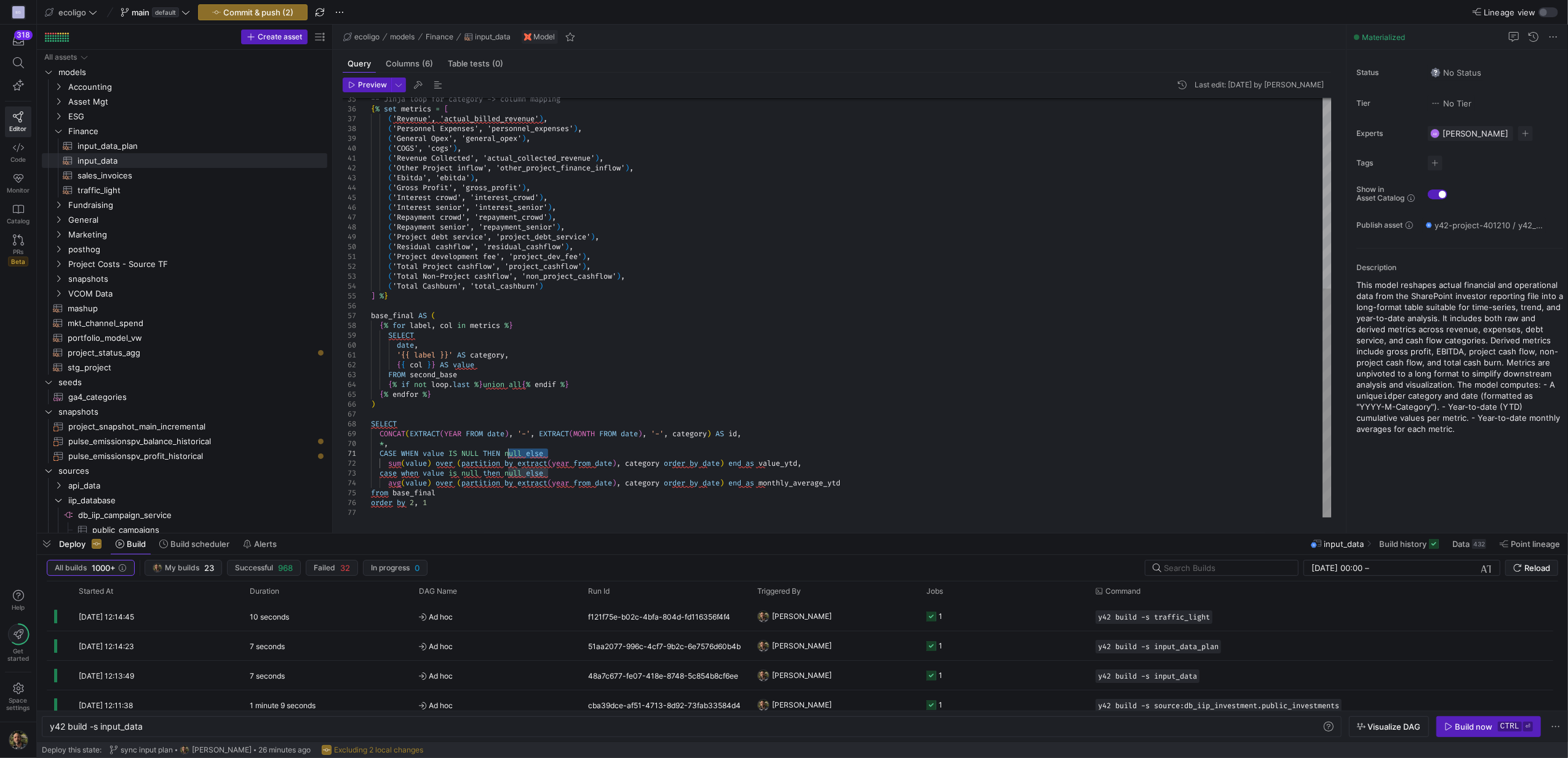
click at [510, 454] on div "-- Jinja loop for category -> column mapping { % set metrics = [ ( 'Revenue', '…" at bounding box center [851, 134] width 960 height 768
click at [399, 465] on div "-- Jinja loop for category -> column mapping { % set metrics = [ ( 'Revenue', '…" at bounding box center [851, 134] width 960 height 768
click at [456, 464] on div "-- Jinja loop for category -> column mapping { % set metrics = [ ( 'Revenue', '…" at bounding box center [851, 134] width 960 height 768
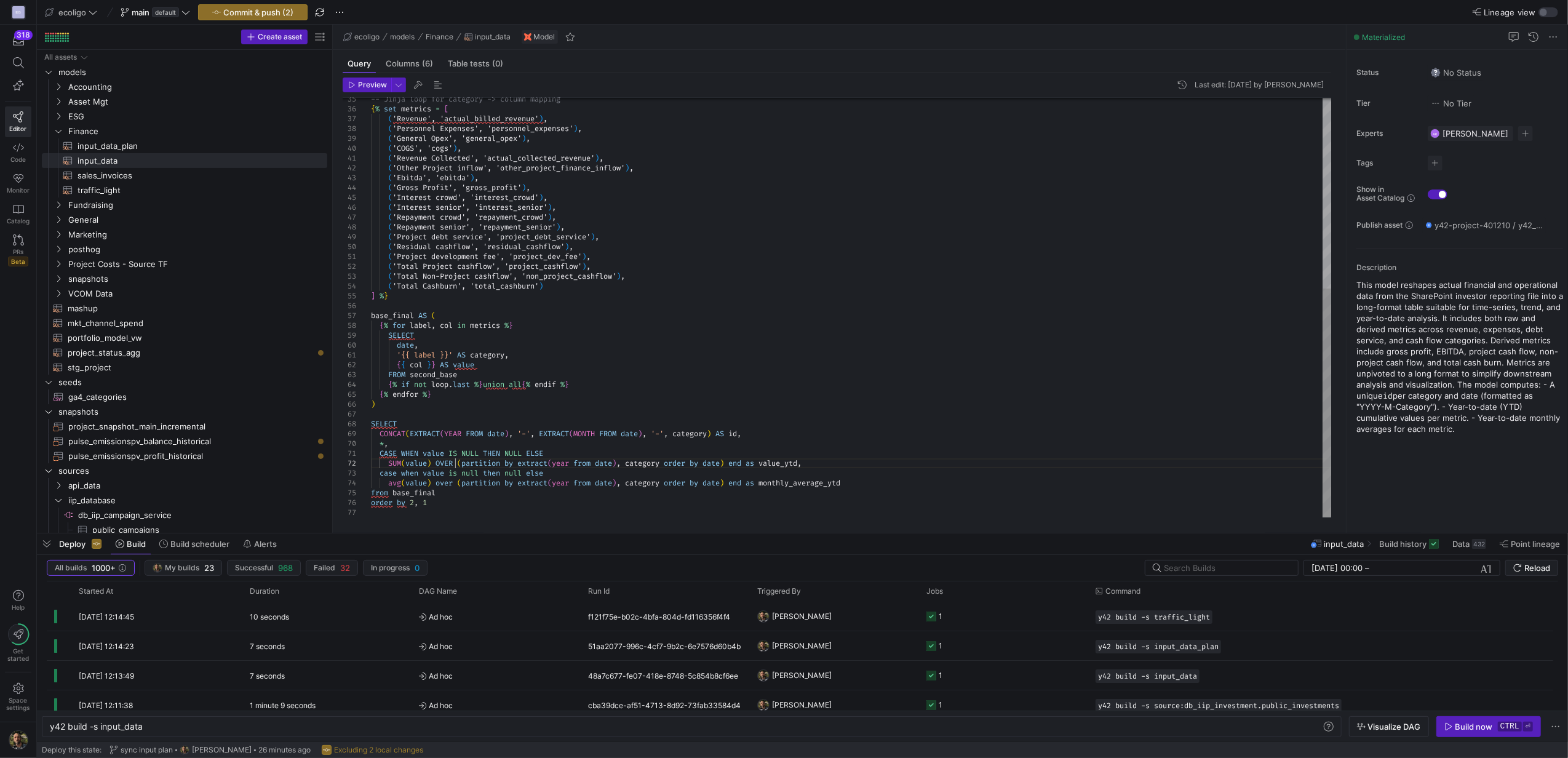
scroll to position [10, 82]
click at [502, 464] on div "-- Jinja loop for category -> column mapping { % set metrics = [ ( 'Revenue', '…" at bounding box center [851, 134] width 960 height 768
click at [550, 461] on div "-- Jinja loop for category -> column mapping { % set metrics = [ ( 'Revenue', '…" at bounding box center [851, 134] width 960 height 768
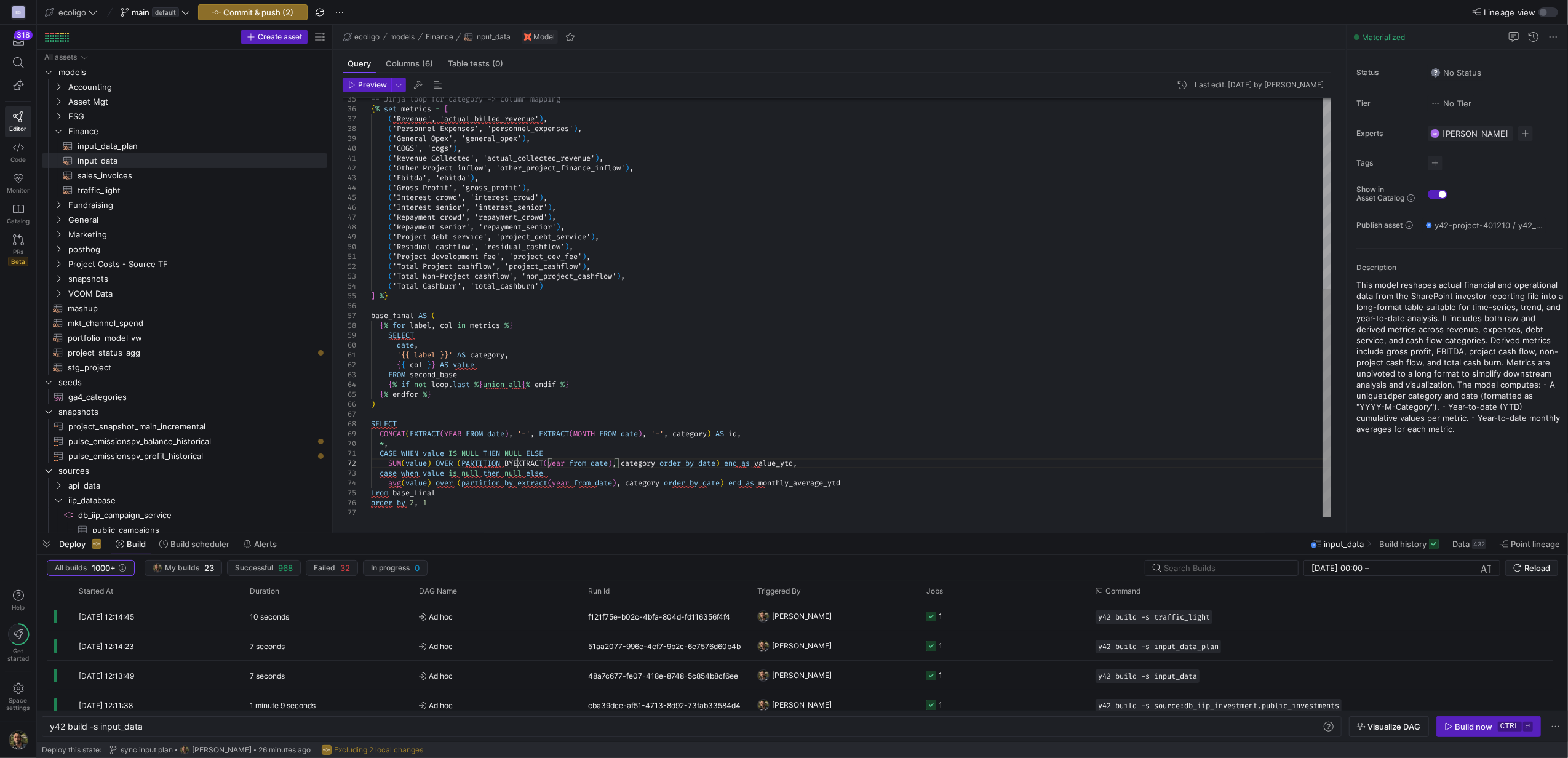
click at [515, 465] on div "-- Jinja loop for category -> column mapping { % set metrics = [ ( 'Revenue', '…" at bounding box center [851, 134] width 960 height 768
click at [596, 464] on div "-- Jinja loop for category -> column mapping { % set metrics = [ ( 'Revenue', '…" at bounding box center [851, 134] width 960 height 768
click at [706, 465] on div "-- Jinja loop for category -> column mapping { % set metrics = [ ( 'Revenue', '…" at bounding box center [851, 134] width 960 height 768
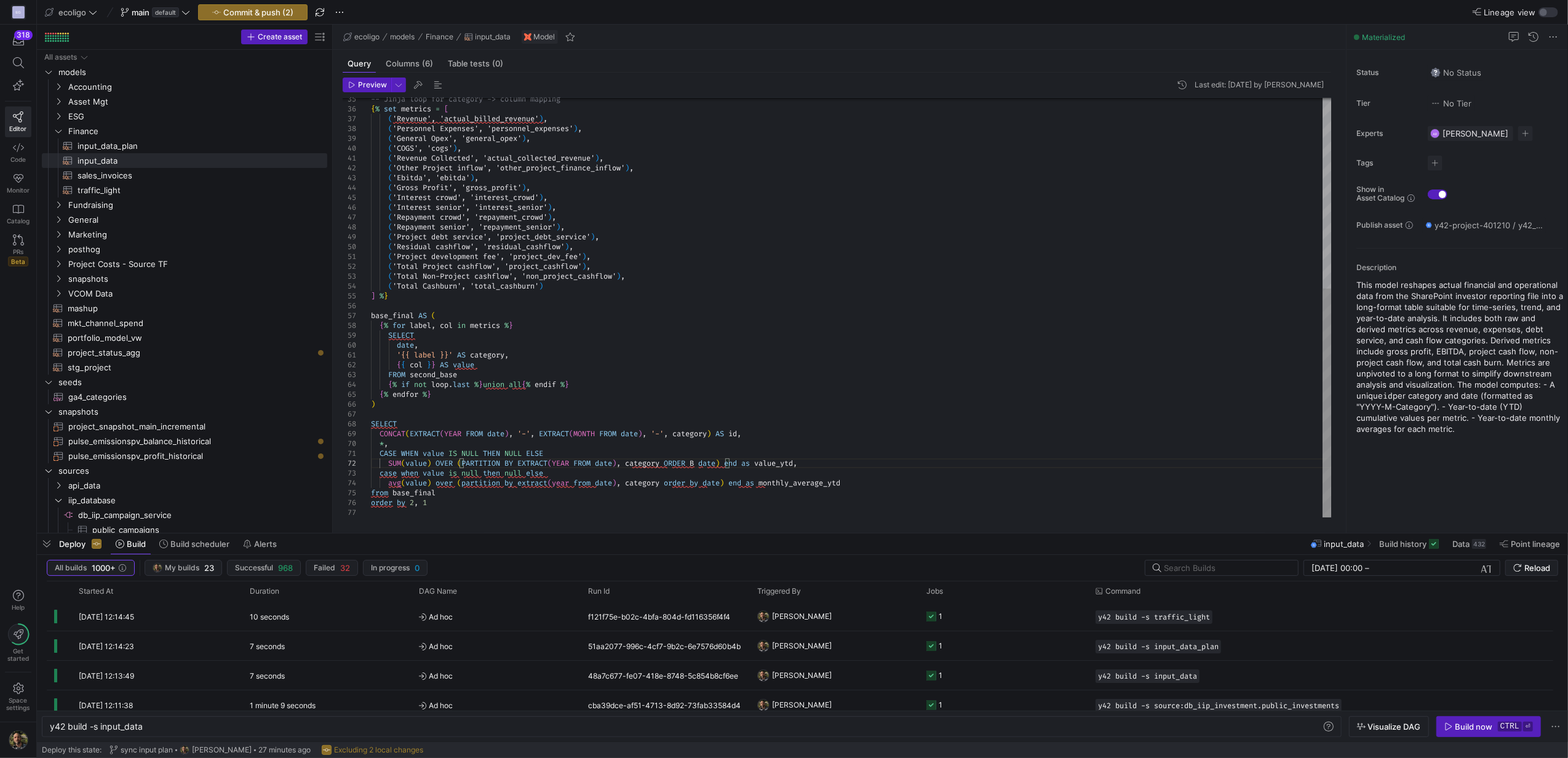
scroll to position [10, 336]
click at [764, 464] on div "-- Jinja loop for category -> column mapping { % set metrics = [ ( 'Revenue', '…" at bounding box center [851, 134] width 960 height 768
click at [444, 478] on div "-- Jinja loop for category -> column mapping { % set metrics = [ ( 'Revenue', '…" at bounding box center [851, 134] width 960 height 768
drag, startPoint x: 419, startPoint y: 478, endPoint x: 380, endPoint y: 478, distance: 39.0
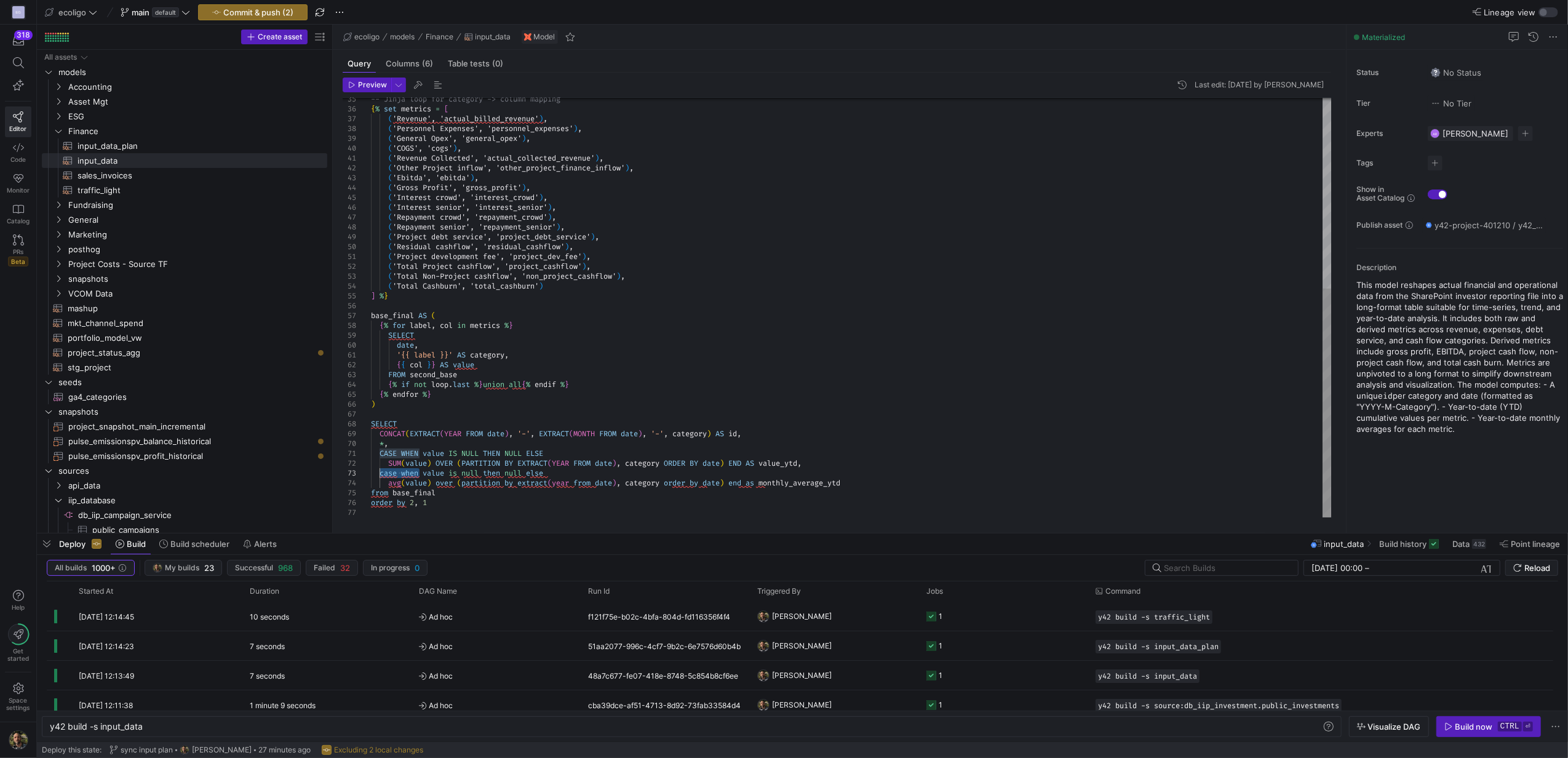
click at [380, 478] on div "-- Jinja loop for category -> column mapping { % set metrics = [ ( 'Revenue', '…" at bounding box center [851, 134] width 960 height 768
click at [482, 475] on div "-- Jinja loop for category -> column mapping { % set metrics = [ ( 'Revenue', '…" at bounding box center [851, 134] width 960 height 768
click at [505, 476] on div "-- Jinja loop for category -> column mapping { % set metrics = [ ( 'Revenue', '…" at bounding box center [851, 134] width 960 height 768
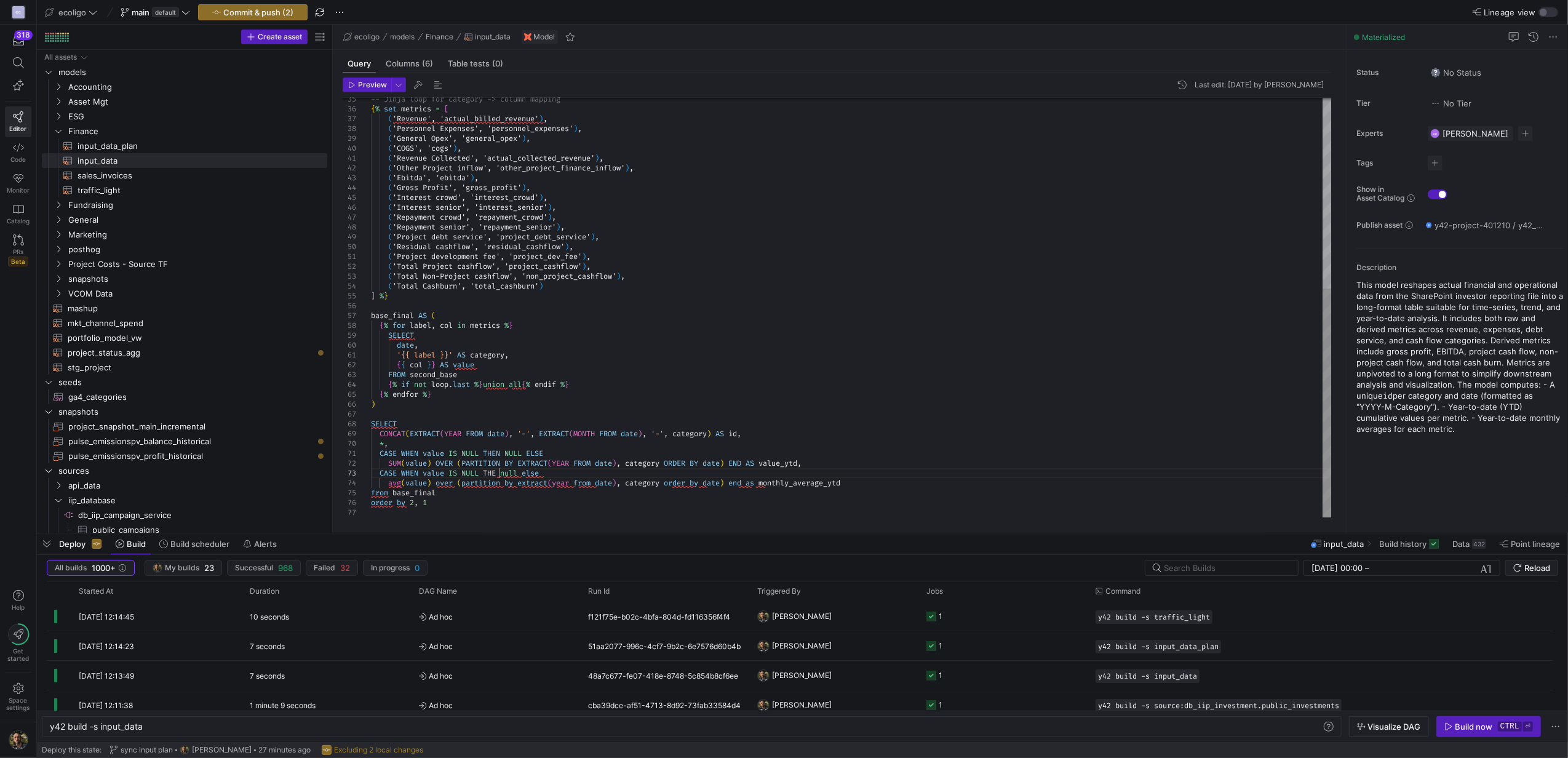
scroll to position [18, 133]
click at [525, 473] on div "-- Jinja loop for category -> column mapping { % set metrics = [ ( 'Revenue', '…" at bounding box center [851, 134] width 960 height 768
click at [556, 470] on div "-- Jinja loop for category -> column mapping { % set metrics = [ ( 'Revenue', '…" at bounding box center [851, 134] width 960 height 768
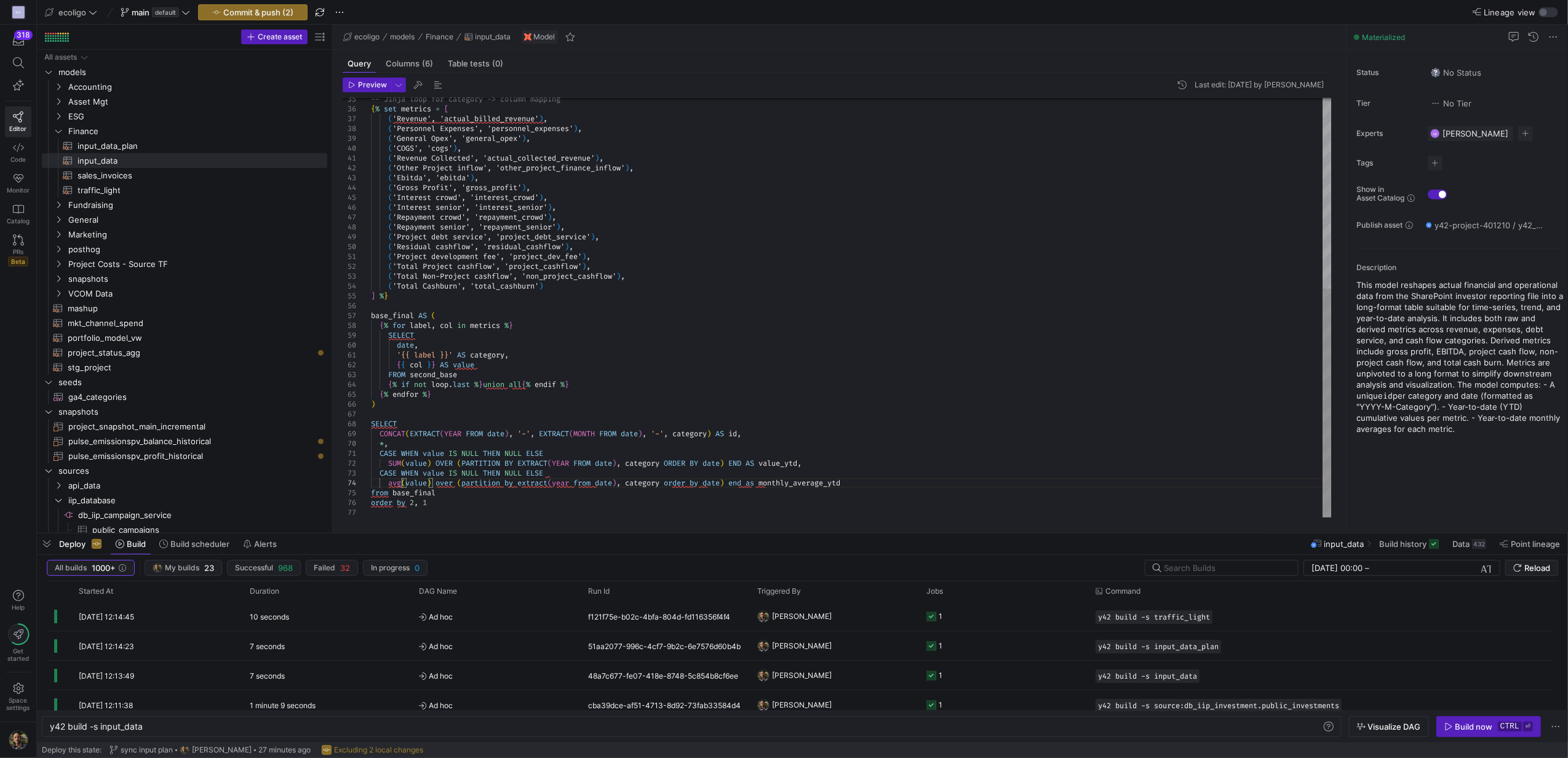
click at [402, 487] on div "-- Jinja loop for category -> column mapping { % set metrics = [ ( 'Revenue', '…" at bounding box center [851, 134] width 960 height 768
click at [429, 486] on div "-- Jinja loop for category -> column mapping { % set metrics = [ ( 'Revenue', '…" at bounding box center [851, 134] width 960 height 768
click at [456, 484] on div "-- Jinja loop for category -> column mapping { % set metrics = [ ( 'Revenue', '…" at bounding box center [851, 134] width 960 height 768
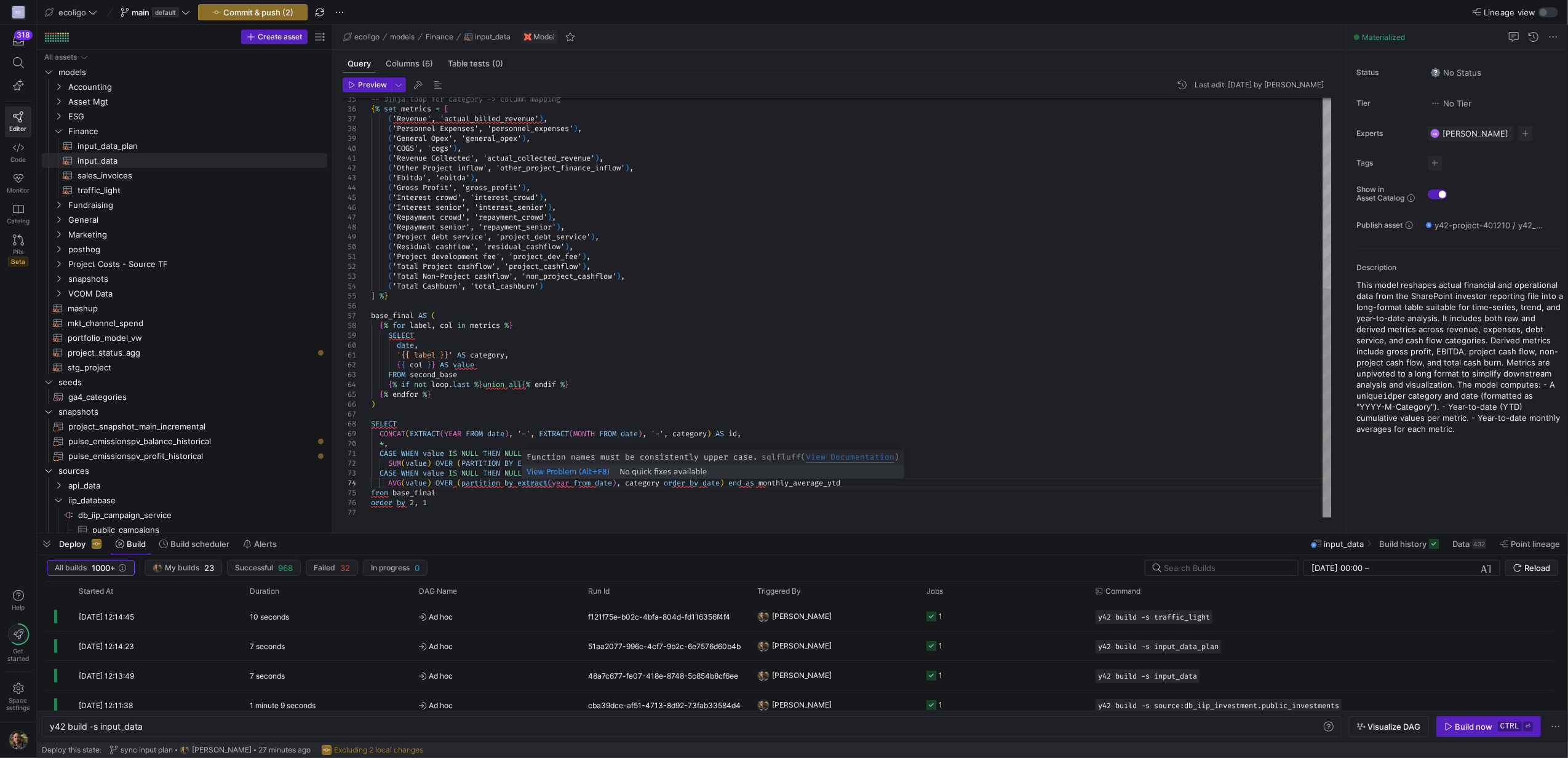
click at [517, 485] on div "-- Jinja loop for category -> column mapping { % set metrics = [ ( 'Revenue', '…" at bounding box center [851, 134] width 960 height 768
click at [552, 484] on div "-- Jinja loop for category -> column mapping { % set metrics = [ ( 'Revenue', '…" at bounding box center [851, 134] width 960 height 768
click at [518, 481] on div "-- Jinja loop for category -> column mapping { % set metrics = [ ( 'Revenue', '…" at bounding box center [851, 134] width 960 height 768
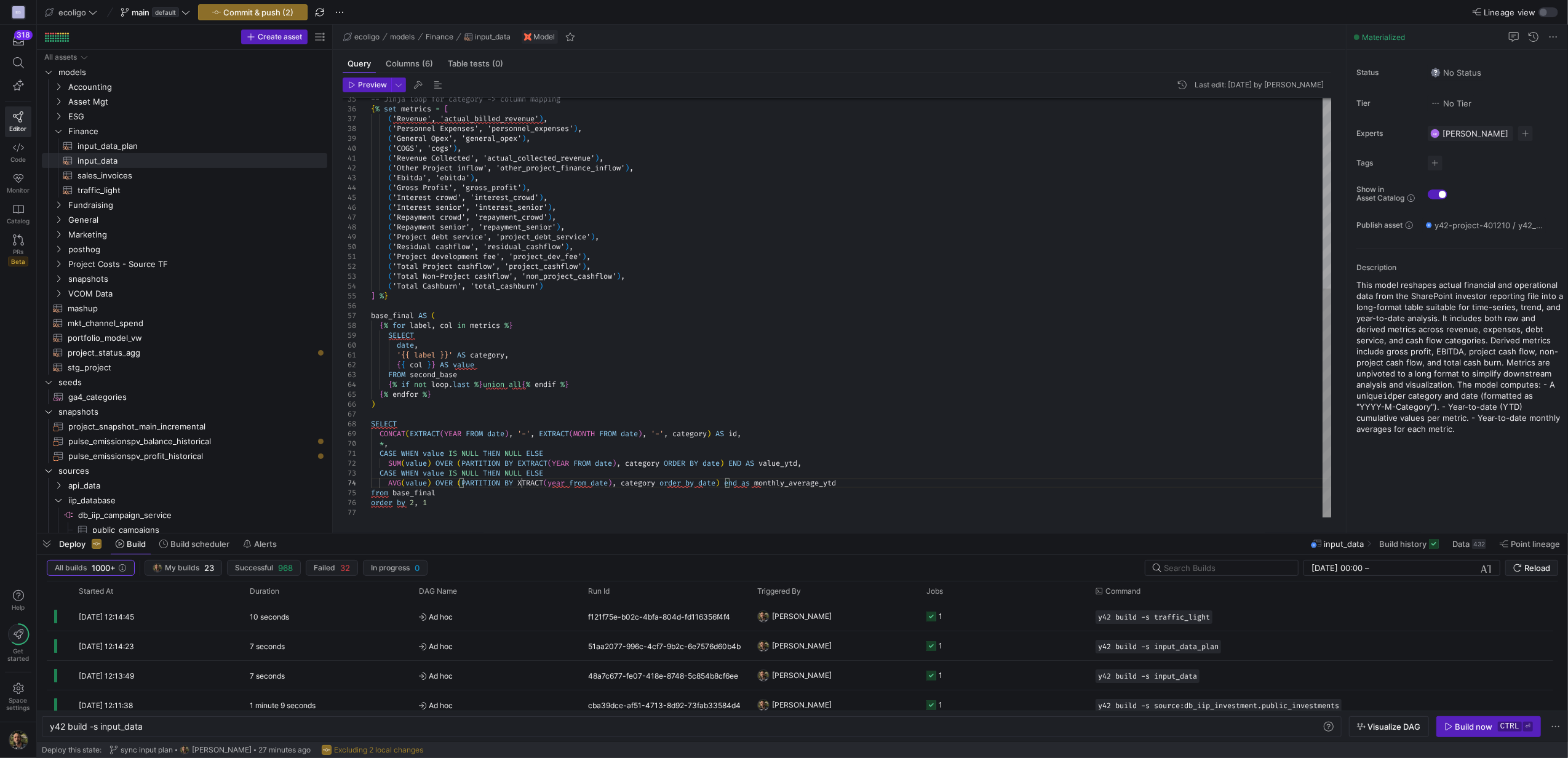
scroll to position [28, 155]
click at [574, 485] on div "-- Jinja loop for category -> column mapping { % set metrics = [ ( 'Revenue', '…" at bounding box center [851, 134] width 960 height 768
click at [596, 482] on div "-- Jinja loop for category -> column mapping { % set metrics = [ ( 'Revenue', '…" at bounding box center [851, 134] width 960 height 768
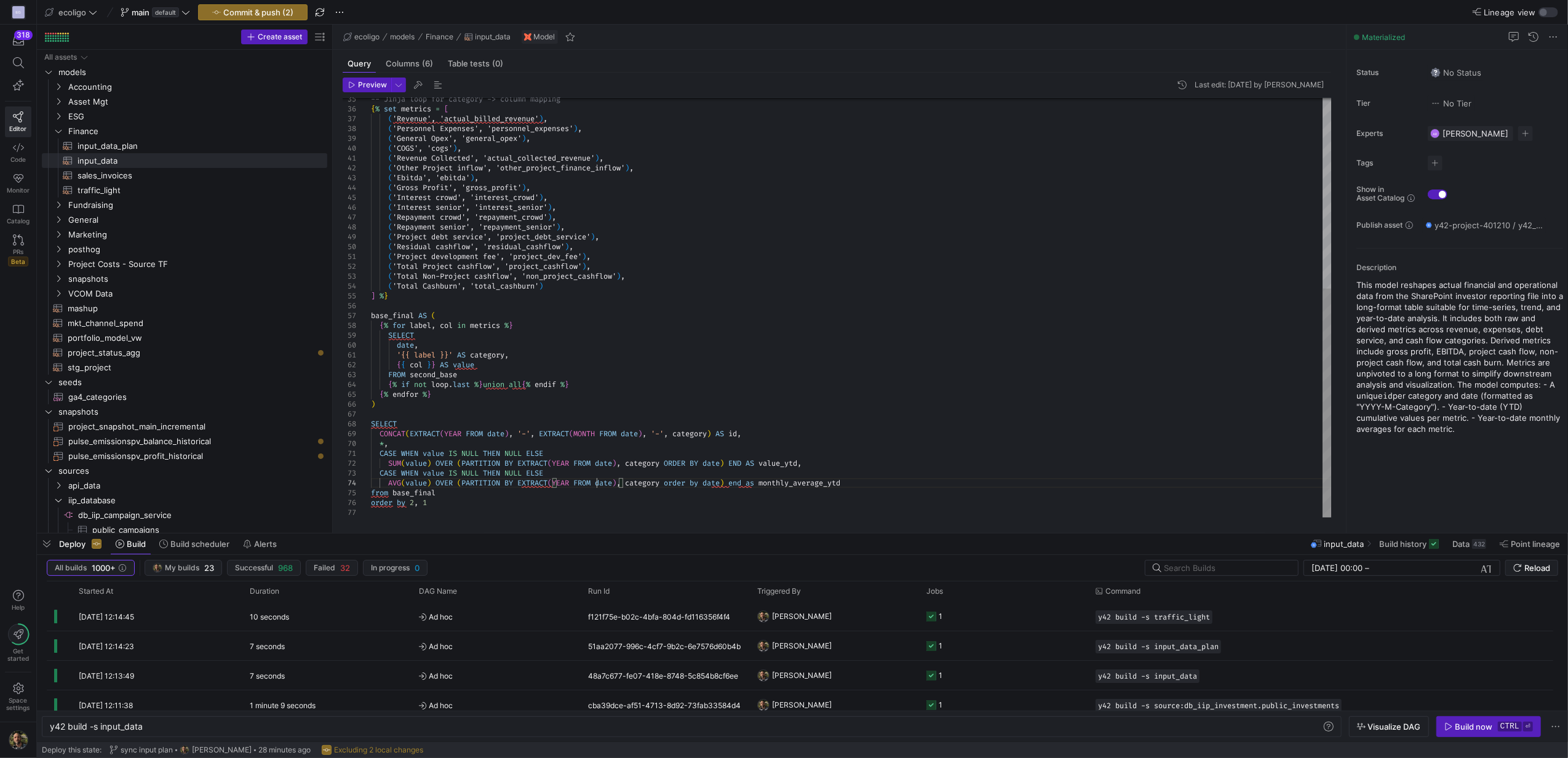
click at [704, 482] on div "-- Jinja loop for category -> column mapping { % set metrics = [ ( 'Revenue', '…" at bounding box center [851, 134] width 960 height 768
click at [763, 487] on div "-- Jinja loop for category -> column mapping { % set metrics = [ ( 'Revenue', '…" at bounding box center [851, 134] width 960 height 768
click at [392, 492] on div "-- Jinja loop for category -> column mapping { % set metrics = [ ( 'Revenue', '…" at bounding box center [851, 134] width 960 height 768
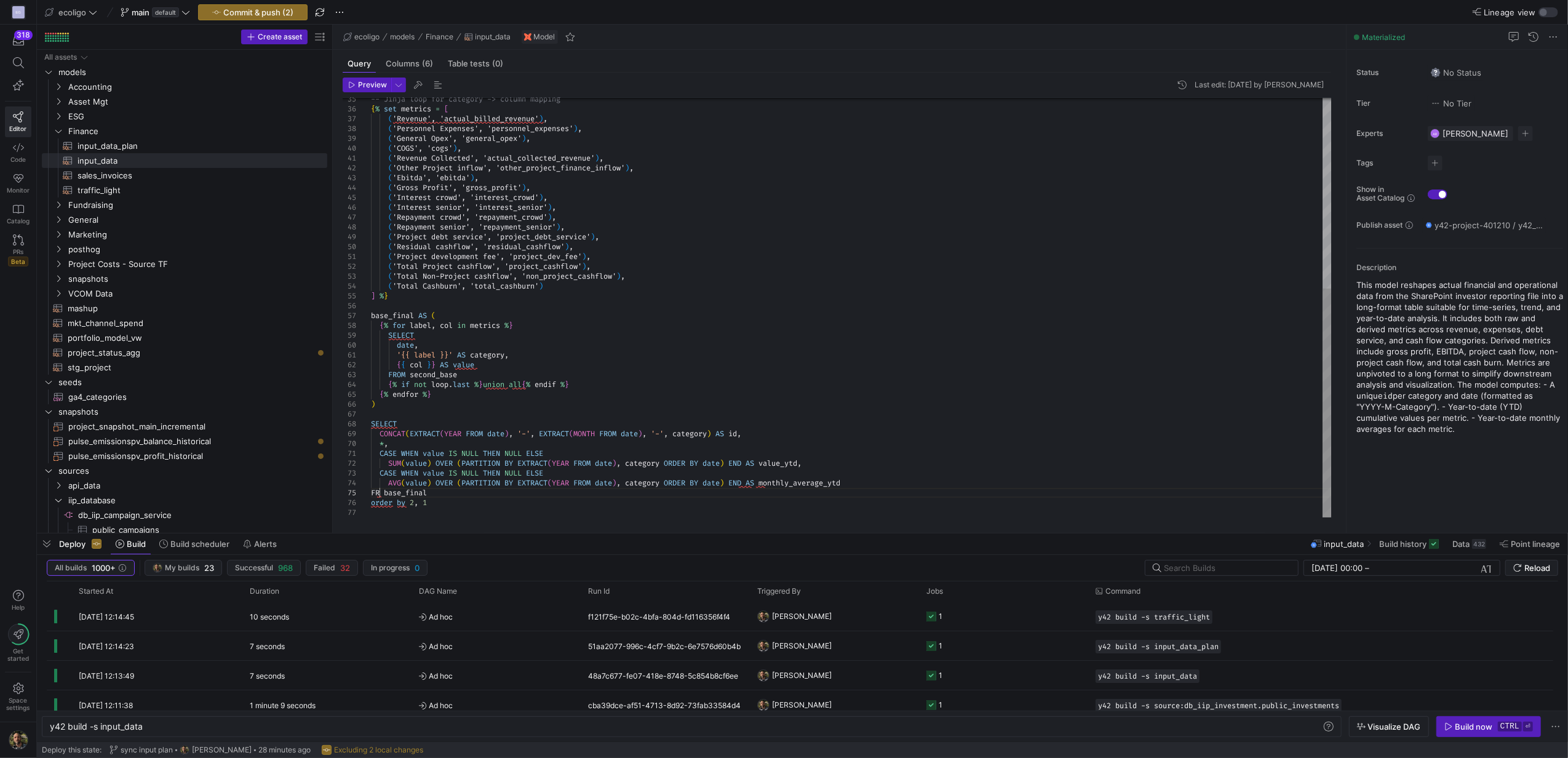
scroll to position [38, 16]
click at [406, 503] on div "-- Jinja loop for category -> column mapping { % set metrics = [ ( 'Revenue', '…" at bounding box center [851, 134] width 960 height 768
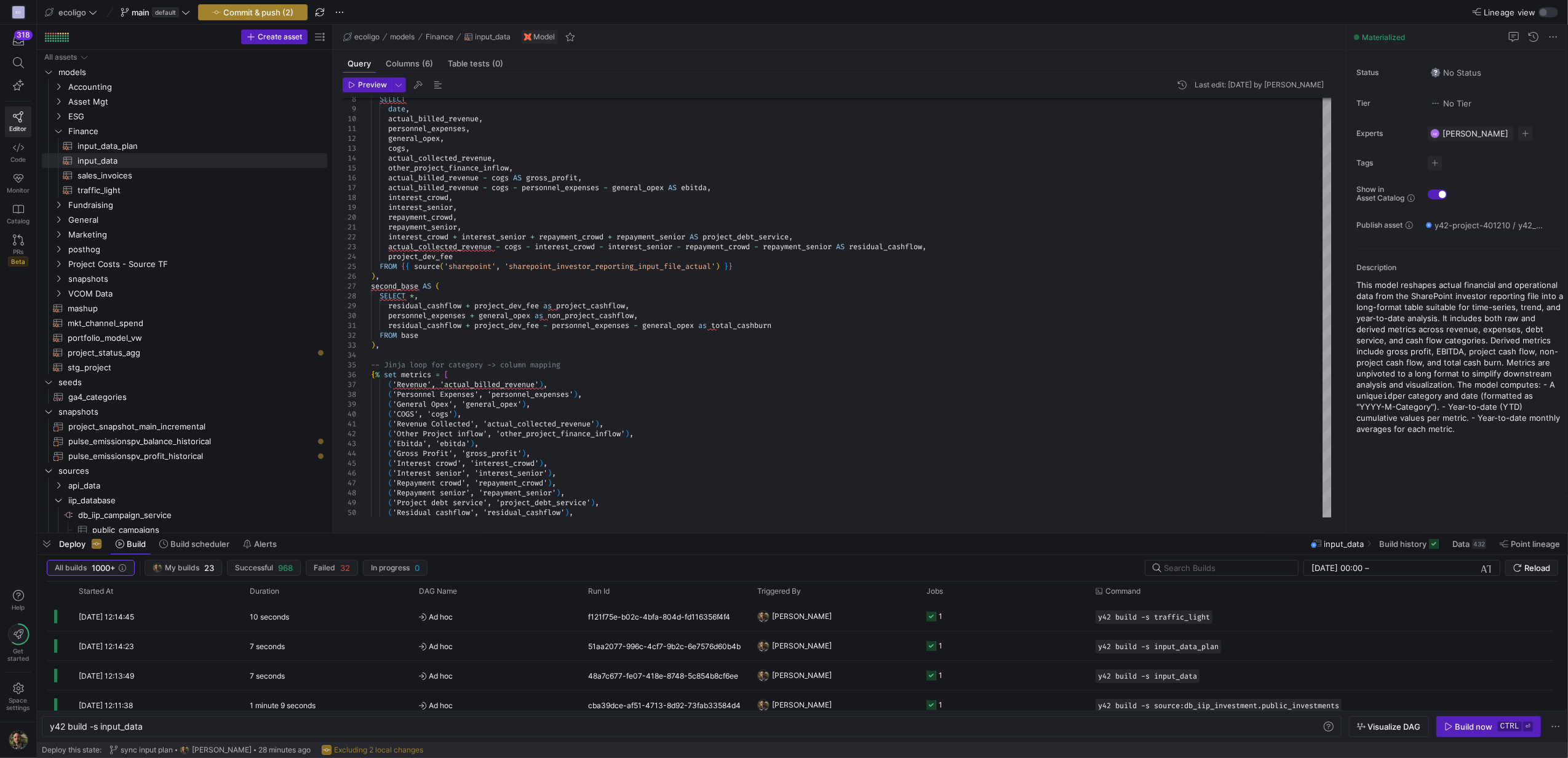
type textarea "CASE WHEN value IS NULL THEN NULL ELSE SUM(value) OVER (PARTITION BY EXTRACT(YE…"
click at [235, 7] on span "Commit & push (2)" at bounding box center [258, 12] width 70 height 10
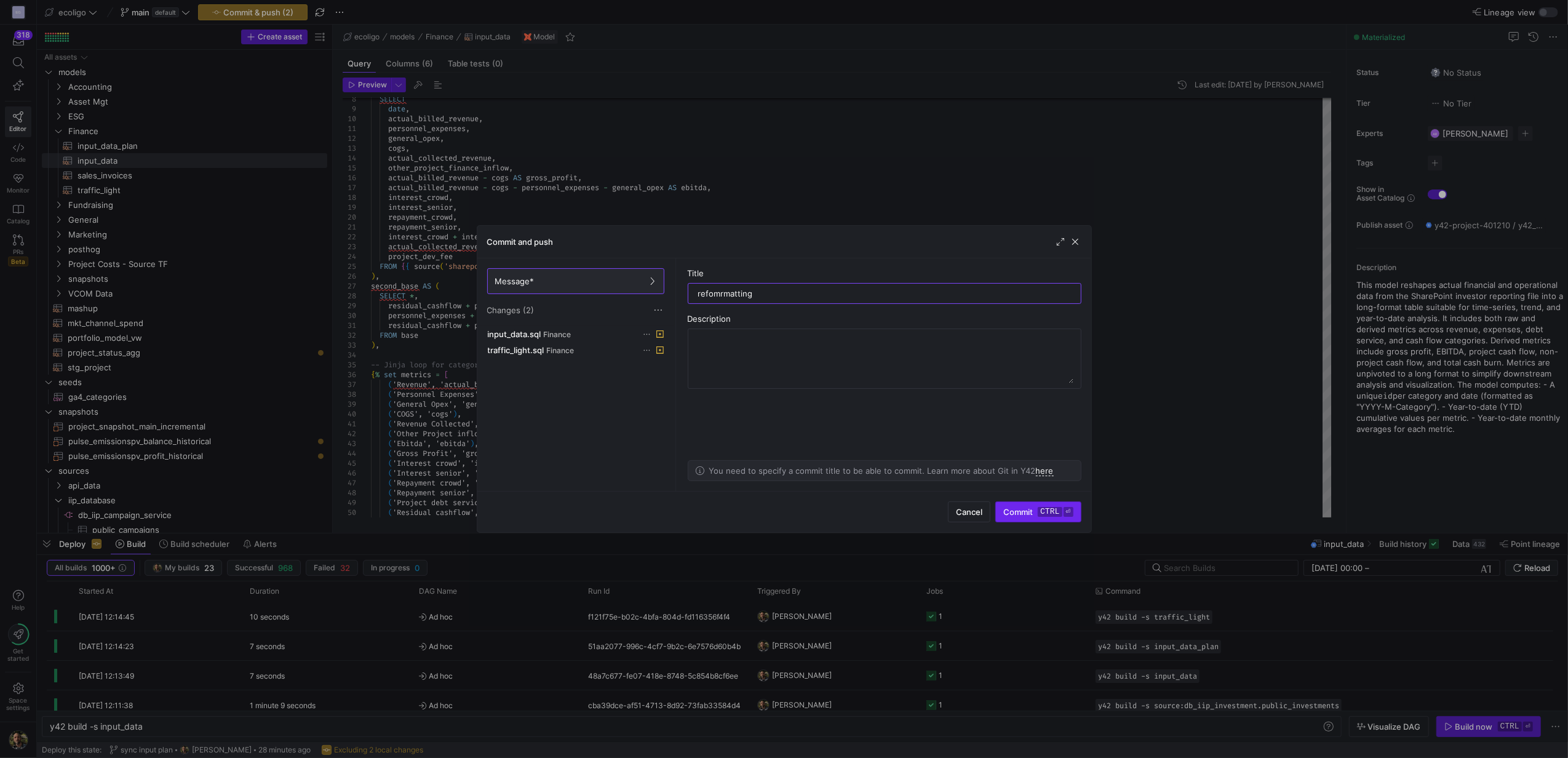
type input "refomrmatting"
click at [1025, 508] on span "Commit ctrl ⏎" at bounding box center [1038, 512] width 70 height 10
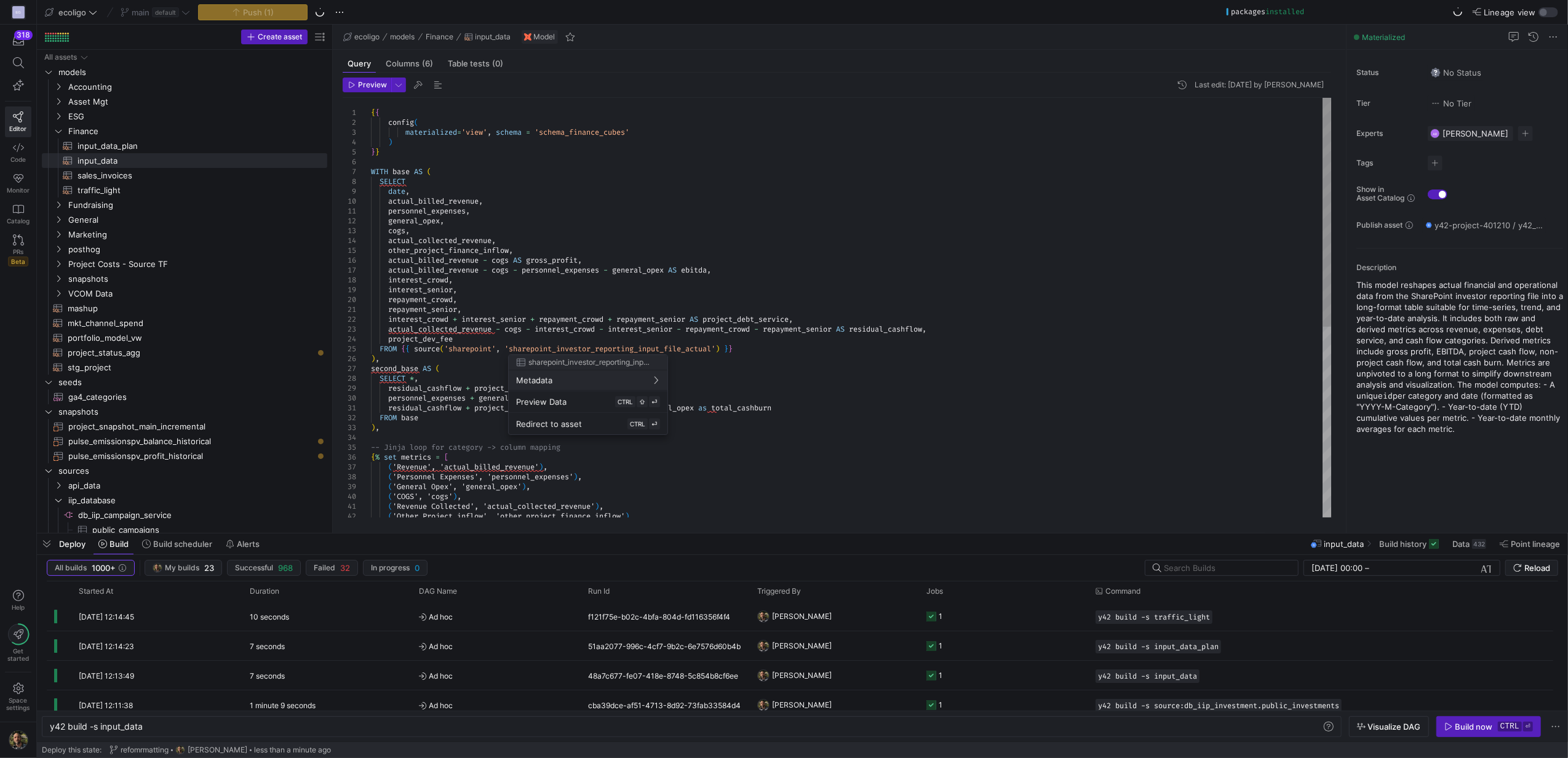
click at [655, 348] on div at bounding box center [784, 379] width 1568 height 758
type textarea "repayment_senior, interest_crowd + interest_senior + repayment_crowd + repaymen…"
click at [633, 355] on div "-- Jinja loop for category -> column mapping { % set metrics = [ ( 'Revenue', '…" at bounding box center [851, 482] width 960 height 768
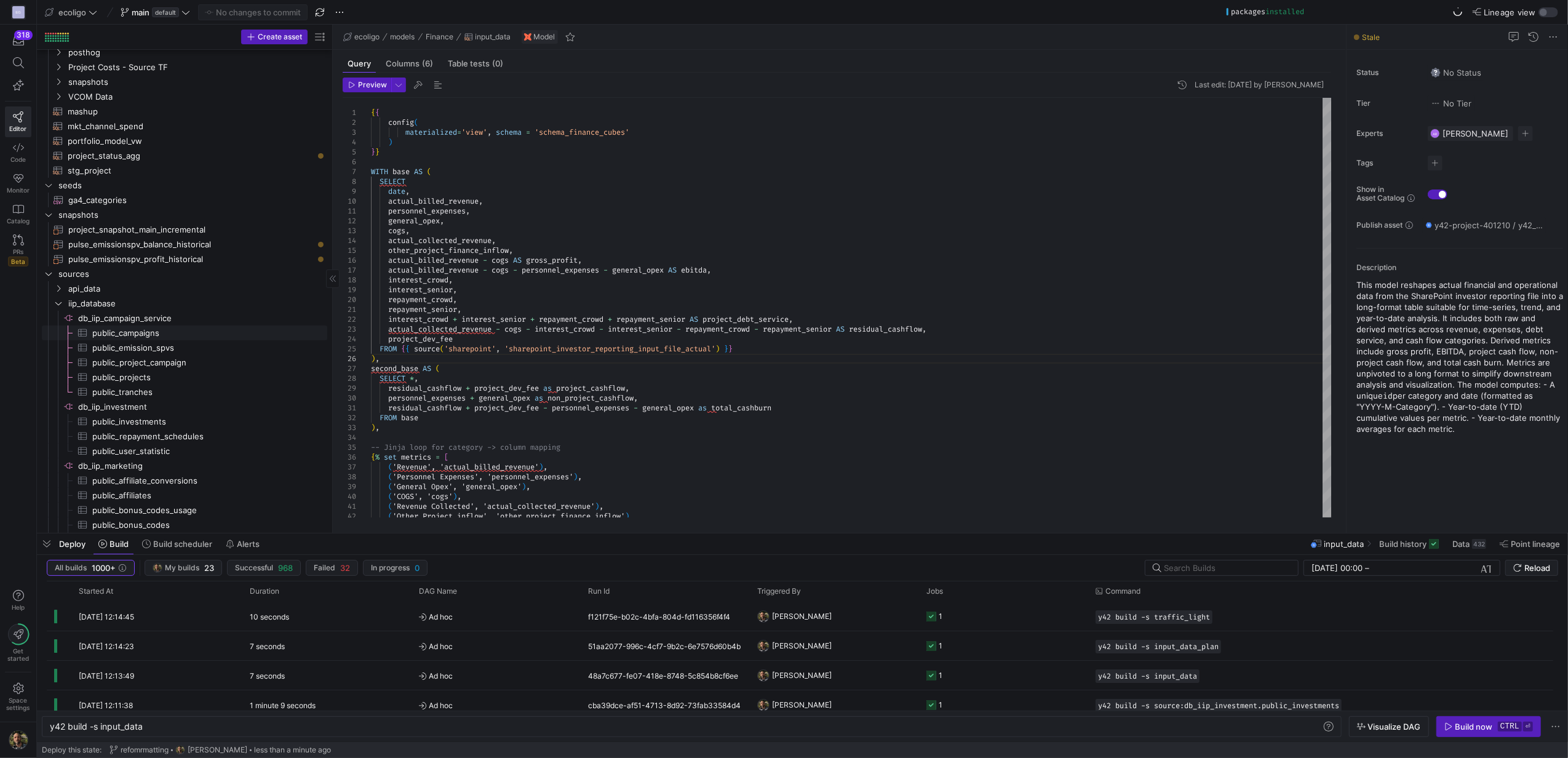
scroll to position [198, 0]
click at [57, 298] on y42-icon "Press SPACE to select this row." at bounding box center [58, 303] width 10 height 10
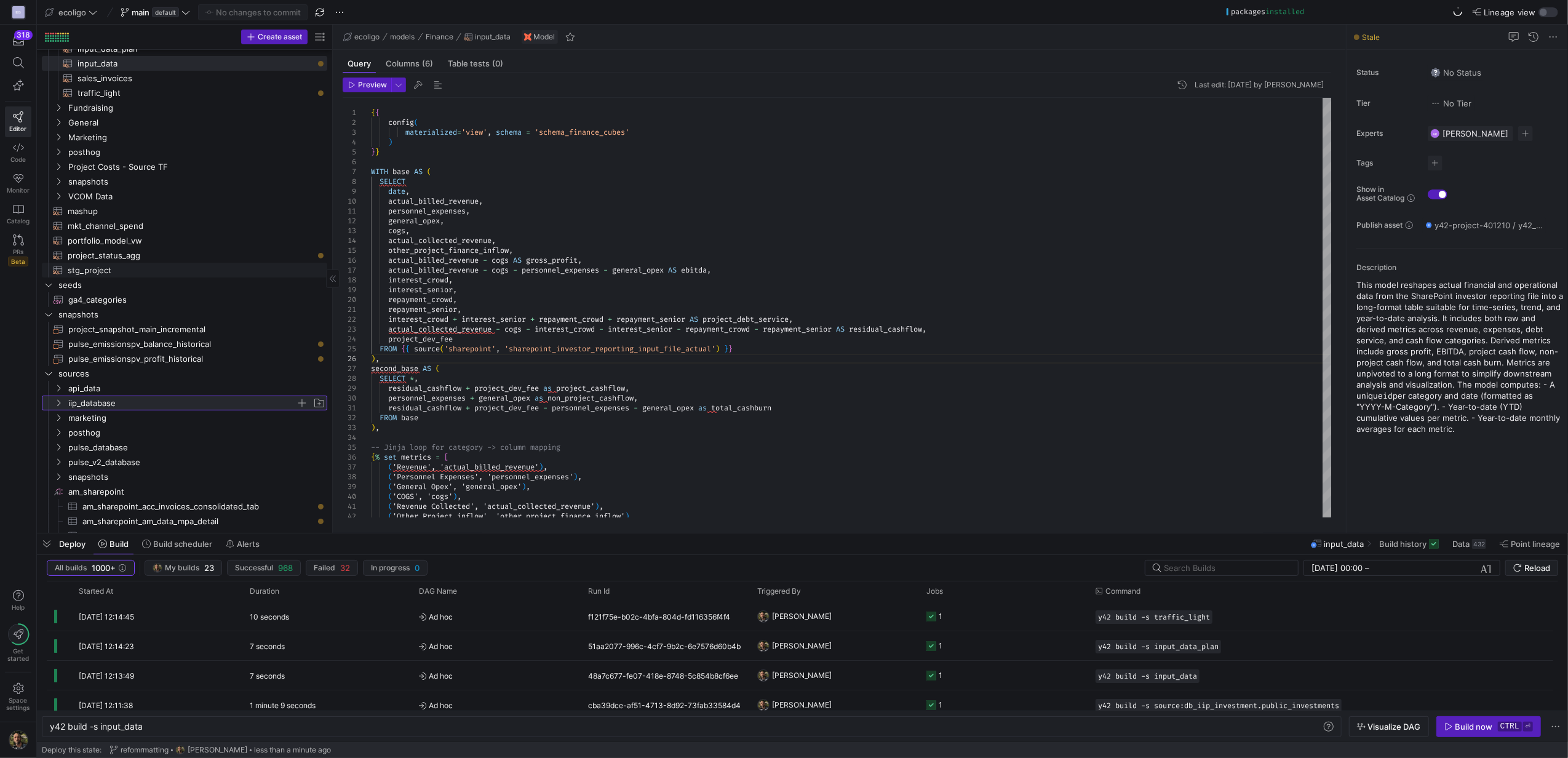
scroll to position [0, 0]
click at [49, 367] on icon "Press SPACE to select this row." at bounding box center [48, 368] width 9 height 7
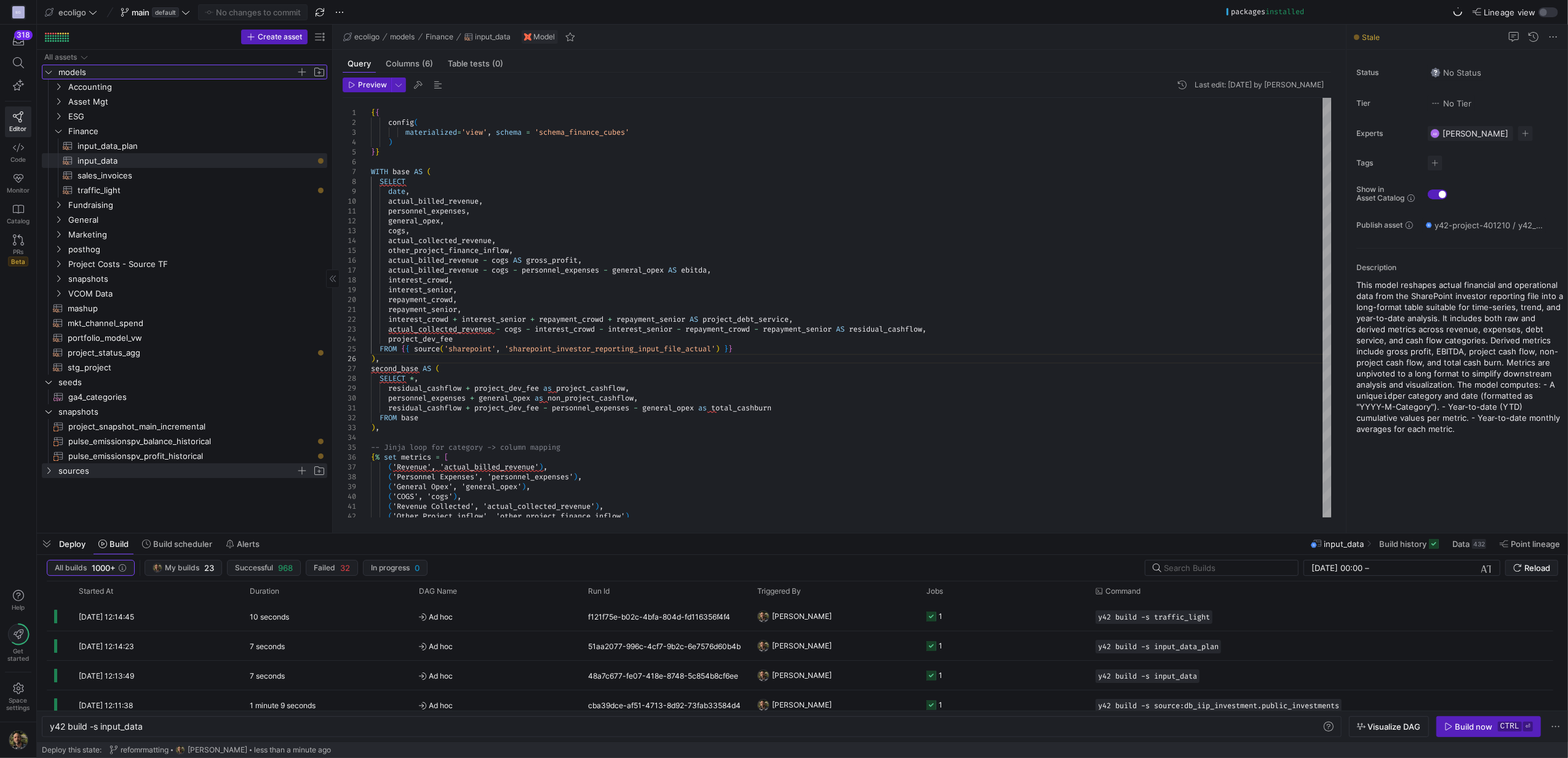
click at [50, 71] on icon "Press SPACE to select this row." at bounding box center [48, 72] width 9 height 7
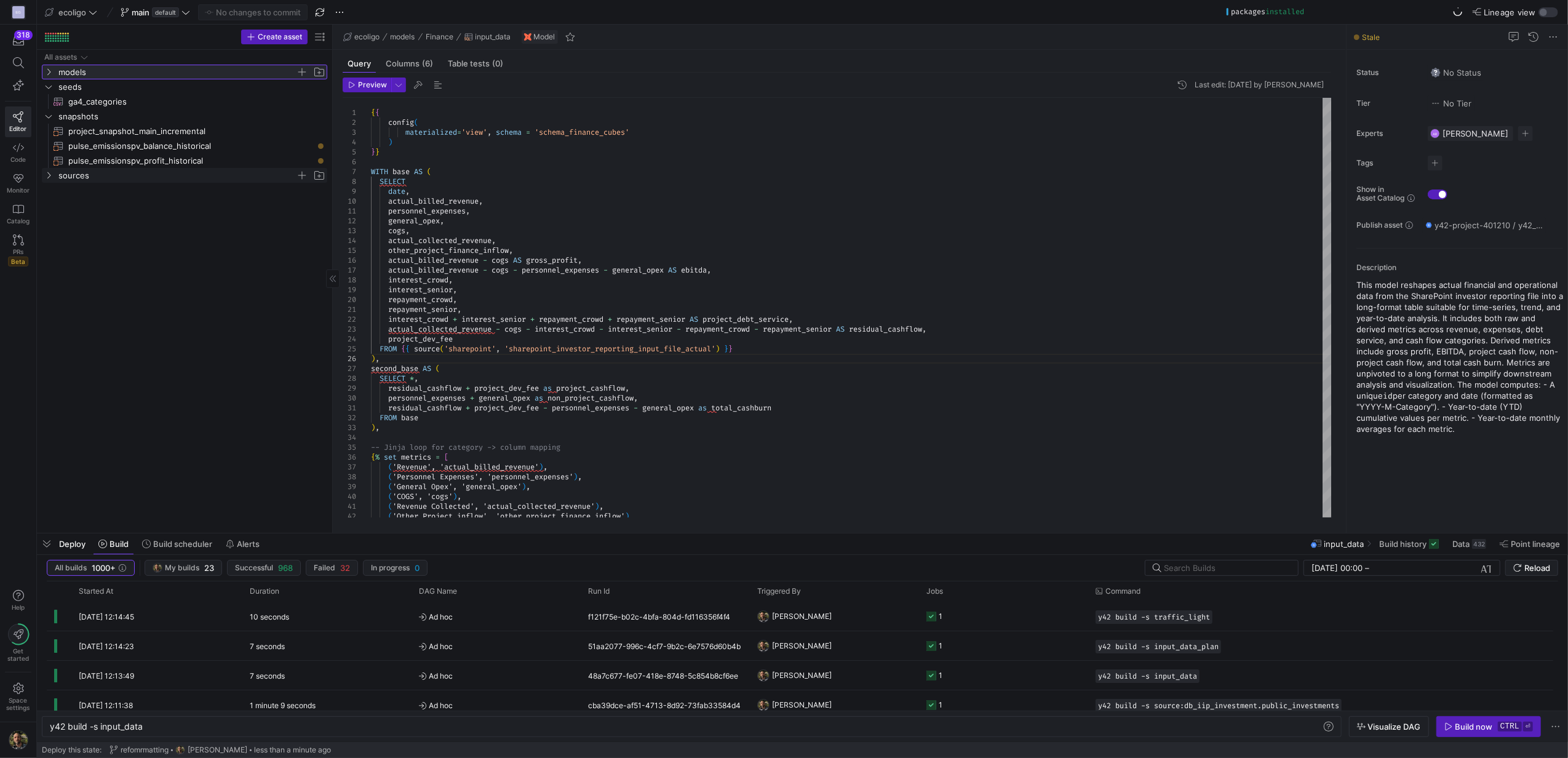
click at [50, 71] on icon at bounding box center [48, 72] width 9 height 7
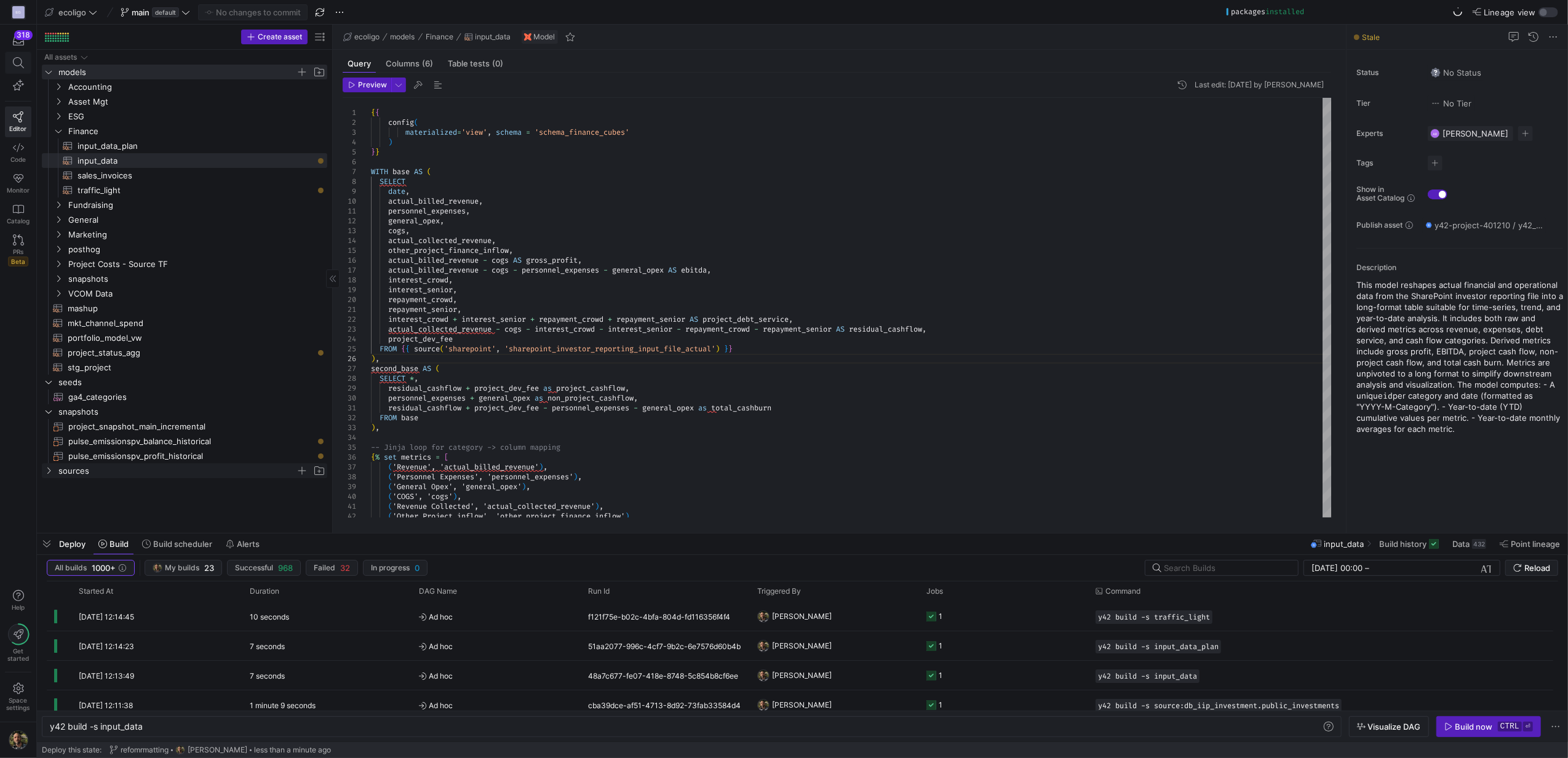
click at [8, 59] on span at bounding box center [18, 63] width 25 height 21
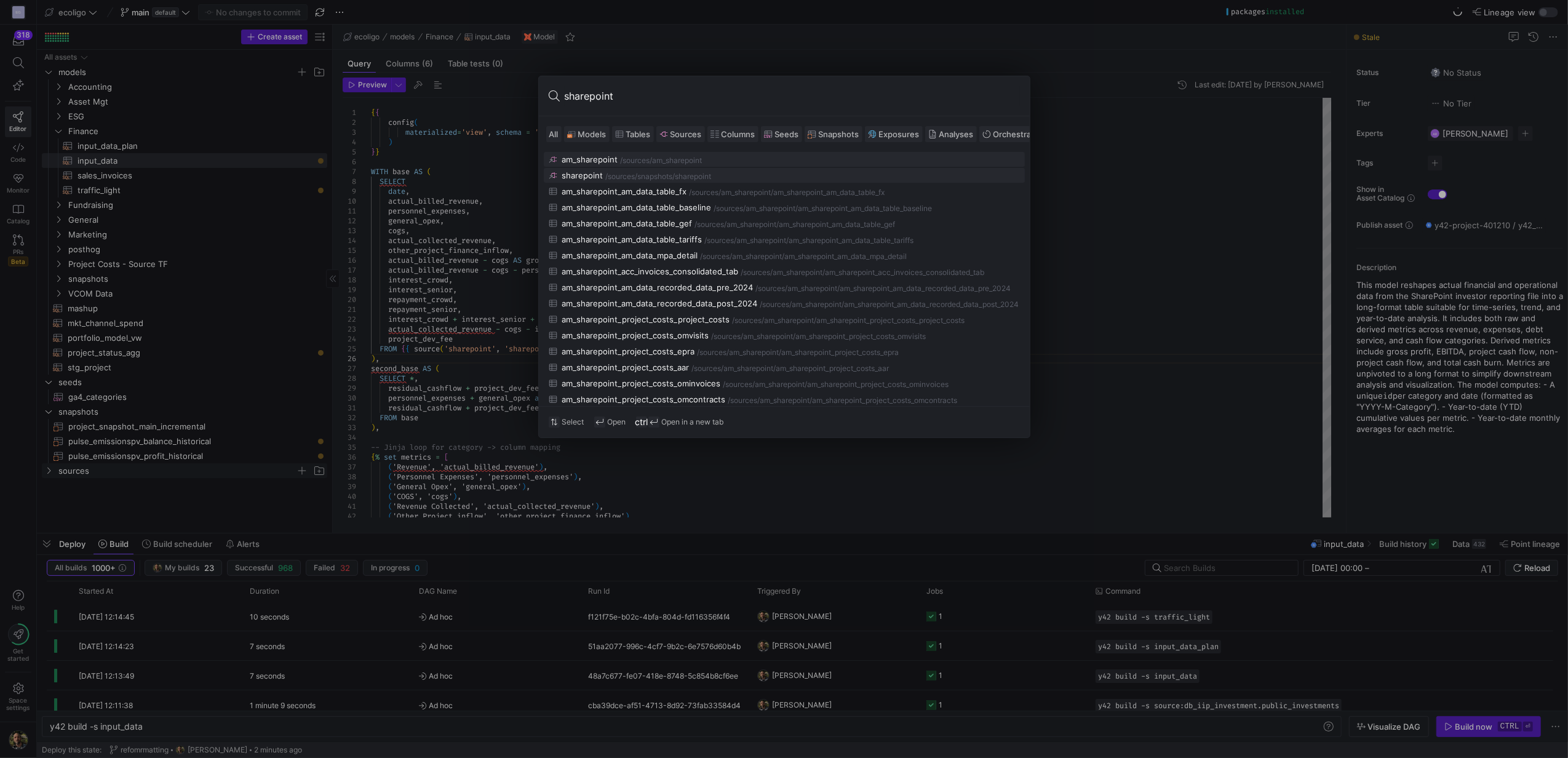
type input "sharepoint"
click at [689, 178] on div "/sharepoint" at bounding box center [692, 176] width 39 height 9
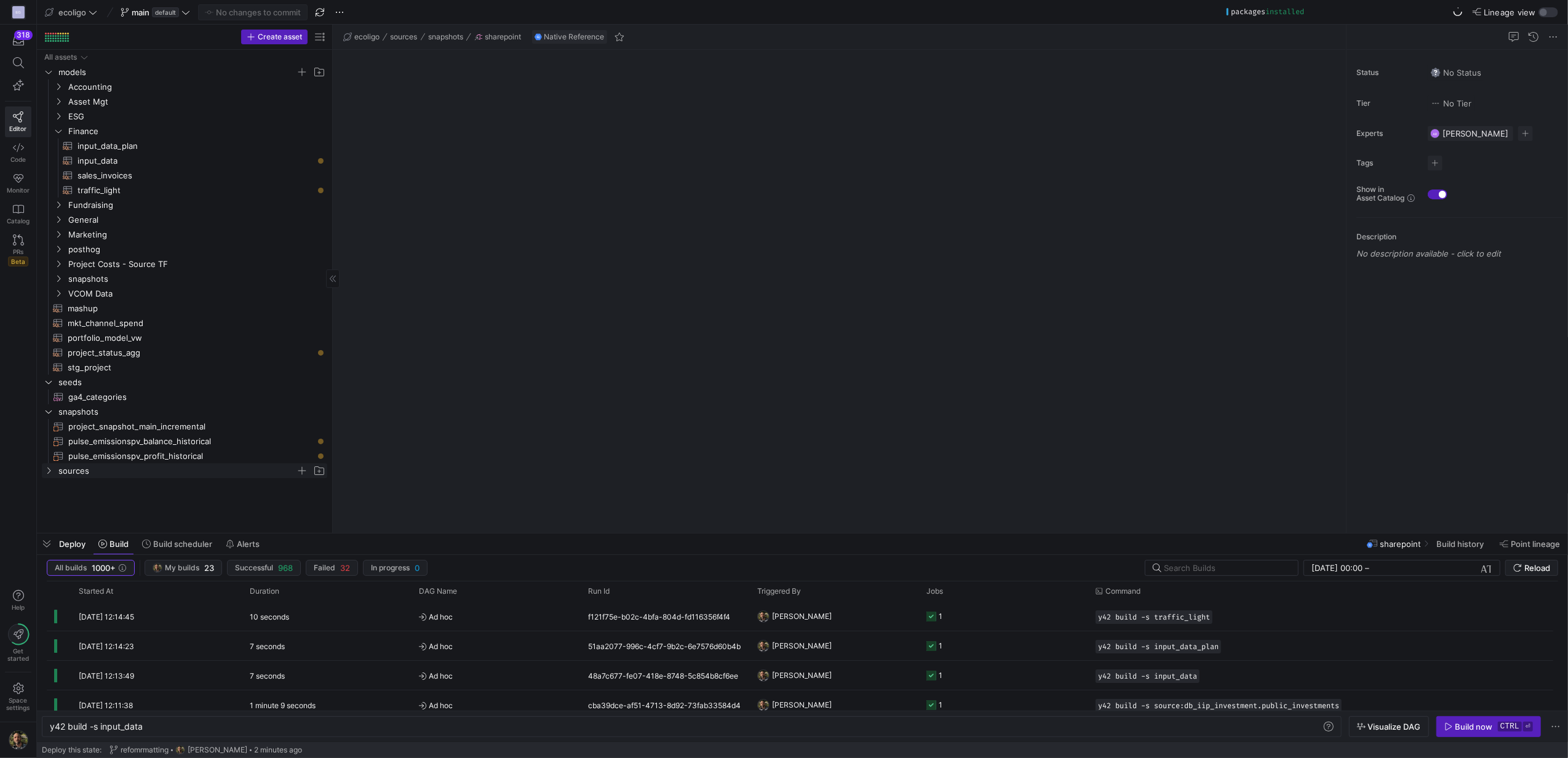
type textarea "y42 build"
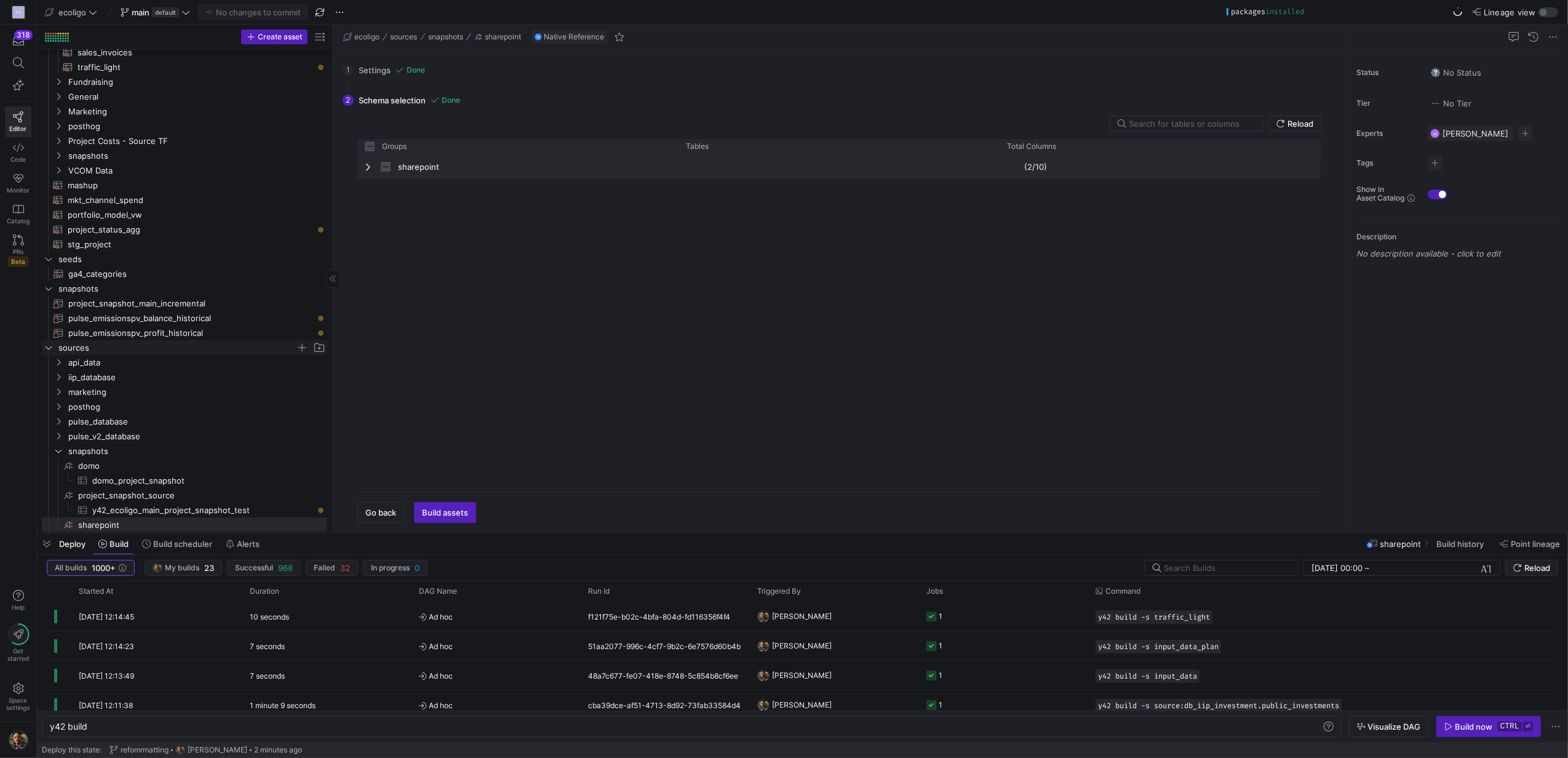
click at [369, 168] on span "Press SPACE to select this row." at bounding box center [369, 167] width 9 height 10
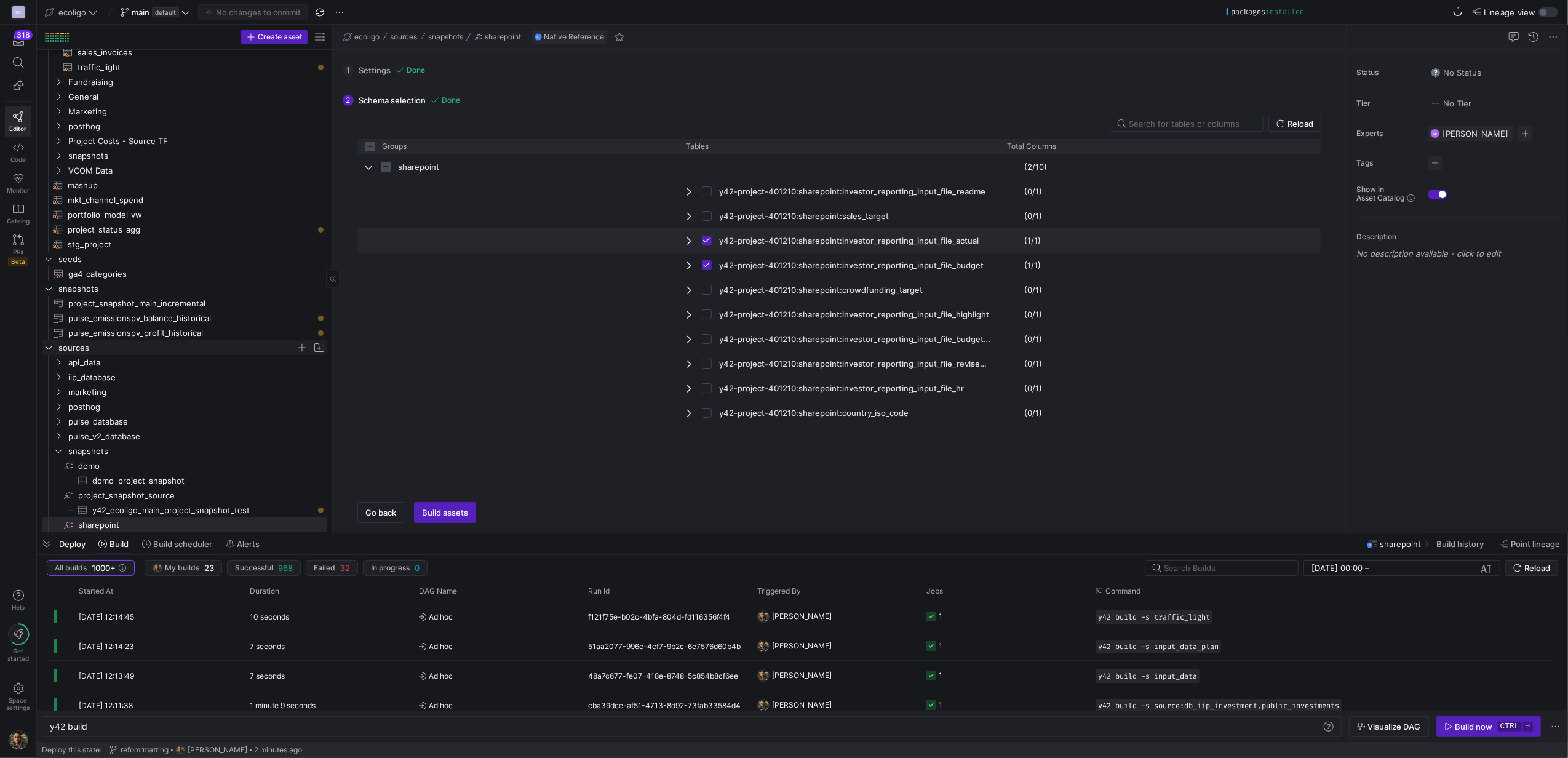
click at [866, 240] on span "y42-project-401210:sharepoint:investor_reporting_input_file_actual" at bounding box center [849, 241] width 259 height 24
checkbox input "false"
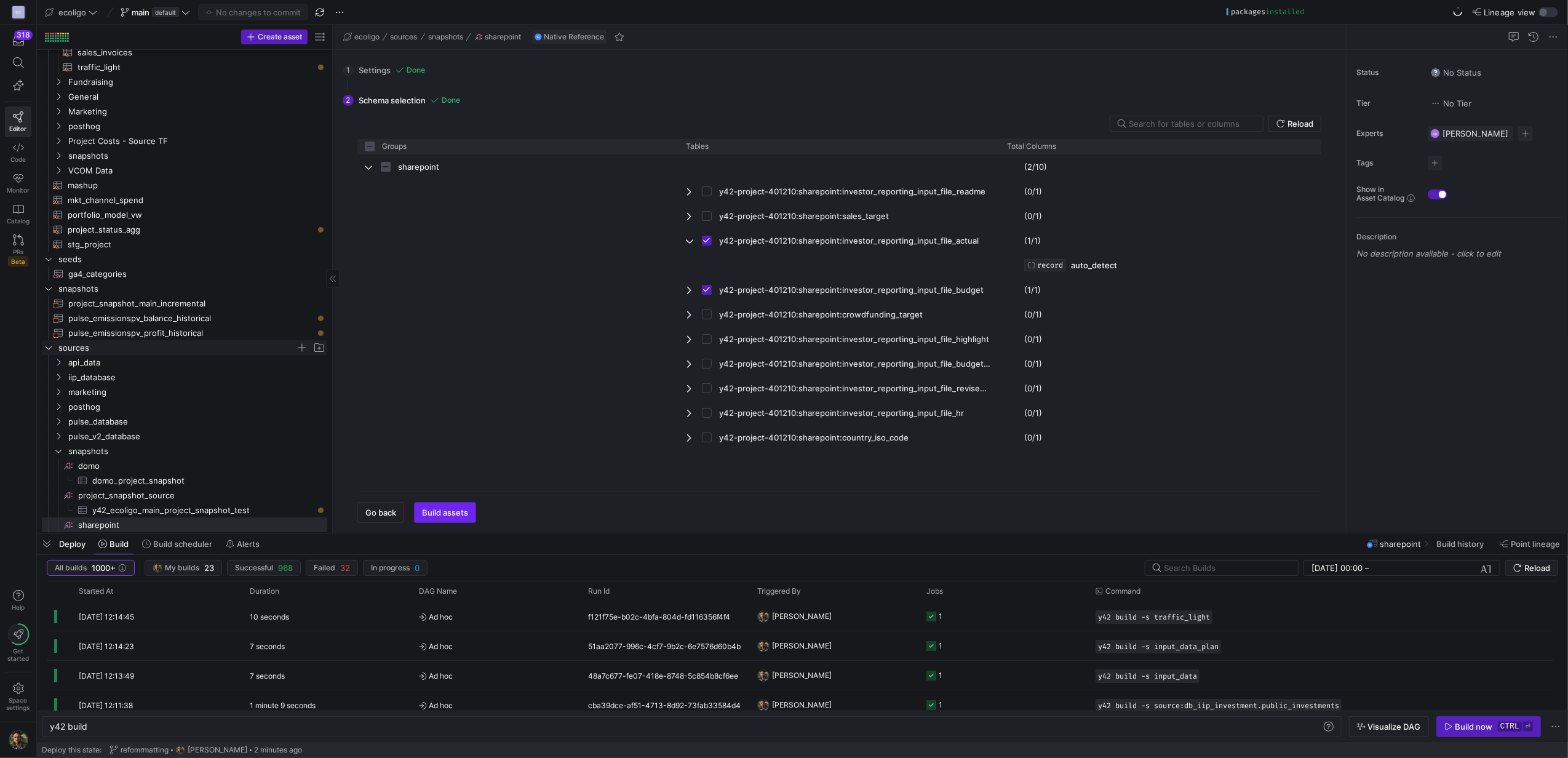
drag, startPoint x: 450, startPoint y: 498, endPoint x: 438, endPoint y: 508, distance: 15.6
click at [438, 508] on div "Go back Build assets" at bounding box center [839, 507] width 964 height 31
click at [438, 508] on span "Build assets" at bounding box center [445, 513] width 46 height 10
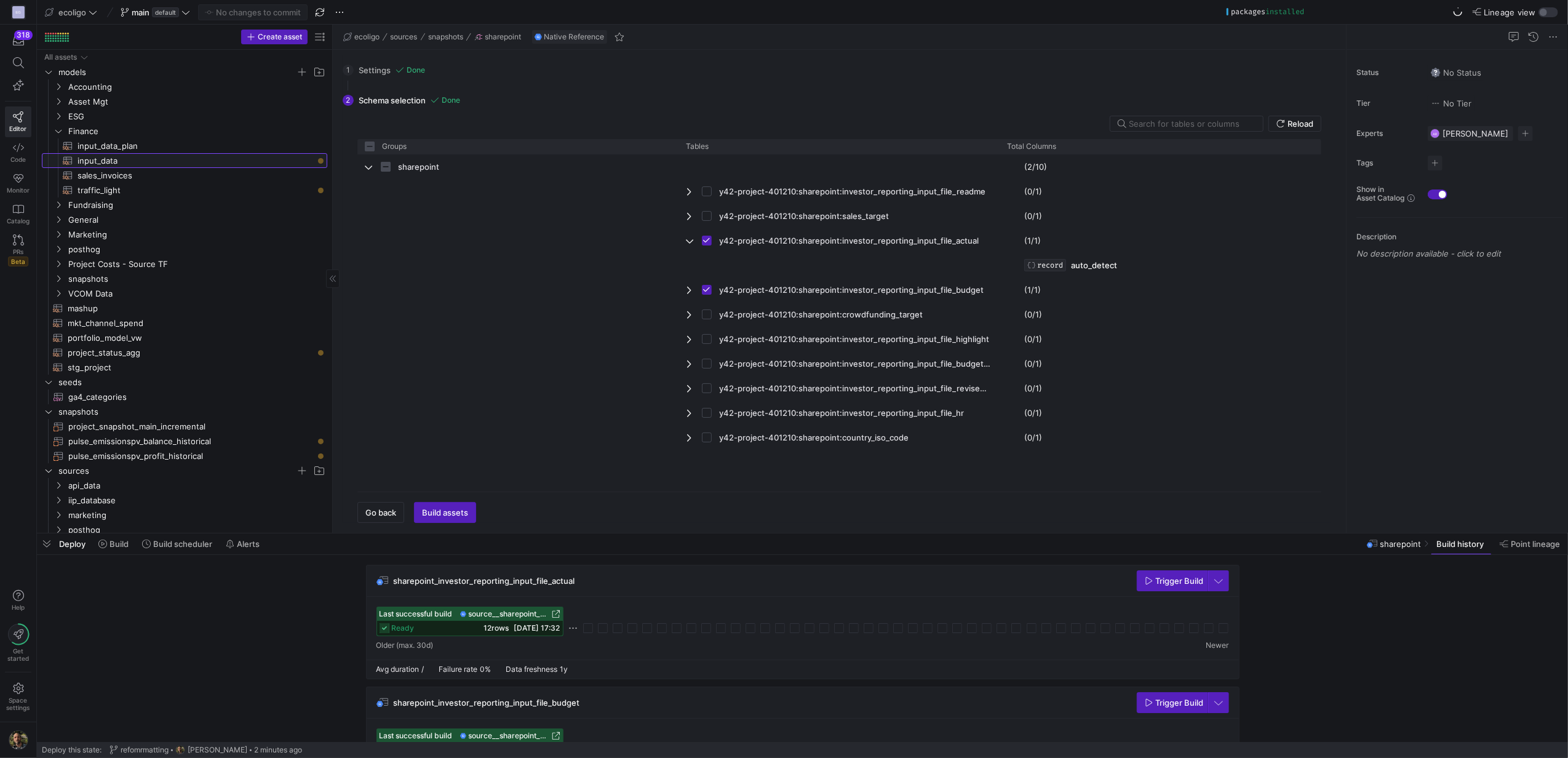
click at [100, 160] on span "input_data​​​​​​​​​​" at bounding box center [195, 161] width 235 height 14
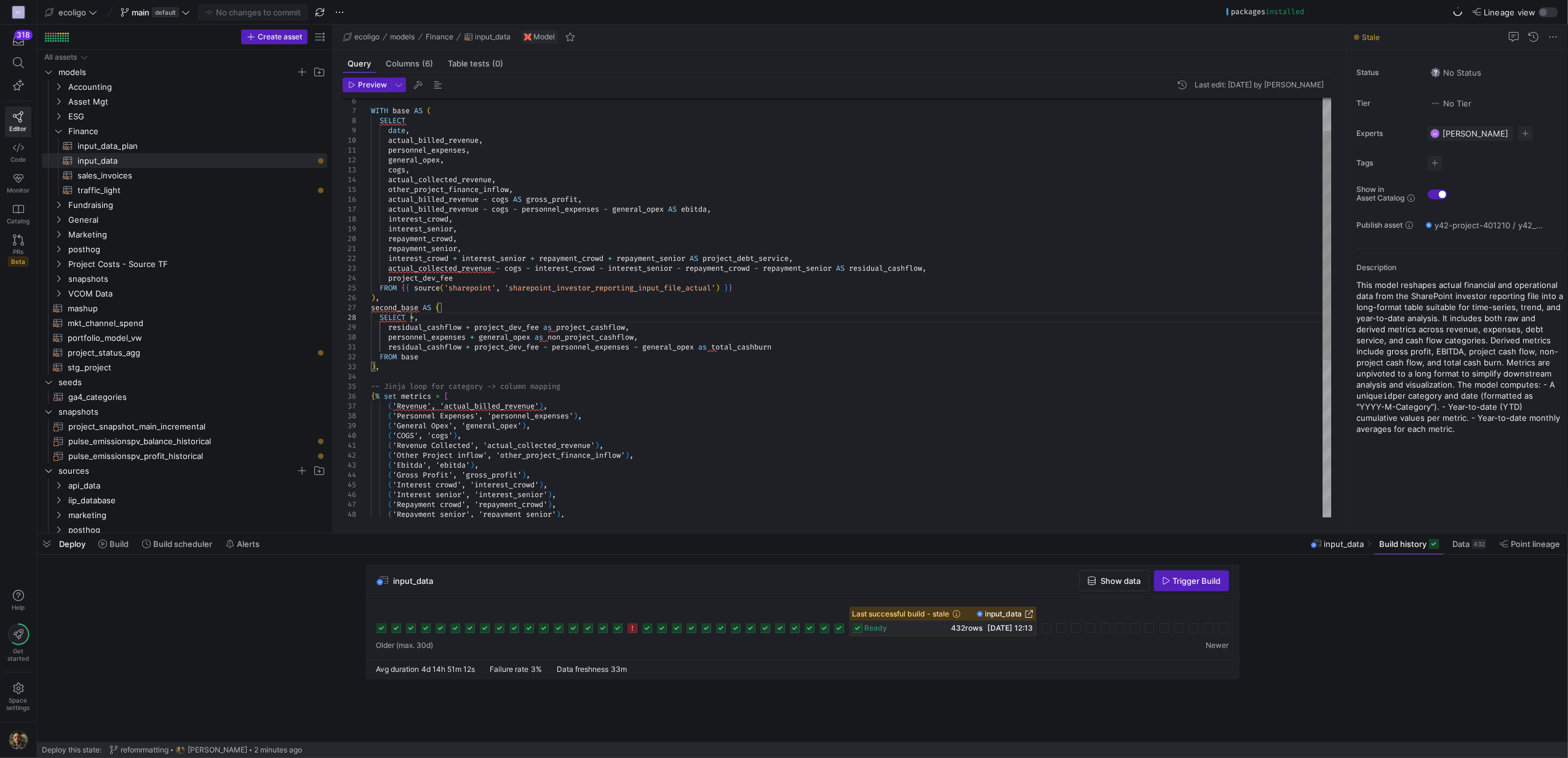
click at [412, 320] on div ") , second_base AS ( SELECT * , residual_cashflow + project_dev_fee as project_…" at bounding box center [851, 421] width 960 height 768
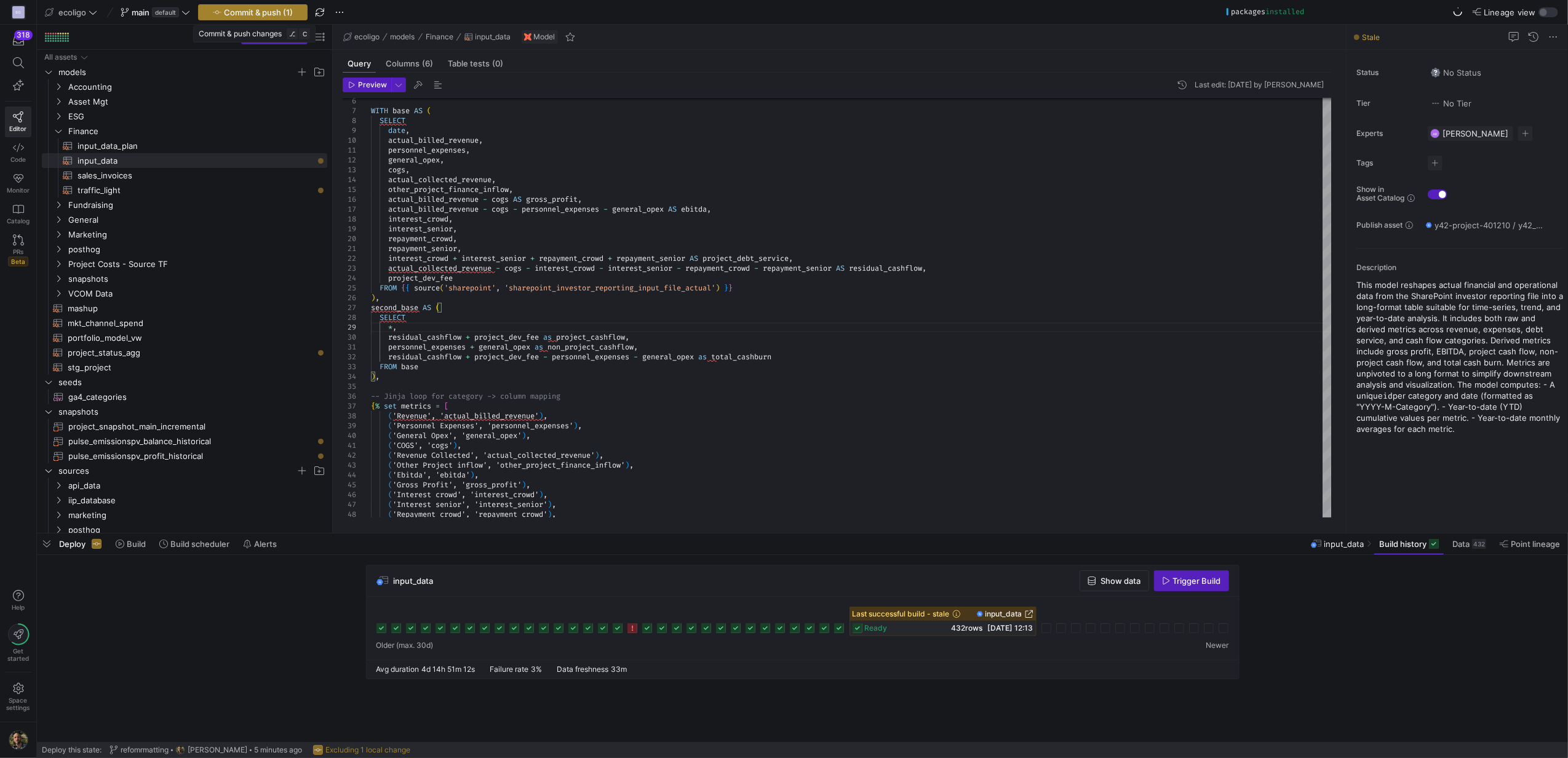
type textarea "repayment_senior, interest_crowd + interest_senior + repayment_crowd + repaymen…"
click at [257, 10] on span "Commit & push (1)" at bounding box center [258, 12] width 69 height 10
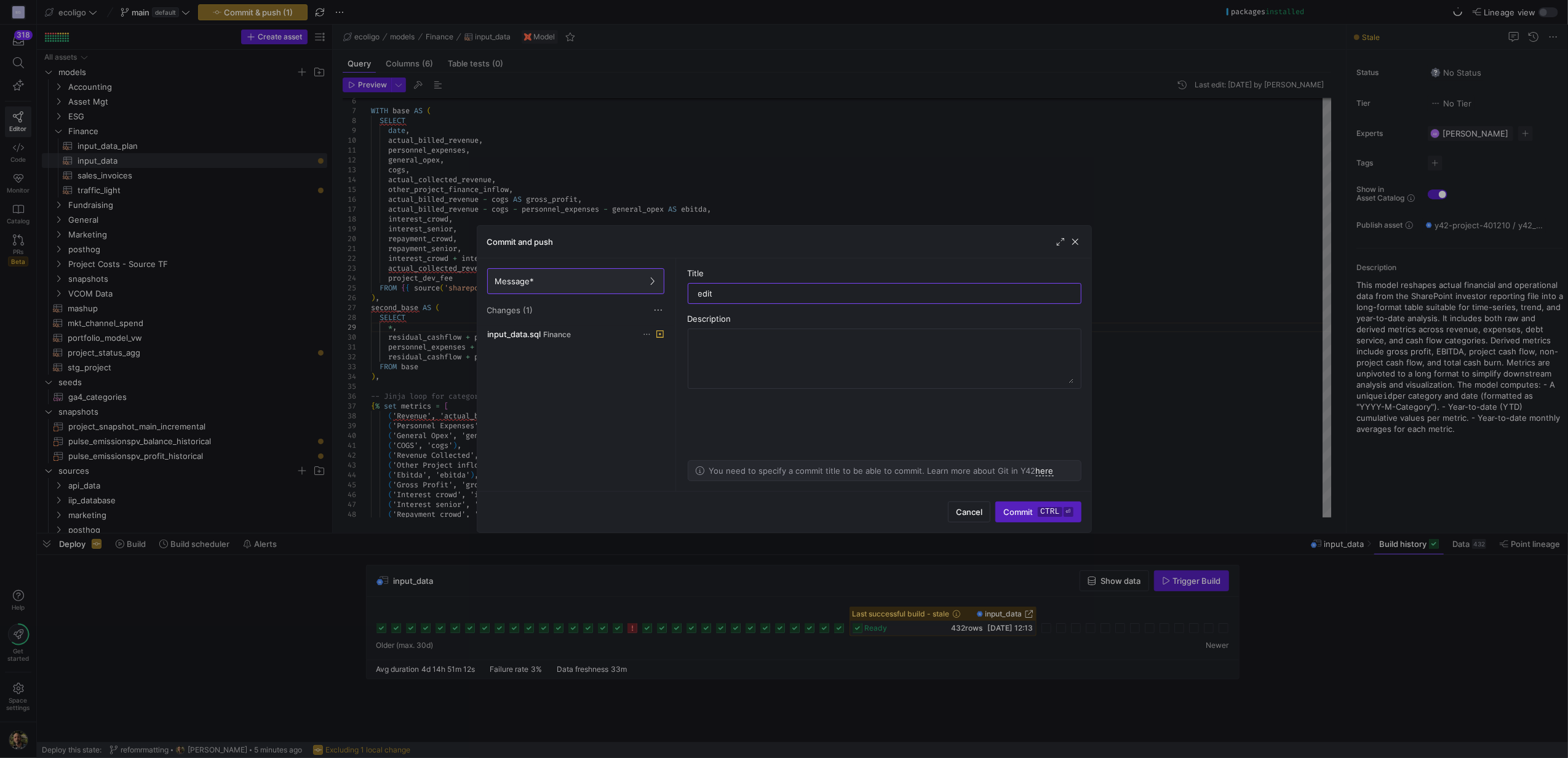
type input "edit"
click at [1037, 527] on div "Cancel Commit ctrl ⏎" at bounding box center [785, 512] width 614 height 41
click at [1031, 518] on span "submit" at bounding box center [1038, 512] width 85 height 20
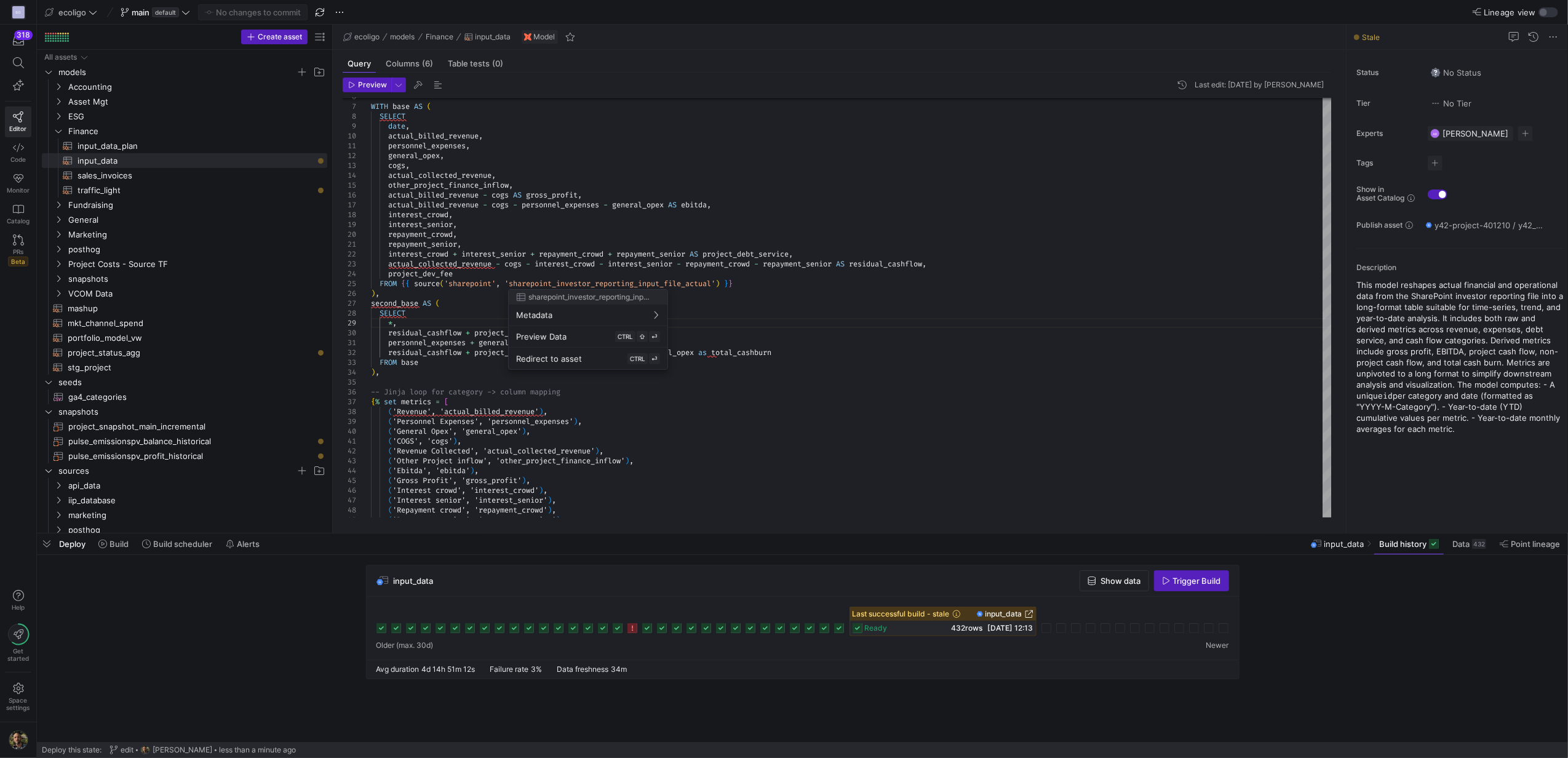
click at [677, 451] on div at bounding box center [784, 379] width 1568 height 758
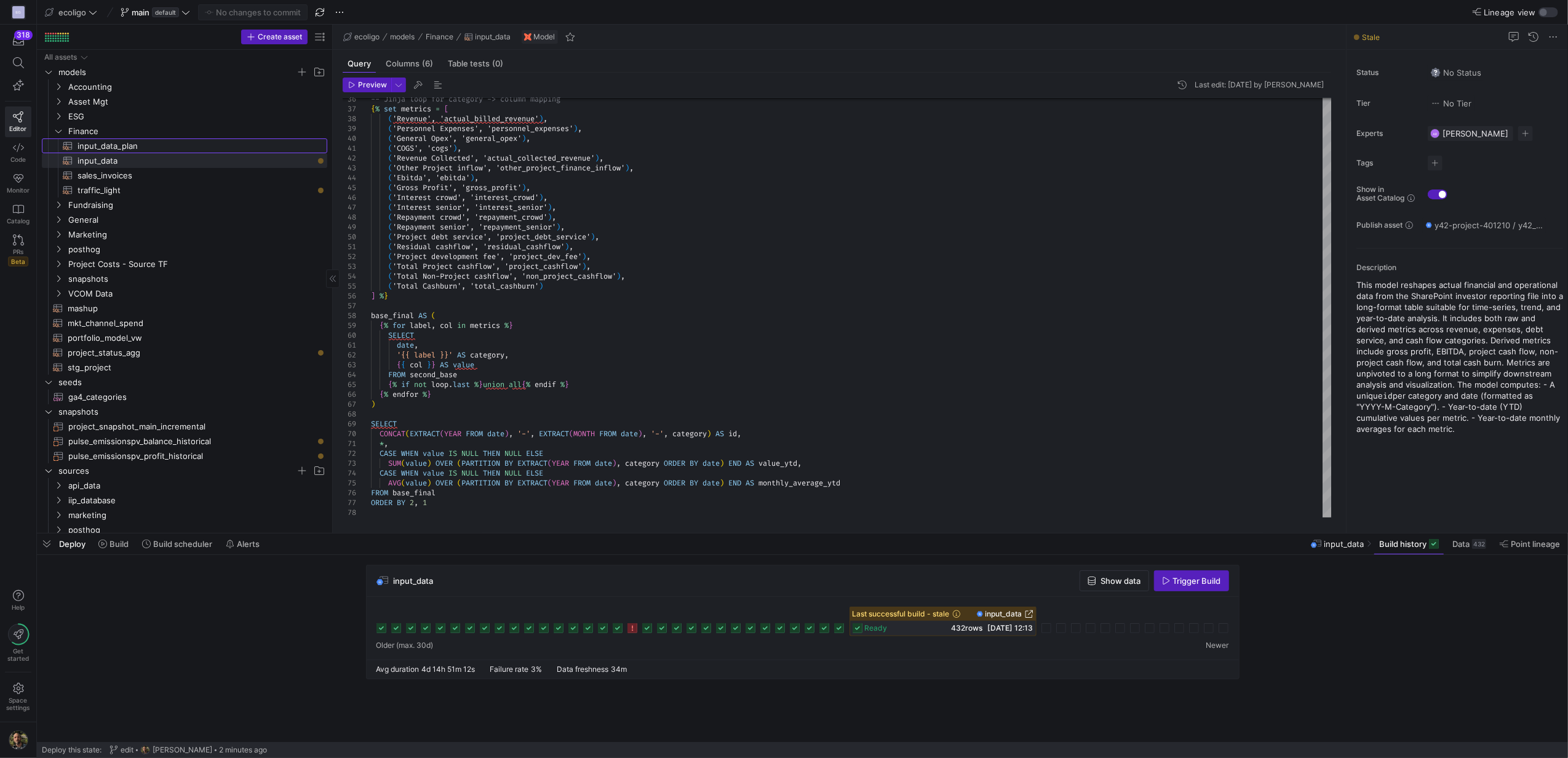
click at [106, 145] on span "input_data_plan​​​​​​​​​​" at bounding box center [195, 146] width 235 height 14
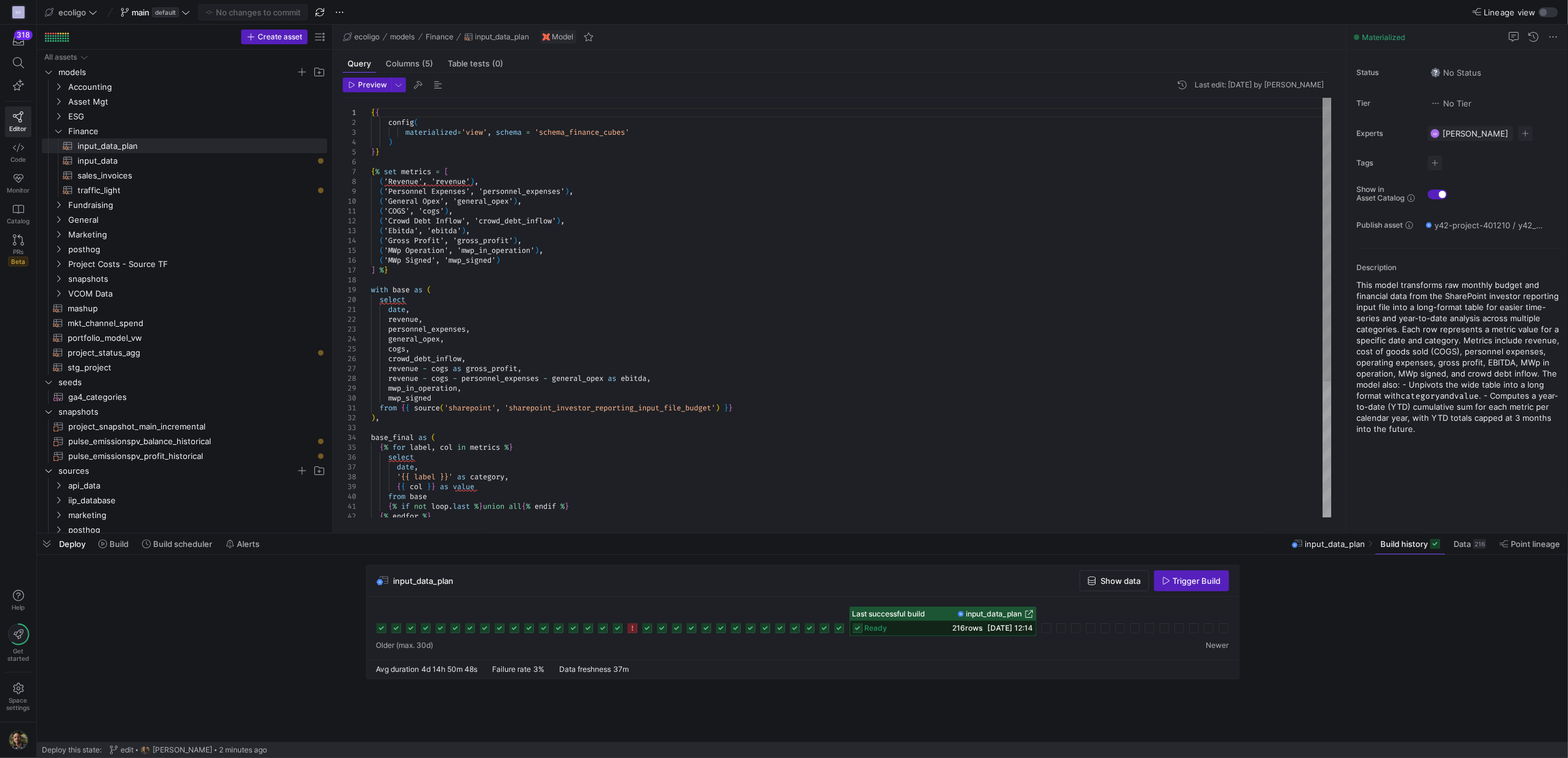
click at [390, 292] on div "select date , revenue , personnel_expenses , general_opex , cogs , crowd_debt_i…" at bounding box center [851, 408] width 960 height 620
click at [426, 294] on div "select date , revenue , personnel_expenses , general_opex , cogs , crowd_debt_i…" at bounding box center [851, 408] width 960 height 620
click at [406, 300] on div "select date , revenue , personnel_expenses , general_opex , cogs , crowd_debt_i…" at bounding box center [851, 408] width 960 height 620
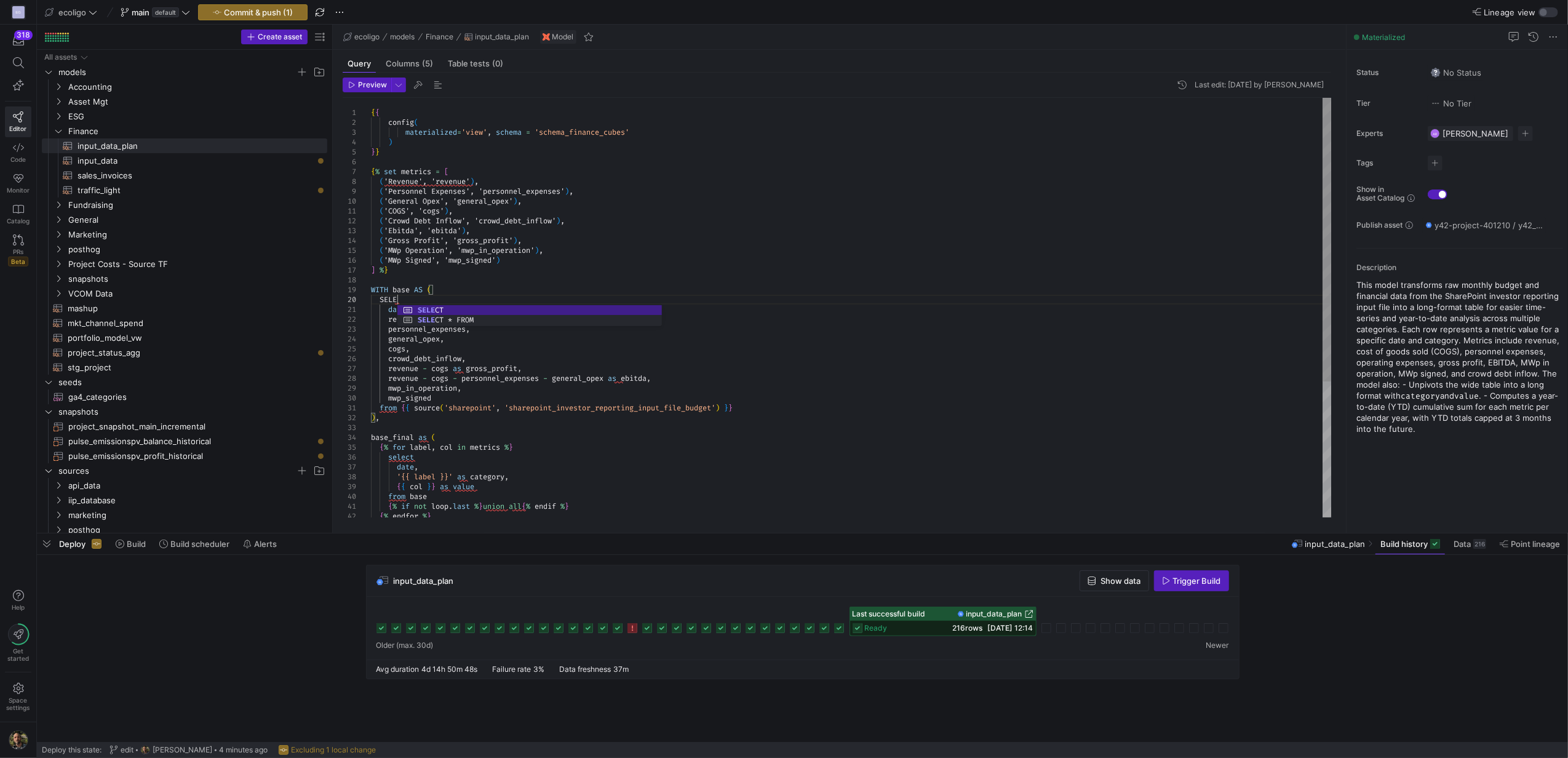
scroll to position [89, 34]
click at [401, 409] on div "SELECT date , revenue , personnel_expenses , general_opex , cogs , crowd_debt_i…" at bounding box center [851, 408] width 960 height 620
click at [397, 407] on div "SELECT date , revenue , personnel_expenses , general_opex , cogs , crowd_debt_i…" at bounding box center [851, 408] width 960 height 620
click at [427, 442] on div "SELECT date , revenue , personnel_expenses , general_opex , cogs , crowd_debt_i…" at bounding box center [851, 408] width 960 height 620
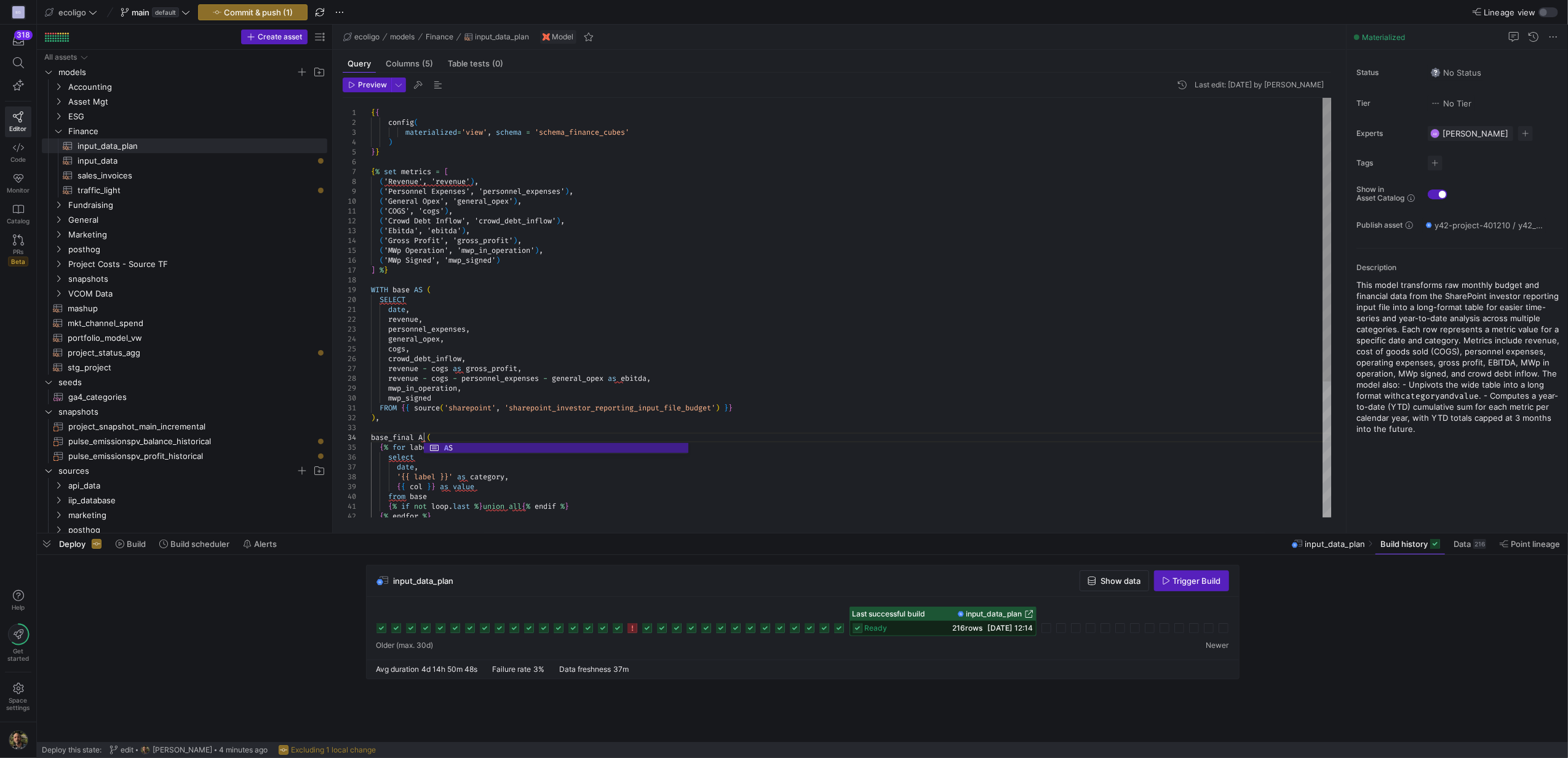
scroll to position [30, 57]
click at [417, 461] on div "SELECT date , revenue , personnel_expenses , general_opex , cogs , crowd_debt_i…" at bounding box center [851, 408] width 960 height 620
click at [407, 474] on div "SELECT date , revenue , personnel_expenses , general_opex , cogs , crowd_debt_i…" at bounding box center [851, 408] width 960 height 620
click at [407, 501] on div "SELECT date , revenue , personnel_expenses , general_opex , cogs , crowd_debt_i…" at bounding box center [851, 408] width 960 height 620
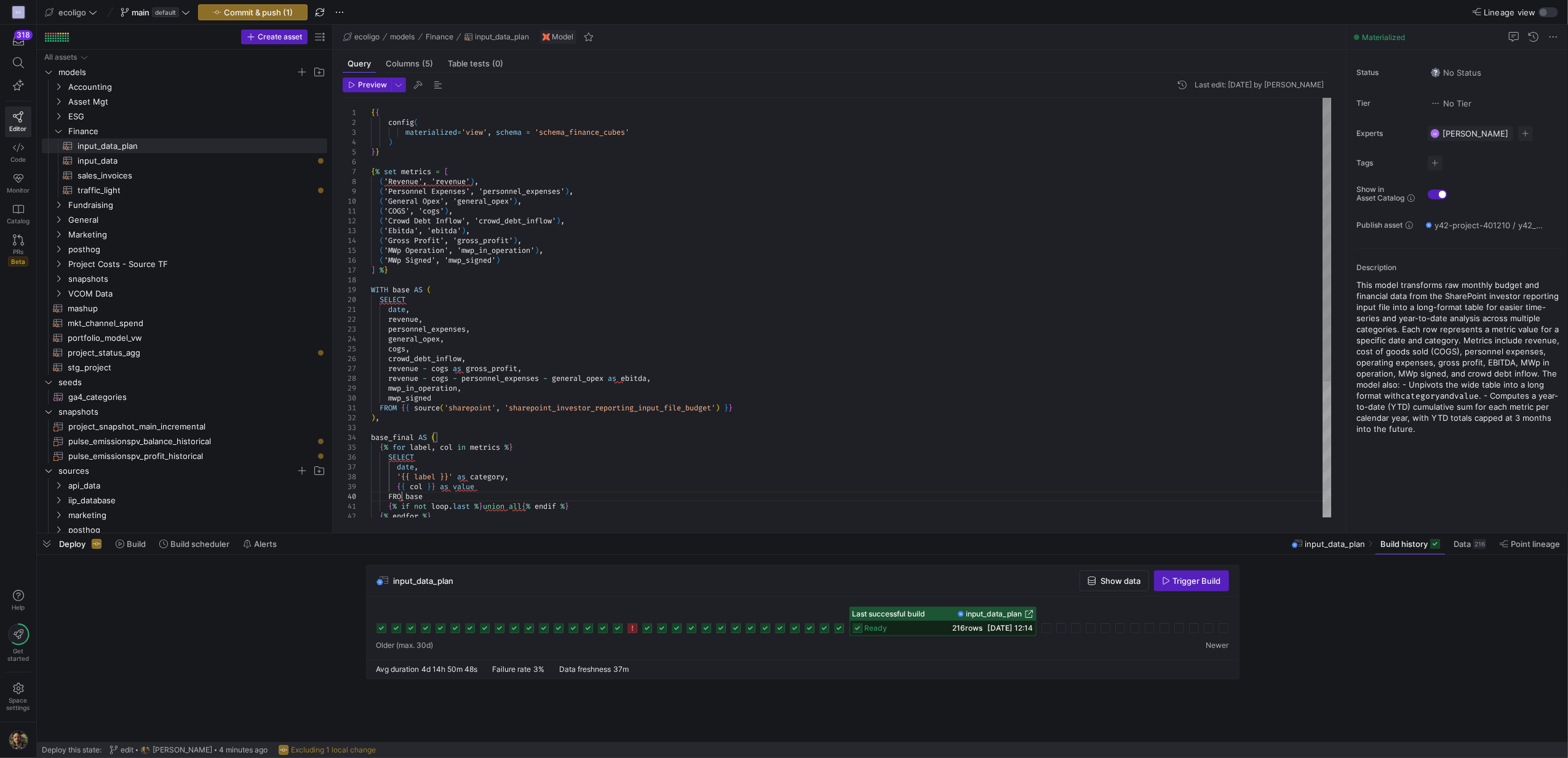
scroll to position [89, 34]
click at [450, 488] on div "SELECT date , revenue , personnel_expenses , general_opex , cogs , crowd_debt_i…" at bounding box center [851, 408] width 960 height 620
click at [564, 460] on div "SELECT date , revenue , personnel_expenses , general_opex , cogs , crowd_debt_i…" at bounding box center [851, 408] width 960 height 620
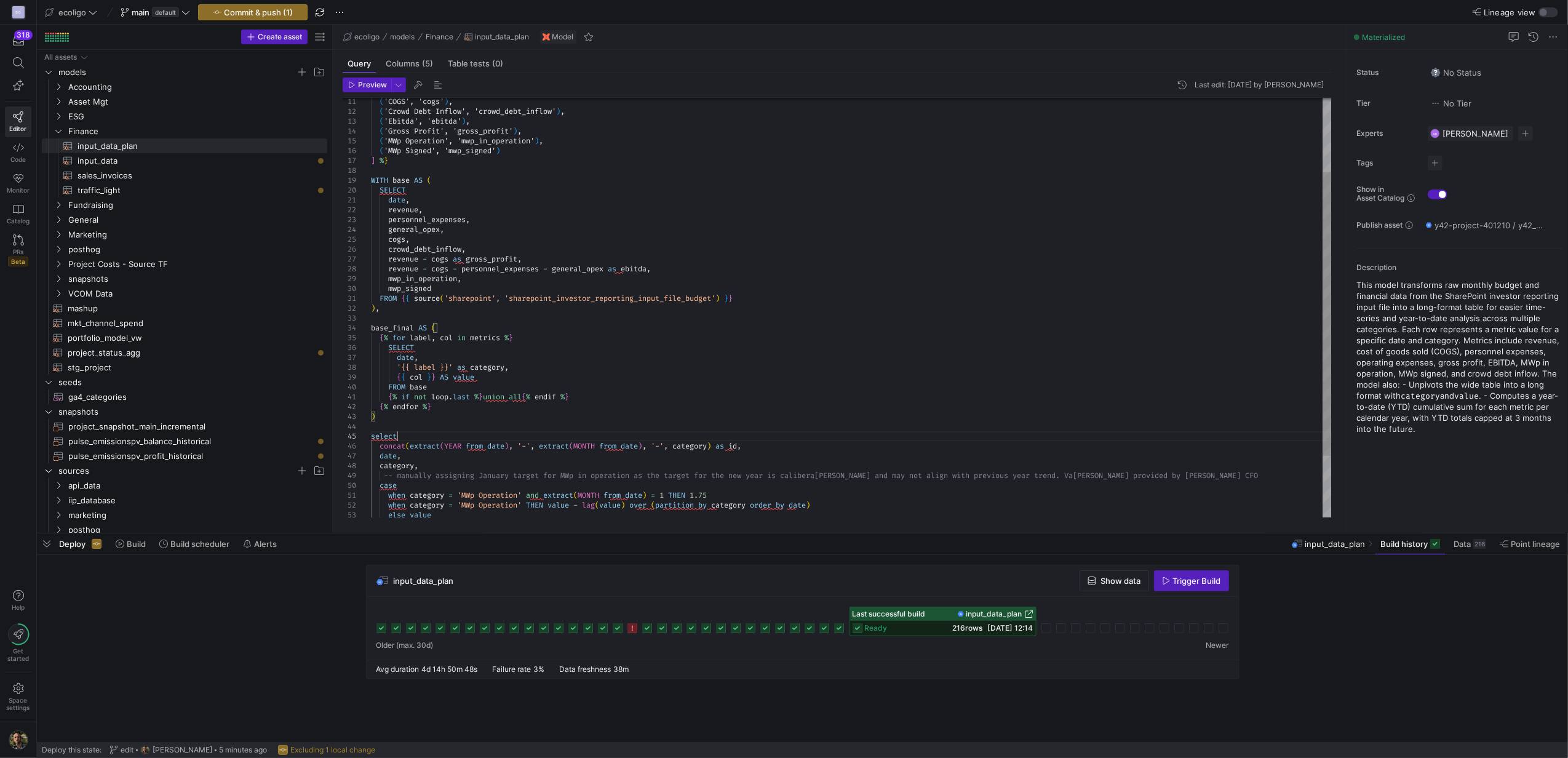
click at [399, 434] on div "SELECT date , revenue , personnel_expenses , general_opex , cogs , crowd_debt_i…" at bounding box center [851, 299] width 960 height 620
click at [409, 448] on div "SELECT date , revenue , personnel_expenses , general_opex , cogs , crowd_debt_i…" at bounding box center [851, 299] width 960 height 620
click at [441, 449] on div "SELECT date , revenue , personnel_expenses , general_opex , cogs , crowd_debt_i…" at bounding box center [851, 299] width 960 height 620
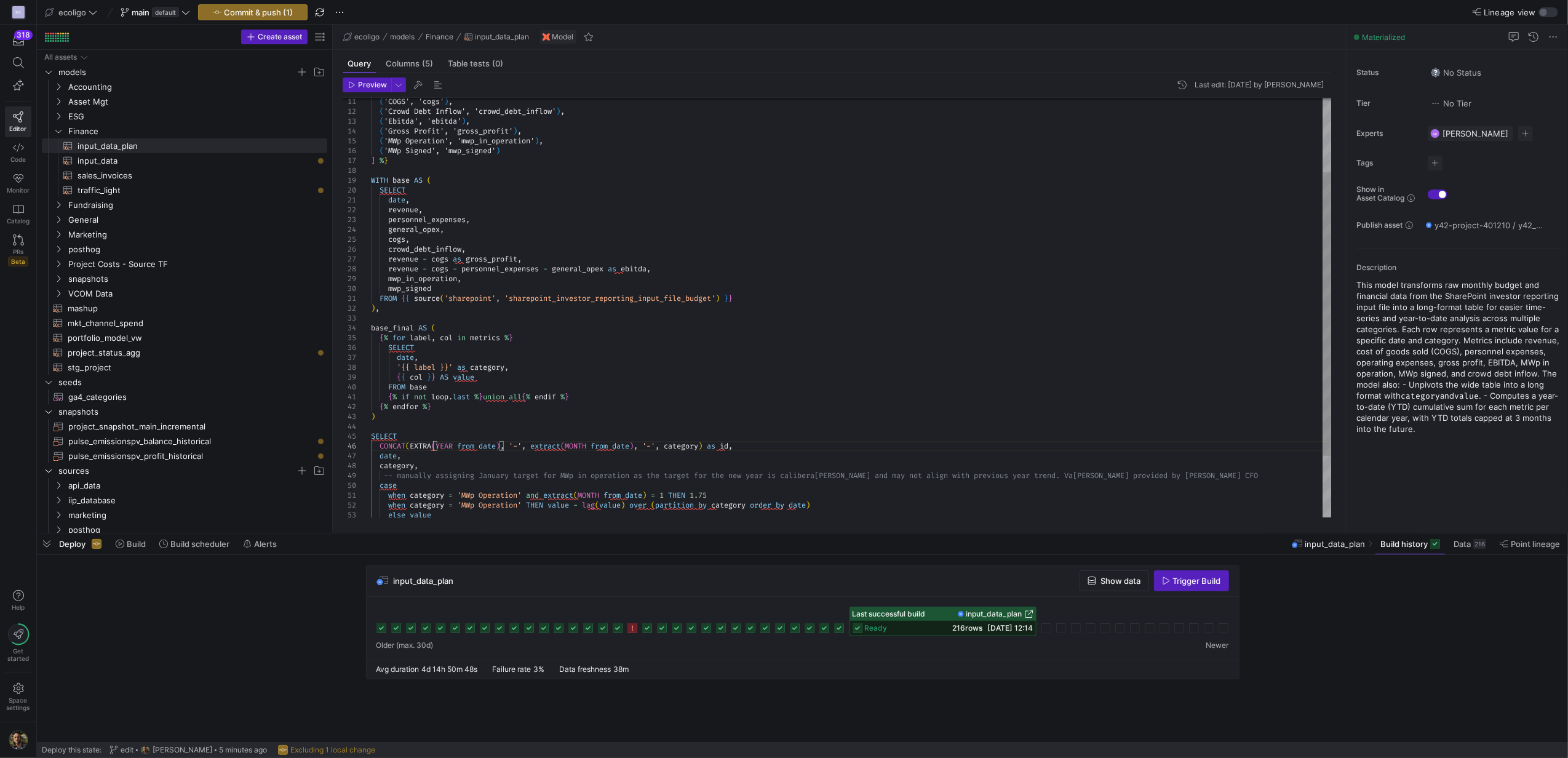
scroll to position [49, 70]
click at [486, 449] on div "SELECT date , revenue , personnel_expenses , general_opex , cogs , crowd_debt_i…" at bounding box center [851, 299] width 960 height 620
click at [623, 447] on div "SELECT date , revenue , personnel_expenses , general_opex , cogs , crowd_debt_i…" at bounding box center [851, 299] width 960 height 620
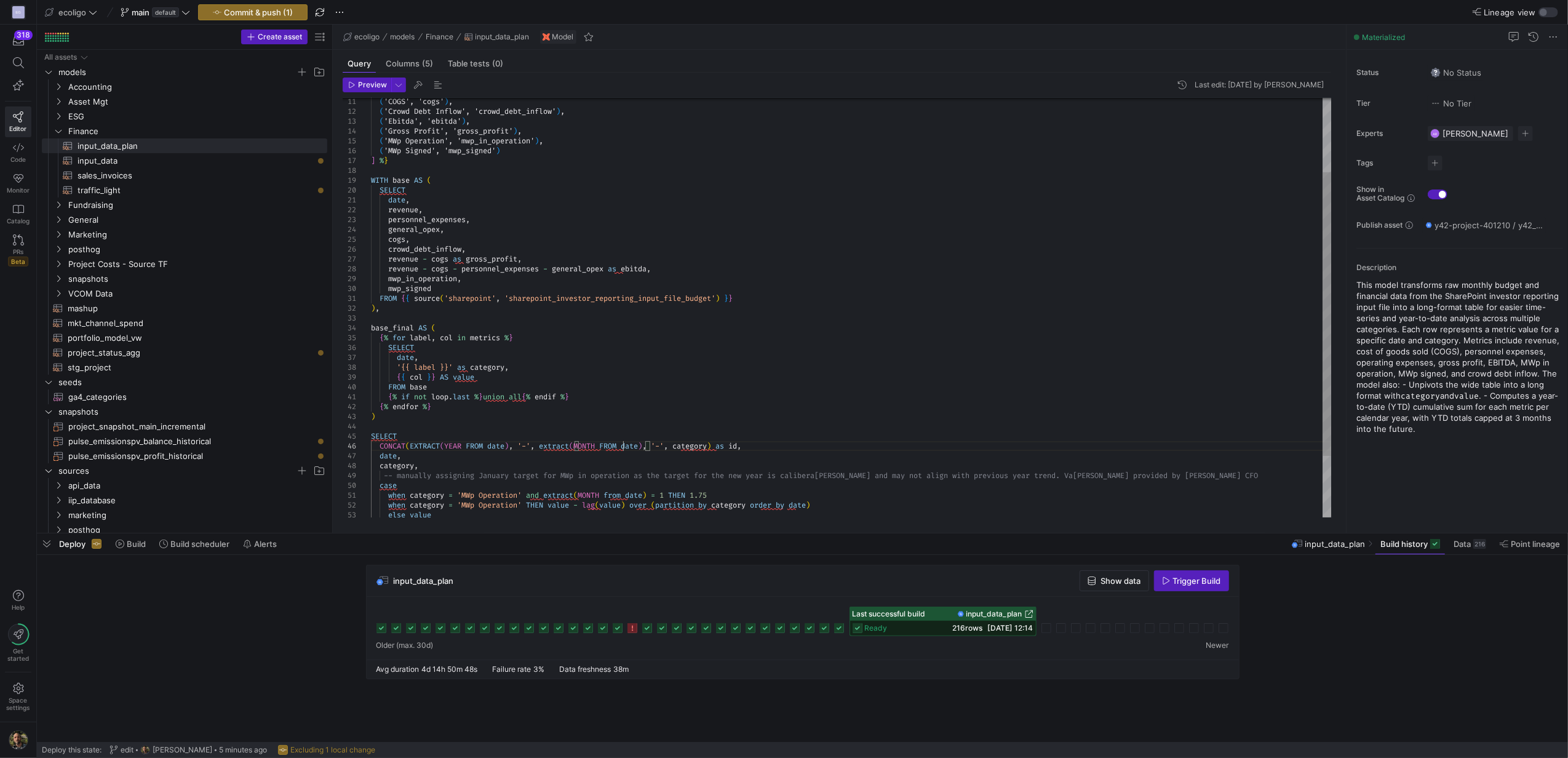
click at [572, 446] on div "SELECT date , revenue , personnel_expenses , general_opex , cogs , crowd_debt_i…" at bounding box center [851, 299] width 960 height 620
click at [732, 446] on div "SELECT date , revenue , personnel_expenses , general_opex , cogs , crowd_debt_i…" at bounding box center [851, 299] width 960 height 620
click at [396, 482] on div "SELECT date , revenue , personnel_expenses , general_opex , cogs , crowd_debt_i…" at bounding box center [851, 299] width 960 height 620
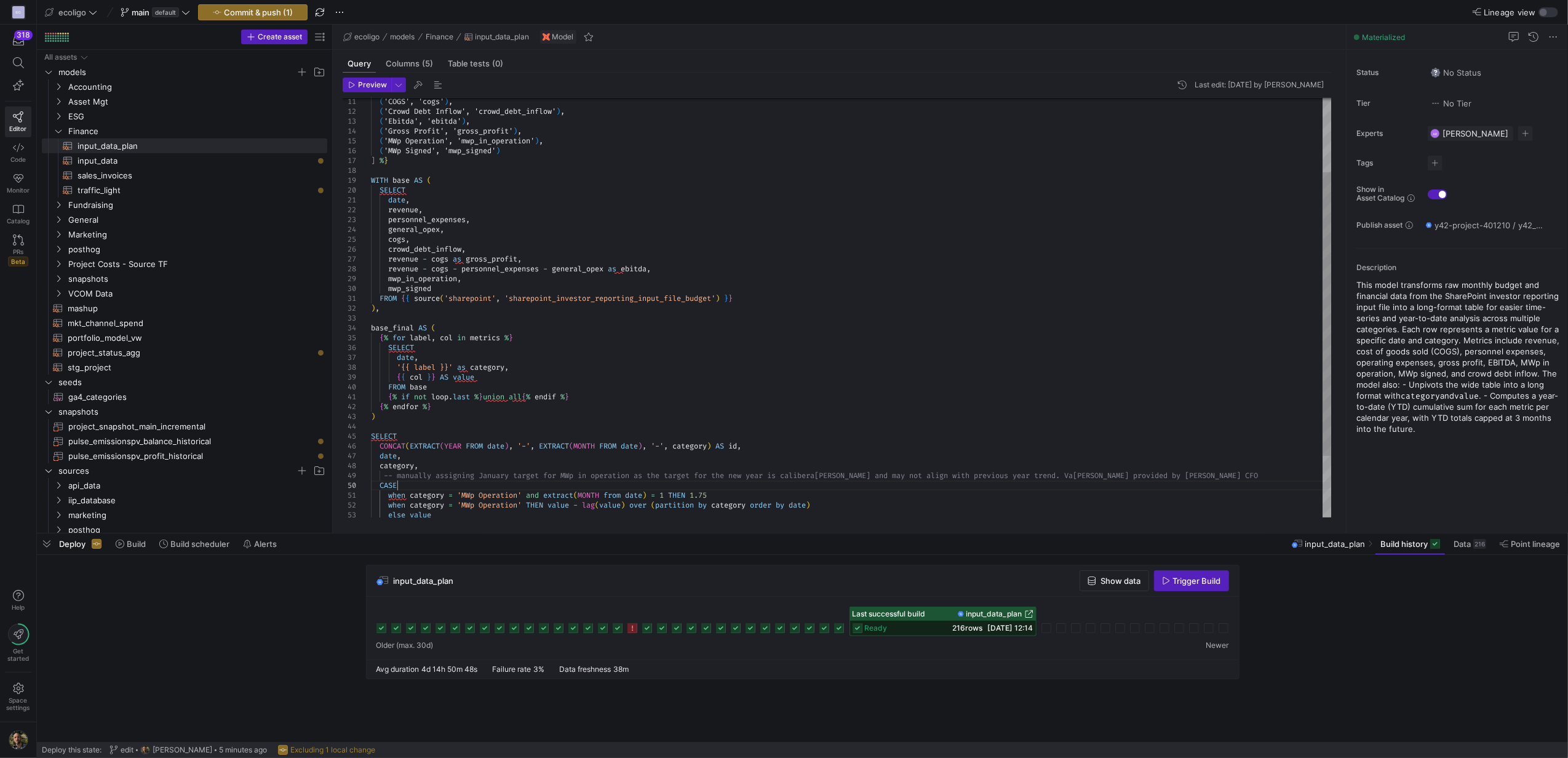
scroll to position [87, 26]
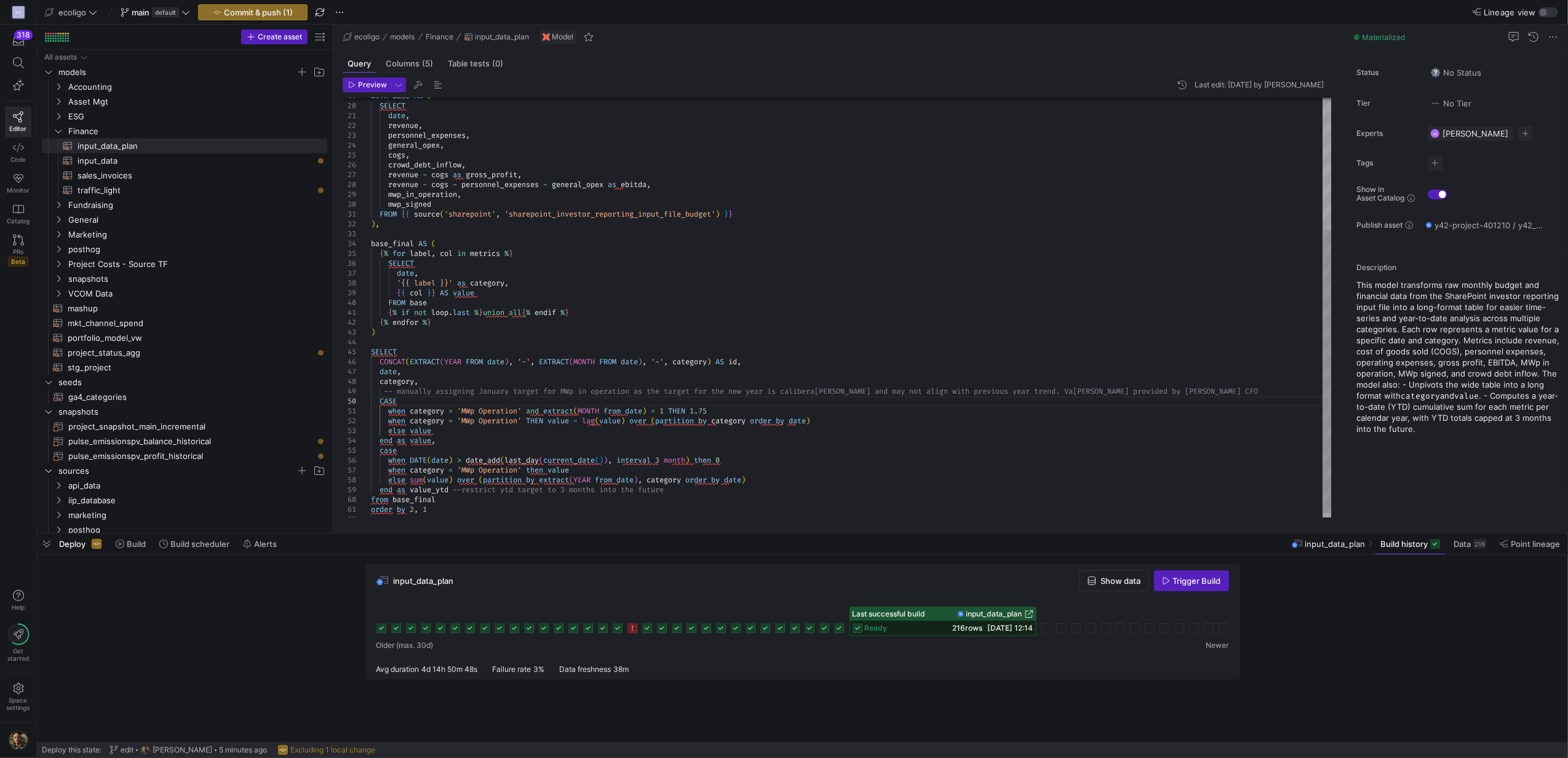
click at [404, 411] on div "SELECT date , revenue , personnel_expenses , general_opex , cogs , crowd_debt_i…" at bounding box center [851, 214] width 960 height 620
click at [409, 421] on div "SELECT date , revenue , personnel_expenses , general_opex , cogs , crowd_debt_i…" at bounding box center [851, 214] width 960 height 620
click at [409, 432] on div "SELECT date , revenue , personnel_expenses , general_opex , cogs , crowd_debt_i…" at bounding box center [851, 214] width 960 height 620
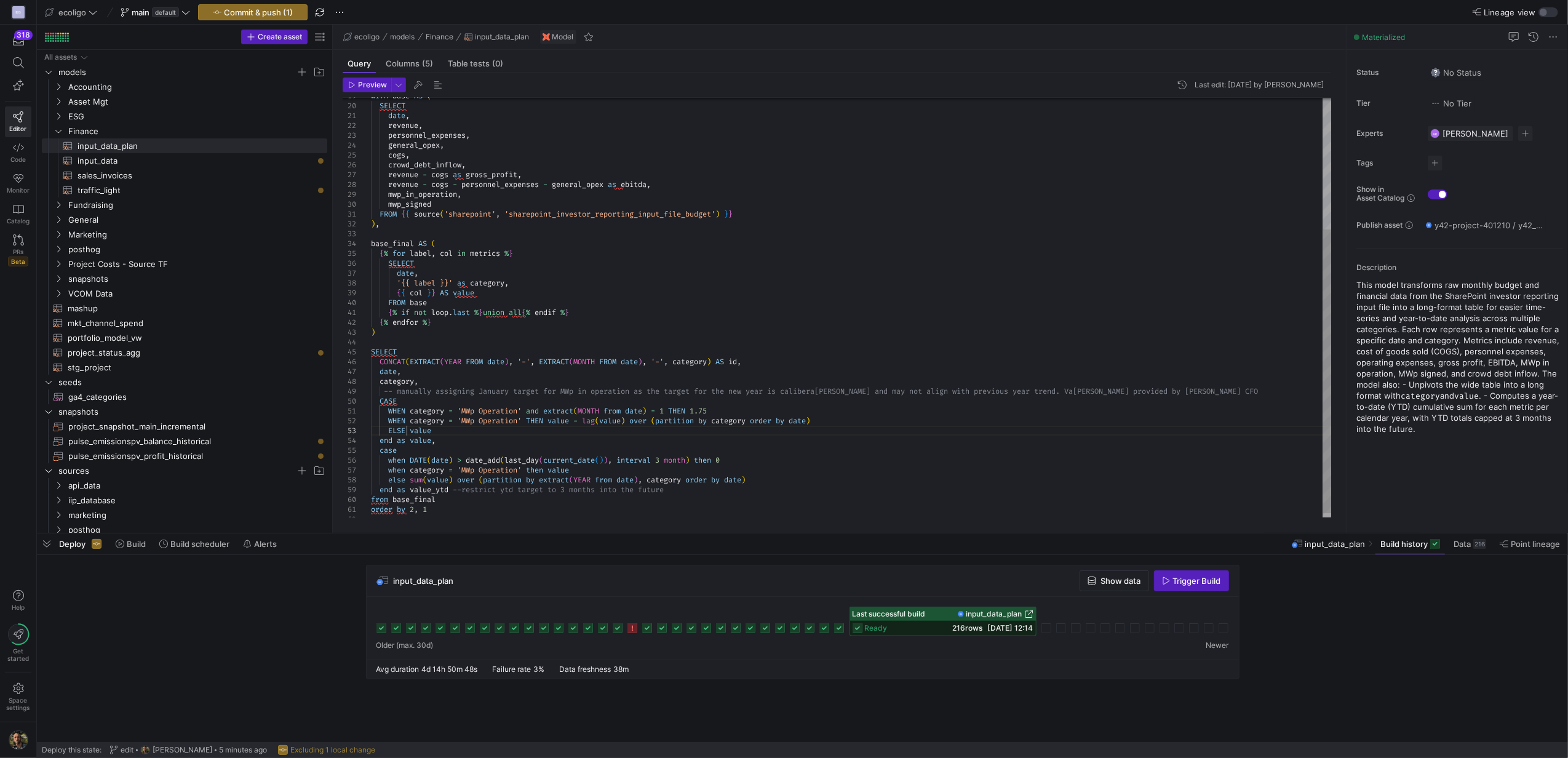
scroll to position [20, 34]
click at [542, 412] on div "SELECT date , revenue , personnel_expenses , general_opex , cogs , crowd_debt_i…" at bounding box center [851, 214] width 960 height 620
click at [407, 438] on div "SELECT date , revenue , personnel_expenses , general_opex , cogs , crowd_debt_i…" at bounding box center [851, 214] width 960 height 620
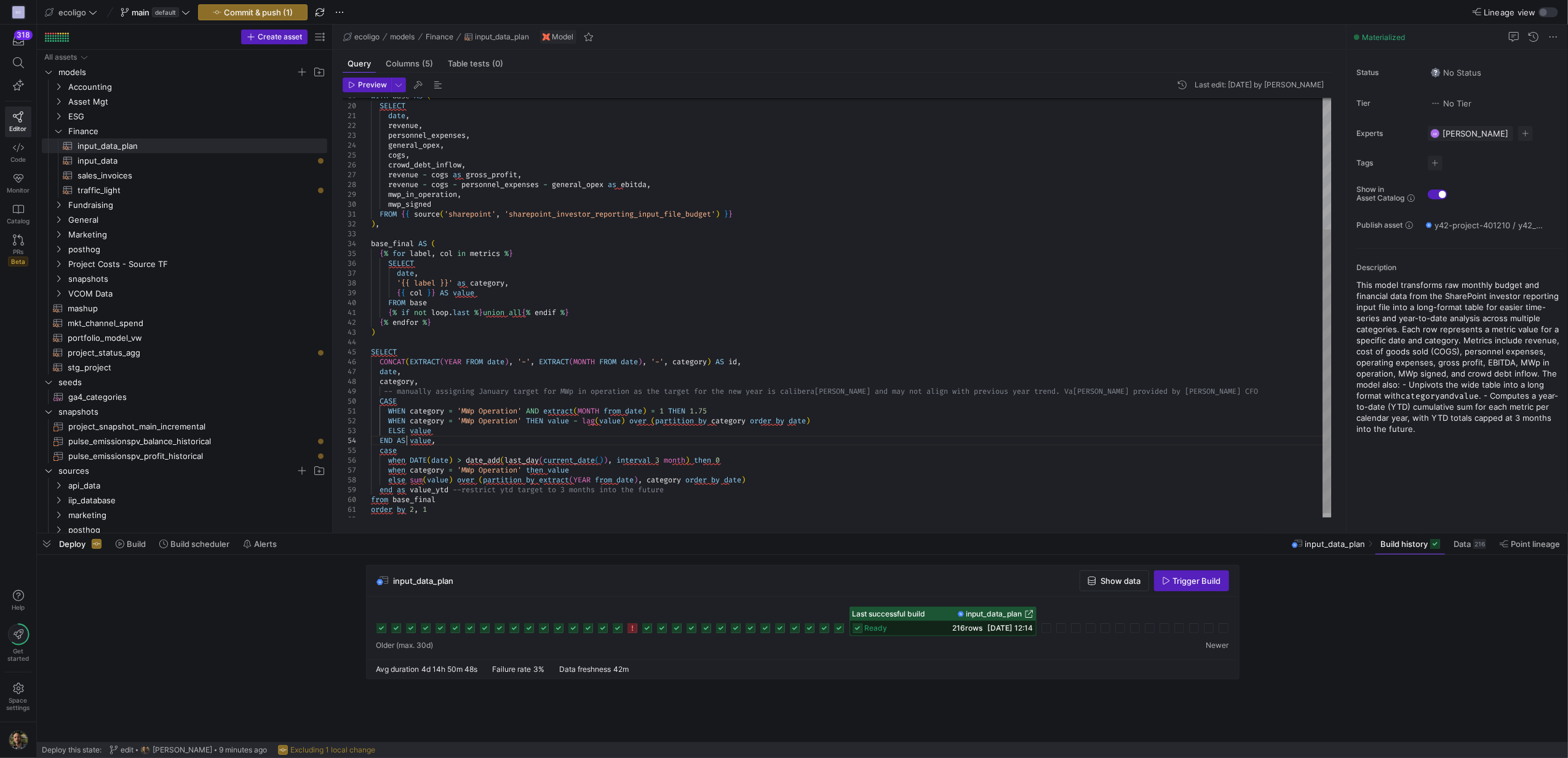
click at [655, 419] on div "SELECT date , revenue , personnel_expenses , general_opex , cogs , crowd_debt_i…" at bounding box center [851, 214] width 960 height 620
drag, startPoint x: 717, startPoint y: 422, endPoint x: 663, endPoint y: 422, distance: 54.0
click at [663, 422] on div "SELECT date , revenue , personnel_expenses , general_opex , cogs , crowd_debt_i…" at bounding box center [851, 214] width 960 height 620
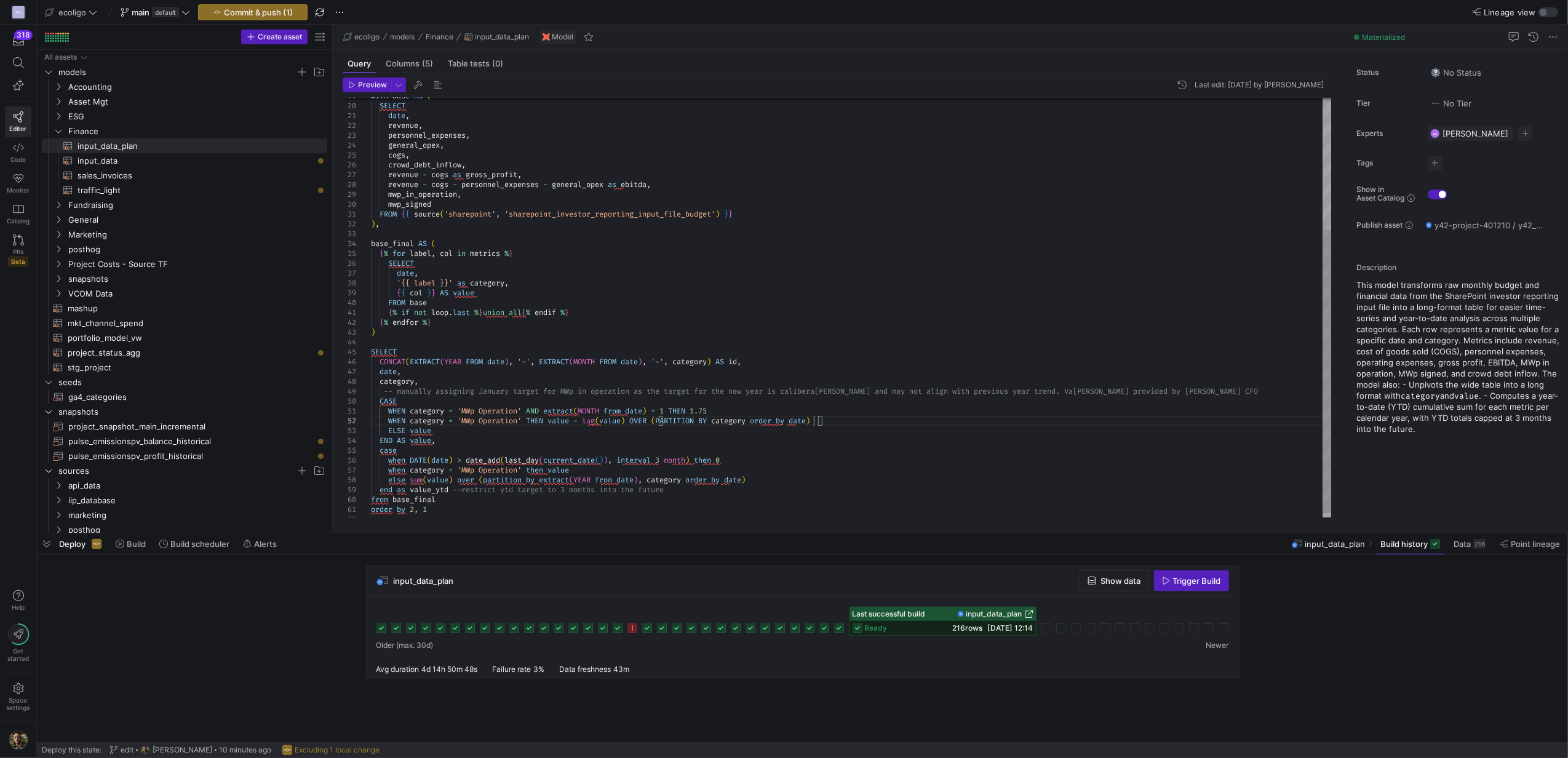
click at [816, 422] on div "SELECT date , revenue , personnel_expenses , general_opex , cogs , crowd_debt_i…" at bounding box center [851, 214] width 960 height 620
click at [399, 453] on div "SELECT date , revenue , personnel_expenses , general_opex , cogs , crowd_debt_i…" at bounding box center [851, 214] width 960 height 620
click at [404, 459] on div "SELECT date , revenue , personnel_expenses , general_opex , cogs , crowd_debt_i…" at bounding box center [851, 214] width 960 height 620
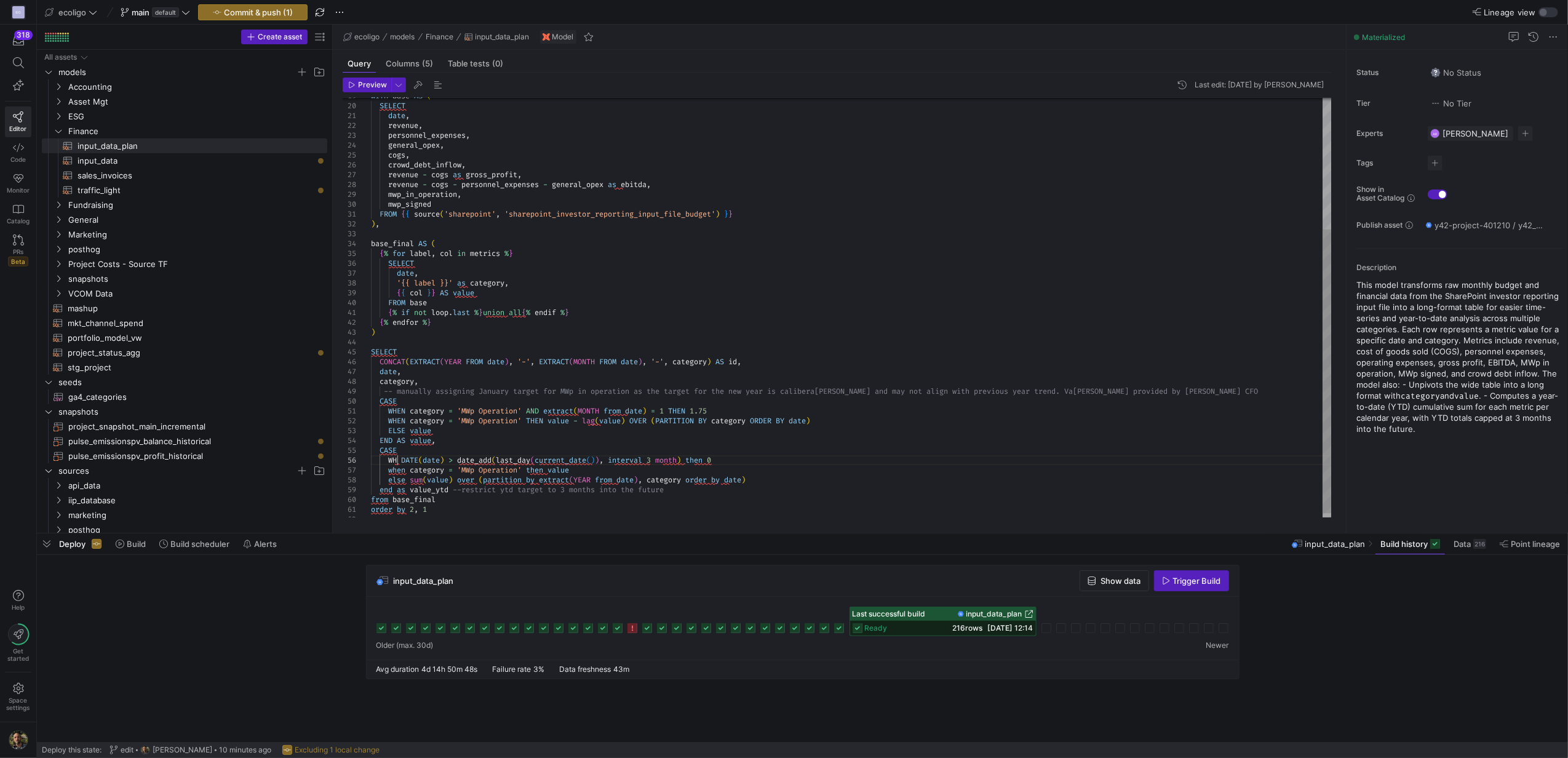
scroll to position [49, 34]
click at [598, 464] on div "SELECT date , revenue , personnel_expenses , general_opex , cogs , crowd_debt_i…" at bounding box center [851, 214] width 960 height 620
click at [660, 459] on div "SELECT date , revenue , personnel_expenses , general_opex , cogs , crowd_debt_i…" at bounding box center [851, 214] width 960 height 620
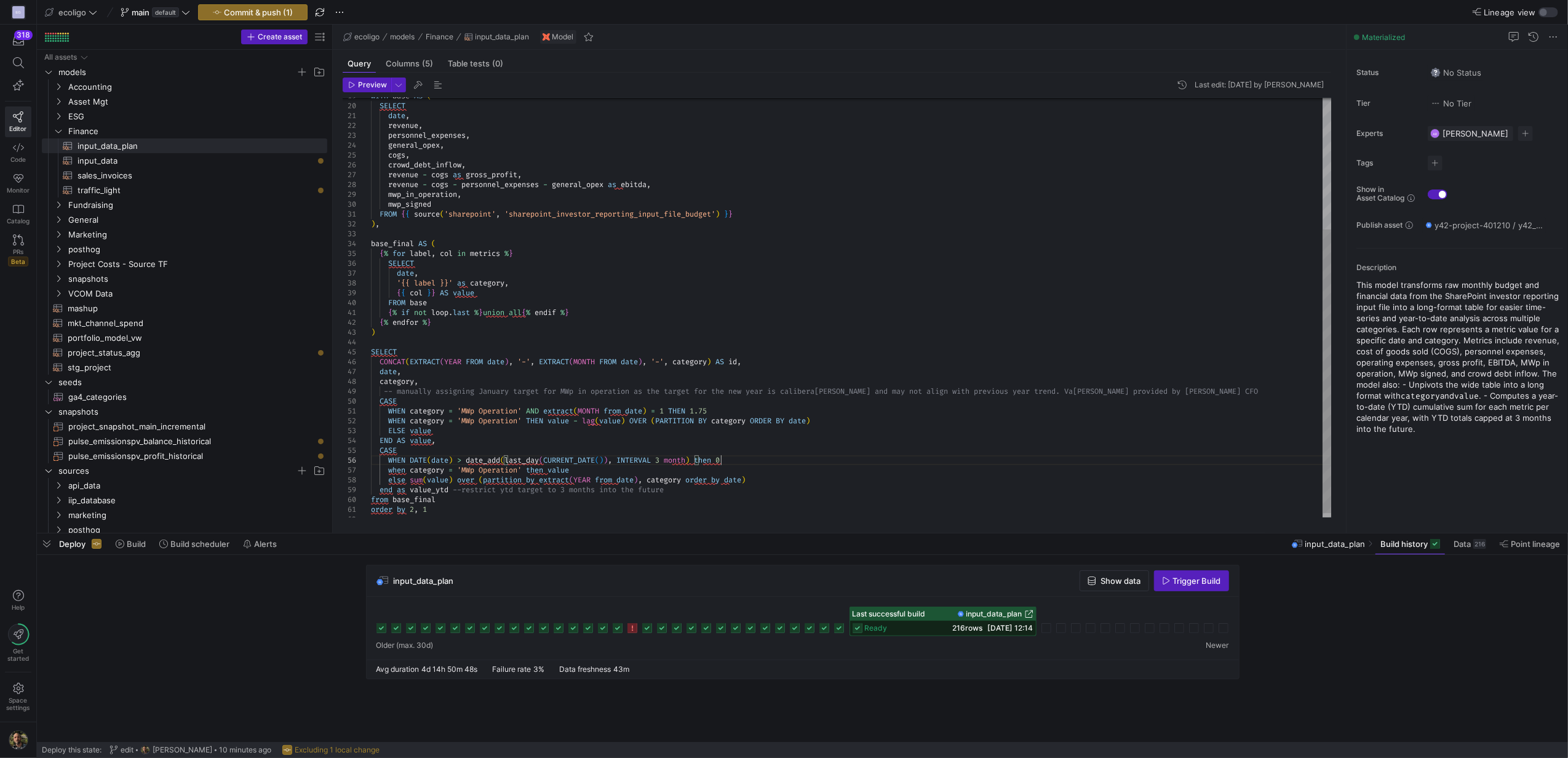
click at [721, 461] on div "SELECT date , revenue , personnel_expenses , general_opex , cogs , crowd_debt_i…" at bounding box center [851, 214] width 960 height 620
click at [407, 469] on div "SELECT date , revenue , personnel_expenses , general_opex , cogs , crowd_debt_i…" at bounding box center [851, 214] width 960 height 620
click at [550, 470] on div "SELECT date , revenue , personnel_expenses , general_opex , cogs , crowd_debt_i…" at bounding box center [851, 214] width 960 height 620
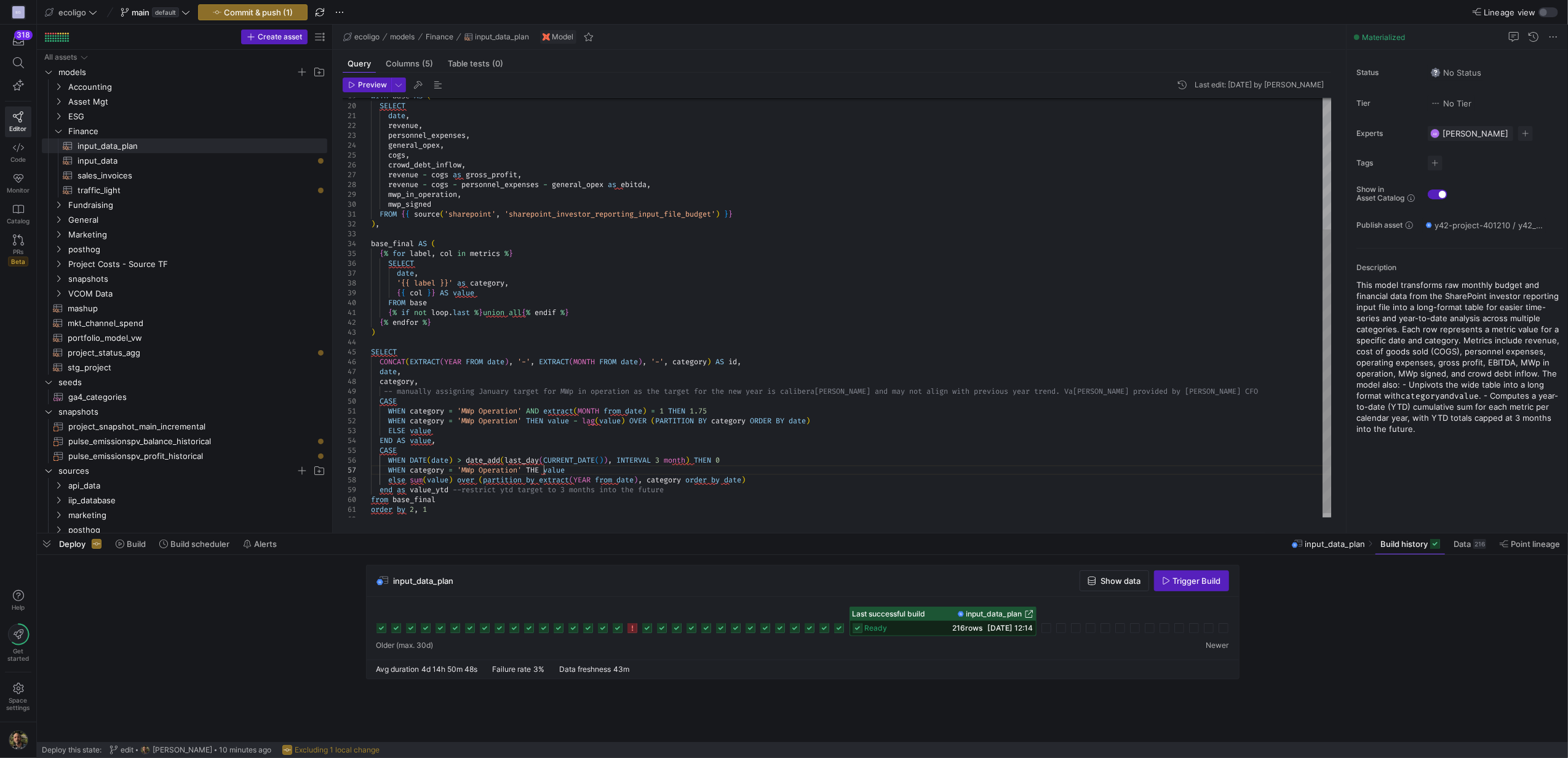
scroll to position [59, 177]
click at [407, 482] on div "SELECT date , revenue , personnel_expenses , general_opex , cogs , crowd_debt_i…" at bounding box center [851, 214] width 960 height 620
click at [424, 482] on div "SELECT date , revenue , personnel_expenses , general_opex , cogs , crowd_debt_i…" at bounding box center [851, 214] width 960 height 620
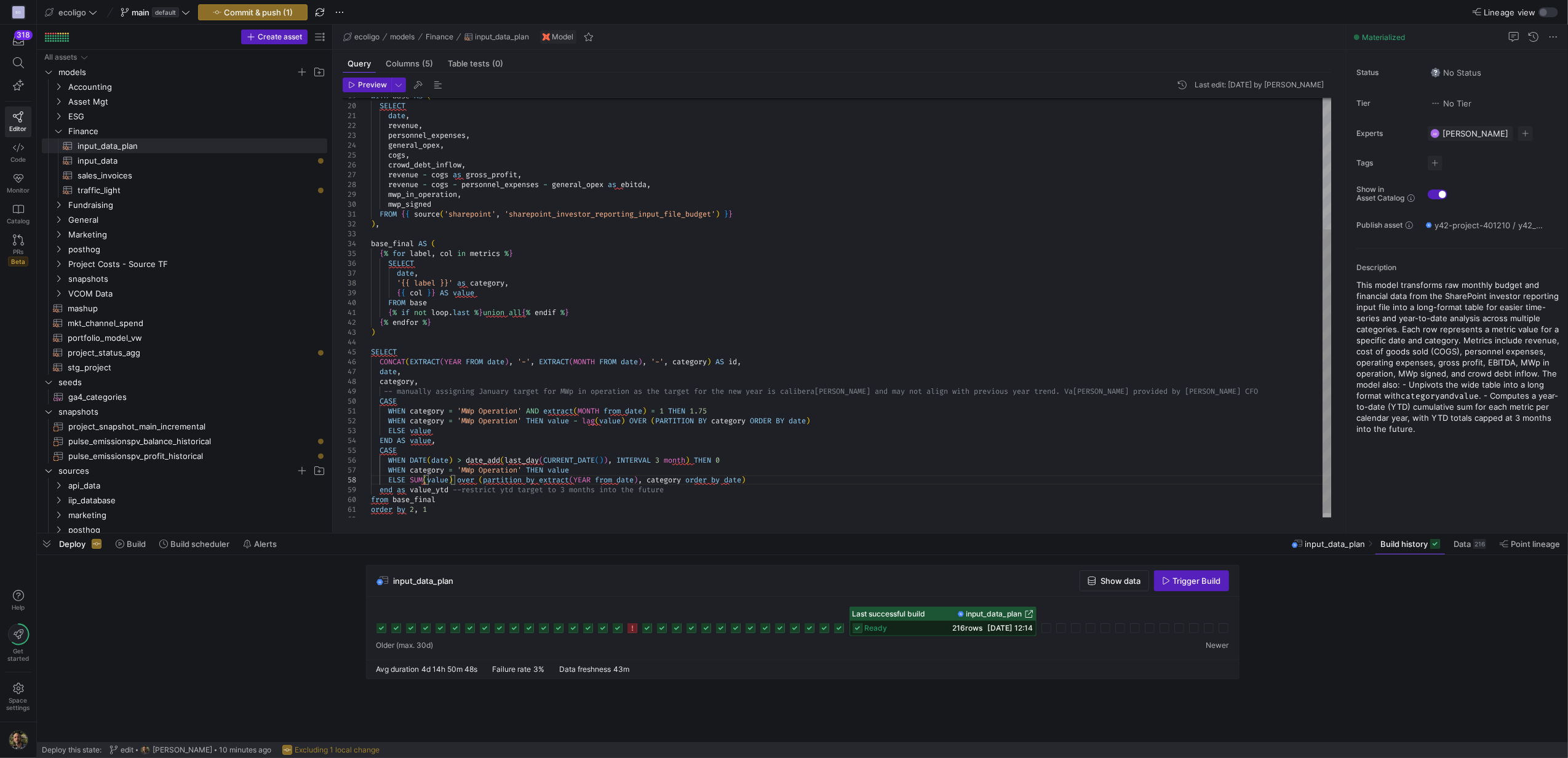
click at [478, 478] on div "SELECT date , revenue , personnel_expenses , general_opex , cogs , crowd_debt_i…" at bounding box center [851, 214] width 960 height 620
click at [537, 481] on div "SELECT date , revenue , personnel_expenses , general_opex , cogs , crowd_debt_i…" at bounding box center [851, 214] width 960 height 620
click at [574, 480] on div "SELECT date , revenue , personnel_expenses , general_opex , cogs , crowd_debt_i…" at bounding box center [851, 214] width 960 height 620
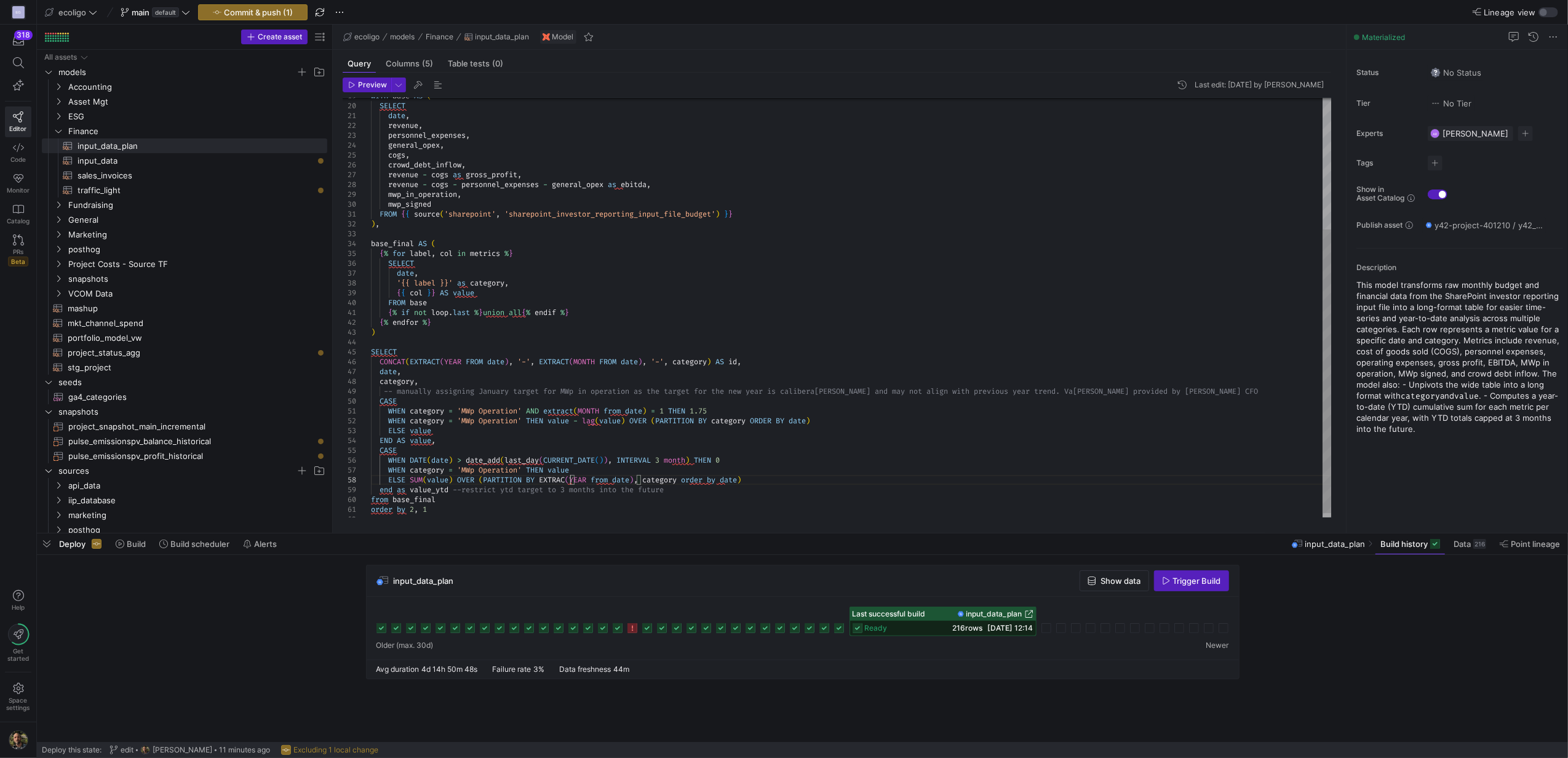
scroll to position [69, 203]
click at [620, 481] on div "SELECT date , revenue , personnel_expenses , general_opex , cogs , crowd_debt_i…" at bounding box center [851, 214] width 960 height 620
click at [729, 483] on div "SELECT date , revenue , personnel_expenses , general_opex , cogs , crowd_debt_i…" at bounding box center [851, 214] width 960 height 620
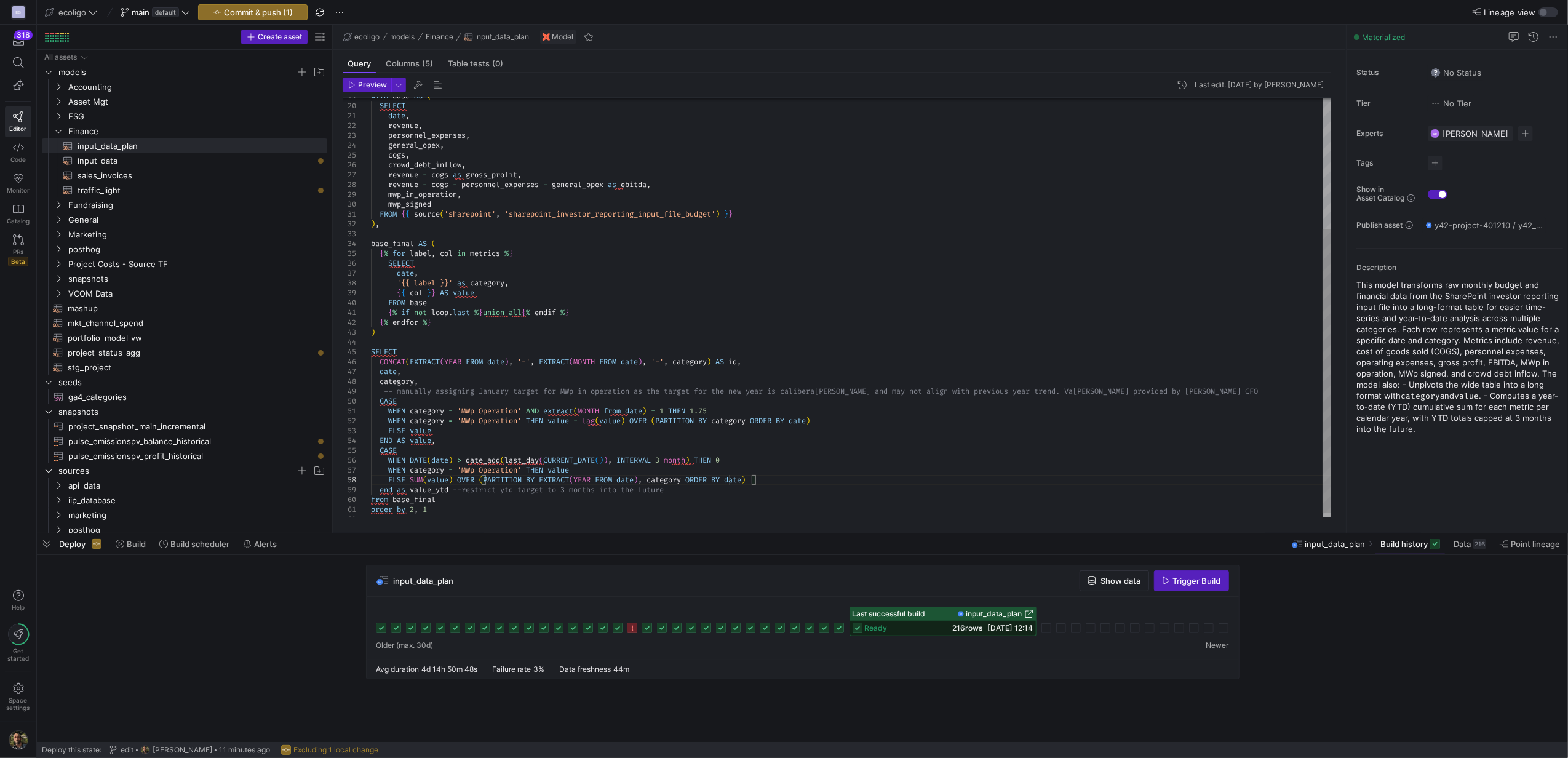
click at [404, 489] on div "SELECT date , revenue , personnel_expenses , general_opex , cogs , crowd_debt_i…" at bounding box center [851, 214] width 960 height 620
click at [389, 503] on div "SELECT date , revenue , personnel_expenses , general_opex , cogs , crowd_debt_i…" at bounding box center [851, 214] width 960 height 620
click at [404, 511] on div "SELECT date , revenue , personnel_expenses , general_opex , cogs , crowd_debt_i…" at bounding box center [851, 214] width 960 height 620
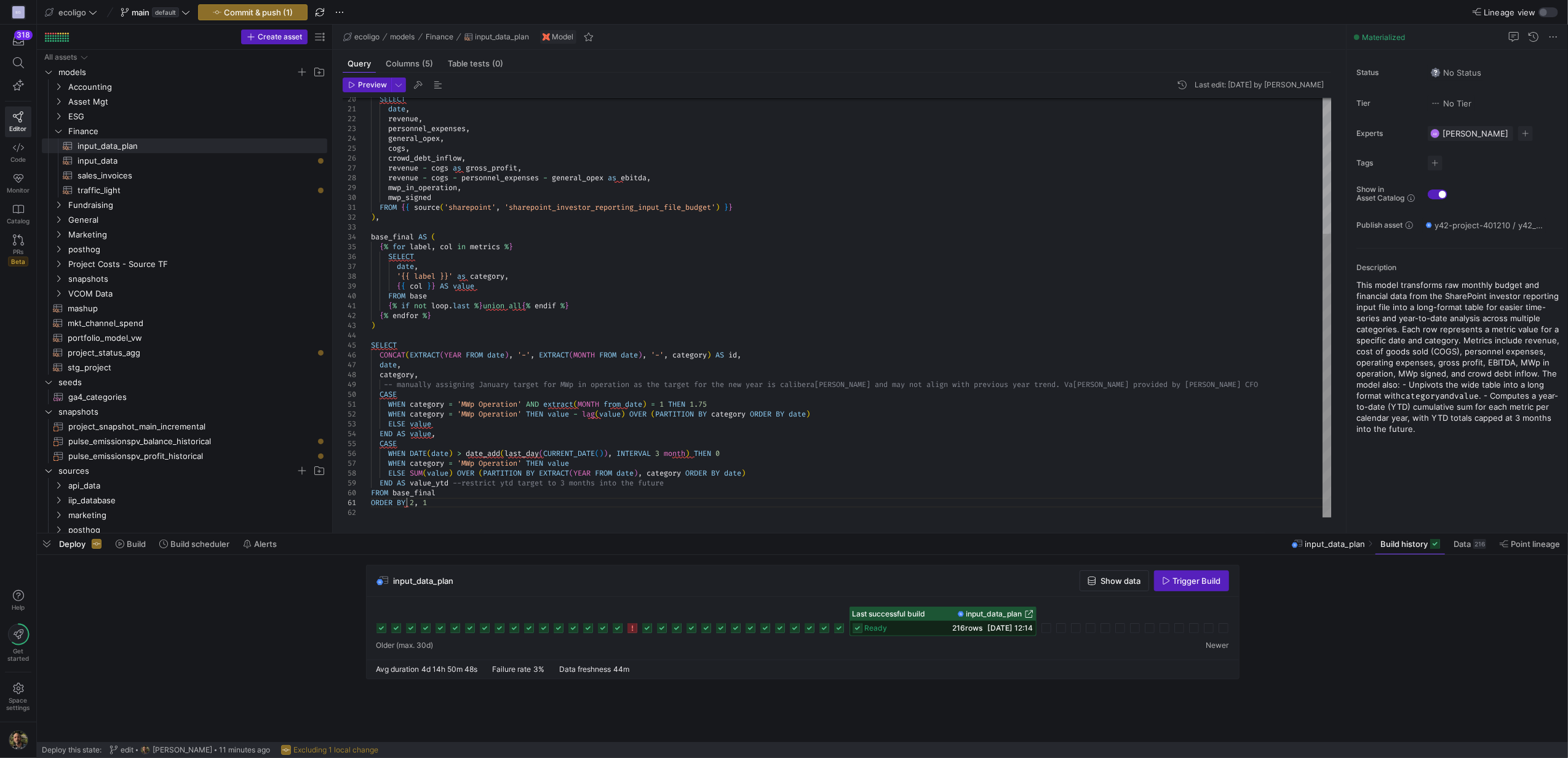
scroll to position [10, 34]
type textarea "ORDER BY 2, 1"
click at [263, 11] on span "Commit & push (1)" at bounding box center [258, 12] width 69 height 10
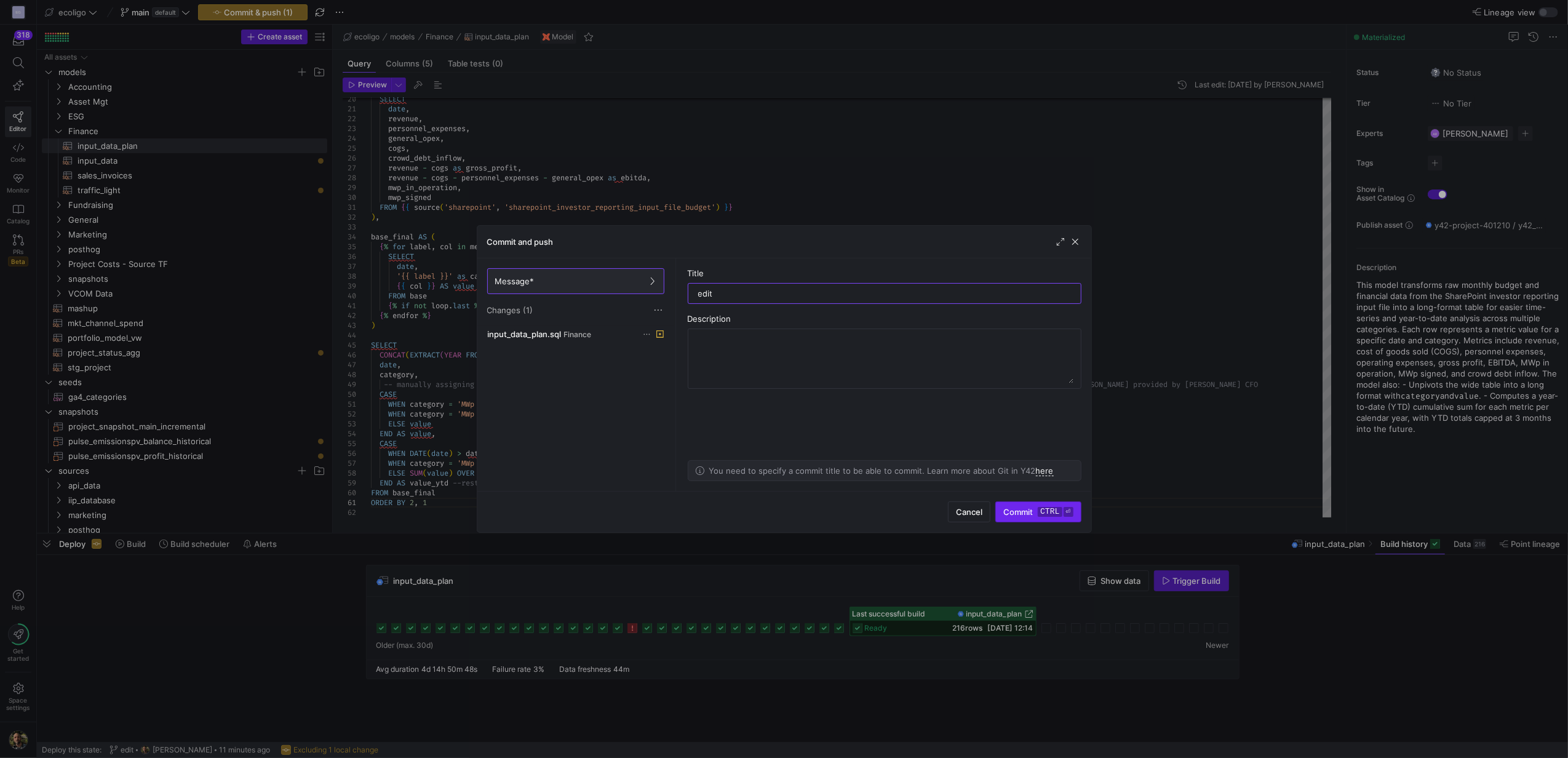
type input "edit"
click at [1017, 507] on span "Commit ctrl ⏎" at bounding box center [1038, 512] width 70 height 10
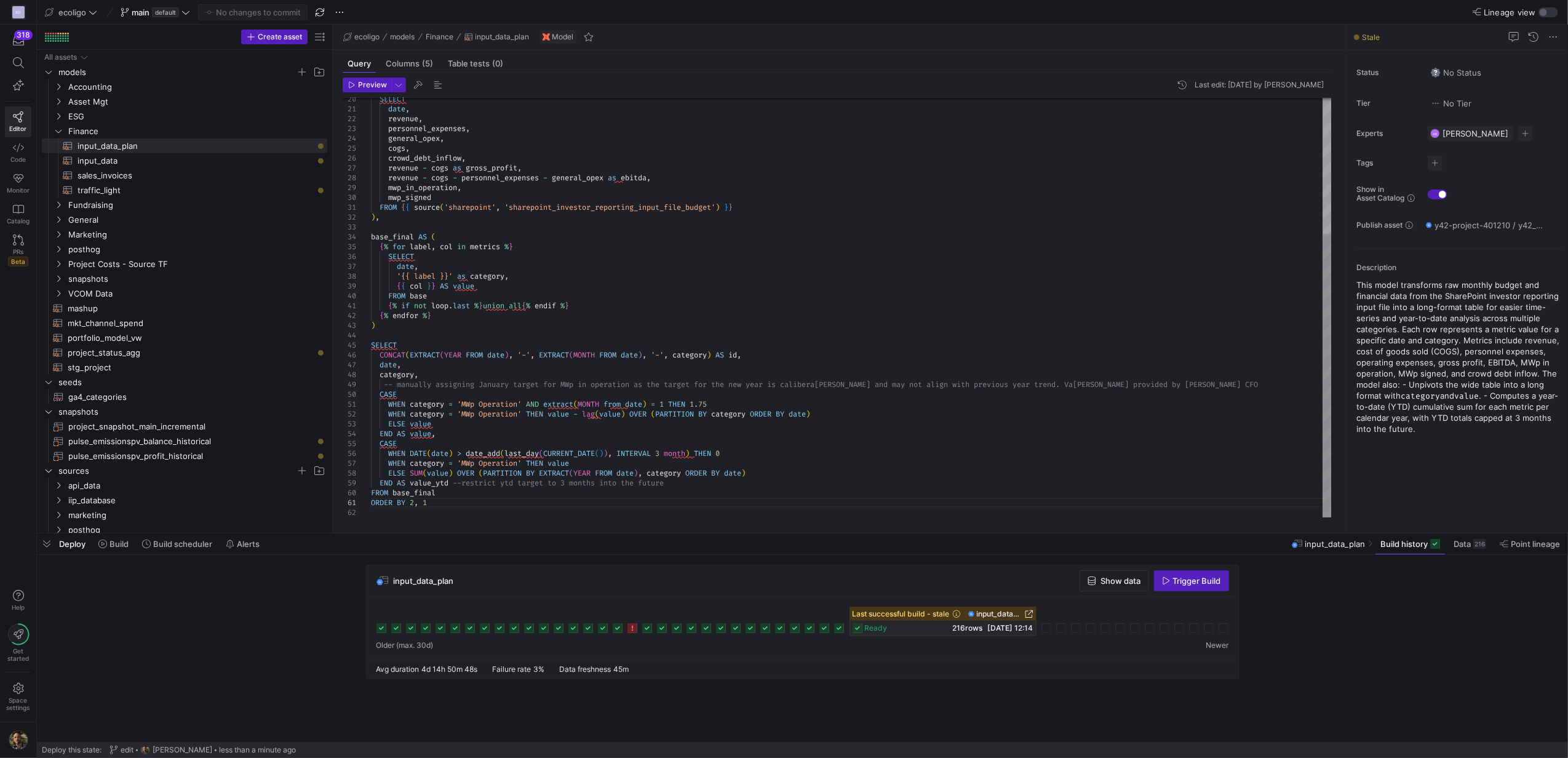
type textarea "{% if not loop.last %}union all{% endif %} {% endfor %} ) SELECT CONCAT(EXTRACT…"
click at [535, 337] on div "SELECT date , revenue , personnel_expenses , general_opex , cogs , crowd_debt_i…" at bounding box center [851, 207] width 960 height 620
